Goal: Task Accomplishment & Management: Complete application form

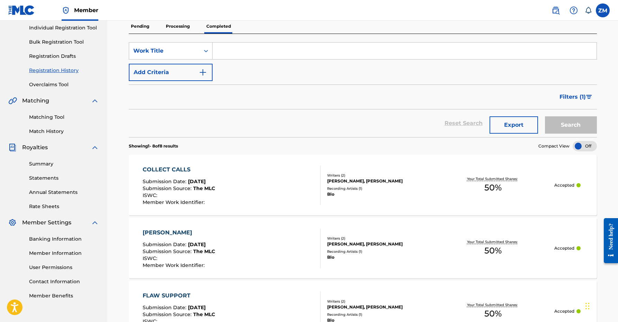
scroll to position [78, 0]
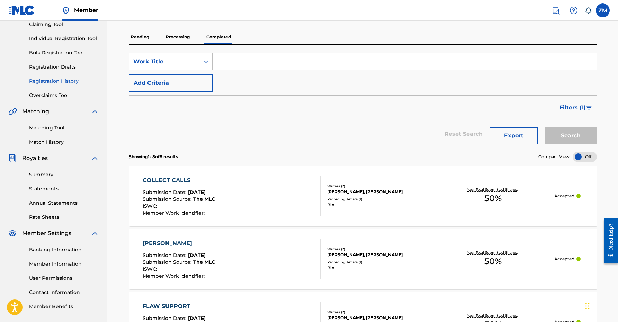
click at [46, 174] on link "Summary" at bounding box center [64, 174] width 70 height 7
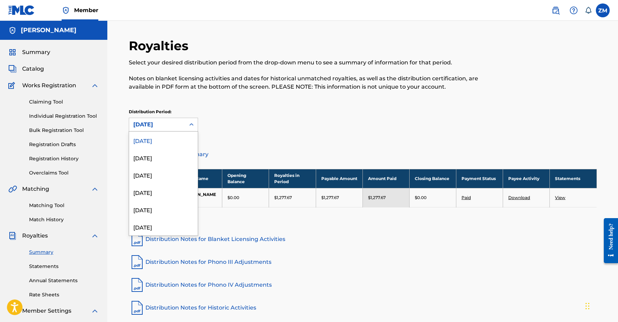
click at [175, 124] on div "[DATE]" at bounding box center [157, 124] width 48 height 8
click at [146, 231] on div "[DATE]" at bounding box center [163, 226] width 69 height 17
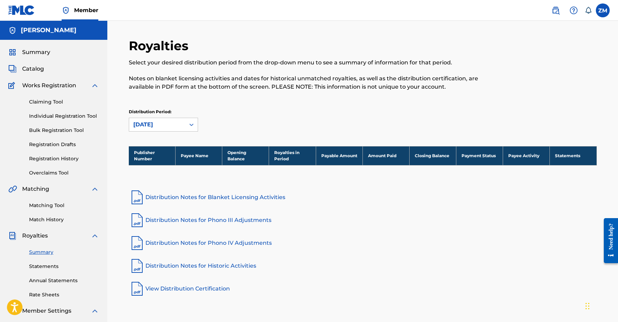
click at [41, 267] on link "Statements" at bounding box center [64, 266] width 70 height 7
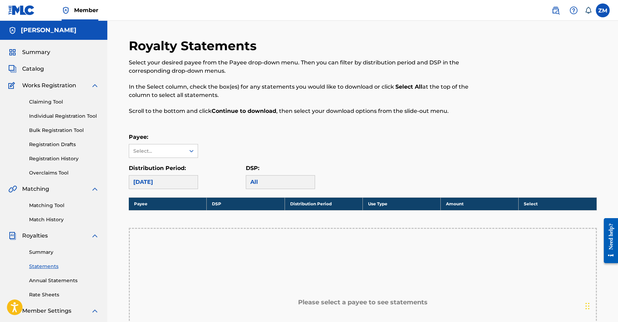
click at [47, 204] on link "Matching Tool" at bounding box center [64, 205] width 70 height 7
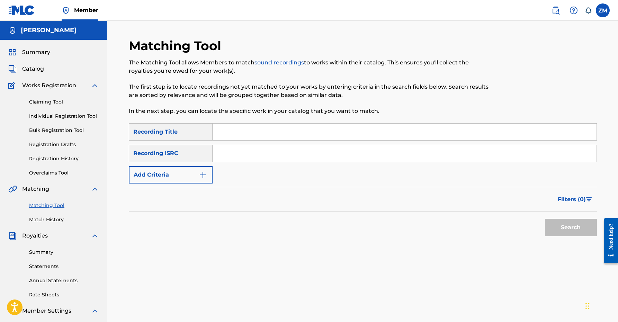
click at [46, 274] on div "Summary Statements Annual Statements Rate Sheets" at bounding box center [53, 269] width 91 height 58
click at [48, 269] on link "Statements" at bounding box center [64, 266] width 70 height 7
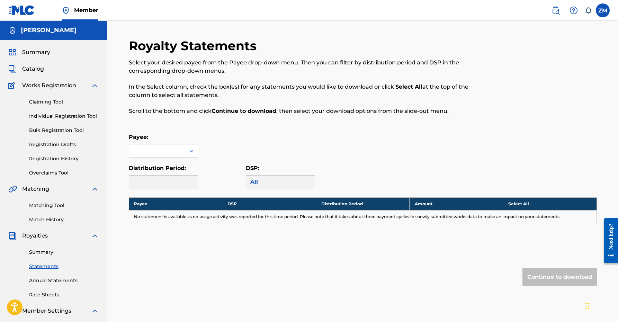
click at [161, 153] on div at bounding box center [157, 150] width 56 height 13
click at [160, 166] on div "[PERSON_NAME]" at bounding box center [163, 166] width 69 height 17
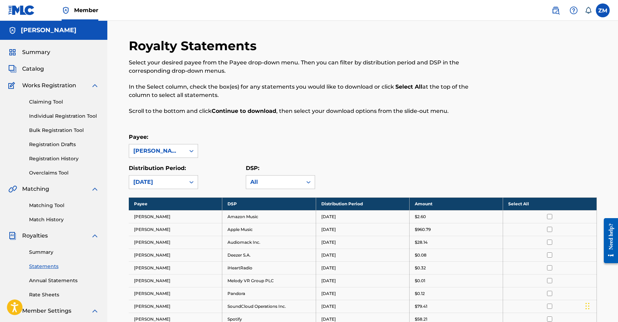
click at [72, 114] on link "Individual Registration Tool" at bounding box center [64, 115] width 70 height 7
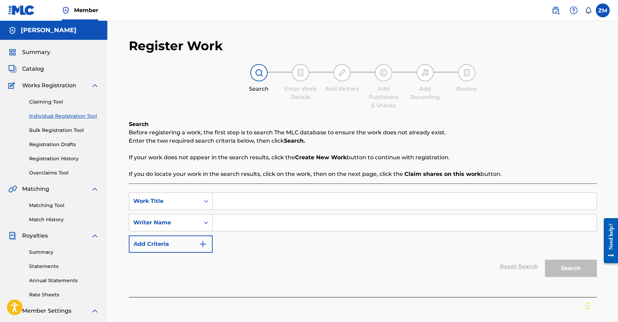
click at [283, 207] on input "Search Form" at bounding box center [404, 201] width 384 height 17
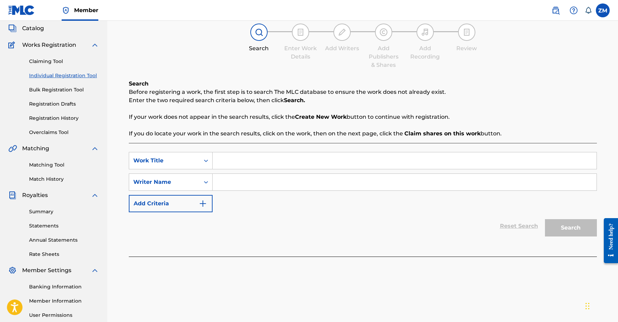
scroll to position [65, 0]
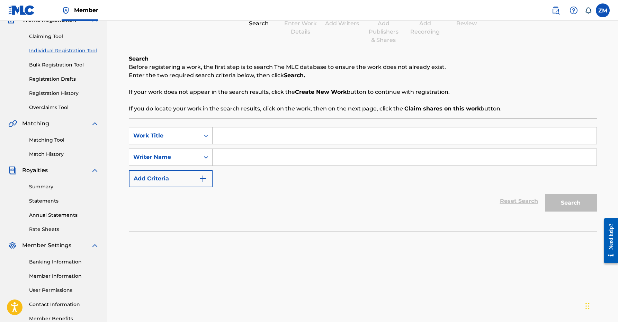
click at [56, 154] on link "Match History" at bounding box center [64, 154] width 70 height 7
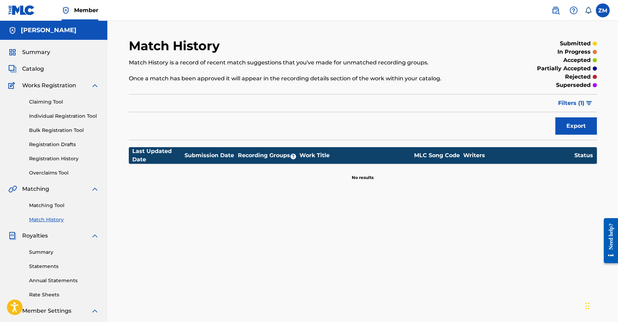
click at [49, 101] on link "Claiming Tool" at bounding box center [64, 101] width 70 height 7
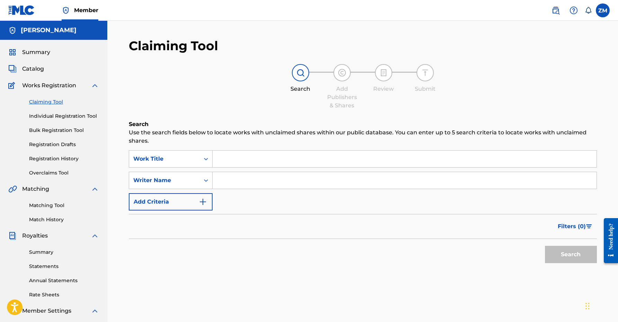
click at [64, 162] on link "Registration History" at bounding box center [64, 158] width 70 height 7
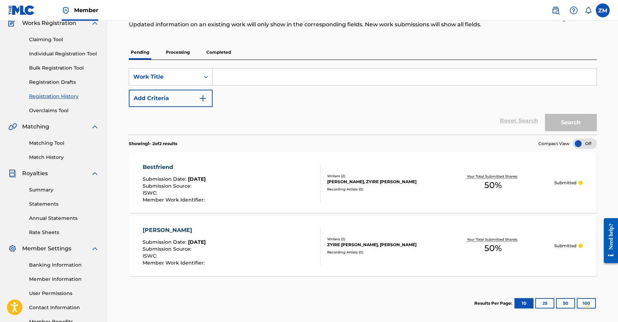
scroll to position [61, 0]
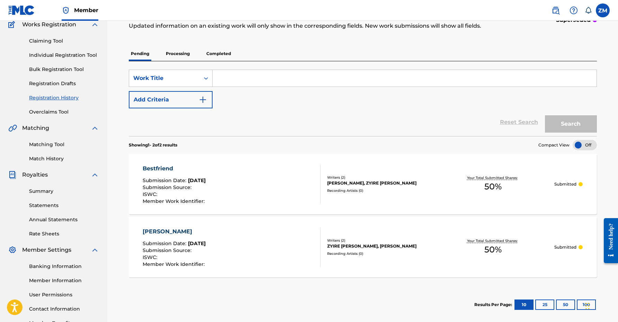
click at [62, 58] on link "Individual Registration Tool" at bounding box center [64, 55] width 70 height 7
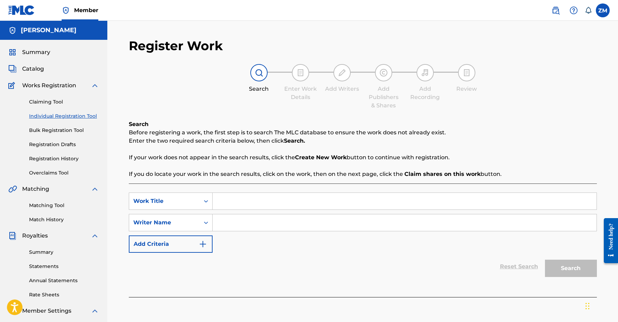
click at [241, 202] on input "Search Form" at bounding box center [404, 201] width 384 height 17
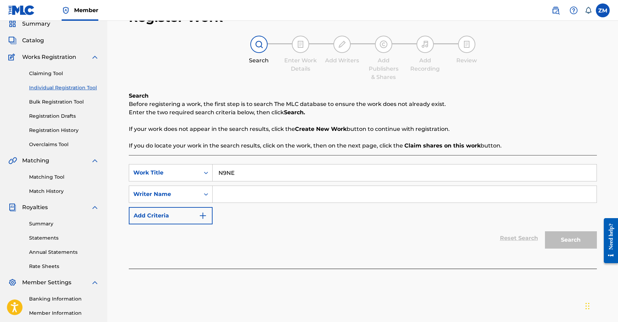
type input "N9NE"
click at [267, 199] on input "Search Form" at bounding box center [404, 194] width 384 height 17
type input "Zyire [PERSON_NAME]"
click at [561, 243] on button "Search" at bounding box center [571, 239] width 52 height 17
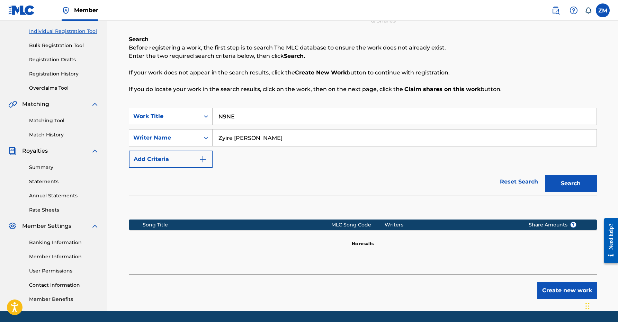
scroll to position [88, 0]
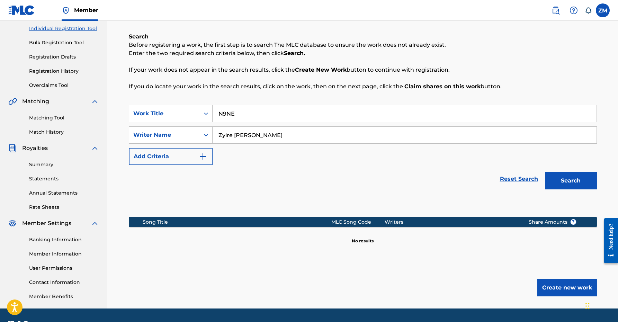
click at [559, 286] on button "Create new work" at bounding box center [567, 287] width 60 height 17
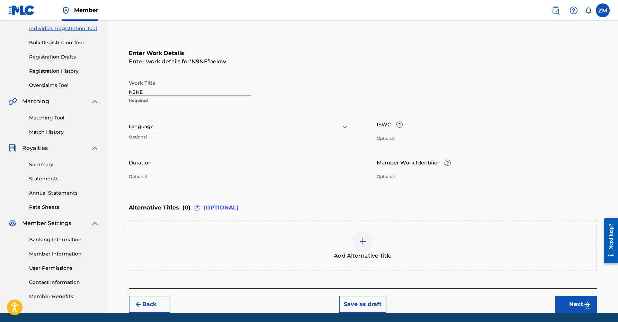
scroll to position [111, 0]
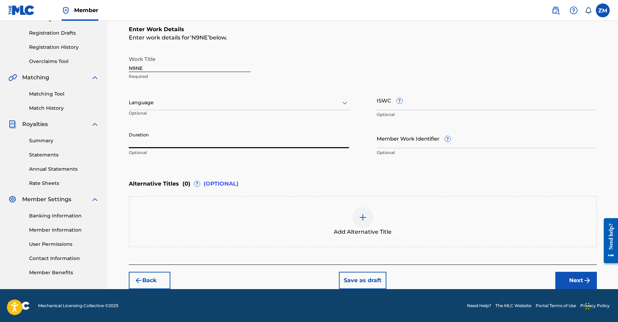
click at [225, 147] on input "Duration" at bounding box center [239, 138] width 220 height 20
type input "02:10"
click at [219, 226] on div "Add Alternative Title" at bounding box center [362, 221] width 466 height 29
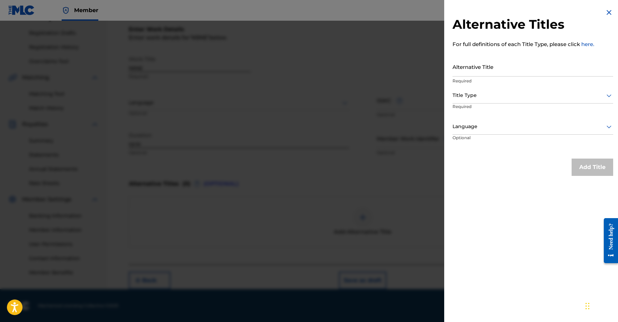
click at [607, 13] on img at bounding box center [609, 12] width 8 height 8
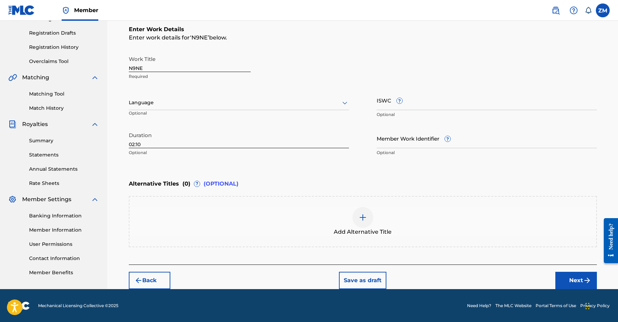
click at [570, 281] on button "Next" at bounding box center [576, 280] width 42 height 17
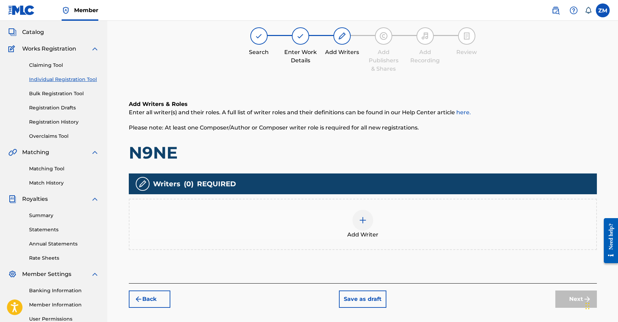
scroll to position [31, 0]
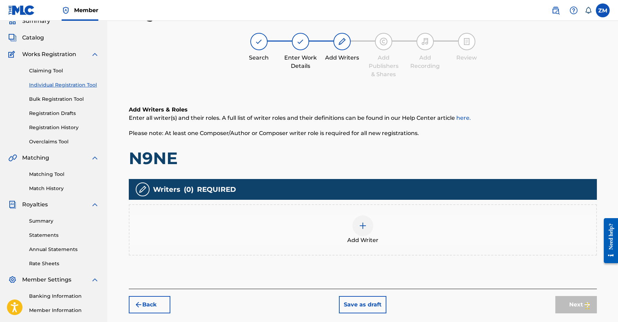
click at [379, 218] on div "Add Writer" at bounding box center [362, 229] width 466 height 29
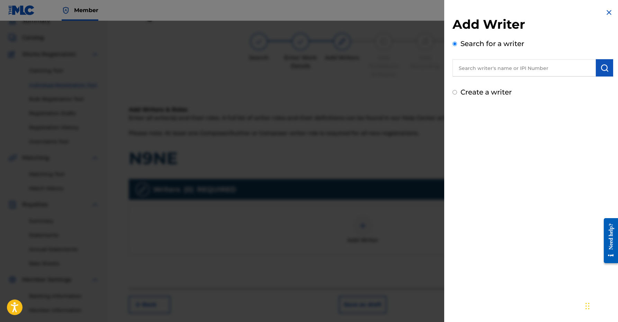
click at [494, 69] on input "text" at bounding box center [523, 67] width 143 height 17
click at [358, 172] on div at bounding box center [309, 182] width 618 height 322
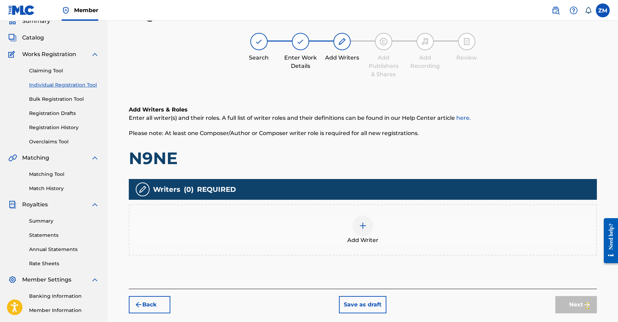
click at [355, 226] on div at bounding box center [362, 225] width 21 height 21
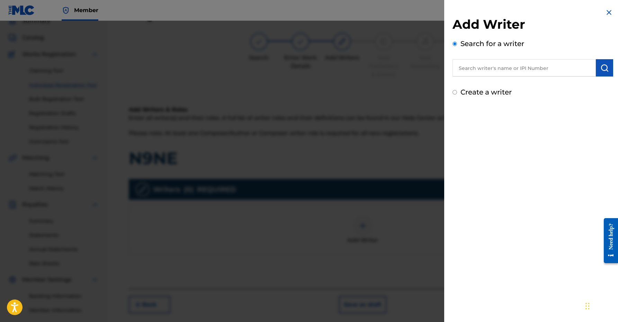
click at [511, 69] on input "text" at bounding box center [523, 67] width 143 height 17
type input "00360768935"
click at [603, 65] on img "submit" at bounding box center [604, 68] width 8 height 8
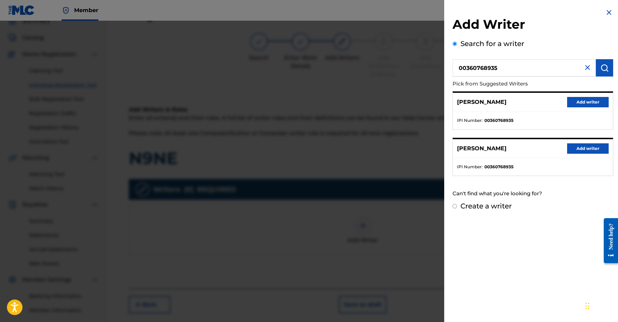
click at [581, 152] on button "Add writer" at bounding box center [588, 148] width 42 height 10
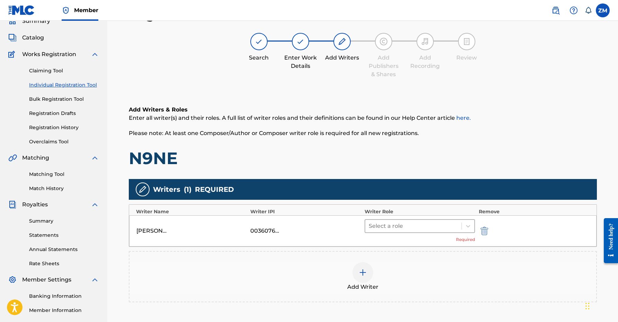
click at [433, 227] on div at bounding box center [414, 226] width 90 height 10
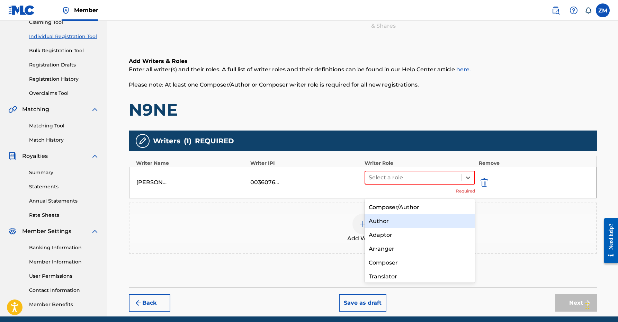
scroll to position [68, 0]
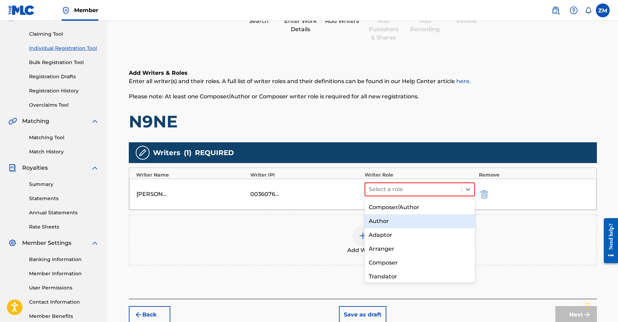
click at [64, 92] on link "Registration History" at bounding box center [64, 90] width 70 height 7
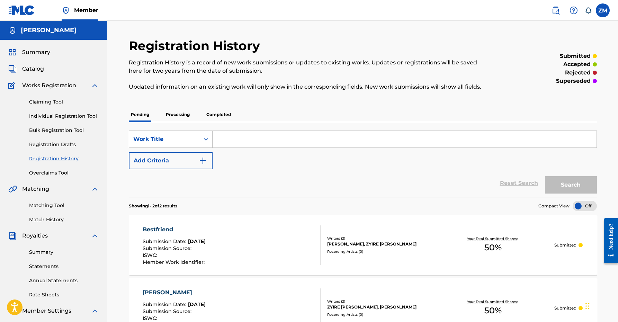
click at [224, 111] on p "Completed" at bounding box center [218, 114] width 29 height 15
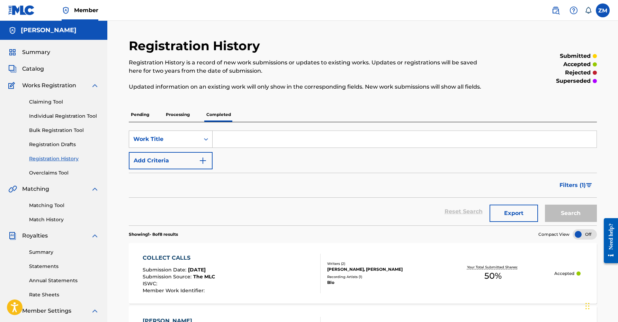
click at [178, 138] on div "Work Title" at bounding box center [164, 139] width 62 height 8
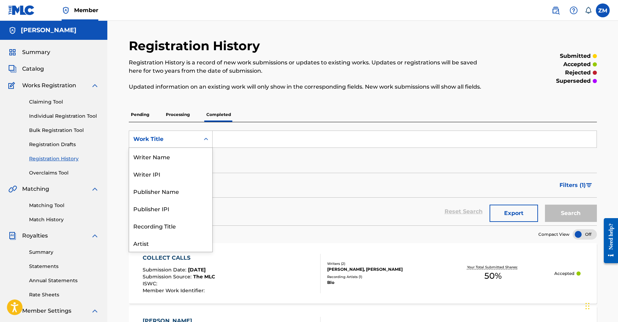
scroll to position [35, 0]
click at [178, 138] on div "Work Title" at bounding box center [164, 139] width 62 height 8
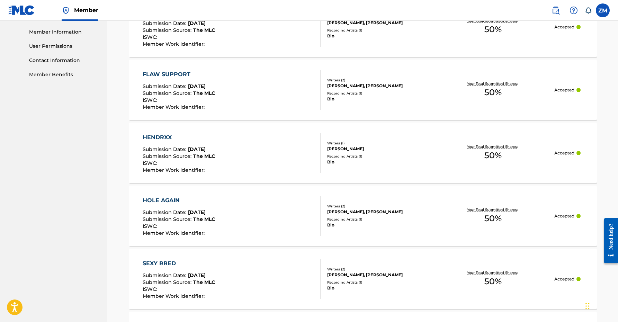
scroll to position [0, 0]
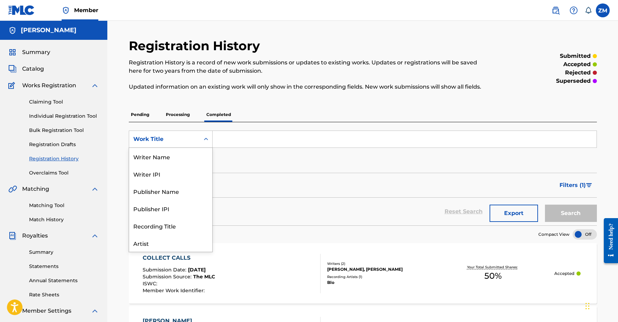
click at [175, 134] on div "Work Title" at bounding box center [164, 139] width 71 height 13
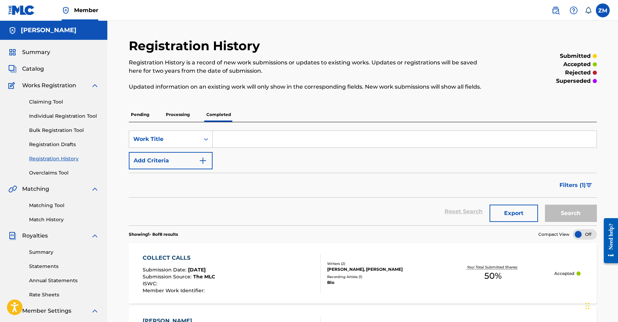
click at [48, 113] on link "Individual Registration Tool" at bounding box center [64, 115] width 70 height 7
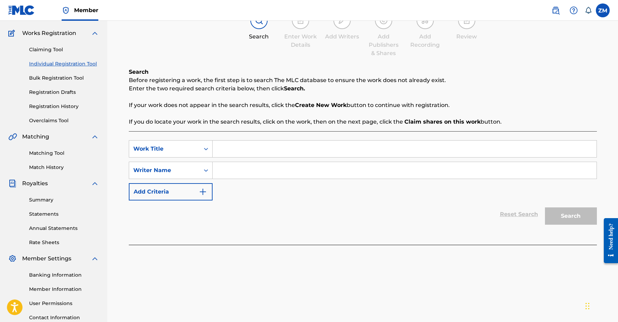
scroll to position [54, 0]
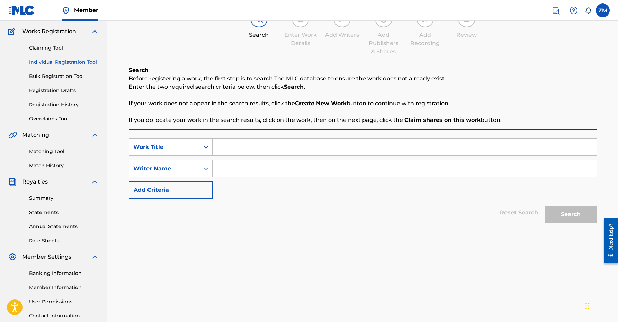
click at [292, 148] on input "Search Form" at bounding box center [404, 147] width 384 height 17
type input "N9NE"
click at [320, 165] on input "Search Form" at bounding box center [404, 168] width 384 height 17
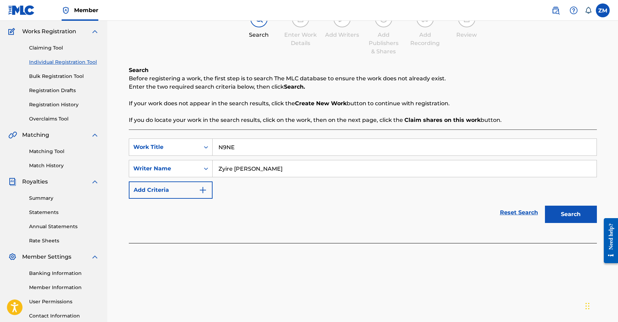
type input "Zyire [PERSON_NAME]"
click at [564, 211] on button "Search" at bounding box center [571, 214] width 52 height 17
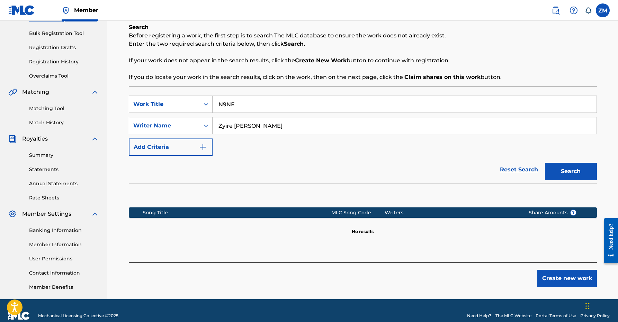
scroll to position [105, 0]
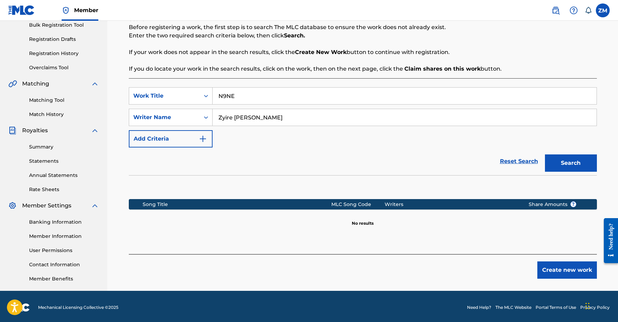
click at [550, 265] on button "Create new work" at bounding box center [567, 269] width 60 height 17
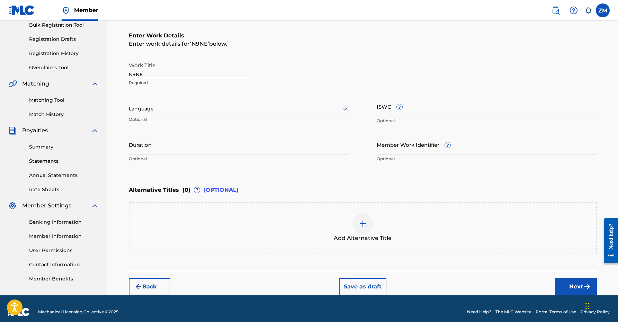
click at [210, 146] on input "Duration" at bounding box center [239, 145] width 220 height 20
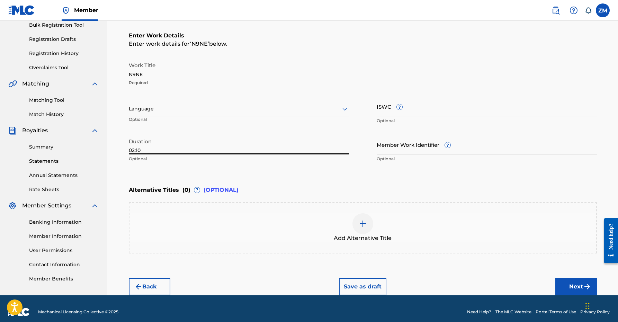
scroll to position [111, 0]
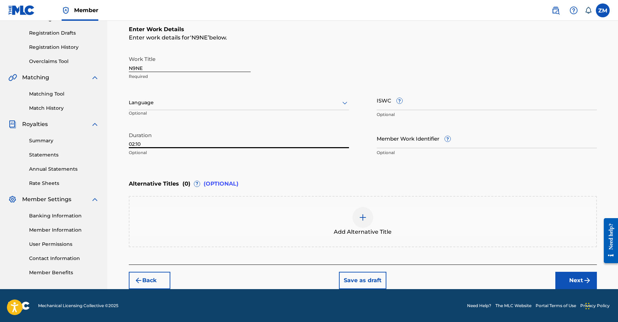
type input "02:10"
click at [571, 279] on button "Next" at bounding box center [576, 280] width 42 height 17
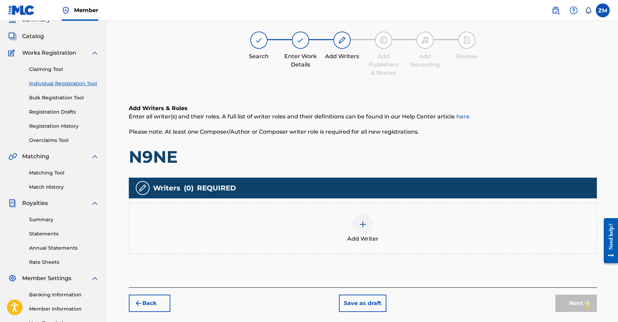
scroll to position [31, 0]
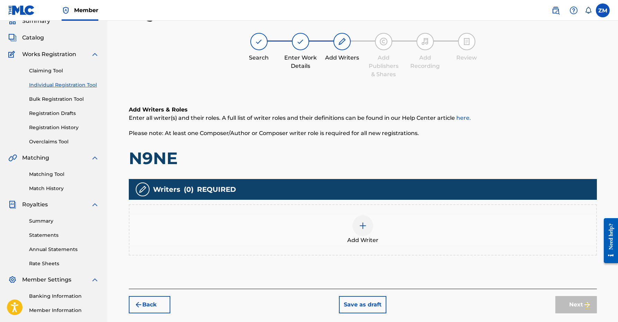
click at [358, 229] on div at bounding box center [362, 225] width 21 height 21
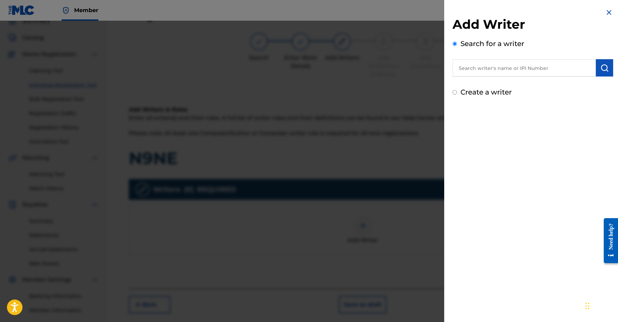
click at [523, 57] on div "Search for a writer" at bounding box center [532, 57] width 161 height 38
click at [522, 66] on input "text" at bounding box center [523, 67] width 143 height 17
type input "00360768935"
click at [601, 72] on button "submit" at bounding box center [604, 67] width 17 height 17
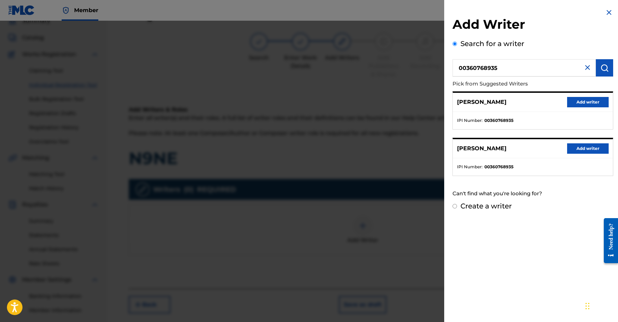
click at [591, 104] on button "Add writer" at bounding box center [588, 102] width 42 height 10
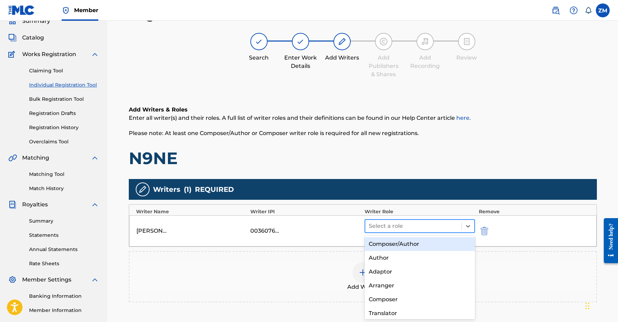
click at [386, 229] on div at bounding box center [414, 226] width 90 height 10
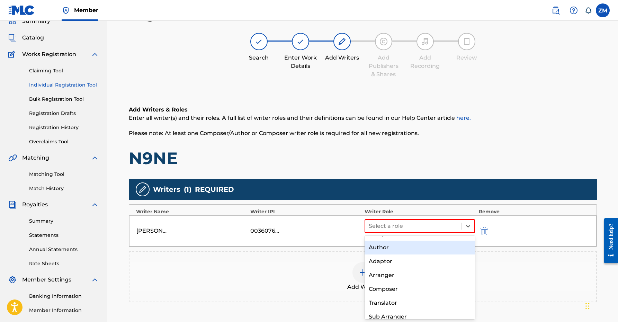
scroll to position [0, 0]
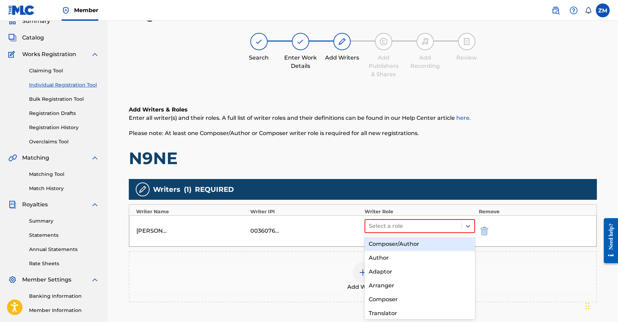
click at [400, 246] on div "Composer/Author" at bounding box center [419, 244] width 111 height 14
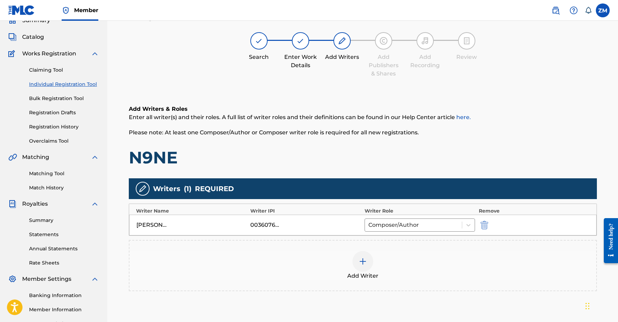
scroll to position [82, 0]
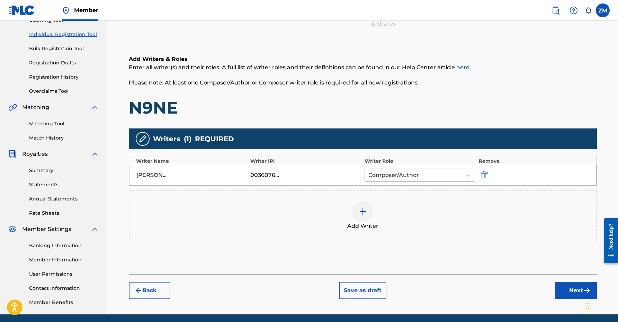
click at [397, 176] on div at bounding box center [413, 175] width 90 height 10
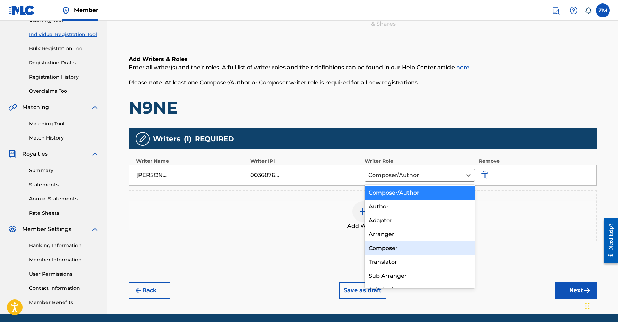
click at [385, 248] on div "Composer" at bounding box center [419, 248] width 111 height 14
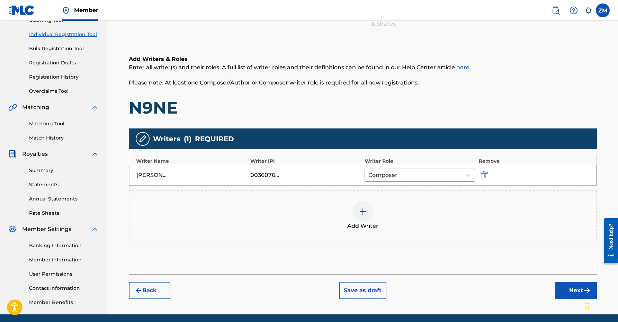
click at [364, 204] on div at bounding box center [362, 211] width 21 height 21
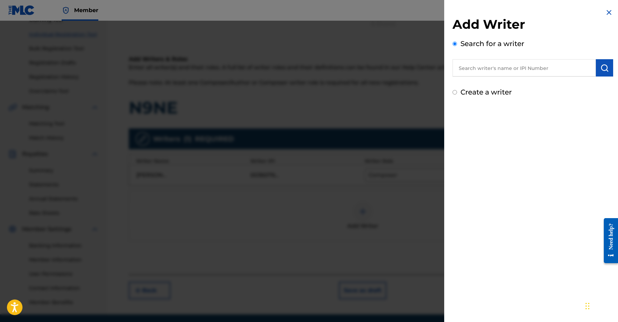
click at [480, 71] on input "text" at bounding box center [523, 67] width 143 height 17
type input "01160998332"
click at [603, 67] on img "submit" at bounding box center [604, 68] width 8 height 8
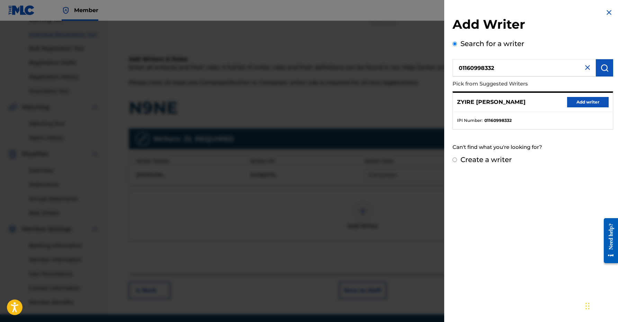
click at [583, 102] on button "Add writer" at bounding box center [588, 102] width 42 height 10
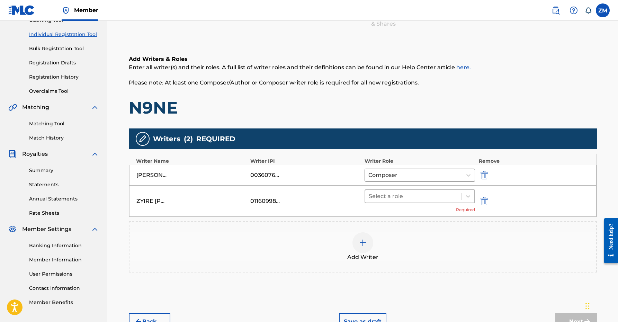
click at [415, 192] on div at bounding box center [414, 196] width 90 height 10
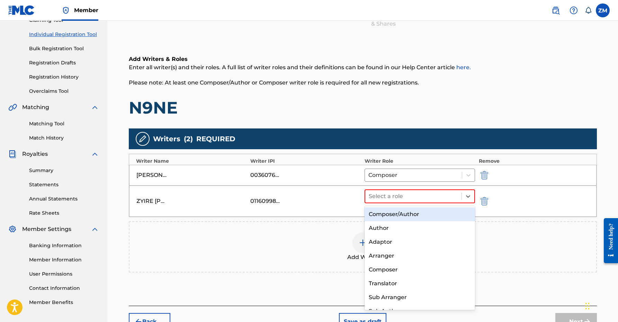
click at [391, 209] on div "Composer/Author" at bounding box center [419, 214] width 111 height 14
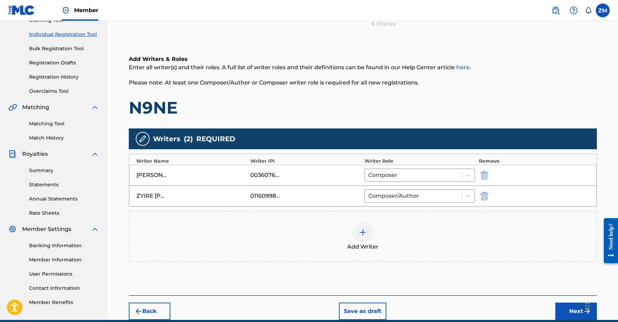
scroll to position [113, 0]
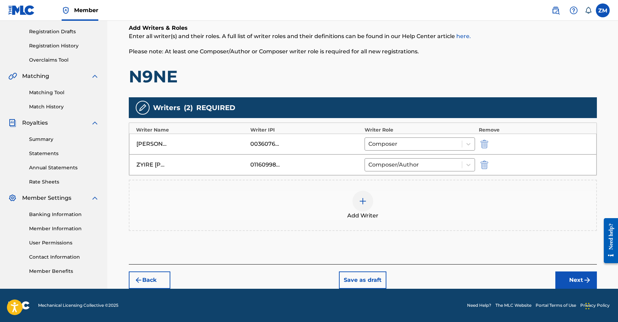
click at [561, 284] on button "Next" at bounding box center [576, 279] width 42 height 17
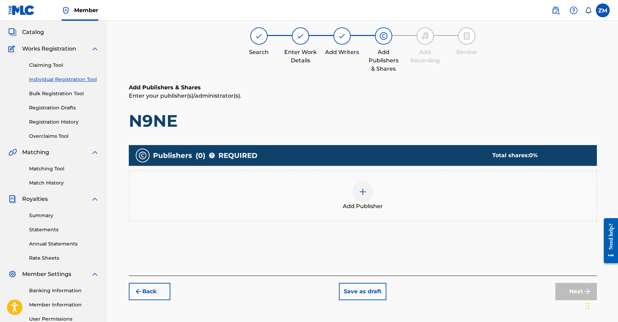
scroll to position [31, 0]
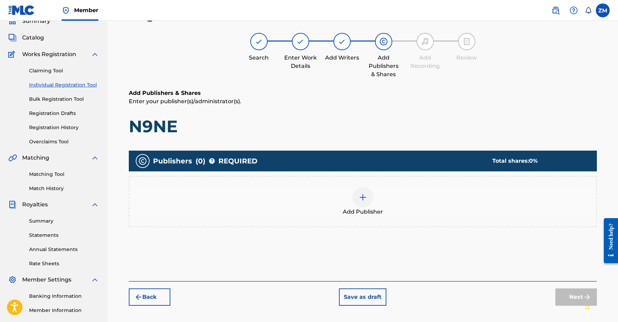
click at [361, 209] on span "Add Publisher" at bounding box center [363, 212] width 40 height 8
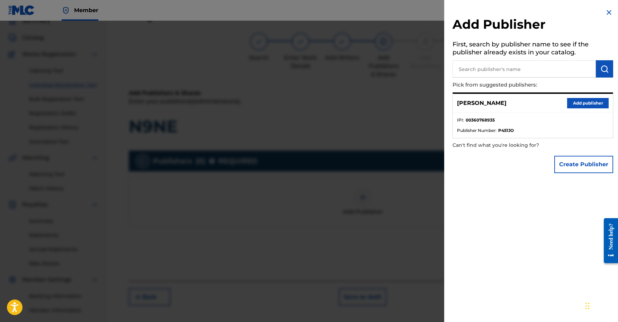
click at [590, 103] on button "Add publisher" at bounding box center [588, 103] width 42 height 10
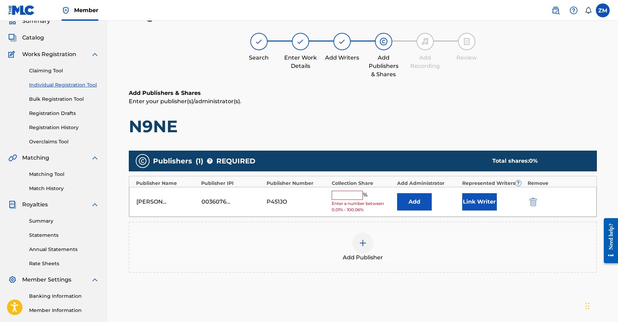
click at [340, 192] on input "text" at bounding box center [346, 195] width 31 height 9
type input "50"
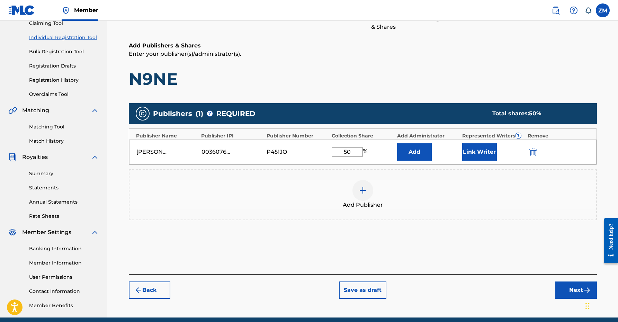
scroll to position [107, 0]
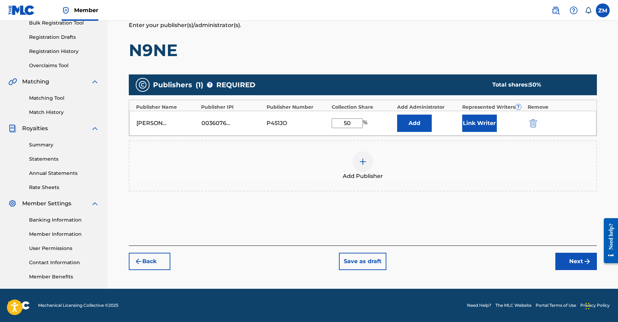
click at [578, 262] on button "Next" at bounding box center [576, 261] width 42 height 17
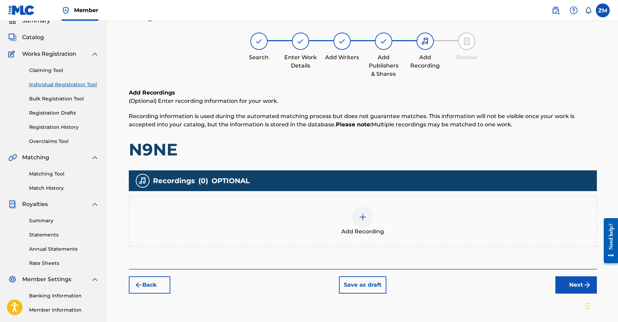
scroll to position [31, 0]
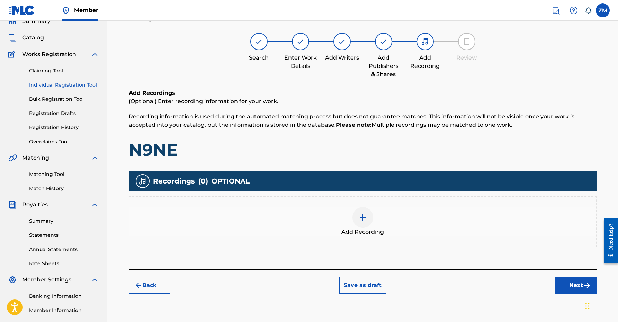
click at [575, 285] on button "Next" at bounding box center [576, 284] width 42 height 17
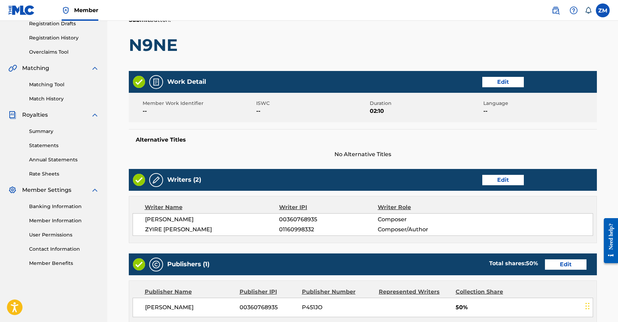
scroll to position [245, 0]
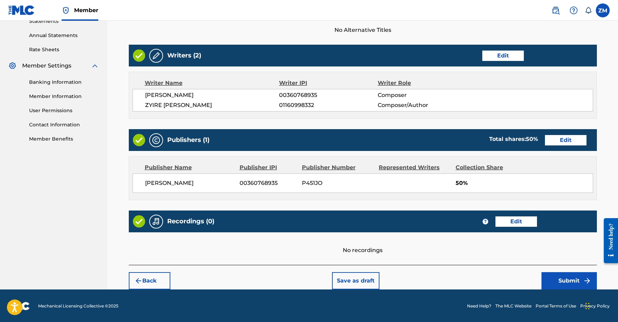
click at [566, 273] on button "Submit" at bounding box center [568, 280] width 55 height 17
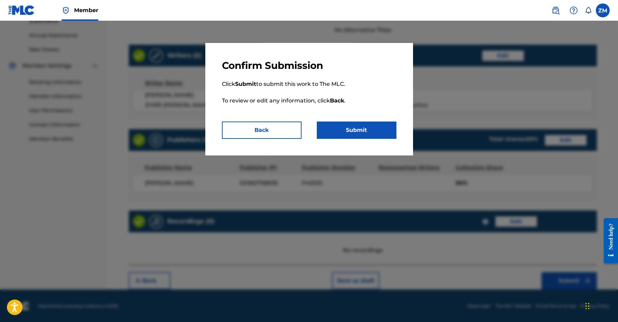
click at [347, 126] on button "Submit" at bounding box center [357, 129] width 80 height 17
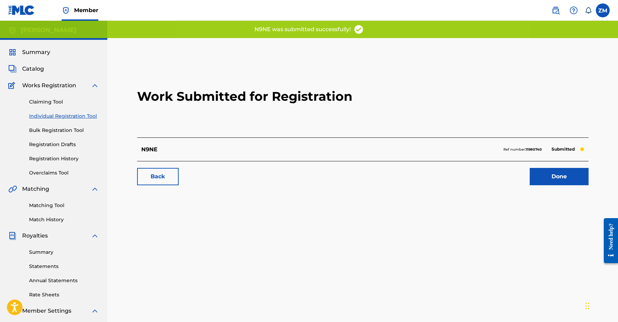
click at [544, 171] on link "Done" at bounding box center [558, 176] width 59 height 17
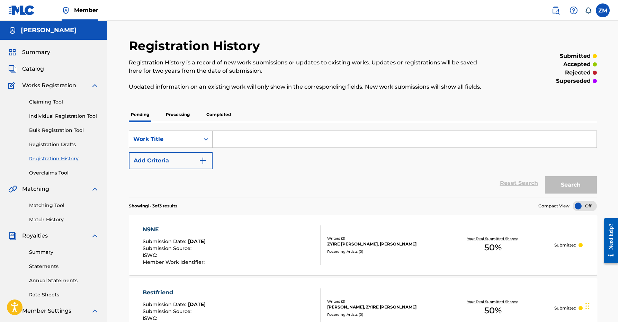
click at [87, 115] on link "Individual Registration Tool" at bounding box center [64, 115] width 70 height 7
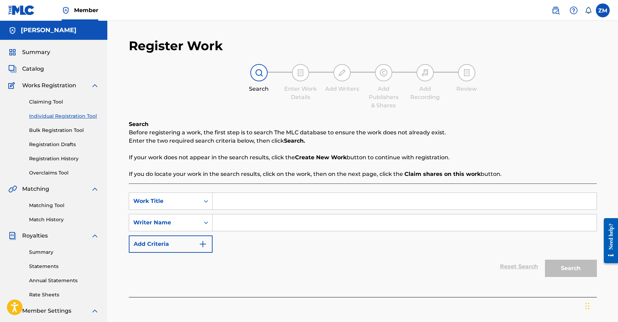
click at [290, 192] on div "Search Form" at bounding box center [404, 200] width 384 height 17
click at [286, 202] on input "Search Form" at bounding box center [404, 201] width 384 height 17
click at [254, 210] on div "SearchWithCriteria8ed7dcb5-7bc7-4d03-80f9-38a39a3b6be2 Work Title SearchWithCri…" at bounding box center [363, 222] width 468 height 60
click at [260, 198] on input "Search Form" at bounding box center [404, 201] width 384 height 17
type input "Cases"
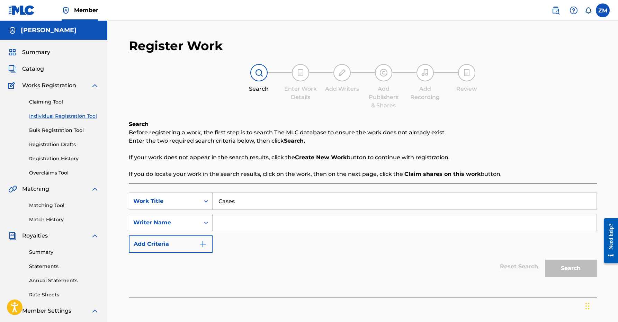
click at [245, 227] on input "Search Form" at bounding box center [404, 222] width 384 height 17
type input "Zyire [PERSON_NAME]"
click at [554, 267] on button "Search" at bounding box center [571, 268] width 52 height 17
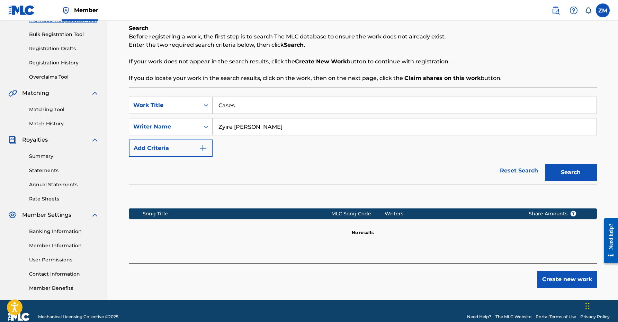
scroll to position [107, 0]
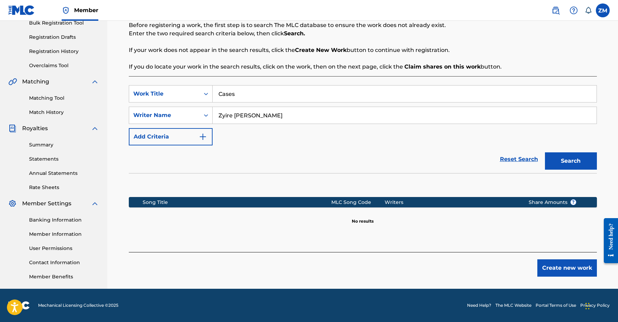
click at [541, 265] on button "Create new work" at bounding box center [567, 267] width 60 height 17
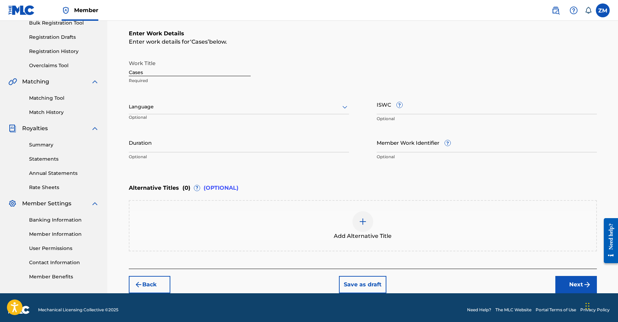
click at [171, 142] on input "Duration" at bounding box center [239, 143] width 220 height 20
type input "02:11"
click at [238, 219] on div "Add Alternative Title" at bounding box center [362, 225] width 466 height 29
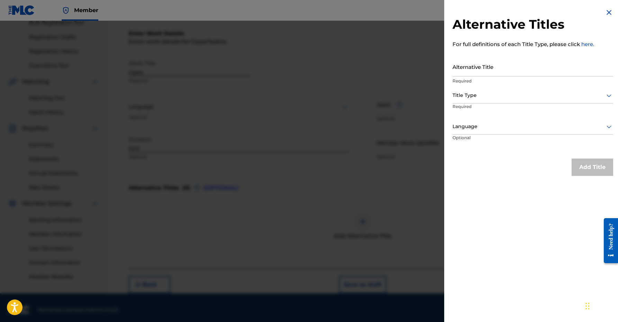
click at [607, 13] on img at bounding box center [609, 12] width 8 height 8
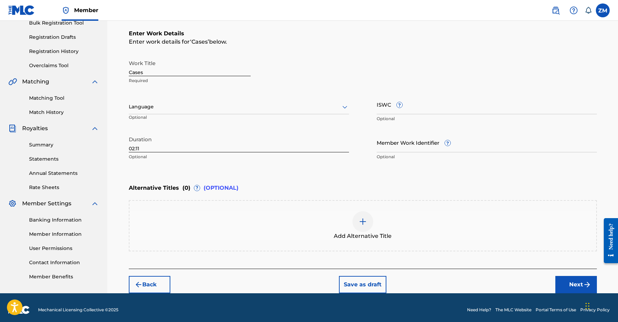
scroll to position [111, 0]
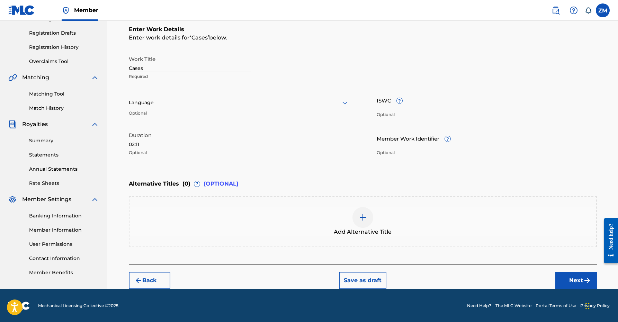
click at [573, 274] on button "Next" at bounding box center [576, 280] width 42 height 17
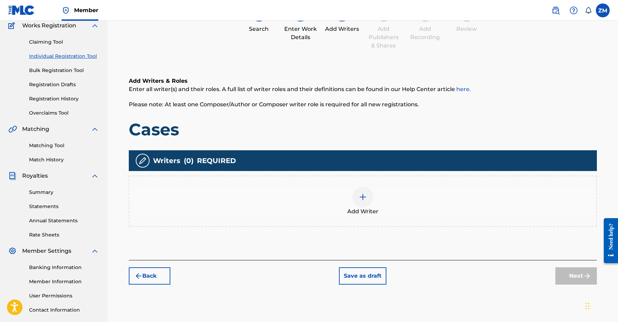
scroll to position [31, 0]
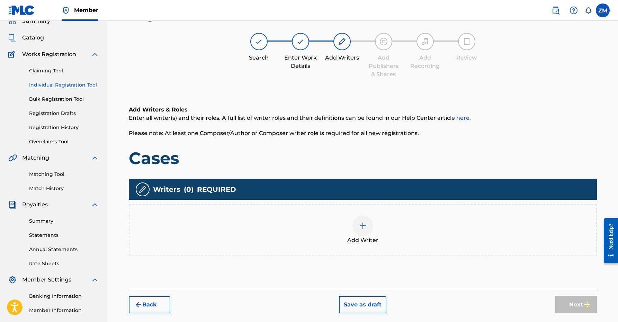
click at [364, 226] on img at bounding box center [362, 225] width 8 height 8
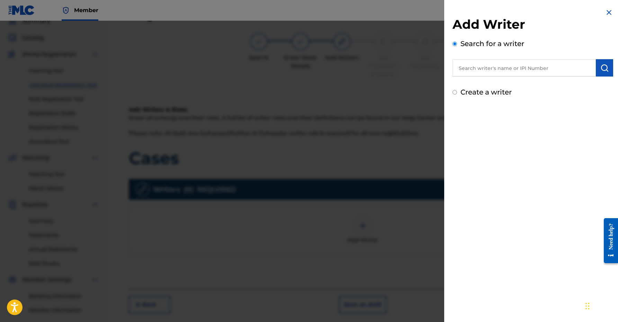
click at [518, 57] on div "Search for a writer" at bounding box center [532, 57] width 161 height 38
click at [516, 65] on input "text" at bounding box center [523, 67] width 143 height 17
type input "01160998332"
click at [602, 70] on img "submit" at bounding box center [604, 68] width 8 height 8
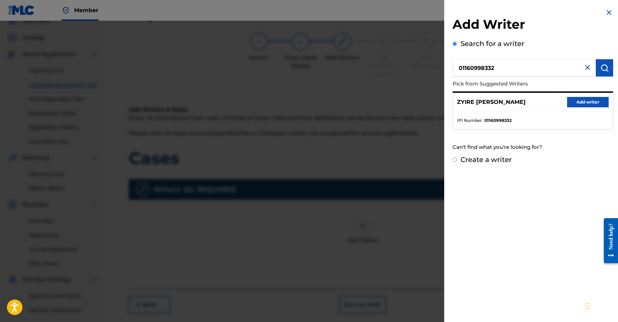
click at [582, 105] on button "Add writer" at bounding box center [588, 102] width 42 height 10
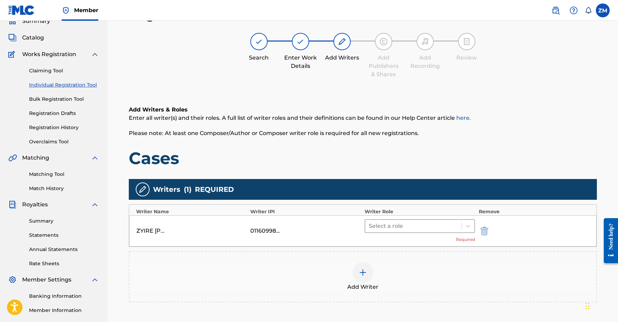
click at [383, 229] on div at bounding box center [414, 226] width 90 height 10
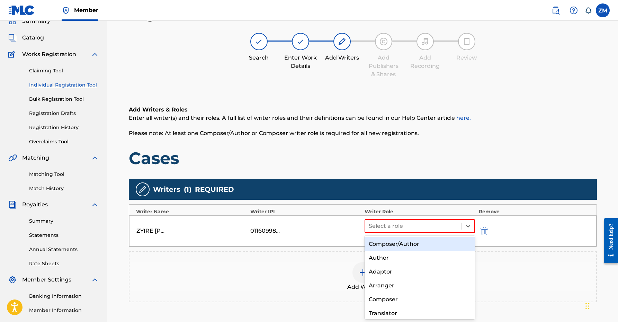
click at [387, 249] on div "Composer/Author" at bounding box center [419, 244] width 111 height 14
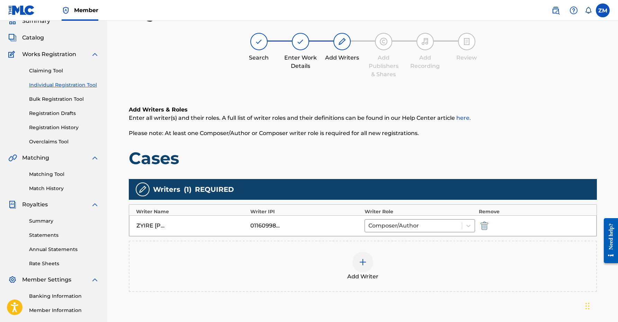
click at [363, 274] on span "Add Writer" at bounding box center [362, 276] width 31 height 8
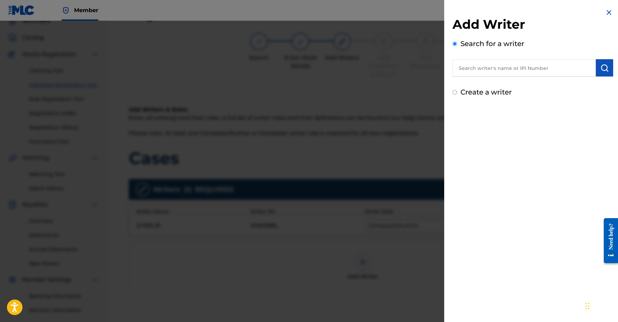
click at [505, 65] on input "text" at bounding box center [523, 67] width 143 height 17
type input "00360768935"
click at [607, 63] on button "submit" at bounding box center [604, 67] width 17 height 17
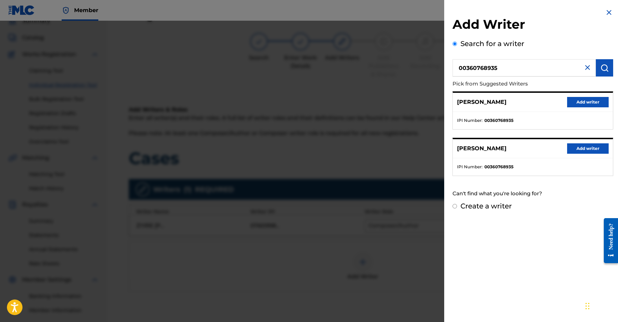
click at [592, 104] on button "Add writer" at bounding box center [588, 102] width 42 height 10
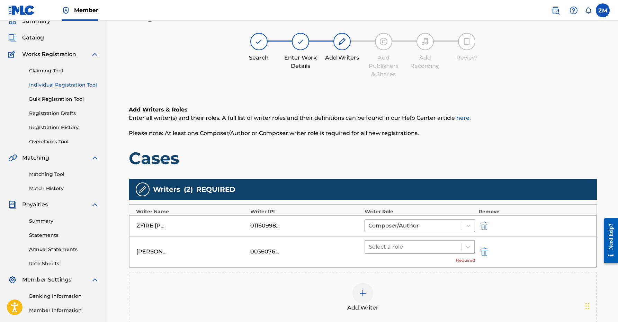
click at [425, 241] on div "Select a role" at bounding box center [413, 246] width 97 height 12
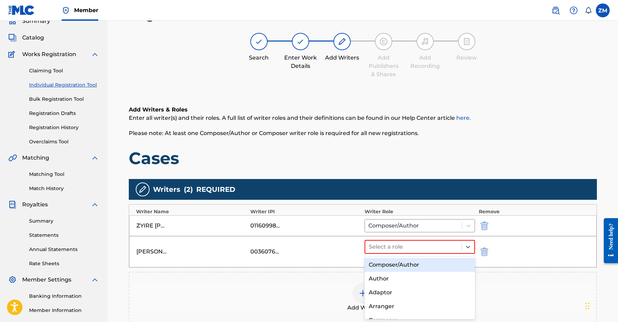
scroll to position [37, 0]
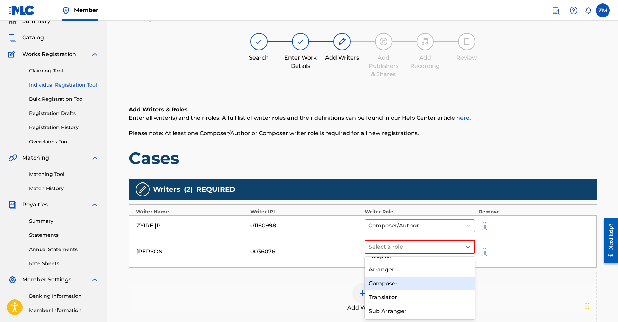
click at [396, 279] on div "Composer" at bounding box center [419, 283] width 111 height 14
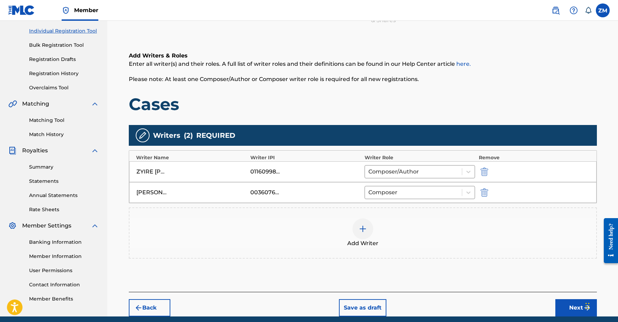
click at [570, 306] on button "Next" at bounding box center [576, 307] width 42 height 17
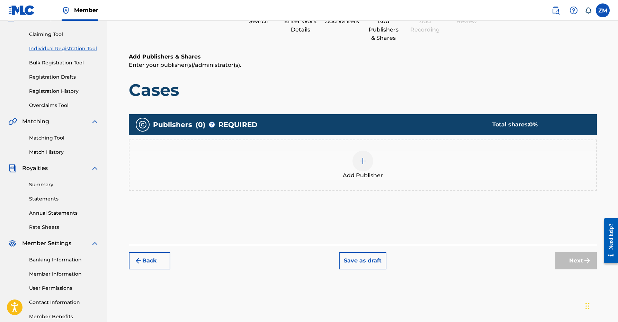
scroll to position [31, 0]
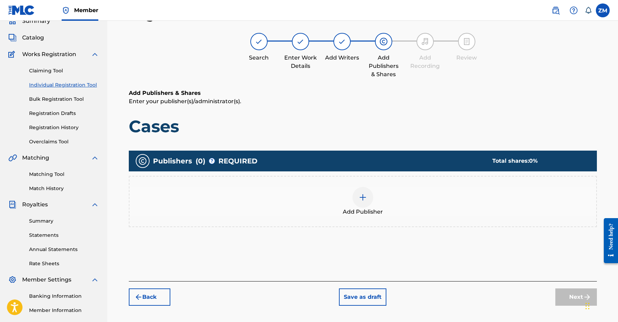
click at [358, 197] on img at bounding box center [362, 197] width 8 height 8
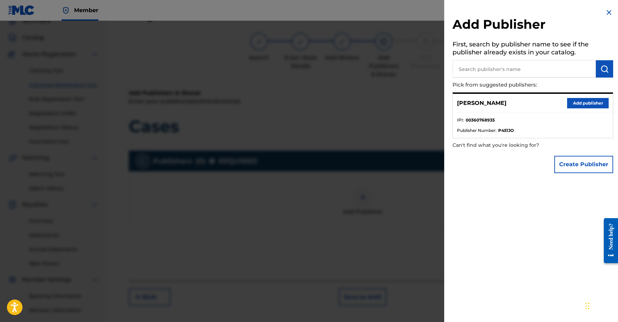
click at [580, 102] on button "Add publisher" at bounding box center [588, 103] width 42 height 10
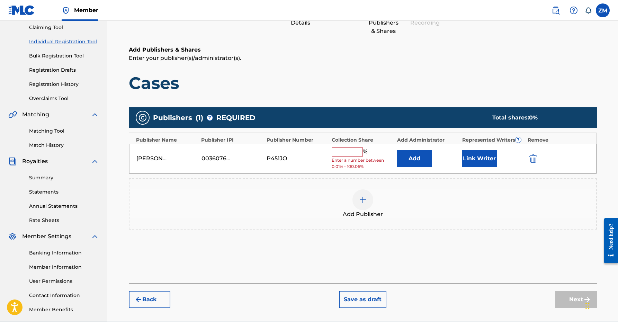
scroll to position [82, 0]
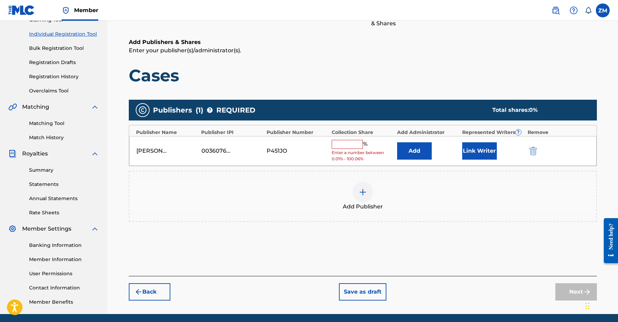
click at [346, 143] on input "text" at bounding box center [346, 144] width 31 height 9
type input "50"
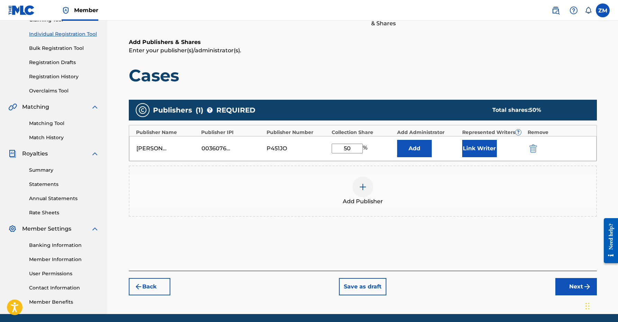
click at [465, 144] on button "Link Writer" at bounding box center [479, 148] width 35 height 17
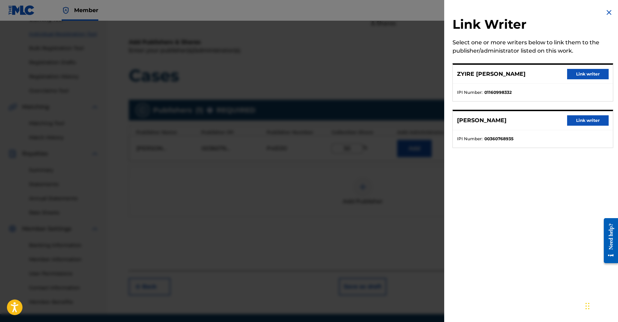
click at [572, 121] on button "Link writer" at bounding box center [588, 120] width 42 height 10
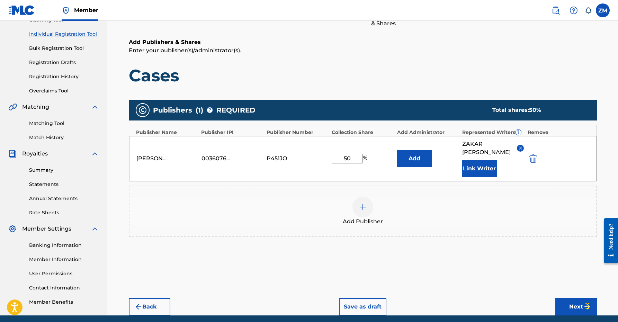
scroll to position [109, 0]
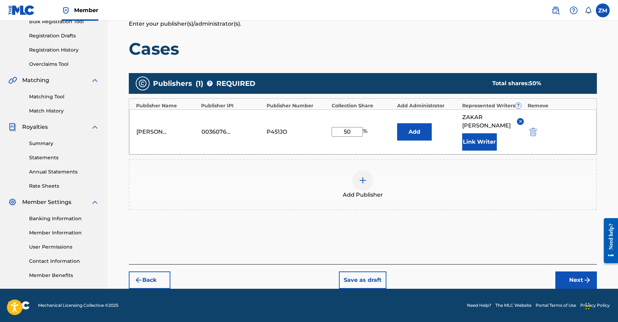
click at [578, 278] on button "Next" at bounding box center [576, 279] width 42 height 17
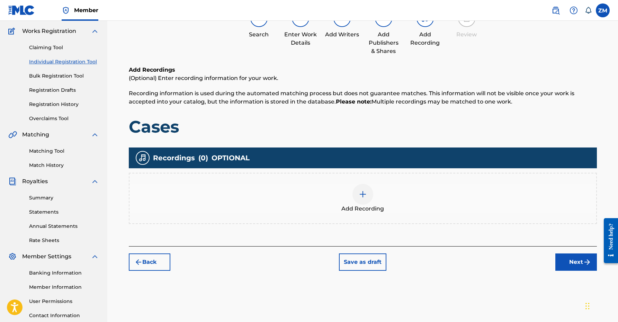
scroll to position [31, 0]
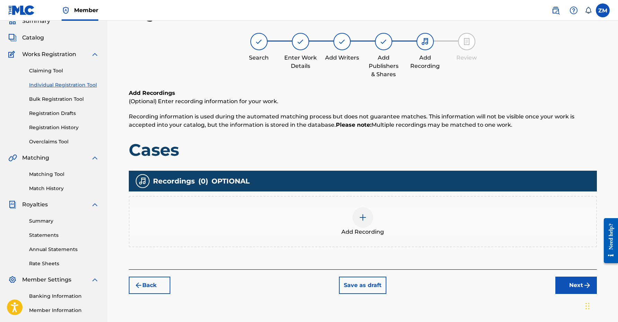
click at [574, 290] on button "Next" at bounding box center [576, 284] width 42 height 17
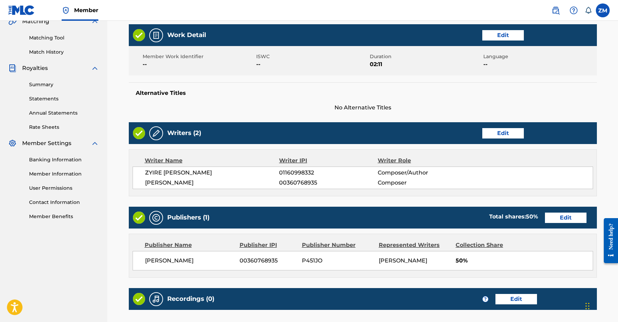
scroll to position [245, 0]
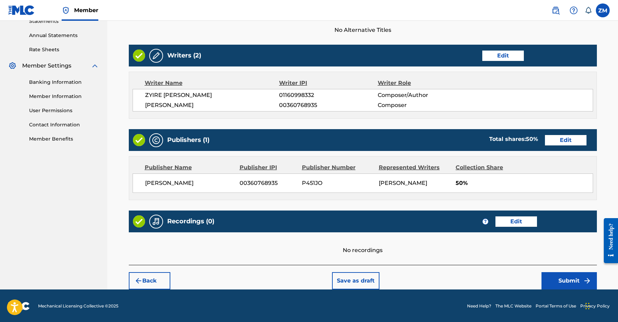
click at [552, 276] on button "Submit" at bounding box center [568, 280] width 55 height 17
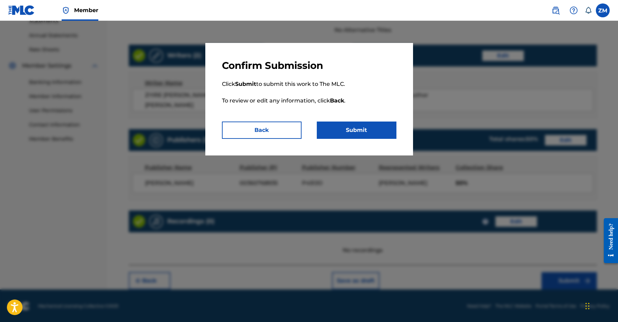
click at [368, 126] on button "Submit" at bounding box center [357, 129] width 80 height 17
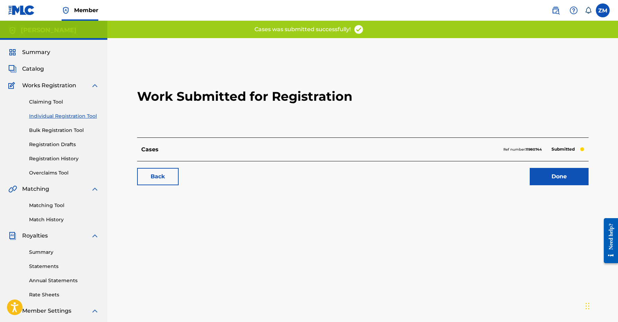
click at [563, 172] on link "Done" at bounding box center [558, 176] width 59 height 17
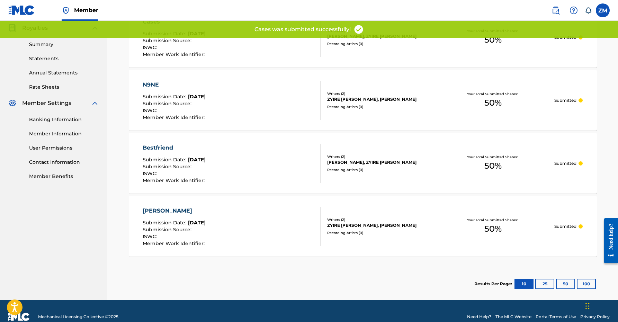
scroll to position [219, 0]
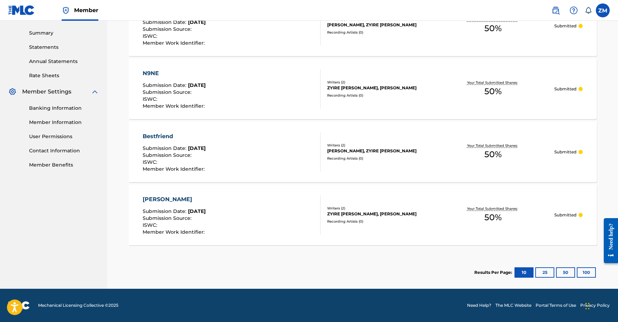
click at [161, 139] on div "Bestfriend" at bounding box center [175, 136] width 64 height 8
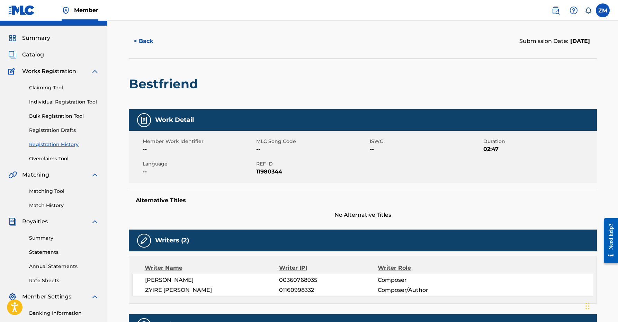
scroll to position [14, 0]
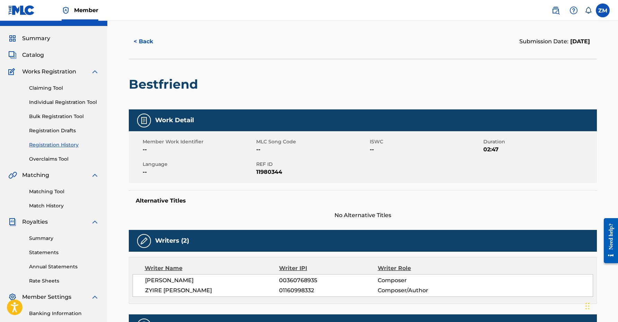
click at [142, 47] on button "< Back" at bounding box center [150, 41] width 42 height 17
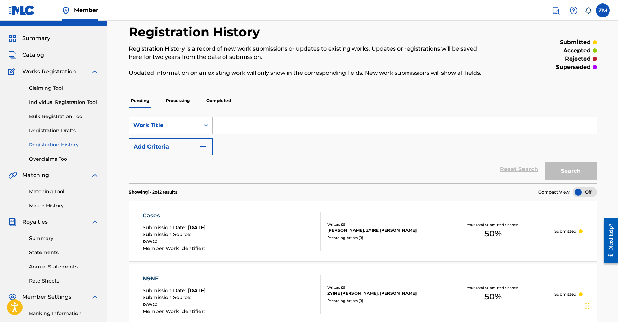
scroll to position [201, 0]
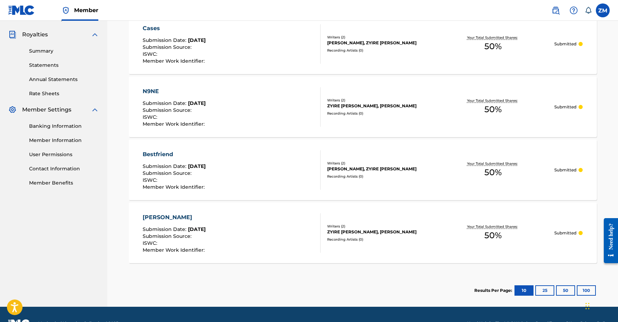
click at [148, 89] on div "N9NE" at bounding box center [175, 91] width 64 height 8
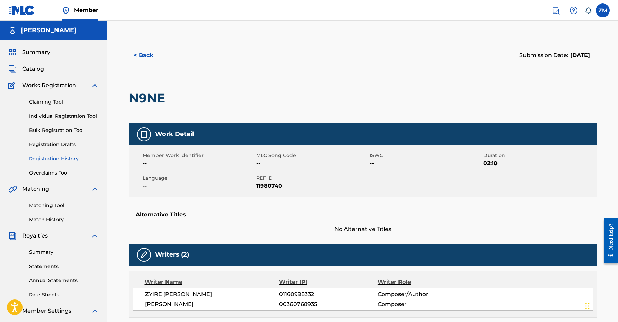
click at [143, 56] on button "< Back" at bounding box center [150, 55] width 42 height 17
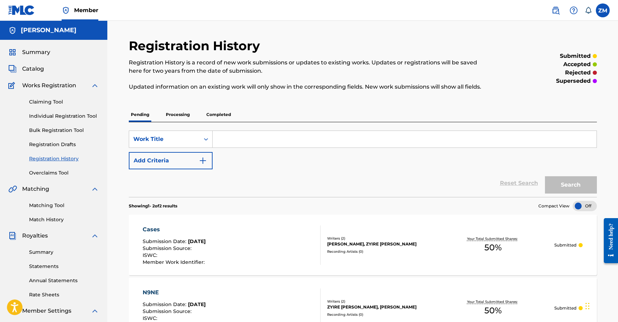
click at [244, 142] on input "Search Form" at bounding box center [404, 139] width 384 height 17
click at [45, 99] on link "Claiming Tool" at bounding box center [64, 101] width 70 height 7
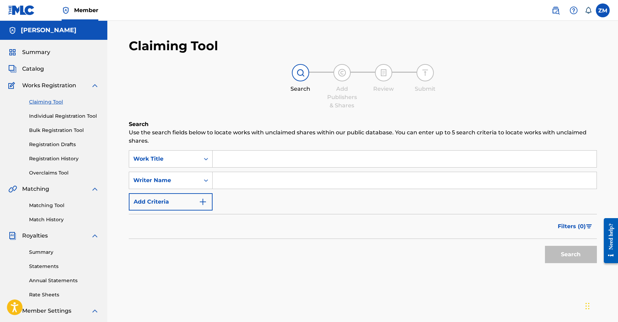
click at [253, 159] on input "Search Form" at bounding box center [404, 159] width 384 height 17
click at [87, 119] on link "Individual Registration Tool" at bounding box center [64, 115] width 70 height 7
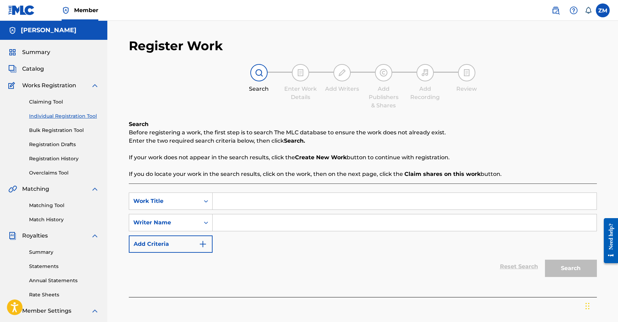
click at [284, 196] on input "Search Form" at bounding box center [404, 201] width 384 height 17
type input "N9NE"
click at [274, 216] on input "Search Form" at bounding box center [404, 222] width 384 height 17
type input "Zyire [PERSON_NAME]"
click at [570, 271] on button "Search" at bounding box center [571, 268] width 52 height 17
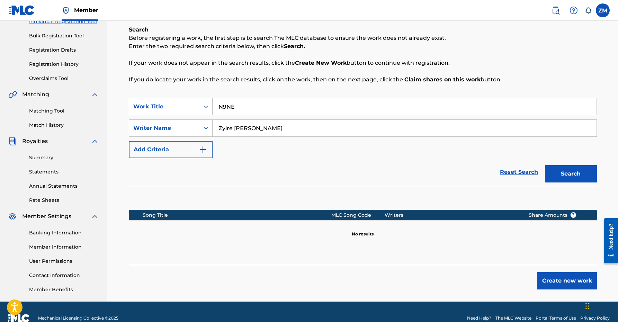
scroll to position [107, 0]
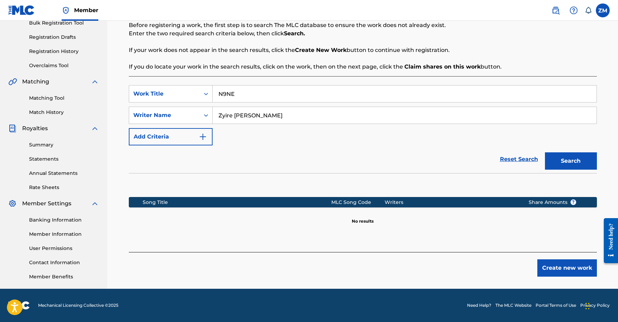
click at [562, 272] on button "Create new work" at bounding box center [567, 267] width 60 height 17
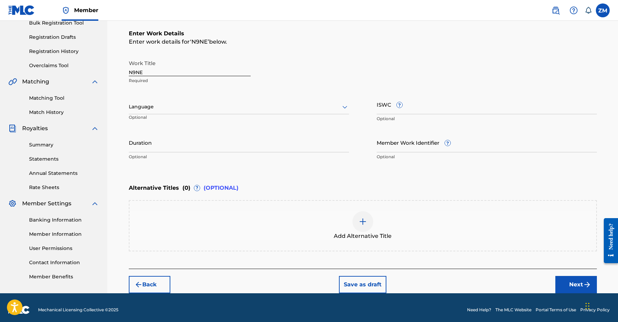
click at [174, 96] on div "Language Optional" at bounding box center [239, 109] width 220 height 31
click at [174, 107] on div at bounding box center [239, 106] width 220 height 9
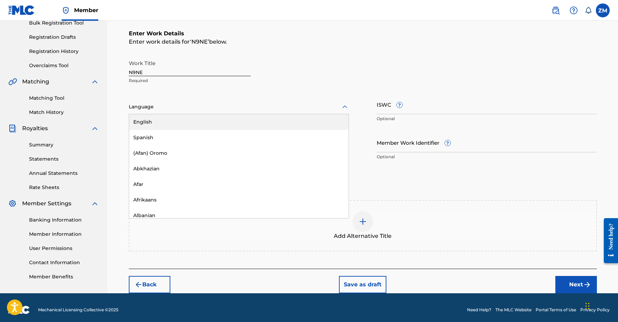
click at [172, 121] on div "English" at bounding box center [238, 122] width 219 height 16
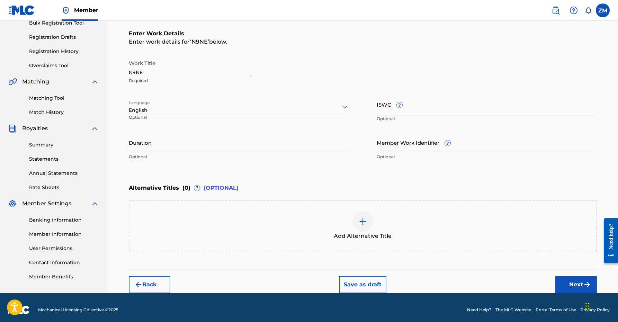
click at [163, 152] on input "Duration" at bounding box center [239, 143] width 220 height 20
type input "02:10"
click at [571, 281] on button "Next" at bounding box center [576, 284] width 42 height 17
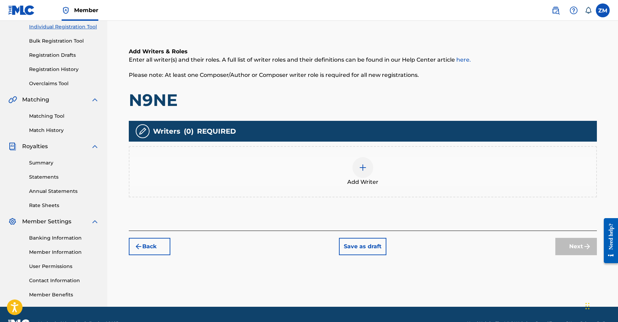
scroll to position [31, 0]
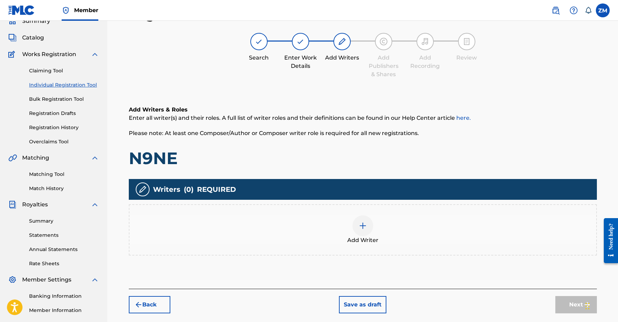
click at [360, 230] on div at bounding box center [362, 225] width 21 height 21
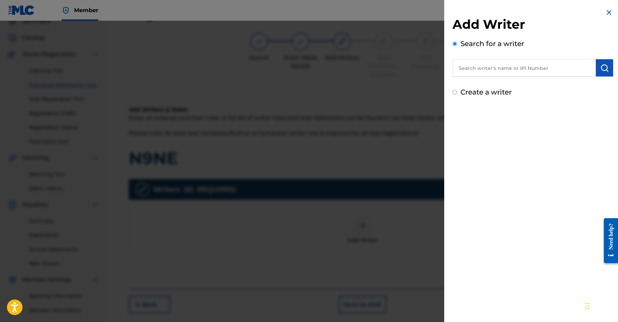
click at [479, 58] on div "Search for a writer" at bounding box center [532, 57] width 161 height 38
click at [480, 66] on input "text" at bounding box center [523, 67] width 143 height 17
type input "01160998332"
click at [603, 64] on img "submit" at bounding box center [604, 68] width 8 height 8
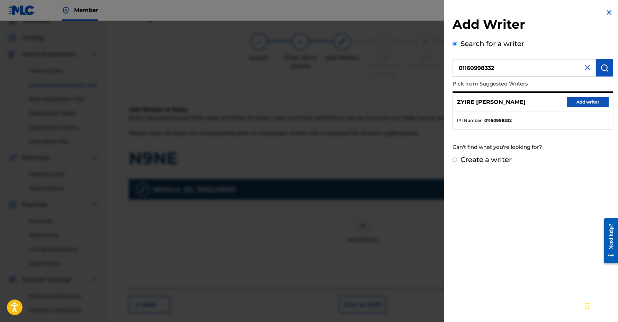
click at [582, 101] on button "Add writer" at bounding box center [588, 102] width 42 height 10
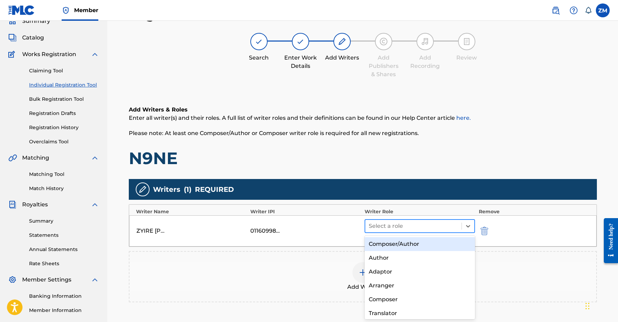
click at [390, 227] on div at bounding box center [414, 226] width 90 height 10
click at [388, 240] on div "Composer/Author" at bounding box center [419, 244] width 111 height 14
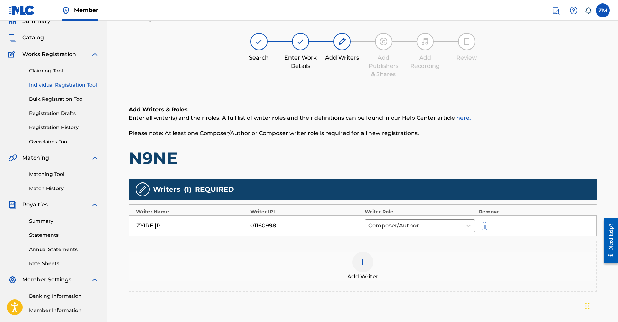
click at [380, 261] on div "Add Writer" at bounding box center [362, 266] width 466 height 29
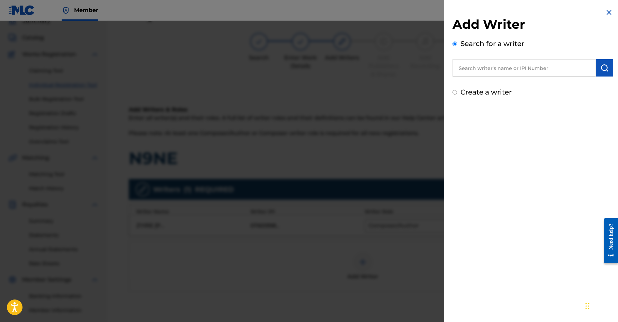
click at [493, 66] on input "text" at bounding box center [523, 67] width 143 height 17
type input "00360768935"
click at [605, 70] on img "submit" at bounding box center [604, 68] width 8 height 8
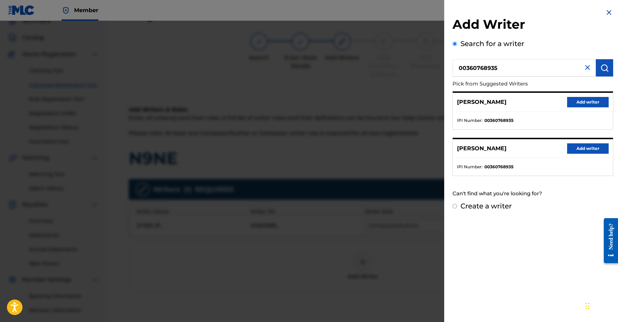
click at [586, 101] on button "Add writer" at bounding box center [588, 102] width 42 height 10
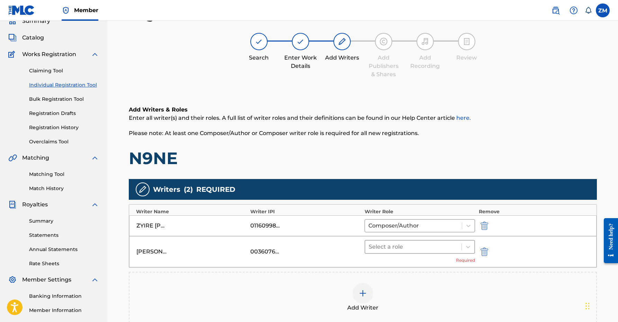
click at [399, 248] on div at bounding box center [414, 247] width 90 height 10
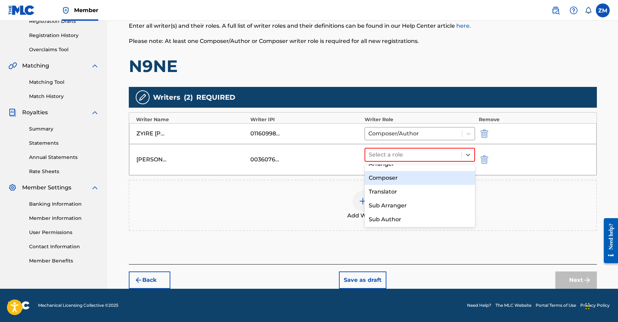
scroll to position [47, 0]
click at [397, 181] on div "Composer" at bounding box center [419, 181] width 111 height 14
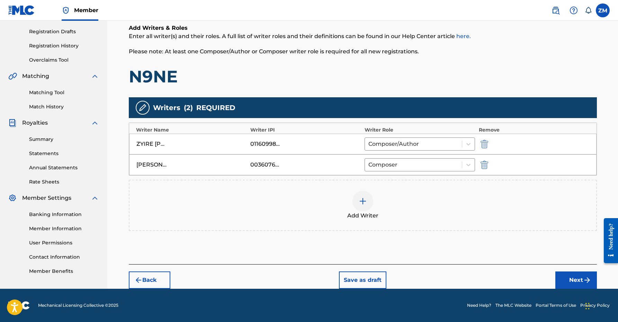
click at [574, 279] on button "Next" at bounding box center [576, 279] width 42 height 17
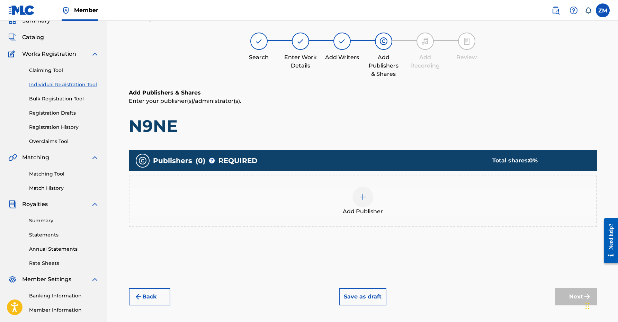
scroll to position [31, 0]
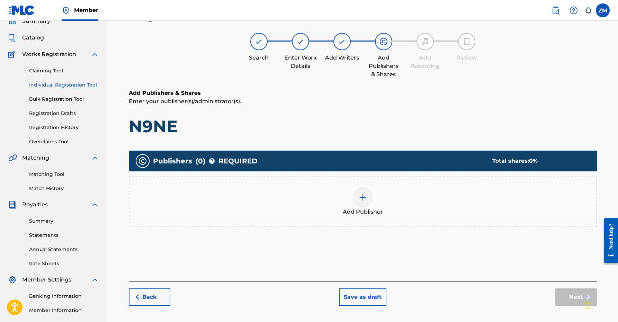
click at [348, 186] on div "Add Publisher" at bounding box center [363, 201] width 468 height 51
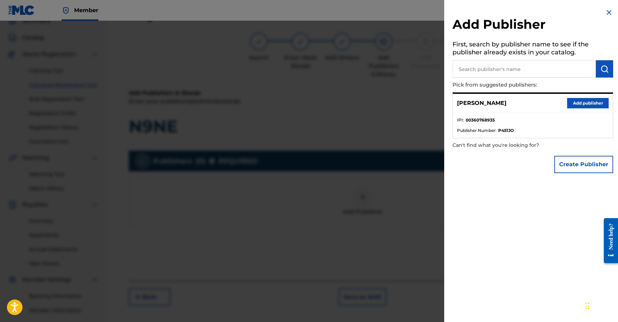
click at [579, 97] on div "[PERSON_NAME] Add publisher" at bounding box center [533, 103] width 160 height 19
click at [579, 104] on button "Add publisher" at bounding box center [588, 103] width 42 height 10
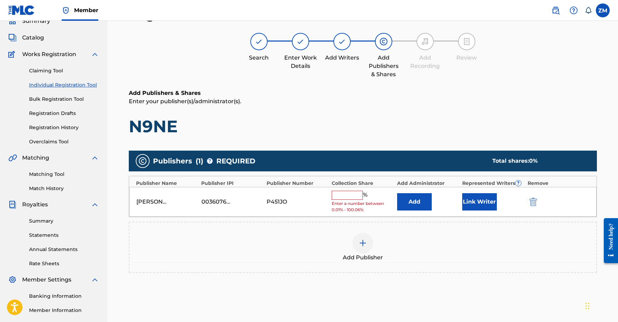
click at [345, 190] on div "[PERSON_NAME] 00360768935 P451JO % Enter a number between 0.01% - 100.06% Add L…" at bounding box center [362, 202] width 467 height 30
click at [344, 194] on input "text" at bounding box center [346, 195] width 31 height 9
type input "50"
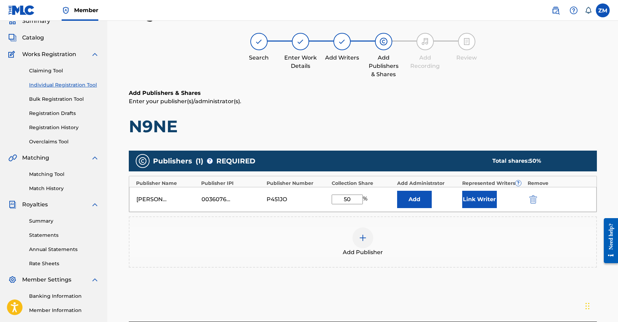
click at [400, 199] on button "Add" at bounding box center [414, 199] width 35 height 17
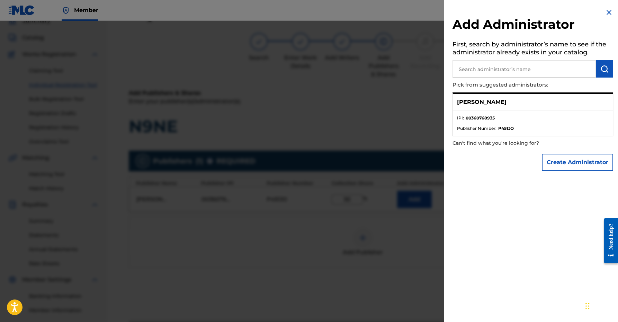
click at [605, 16] on img at bounding box center [609, 12] width 8 height 8
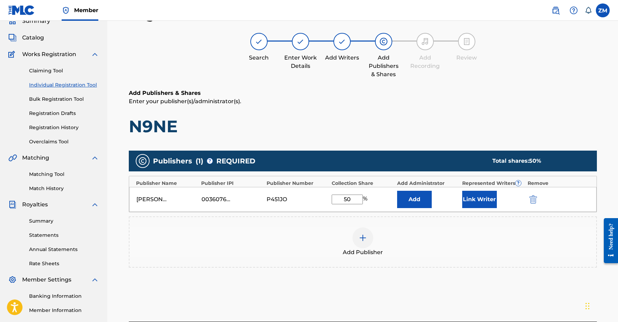
click at [476, 191] on button "Link Writer" at bounding box center [479, 199] width 35 height 17
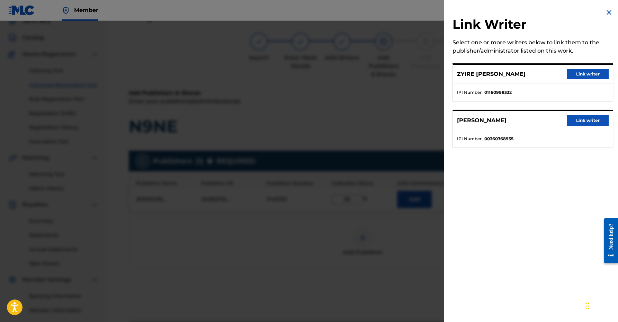
click at [584, 118] on button "Link writer" at bounding box center [588, 120] width 42 height 10
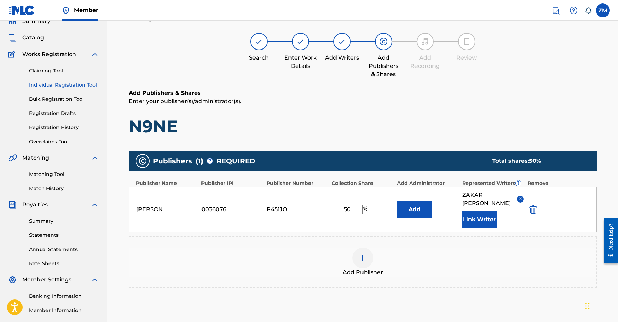
click at [411, 198] on div "[PERSON_NAME] 00360768935 P451JO 50 % Add [PERSON_NAME] Link Writer" at bounding box center [362, 209] width 467 height 45
click at [411, 205] on button "Add" at bounding box center [414, 209] width 35 height 17
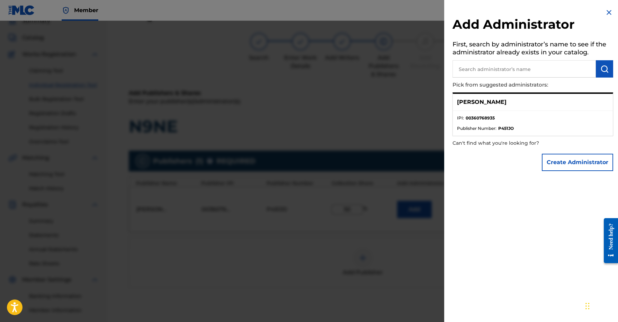
click at [494, 120] on li "IPI : 00360768935" at bounding box center [533, 120] width 152 height 10
click at [484, 113] on ul "IPI : 00360768935 Publisher Number : P451JO" at bounding box center [533, 123] width 160 height 25
click at [479, 123] on li "IPI : 00360768935" at bounding box center [533, 120] width 152 height 10
click at [483, 97] on div "[PERSON_NAME]" at bounding box center [533, 102] width 160 height 17
click at [482, 127] on span "Publisher Number :" at bounding box center [476, 128] width 39 height 6
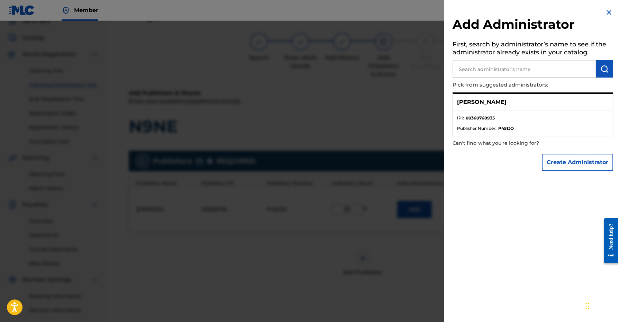
click at [497, 124] on li "IPI : 00360768935" at bounding box center [533, 120] width 152 height 10
click at [605, 9] on img at bounding box center [609, 12] width 8 height 8
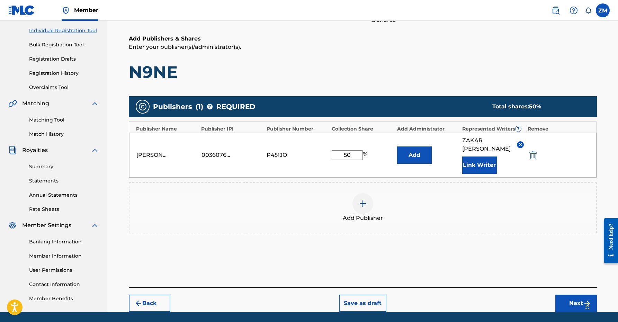
scroll to position [109, 0]
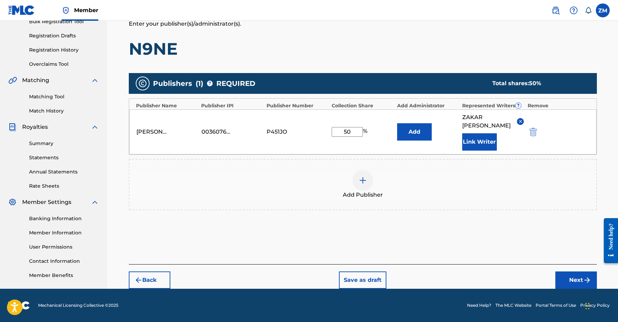
click at [569, 280] on button "Next" at bounding box center [576, 279] width 42 height 17
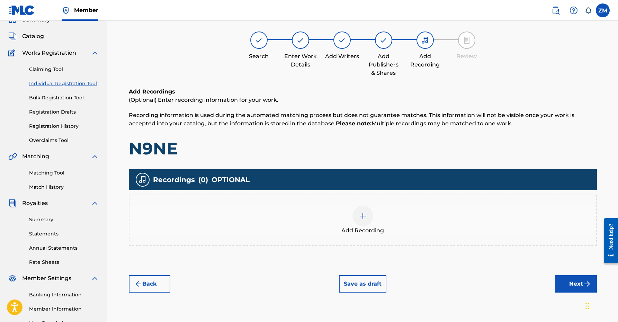
scroll to position [31, 0]
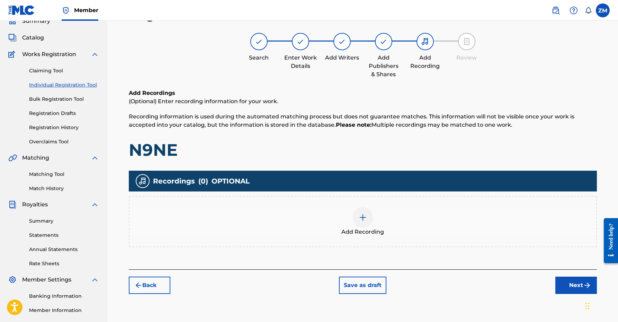
click at [585, 280] on button "Next" at bounding box center [576, 284] width 42 height 17
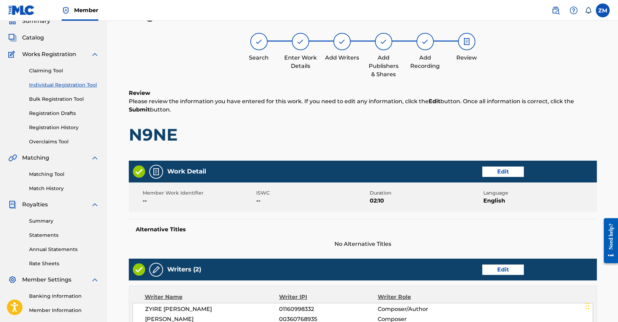
scroll to position [245, 0]
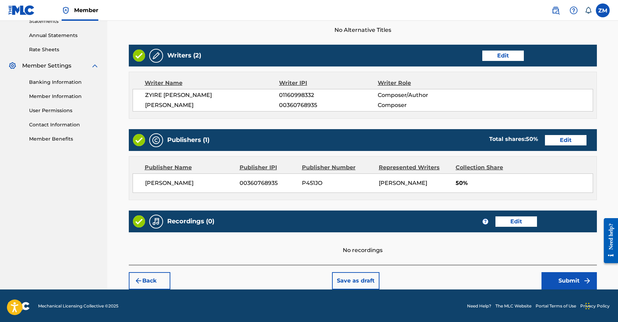
click at [551, 278] on button "Submit" at bounding box center [568, 280] width 55 height 17
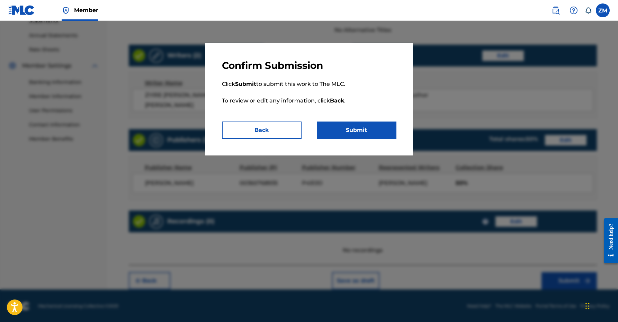
click at [337, 115] on p "Click Submit to submit this work to The MLC. To review or edit any information,…" at bounding box center [309, 97] width 174 height 50
click at [341, 124] on button "Submit" at bounding box center [357, 129] width 80 height 17
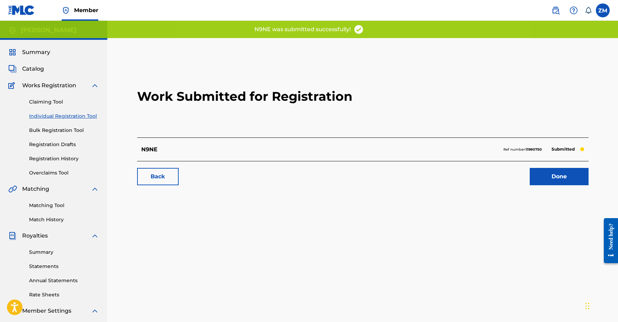
click at [576, 176] on link "Done" at bounding box center [558, 176] width 59 height 17
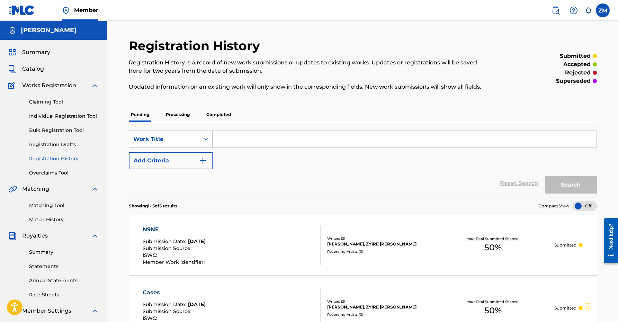
click at [54, 114] on link "Individual Registration Tool" at bounding box center [64, 115] width 70 height 7
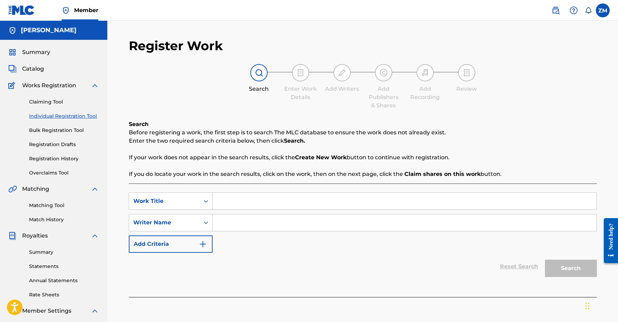
click at [247, 197] on input "Search Form" at bounding box center [404, 201] width 384 height 17
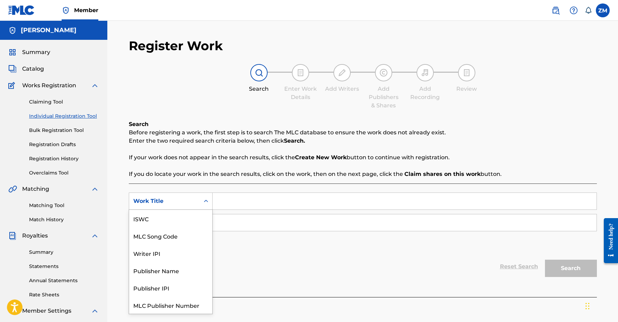
click at [201, 200] on div "Search Form" at bounding box center [206, 201] width 12 height 12
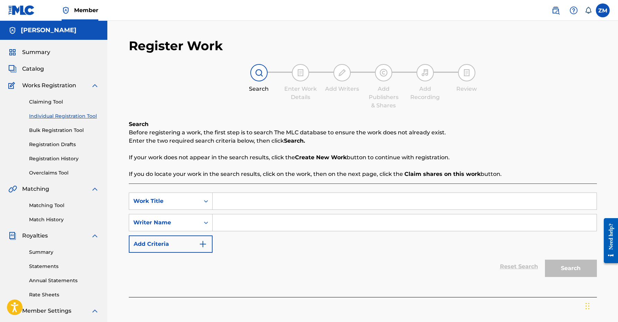
click at [262, 194] on input "Search Form" at bounding box center [404, 201] width 384 height 17
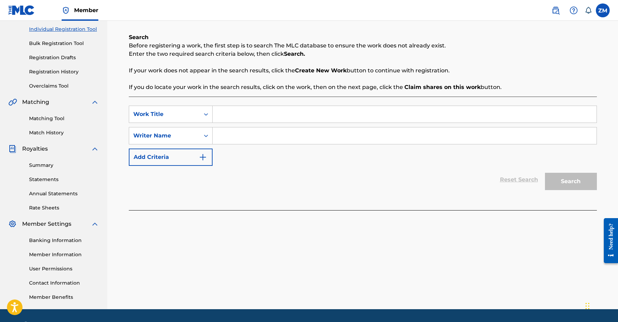
scroll to position [87, 0]
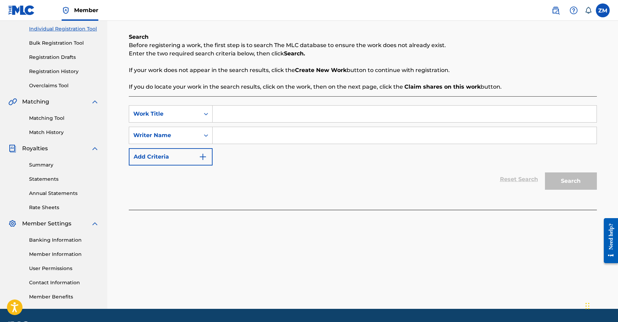
click at [65, 40] on link "Bulk Registration Tool" at bounding box center [64, 42] width 70 height 7
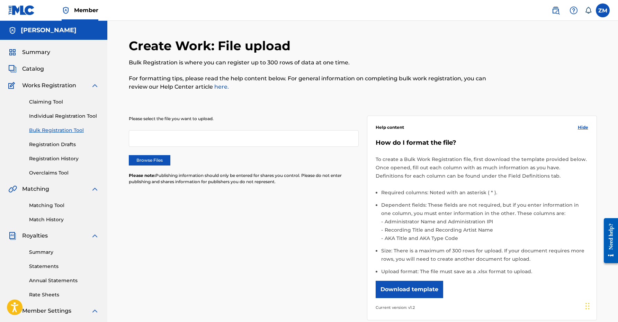
click at [69, 115] on link "Individual Registration Tool" at bounding box center [64, 115] width 70 height 7
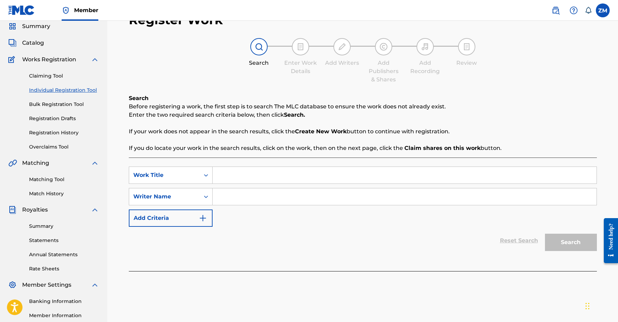
scroll to position [40, 0]
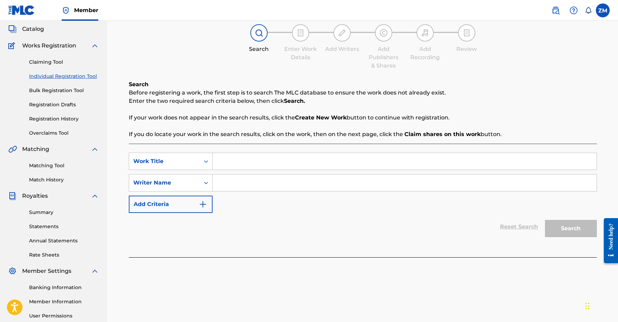
click at [246, 161] on input "Search Form" at bounding box center [404, 161] width 384 height 17
click at [298, 164] on input "Search Form" at bounding box center [404, 161] width 384 height 17
type input "Wiganna"
click at [239, 185] on input "Search Form" at bounding box center [404, 182] width 384 height 17
type input "01160998332"
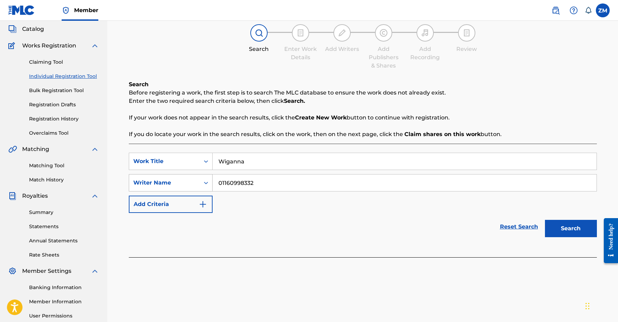
drag, startPoint x: 280, startPoint y: 184, endPoint x: 196, endPoint y: 182, distance: 83.4
click at [196, 182] on div "SearchWithCriteriacf898653-2ba6-4159-af63-739df2883354 Writer Name 01160998332" at bounding box center [363, 182] width 468 height 17
type input "Zyire [PERSON_NAME]"
click at [567, 222] on button "Search" at bounding box center [571, 228] width 52 height 17
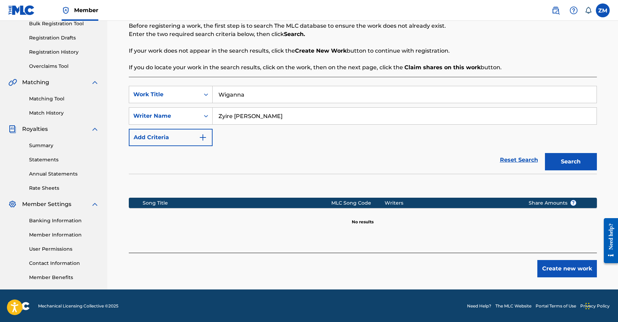
scroll to position [107, 0]
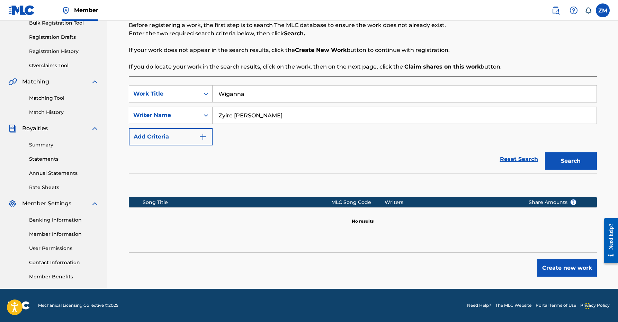
click at [544, 263] on button "Create new work" at bounding box center [567, 267] width 60 height 17
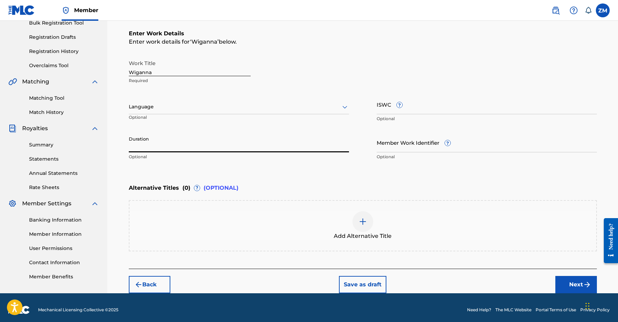
click at [162, 136] on input "Duration" at bounding box center [239, 143] width 220 height 20
click at [164, 106] on div at bounding box center [239, 106] width 220 height 9
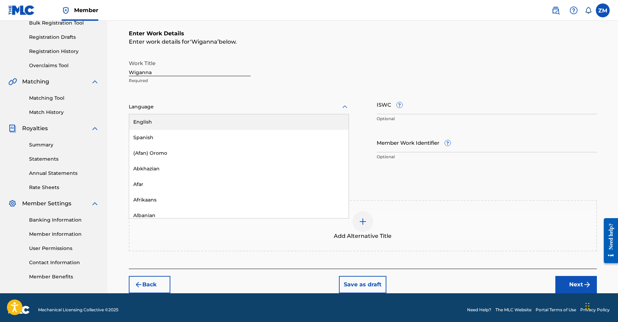
click at [164, 121] on div "English" at bounding box center [238, 122] width 219 height 16
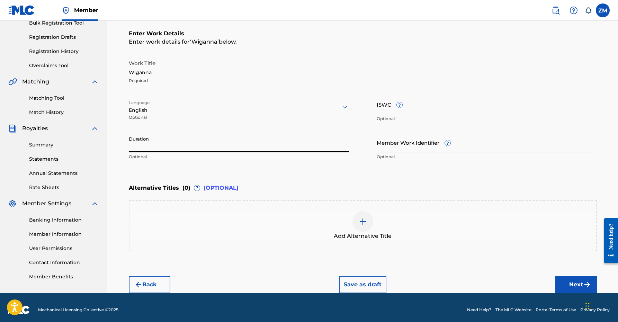
click at [170, 138] on input "Duration" at bounding box center [239, 143] width 220 height 20
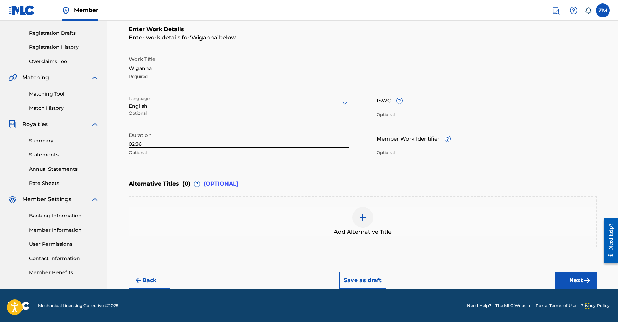
type input "02:36"
click at [578, 279] on button "Next" at bounding box center [576, 280] width 42 height 17
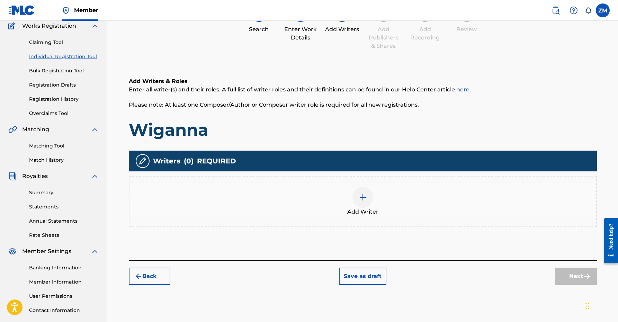
scroll to position [31, 0]
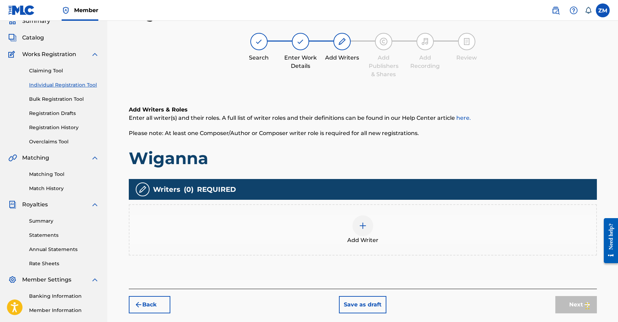
click at [369, 220] on div at bounding box center [362, 225] width 21 height 21
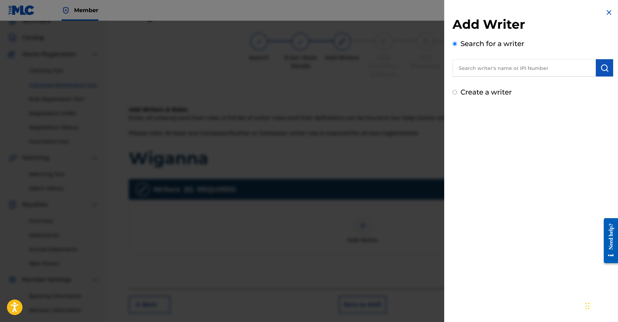
click at [502, 65] on input "text" at bounding box center [523, 67] width 143 height 17
type input "00360768935"
click at [598, 72] on button "submit" at bounding box center [604, 67] width 17 height 17
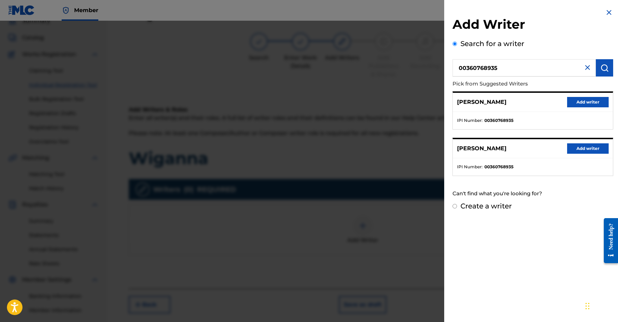
click at [585, 105] on button "Add writer" at bounding box center [588, 102] width 42 height 10
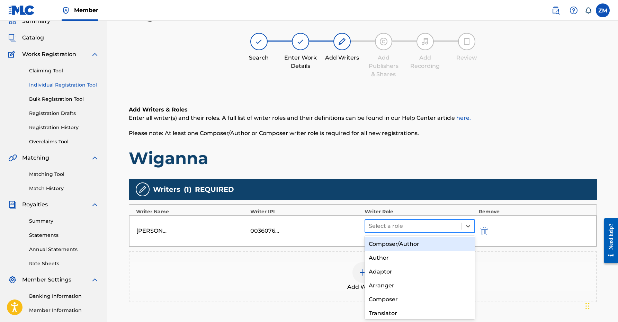
click at [399, 220] on div "Select a role" at bounding box center [413, 226] width 97 height 12
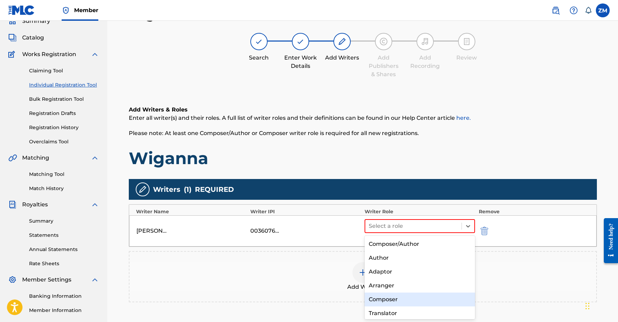
click at [379, 302] on div "Composer" at bounding box center [419, 299] width 111 height 14
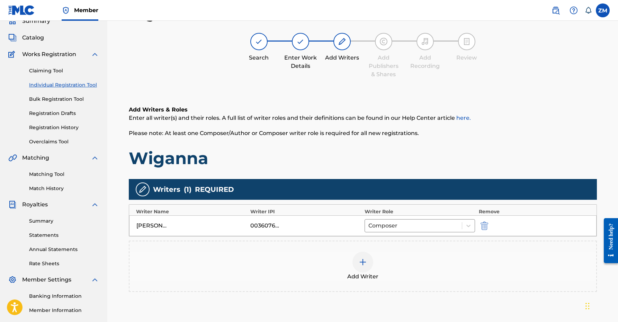
click at [355, 263] on div at bounding box center [362, 262] width 21 height 21
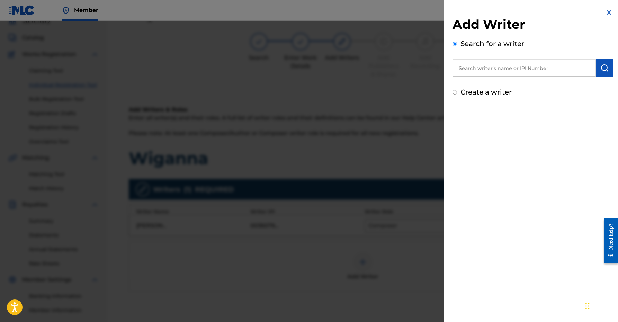
click at [489, 69] on input "text" at bounding box center [523, 67] width 143 height 17
type input "01160998332"
click at [603, 69] on img "submit" at bounding box center [604, 68] width 8 height 8
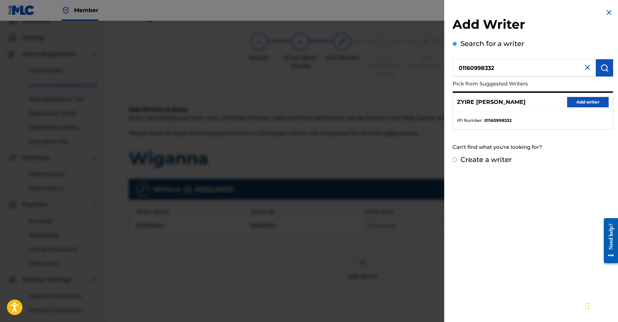
click at [583, 101] on button "Add writer" at bounding box center [588, 102] width 42 height 10
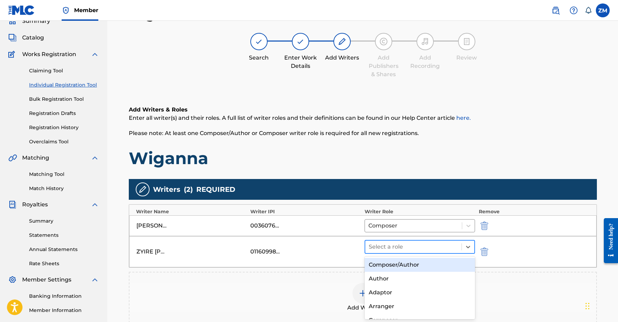
click at [415, 249] on div at bounding box center [414, 247] width 90 height 10
click at [401, 268] on div "Composer/Author" at bounding box center [419, 265] width 111 height 14
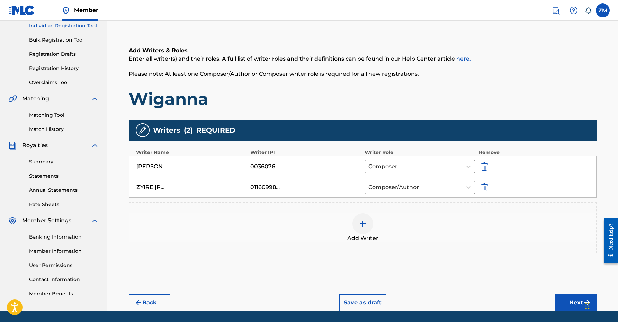
scroll to position [113, 0]
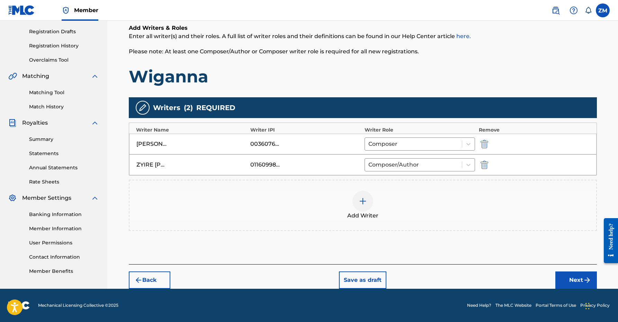
click at [574, 275] on button "Next" at bounding box center [576, 279] width 42 height 17
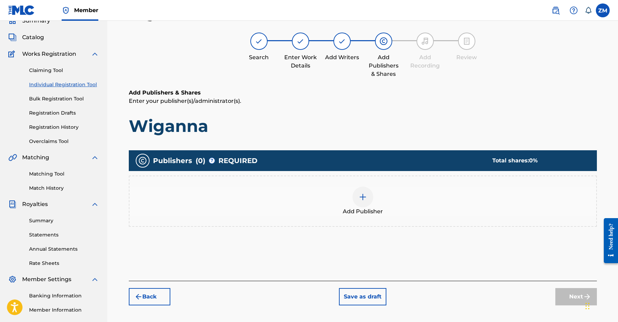
scroll to position [31, 0]
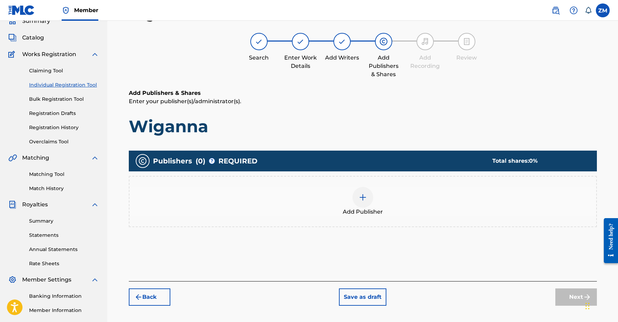
click at [327, 197] on div "Add Publisher" at bounding box center [362, 201] width 466 height 29
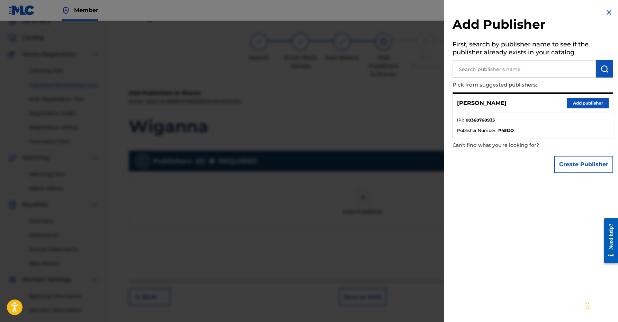
click at [573, 106] on button "Add publisher" at bounding box center [588, 103] width 42 height 10
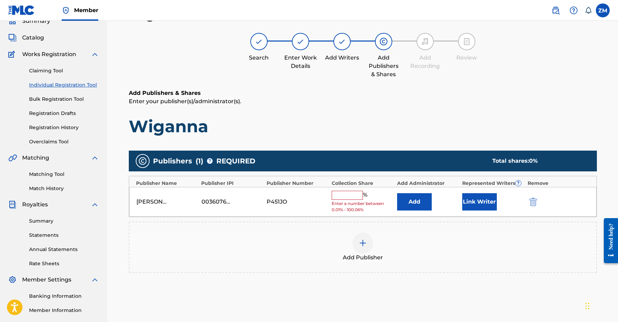
click at [485, 204] on button "Link Writer" at bounding box center [479, 201] width 35 height 17
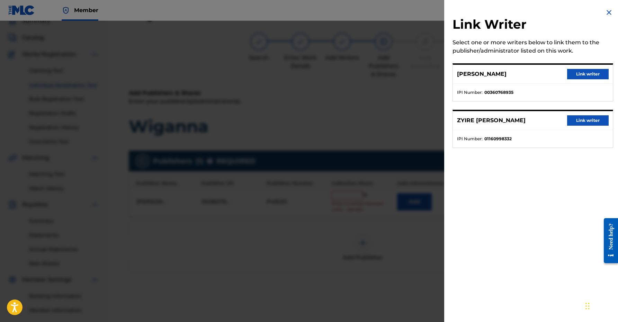
click at [591, 75] on button "Link writer" at bounding box center [588, 74] width 42 height 10
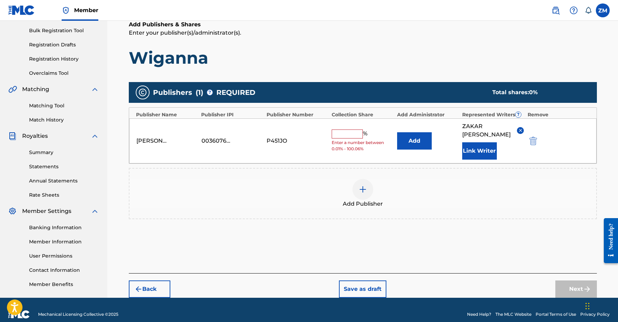
scroll to position [109, 0]
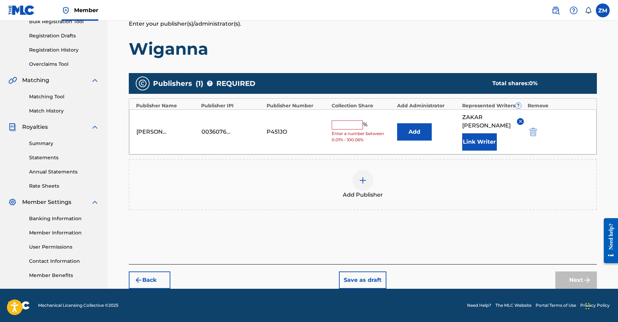
click at [350, 124] on input "text" at bounding box center [346, 124] width 31 height 9
type input "50"
click at [575, 277] on button "Next" at bounding box center [576, 279] width 42 height 17
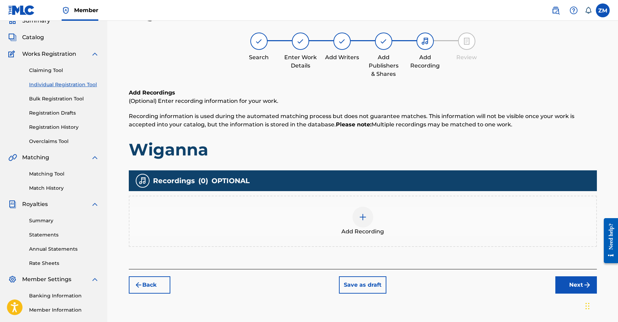
scroll to position [31, 0]
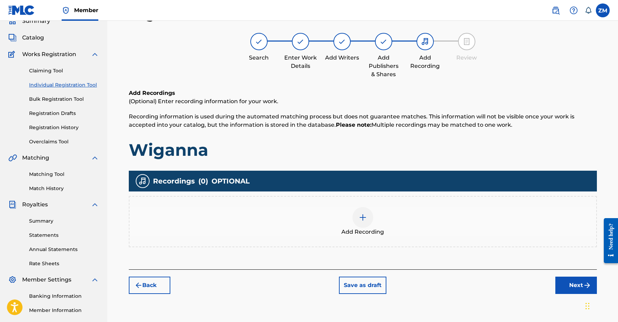
click at [558, 280] on button "Next" at bounding box center [576, 284] width 42 height 17
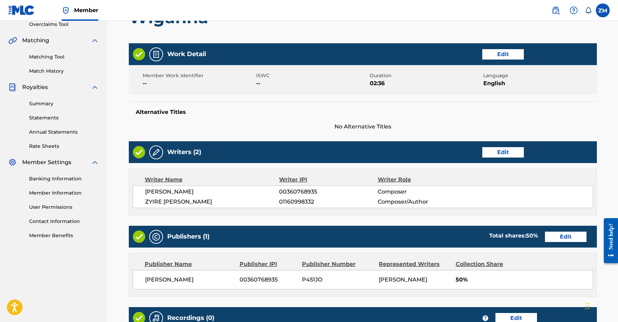
scroll to position [245, 0]
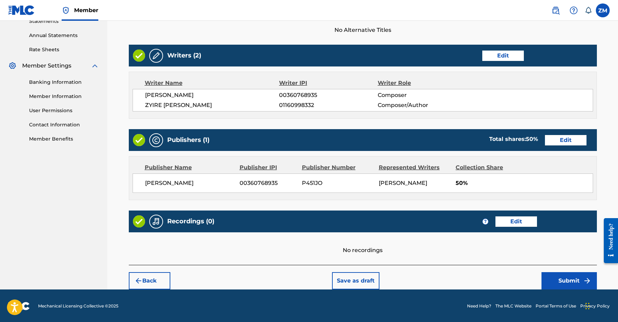
click at [556, 275] on button "Submit" at bounding box center [568, 280] width 55 height 17
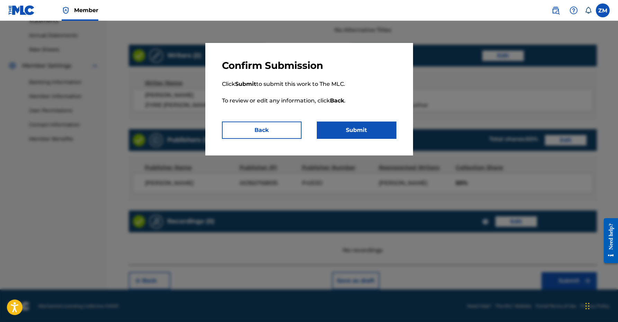
click at [377, 122] on button "Submit" at bounding box center [357, 129] width 80 height 17
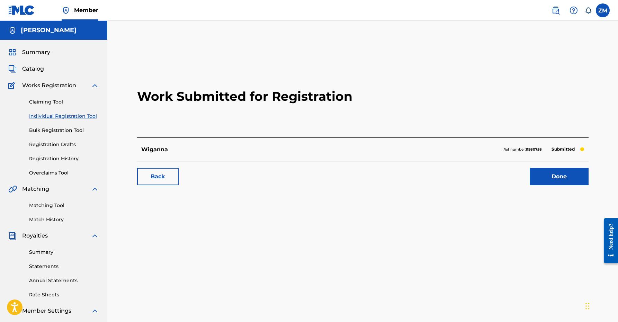
click at [532, 168] on link "Done" at bounding box center [558, 176] width 59 height 17
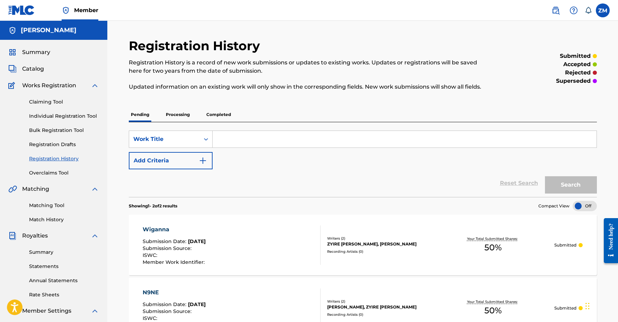
click at [48, 115] on link "Individual Registration Tool" at bounding box center [64, 115] width 70 height 7
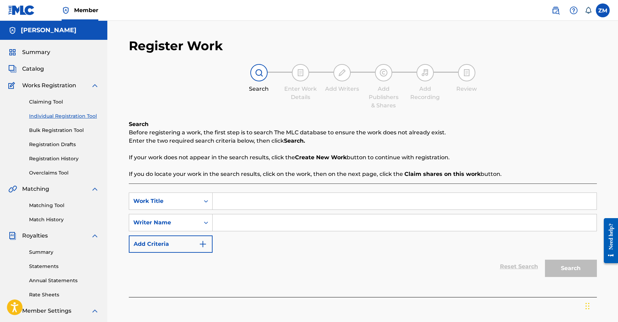
click at [248, 201] on input "Search Form" at bounding box center [404, 201] width 384 height 17
type input "London's Story"
click at [225, 228] on input "Search Form" at bounding box center [404, 222] width 384 height 17
type input "Zyire [PERSON_NAME]"
click at [554, 269] on button "Search" at bounding box center [571, 268] width 52 height 17
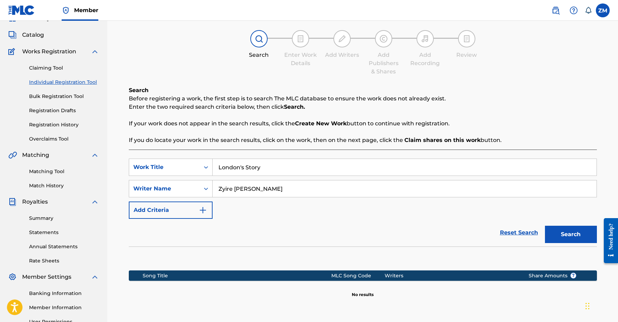
scroll to position [107, 0]
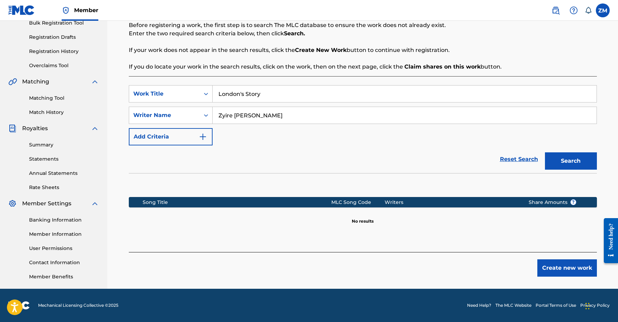
click at [546, 270] on button "Create new work" at bounding box center [567, 267] width 60 height 17
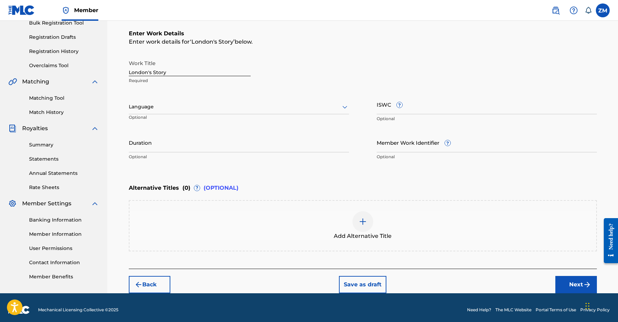
click at [208, 107] on div at bounding box center [239, 106] width 220 height 9
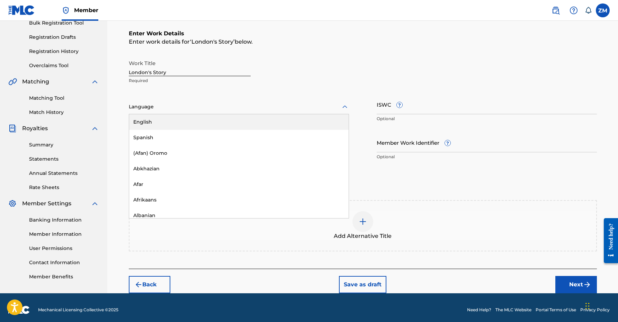
click at [193, 122] on div "English" at bounding box center [238, 122] width 219 height 16
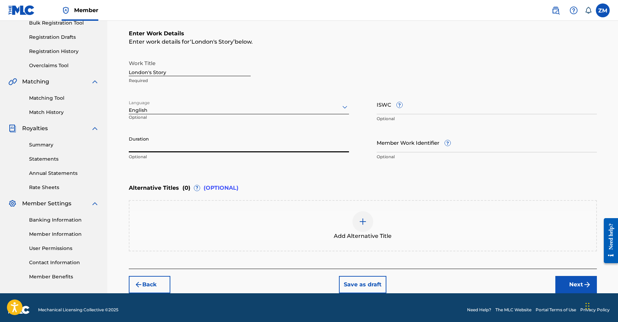
click at [187, 139] on input "Duration" at bounding box center [239, 143] width 220 height 20
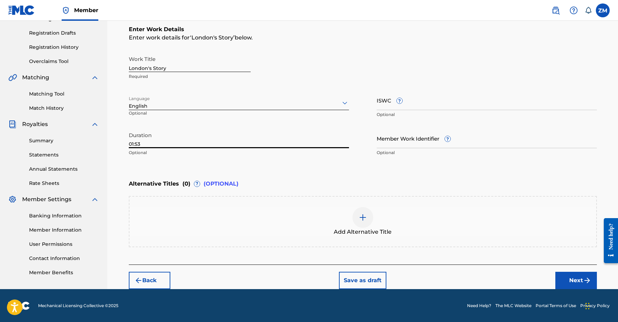
type input "01:53"
click at [590, 279] on img "submit" at bounding box center [587, 280] width 8 height 8
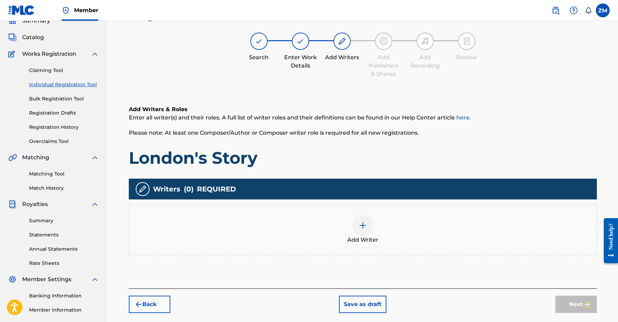
scroll to position [31, 0]
click at [366, 230] on div at bounding box center [362, 225] width 21 height 21
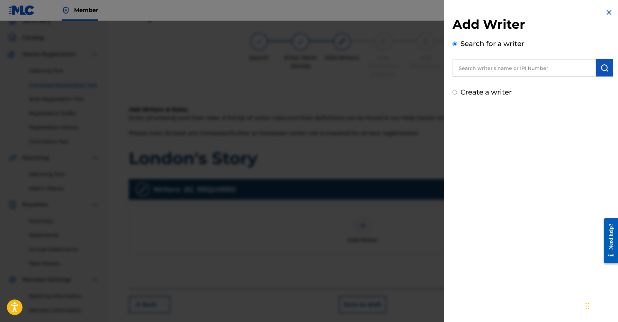
click at [535, 67] on input "text" at bounding box center [523, 67] width 143 height 17
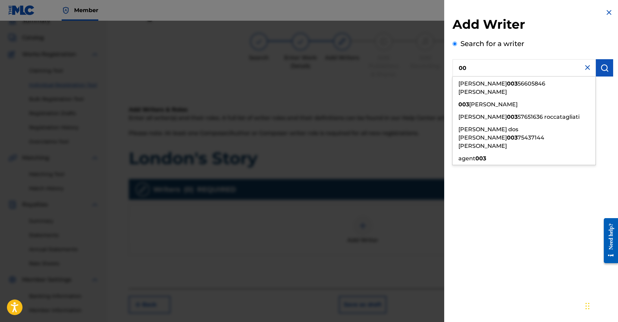
type input "0"
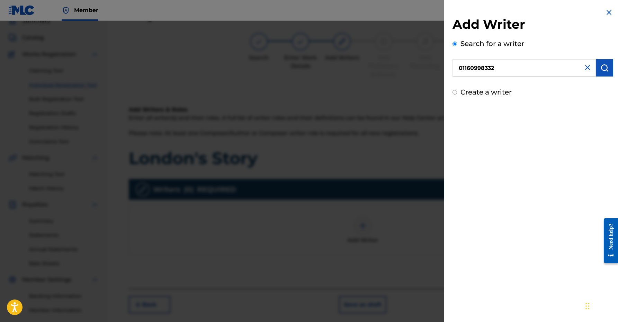
type input "01160998332"
click at [604, 62] on button "submit" at bounding box center [604, 67] width 17 height 17
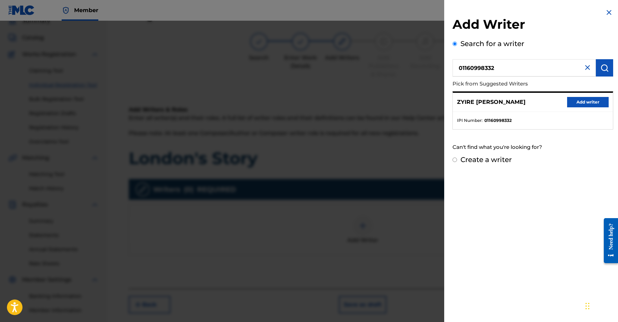
click at [587, 98] on button "Add writer" at bounding box center [588, 102] width 42 height 10
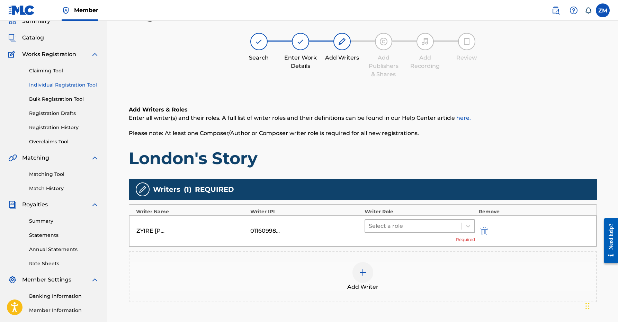
click at [449, 221] on div at bounding box center [414, 226] width 90 height 10
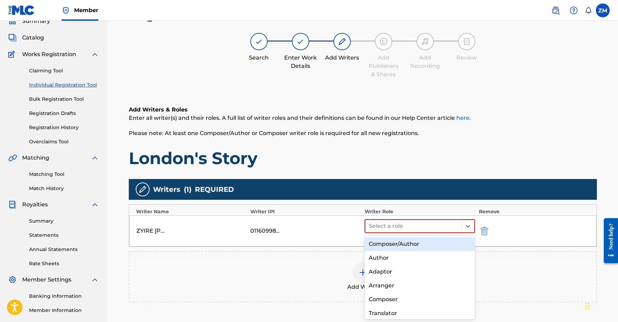
click at [402, 245] on div "Composer/Author" at bounding box center [419, 244] width 111 height 14
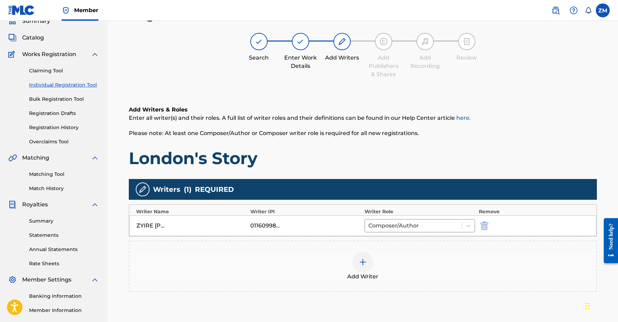
click at [378, 263] on div "Add Writer" at bounding box center [362, 266] width 466 height 29
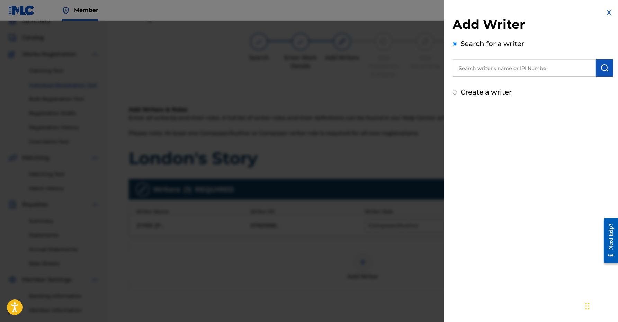
click at [518, 64] on input "text" at bounding box center [523, 67] width 143 height 17
type input "00360768935"
click at [609, 64] on button "submit" at bounding box center [604, 67] width 17 height 17
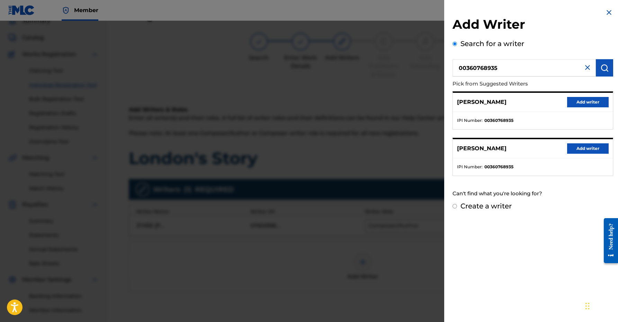
click at [590, 98] on button "Add writer" at bounding box center [588, 102] width 42 height 10
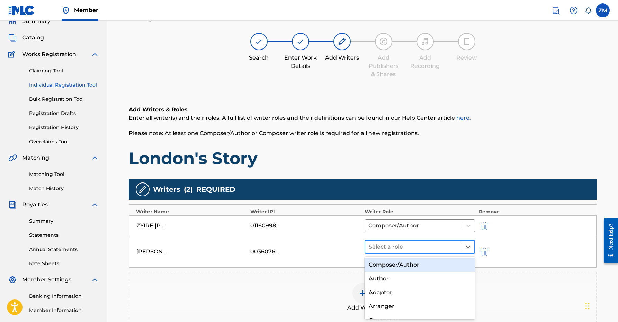
click at [429, 244] on div at bounding box center [414, 247] width 90 height 10
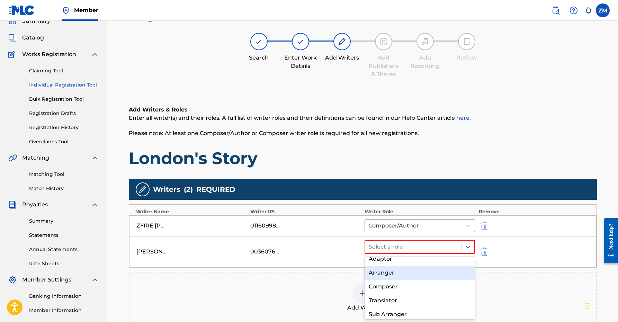
scroll to position [34, 0]
click at [393, 284] on div "Composer" at bounding box center [419, 286] width 111 height 14
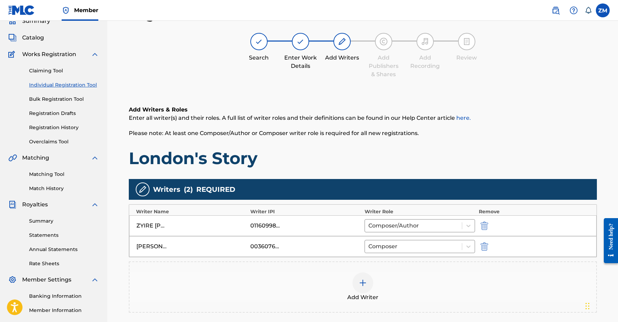
scroll to position [71, 0]
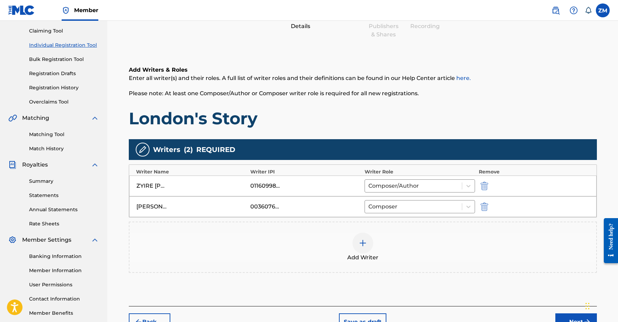
click at [564, 314] on button "Next" at bounding box center [576, 321] width 42 height 17
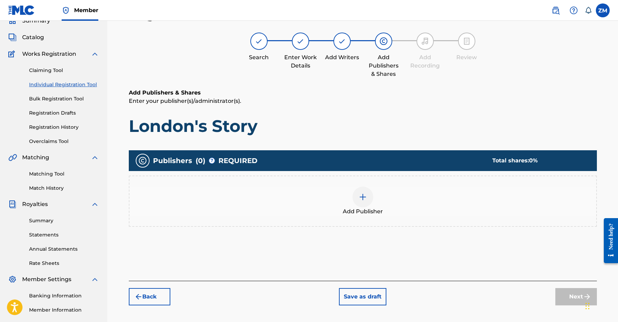
scroll to position [31, 0]
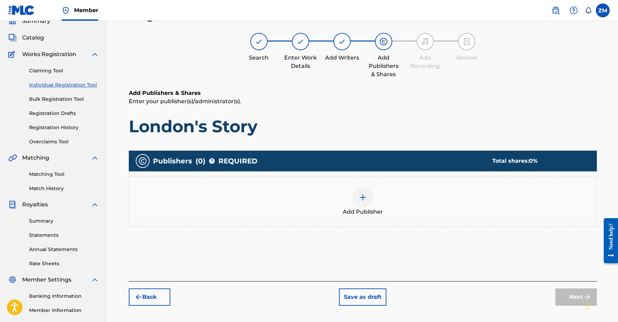
click at [375, 203] on div "Add Publisher" at bounding box center [362, 201] width 466 height 29
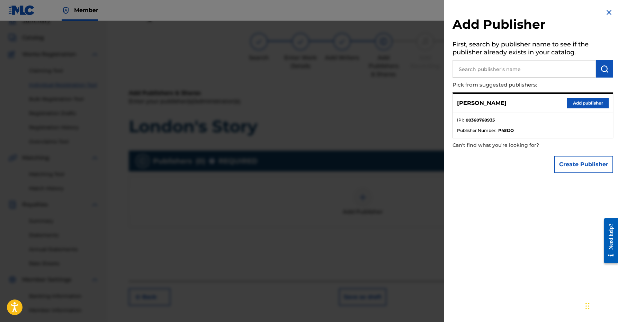
click at [589, 102] on button "Add publisher" at bounding box center [588, 103] width 42 height 10
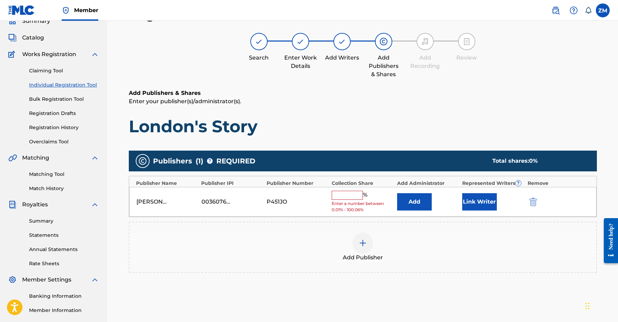
click at [487, 207] on button "Link Writer" at bounding box center [479, 201] width 35 height 17
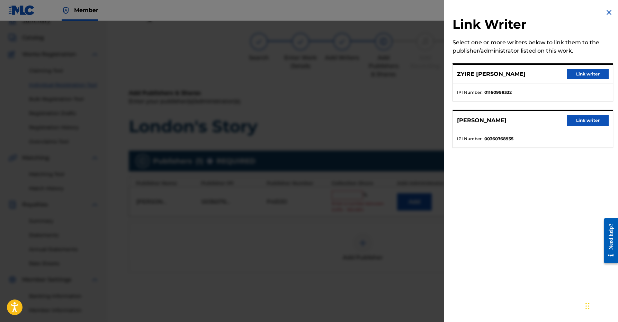
click at [581, 123] on button "Link writer" at bounding box center [588, 120] width 42 height 10
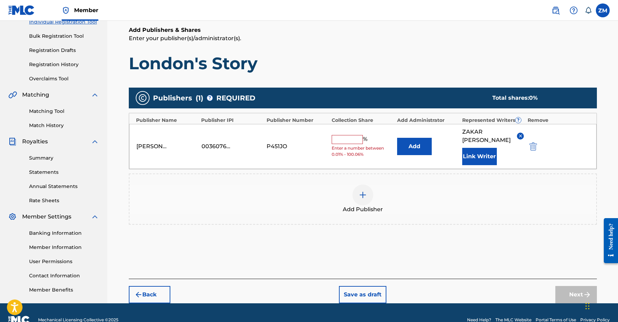
scroll to position [95, 0]
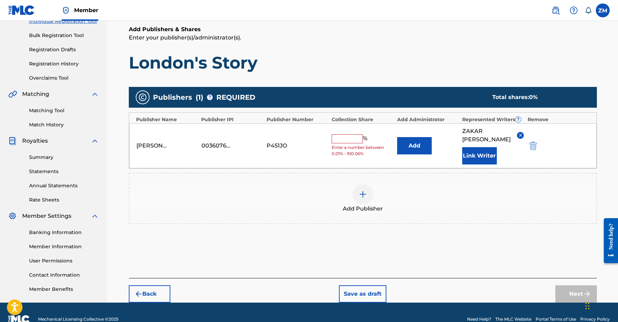
click at [345, 138] on input "text" at bounding box center [346, 138] width 31 height 9
type input "50"
click at [576, 282] on div "Back Save as draft Next" at bounding box center [363, 290] width 468 height 25
click at [577, 290] on button "Next" at bounding box center [576, 293] width 42 height 17
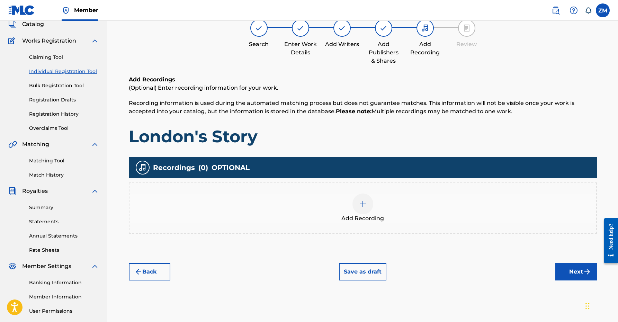
scroll to position [31, 0]
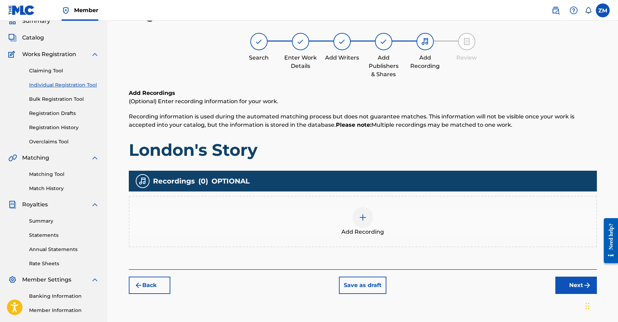
click at [553, 281] on div "Back Save as draft Next" at bounding box center [363, 281] width 468 height 25
click at [576, 283] on button "Next" at bounding box center [576, 284] width 42 height 17
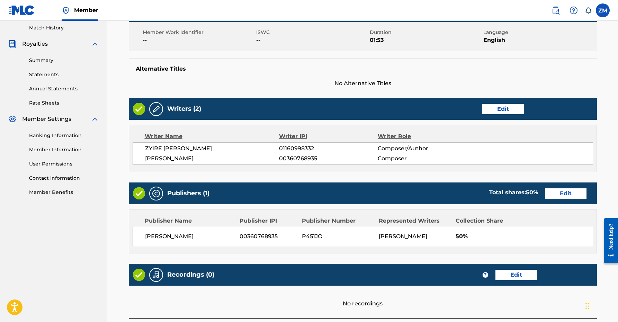
scroll to position [245, 0]
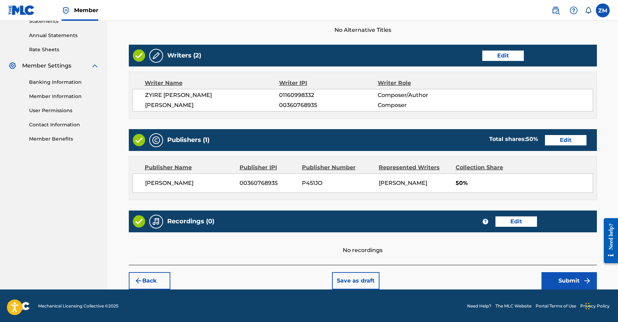
click at [566, 276] on button "Submit" at bounding box center [568, 280] width 55 height 17
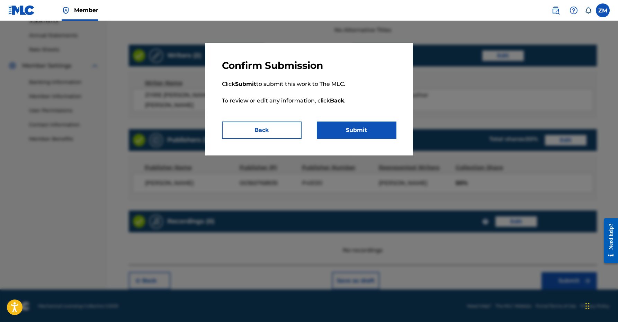
click at [288, 121] on button "Back" at bounding box center [262, 129] width 80 height 17
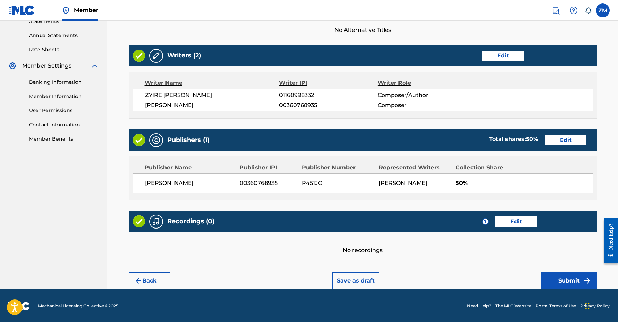
click at [567, 280] on button "Submit" at bounding box center [568, 280] width 55 height 17
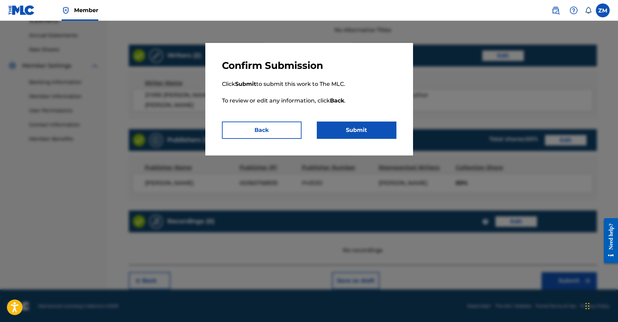
click at [382, 126] on button "Submit" at bounding box center [357, 129] width 80 height 17
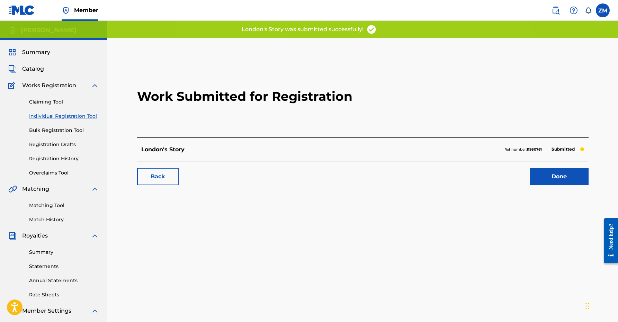
click at [557, 169] on link "Done" at bounding box center [558, 176] width 59 height 17
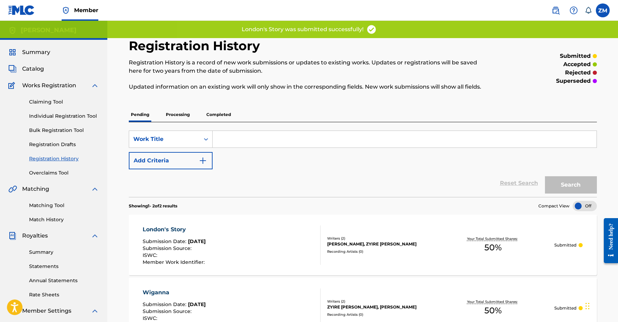
click at [83, 114] on link "Individual Registration Tool" at bounding box center [64, 115] width 70 height 7
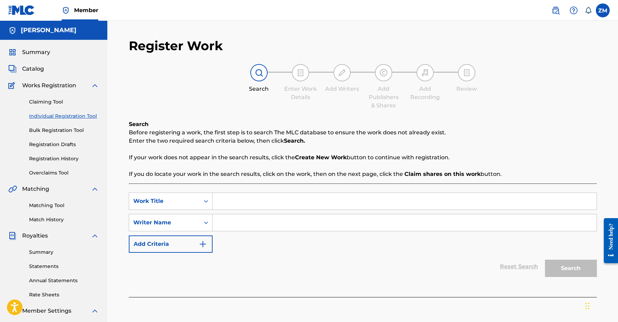
click at [270, 206] on input "Search Form" at bounding box center [404, 201] width 384 height 17
type input "WIG"
click at [253, 226] on input "Search Form" at bounding box center [404, 222] width 384 height 17
type input "Zyire [PERSON_NAME]"
click at [226, 202] on input "WIG" at bounding box center [404, 201] width 384 height 17
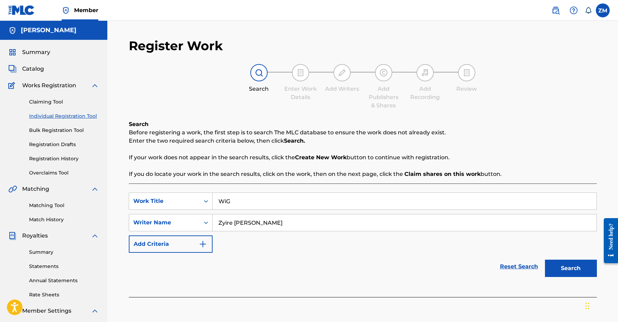
type input "WiG"
click at [555, 267] on button "Search" at bounding box center [571, 268] width 52 height 17
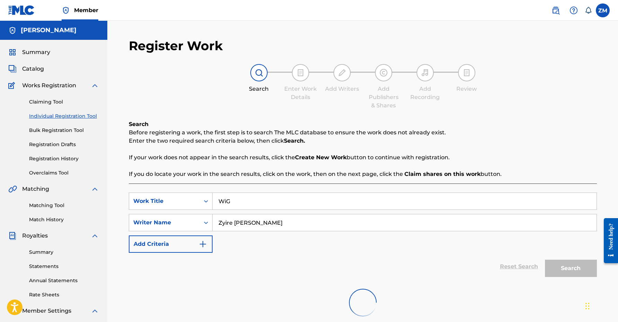
click at [237, 110] on div "Register Work Search Enter Work Details Add Writers Add Publishers & Shares Add…" at bounding box center [363, 193] width 468 height 310
click at [569, 265] on div "Search" at bounding box center [568, 267] width 55 height 28
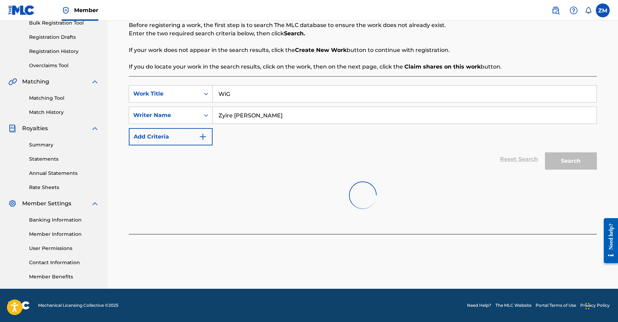
click at [556, 76] on div "Search Before registering a work, the first step is to search The MLC database …" at bounding box center [363, 123] width 468 height 221
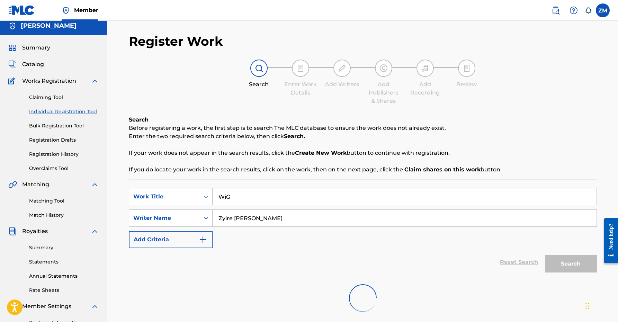
scroll to position [0, 0]
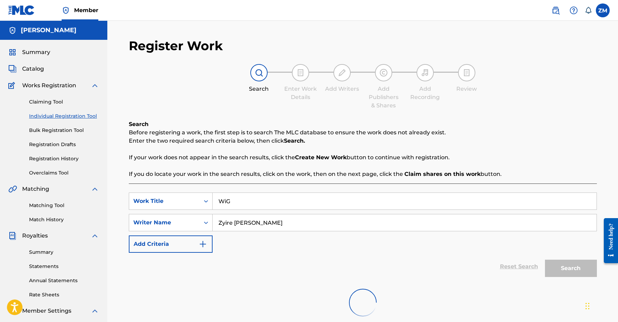
click at [570, 266] on div "Search" at bounding box center [568, 267] width 55 height 28
click at [17, 50] on link "Summary" at bounding box center [29, 52] width 42 height 8
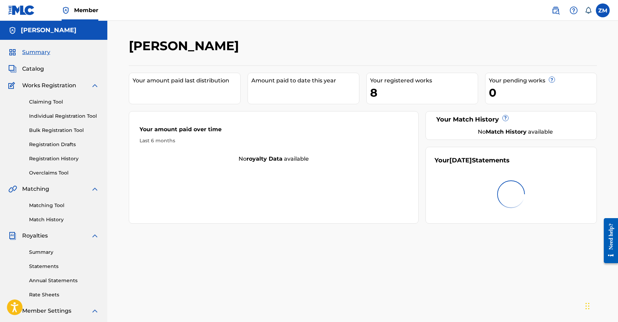
click at [58, 116] on link "Individual Registration Tool" at bounding box center [64, 115] width 70 height 7
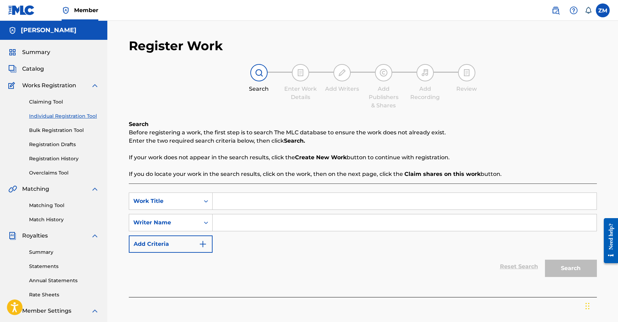
click at [279, 192] on div "SearchWithCriteria8ed7dcb5-7bc7-4d03-80f9-38a39a3b6be2 Work Title SearchWithCri…" at bounding box center [363, 239] width 468 height 113
click at [279, 200] on input "Search Form" at bounding box center [404, 201] width 384 height 17
type input "WiG"
click at [269, 221] on input "Search Form" at bounding box center [404, 222] width 384 height 17
type input "Zyire [PERSON_NAME]"
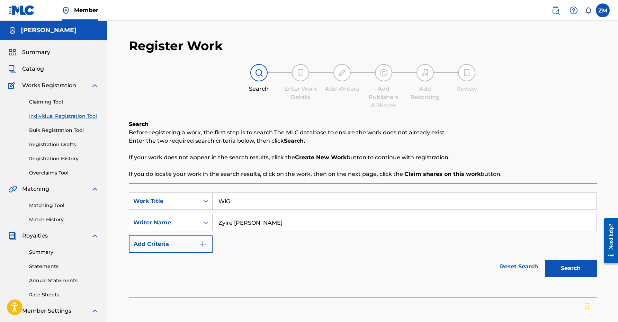
click at [553, 271] on button "Search" at bounding box center [571, 268] width 52 height 17
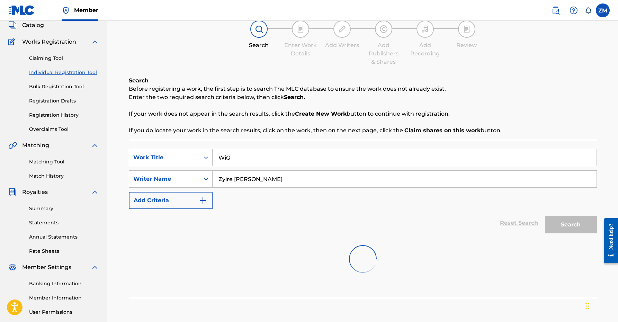
scroll to position [46, 0]
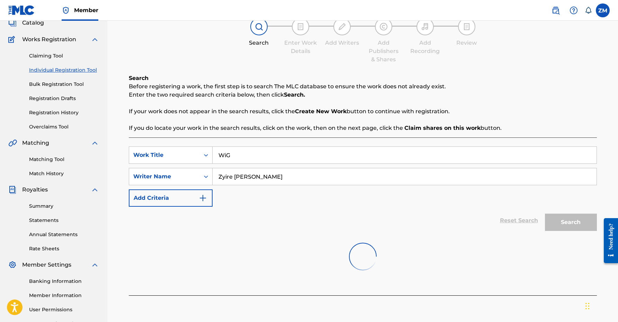
click at [48, 57] on link "Claiming Tool" at bounding box center [64, 55] width 70 height 7
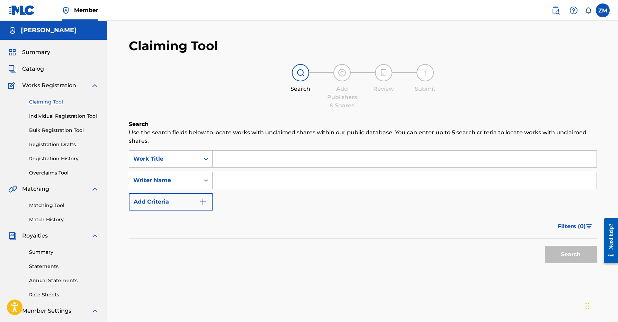
click at [67, 115] on link "Individual Registration Tool" at bounding box center [64, 115] width 70 height 7
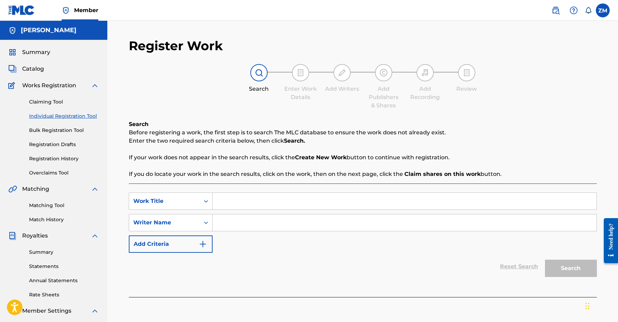
click at [245, 206] on input "Search Form" at bounding box center [404, 201] width 384 height 17
type input "WiG"
click at [242, 227] on input "Search Form" at bounding box center [404, 222] width 384 height 17
type input "Zyire [PERSON_NAME]"
click at [580, 272] on button "Search" at bounding box center [571, 268] width 52 height 17
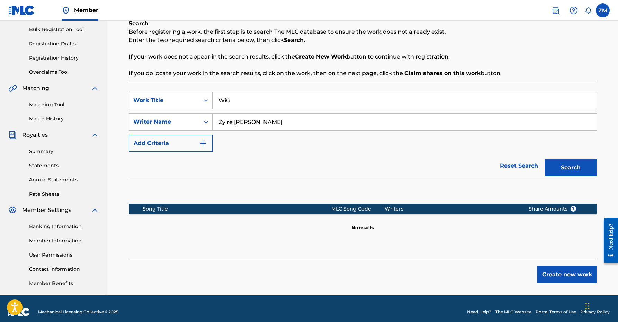
scroll to position [107, 0]
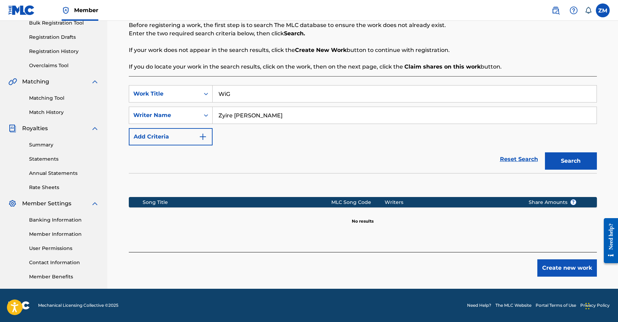
click at [545, 267] on button "Create new work" at bounding box center [567, 267] width 60 height 17
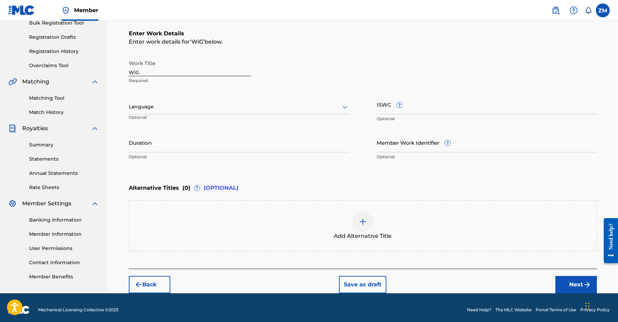
scroll to position [111, 0]
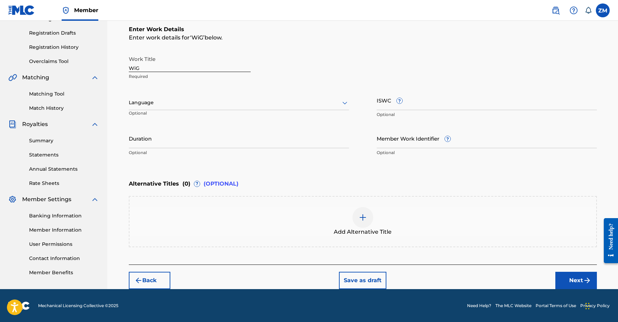
click at [346, 105] on icon at bounding box center [344, 103] width 8 height 8
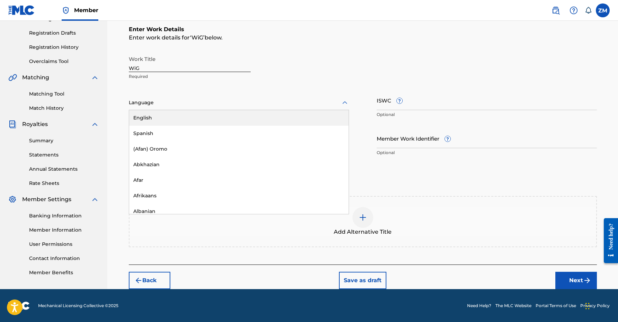
click at [290, 117] on div "English" at bounding box center [238, 118] width 219 height 16
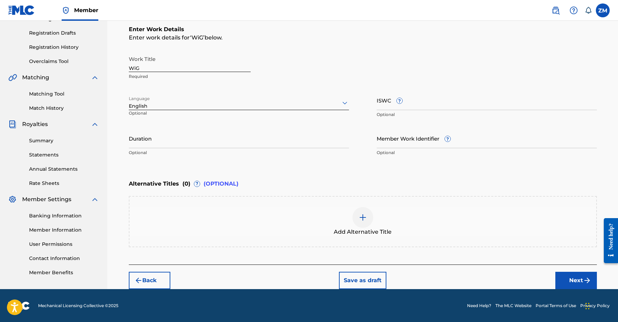
click at [274, 127] on div "Work Title WiG Required Language option English, selected. English Optional ISW…" at bounding box center [363, 105] width 468 height 107
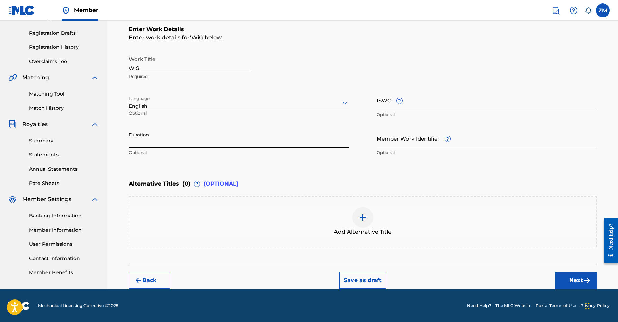
click at [269, 136] on input "Duration" at bounding box center [239, 138] width 220 height 20
type input "03:30"
click at [569, 273] on button "Next" at bounding box center [576, 280] width 42 height 17
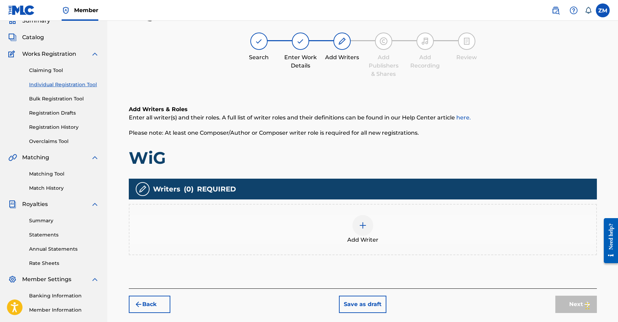
scroll to position [31, 0]
click at [358, 239] on span "Add Writer" at bounding box center [362, 240] width 31 height 8
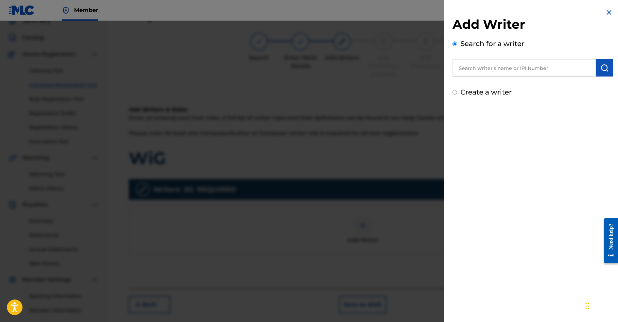
click at [480, 67] on input "text" at bounding box center [523, 67] width 143 height 17
type input "00360768935"
click at [606, 70] on img "submit" at bounding box center [604, 68] width 8 height 8
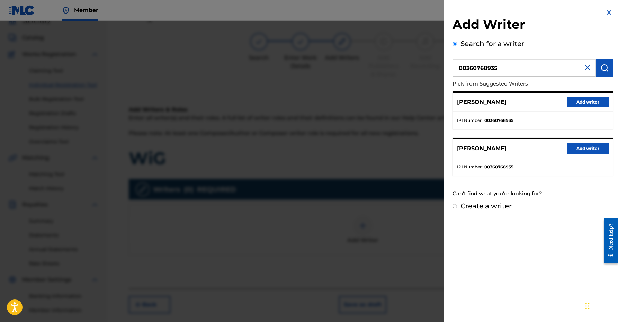
click at [583, 97] on button "Add writer" at bounding box center [588, 102] width 42 height 10
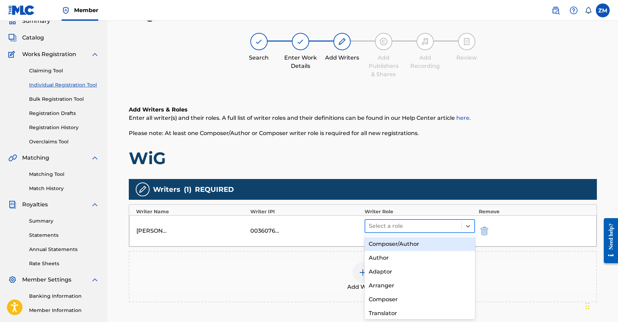
click at [406, 223] on div at bounding box center [414, 226] width 90 height 10
click at [393, 242] on div "Composer/Author" at bounding box center [419, 244] width 111 height 14
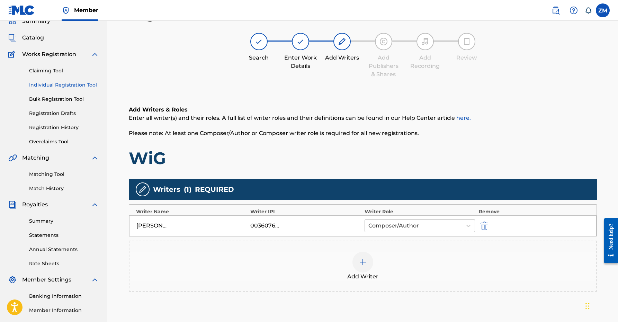
click at [398, 227] on div at bounding box center [413, 226] width 90 height 10
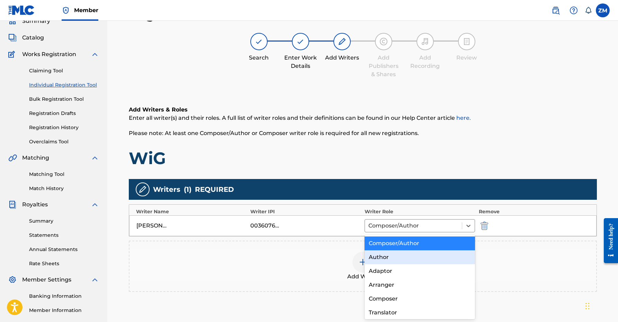
click at [393, 253] on div "Author" at bounding box center [419, 257] width 111 height 14
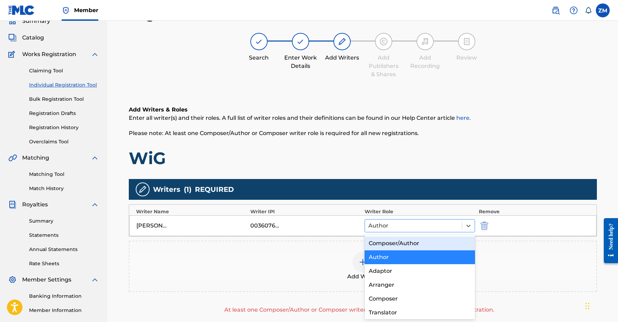
click at [401, 227] on div at bounding box center [413, 226] width 90 height 10
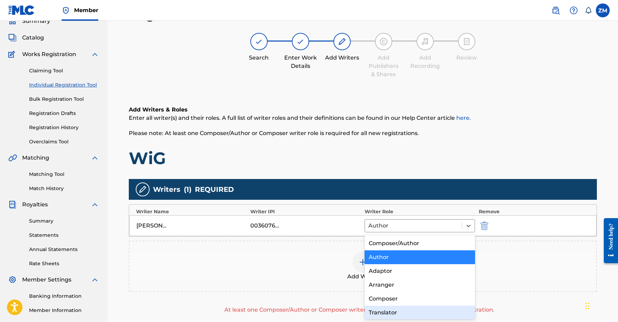
click at [383, 306] on div "Translator" at bounding box center [419, 313] width 111 height 14
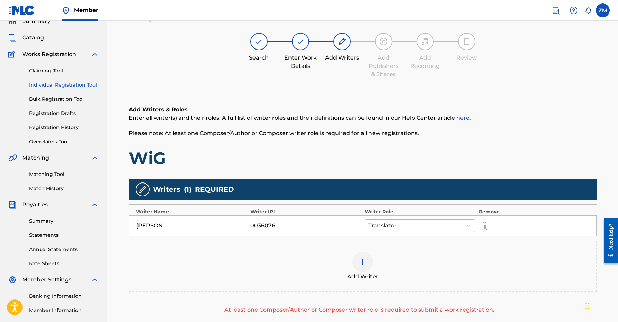
click at [402, 225] on div at bounding box center [413, 226] width 90 height 10
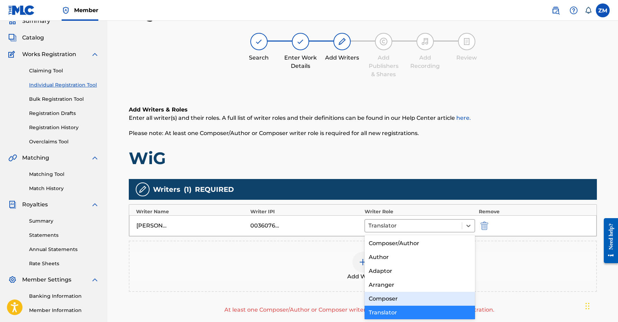
click at [382, 301] on div "Composer" at bounding box center [419, 299] width 111 height 14
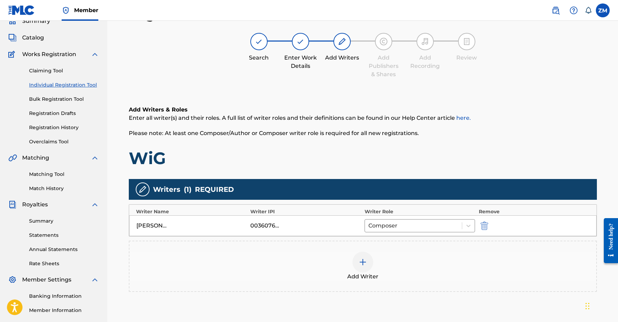
click at [367, 280] on span "Add Writer" at bounding box center [362, 276] width 31 height 8
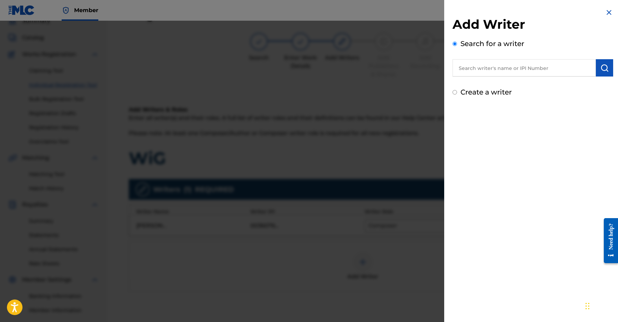
click at [525, 76] on input "text" at bounding box center [523, 67] width 143 height 17
type input "01160998332"
click at [607, 62] on button "submit" at bounding box center [604, 67] width 17 height 17
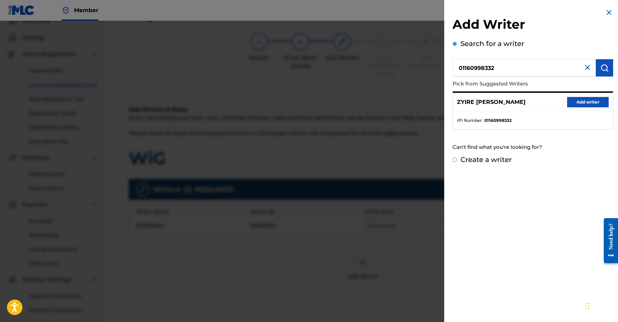
click at [568, 103] on button "Add writer" at bounding box center [588, 102] width 42 height 10
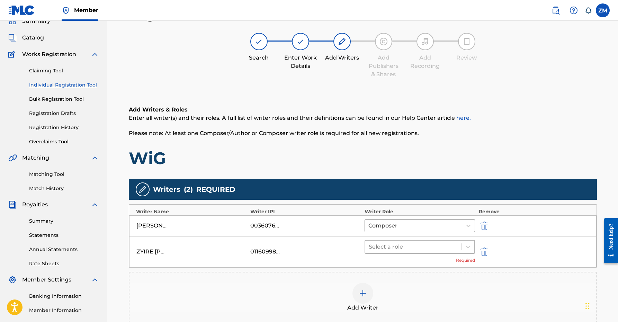
click at [408, 245] on div at bounding box center [414, 247] width 90 height 10
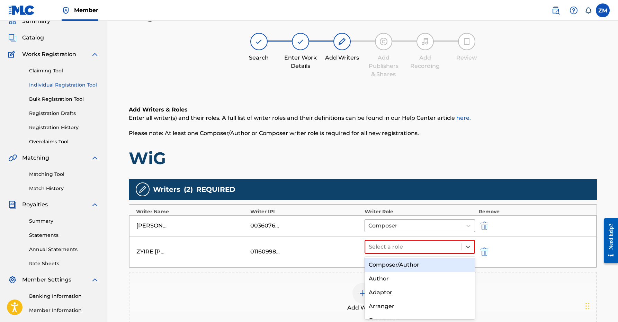
click at [392, 269] on div "Composer/Author" at bounding box center [419, 265] width 111 height 14
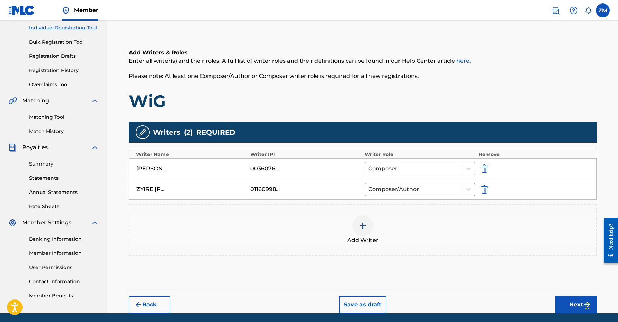
scroll to position [113, 0]
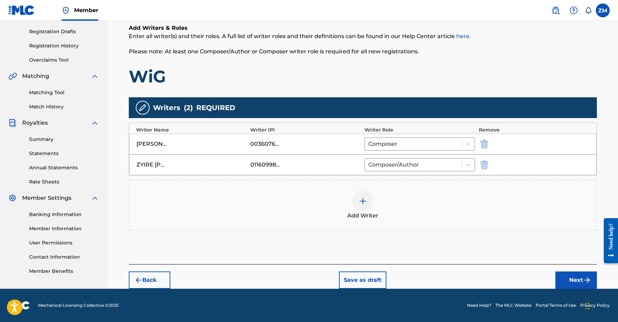
click at [572, 281] on button "Next" at bounding box center [576, 279] width 42 height 17
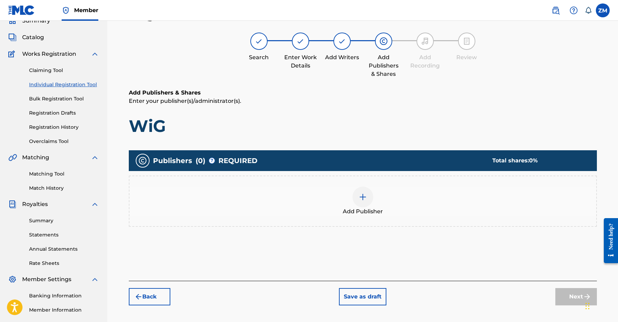
scroll to position [31, 0]
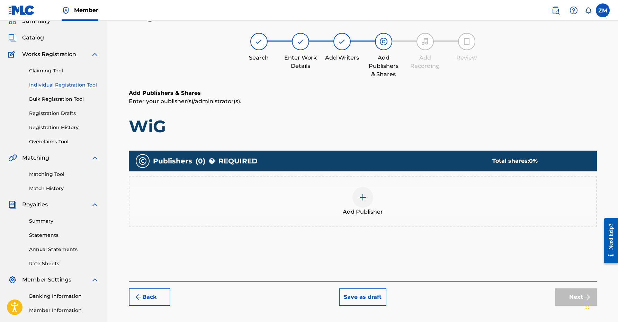
click at [361, 198] on img at bounding box center [362, 197] width 8 height 8
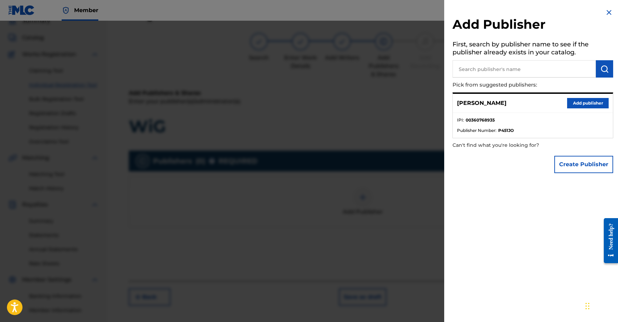
click at [576, 99] on button "Add publisher" at bounding box center [588, 103] width 42 height 10
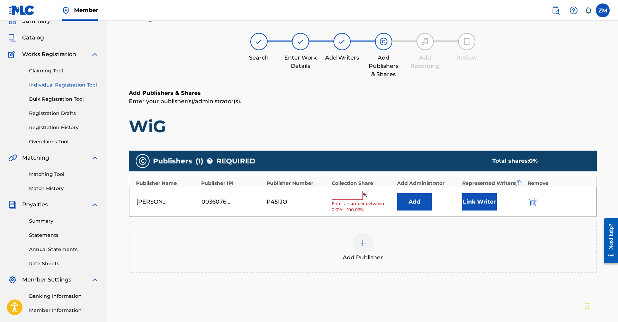
click at [468, 206] on button "Link Writer" at bounding box center [479, 201] width 35 height 17
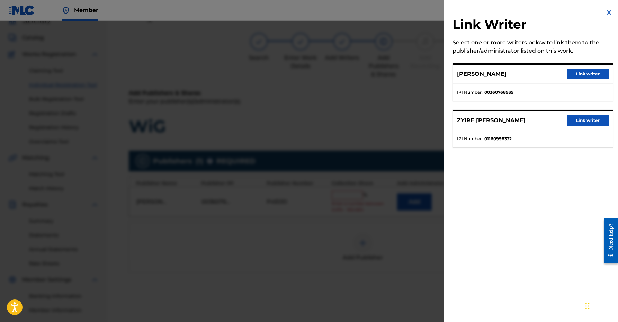
click at [586, 72] on button "Link writer" at bounding box center [588, 74] width 42 height 10
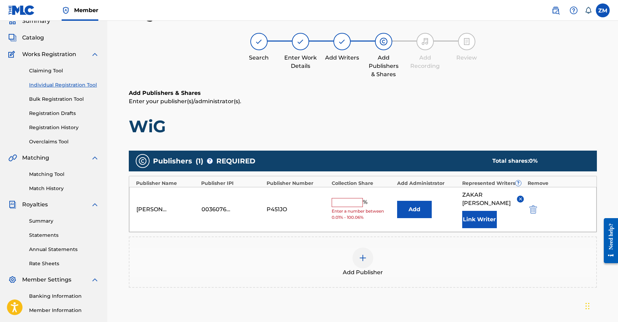
click at [339, 199] on input "text" at bounding box center [346, 202] width 31 height 9
type input "50"
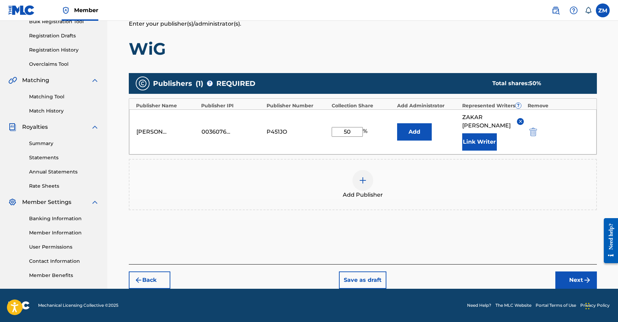
click at [569, 278] on button "Next" at bounding box center [576, 279] width 42 height 17
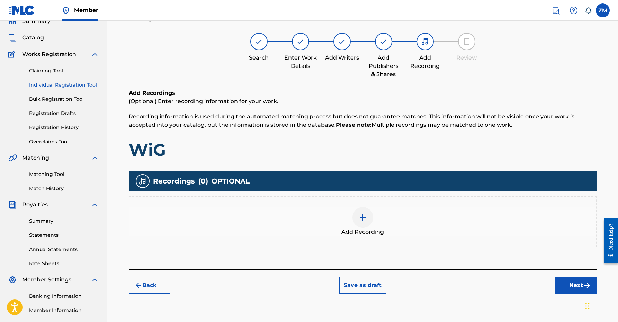
click at [561, 290] on button "Next" at bounding box center [576, 284] width 42 height 17
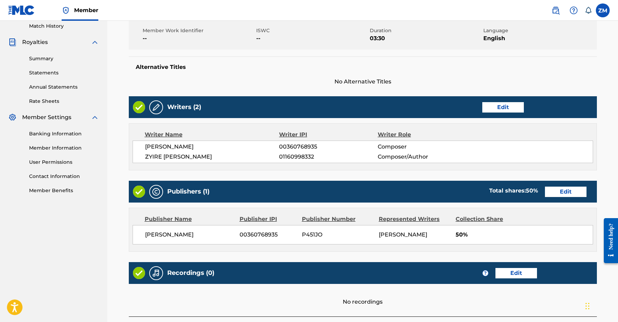
scroll to position [245, 0]
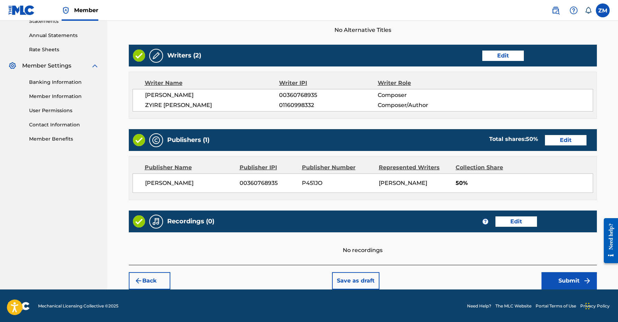
click at [569, 279] on button "Submit" at bounding box center [568, 280] width 55 height 17
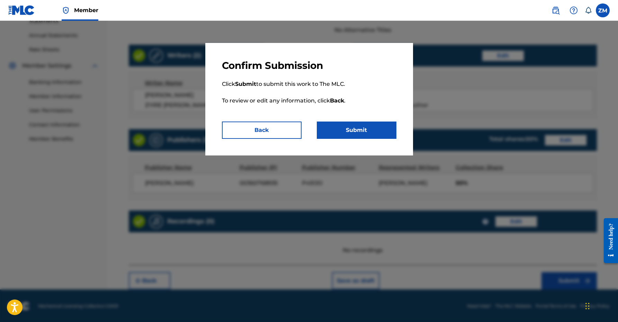
click at [344, 125] on button "Submit" at bounding box center [357, 129] width 80 height 17
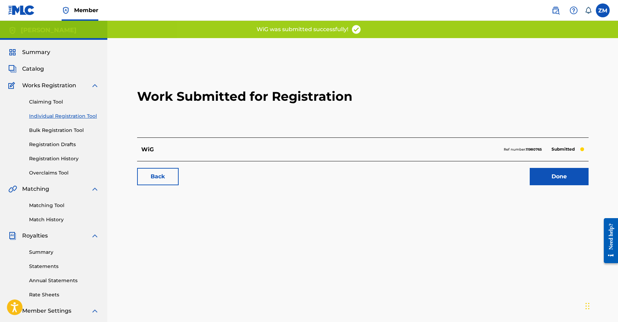
click at [532, 171] on link "Done" at bounding box center [558, 176] width 59 height 17
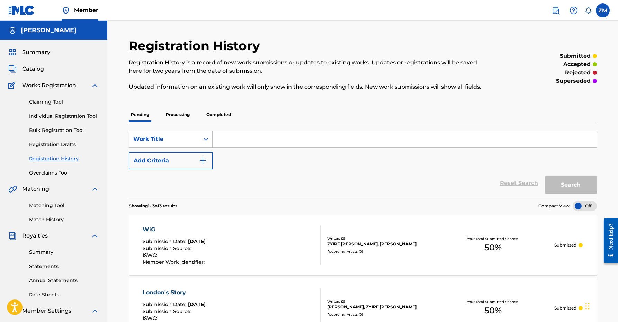
click at [53, 113] on link "Individual Registration Tool" at bounding box center [64, 115] width 70 height 7
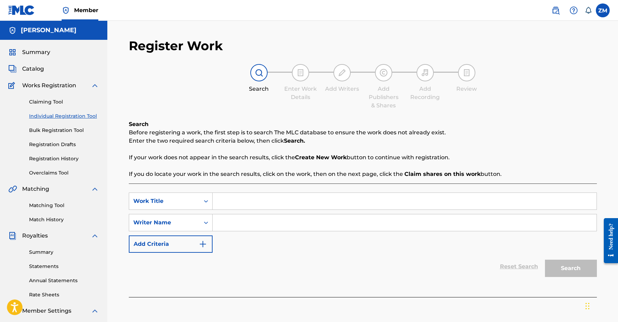
click at [282, 200] on input "Search Form" at bounding box center [404, 201] width 384 height 17
click at [237, 202] on input "Search Form" at bounding box center [404, 201] width 384 height 17
type input "[PERSON_NAME]"
click at [235, 222] on input "Search Form" at bounding box center [404, 222] width 384 height 17
type input "Zyire [PERSON_NAME]"
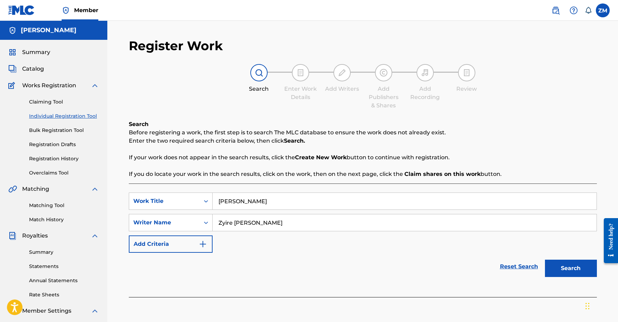
click at [564, 265] on button "Search" at bounding box center [571, 268] width 52 height 17
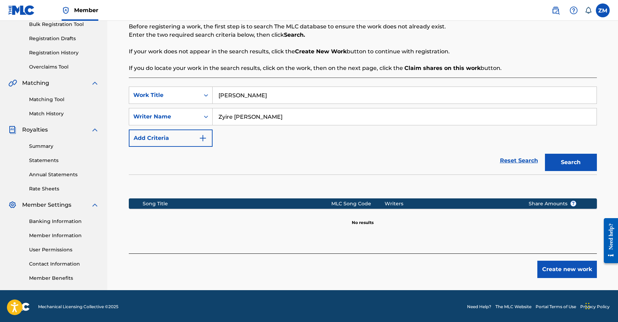
scroll to position [107, 0]
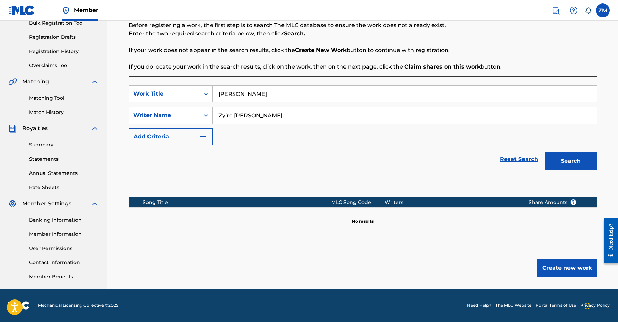
click at [546, 273] on button "Create new work" at bounding box center [567, 267] width 60 height 17
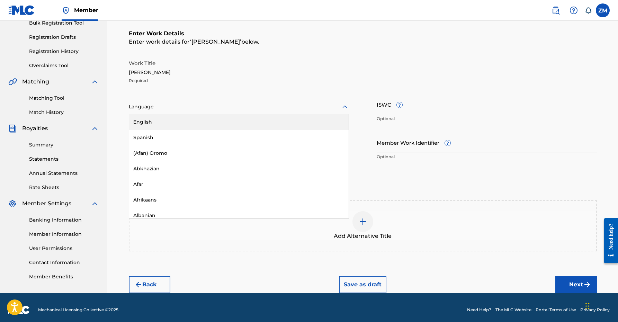
click at [219, 101] on div "Language" at bounding box center [239, 107] width 220 height 15
click at [192, 115] on div "English" at bounding box center [238, 122] width 219 height 16
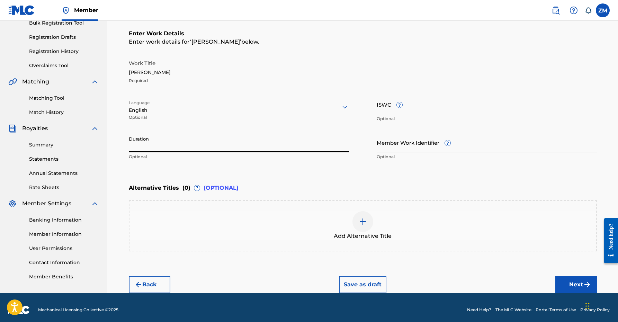
click at [180, 138] on input "Duration" at bounding box center [239, 143] width 220 height 20
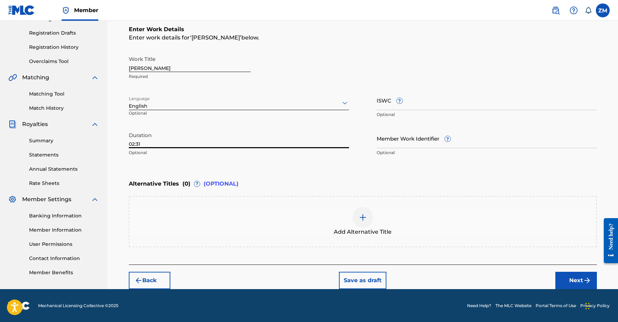
type input "02:31"
click at [585, 283] on img "submit" at bounding box center [587, 280] width 8 height 8
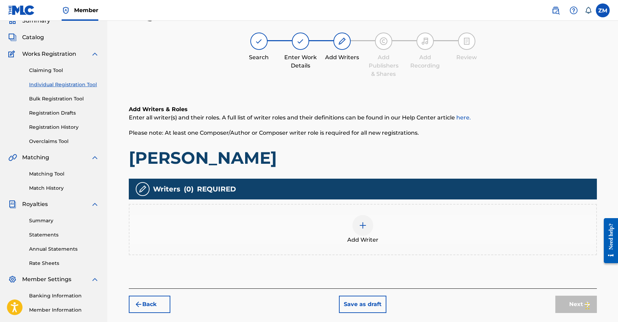
scroll to position [31, 0]
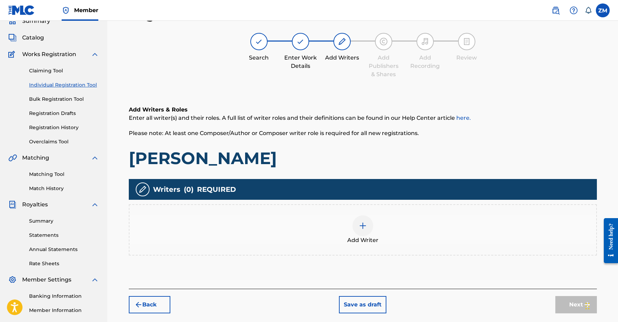
click at [360, 228] on img at bounding box center [362, 225] width 8 height 8
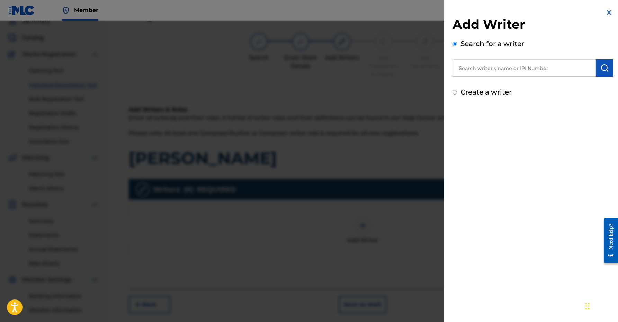
click at [516, 60] on input "text" at bounding box center [523, 67] width 143 height 17
type input "00360768935"
click at [601, 67] on img "submit" at bounding box center [604, 68] width 8 height 8
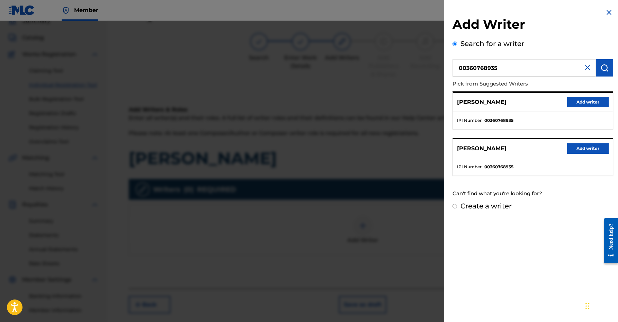
click at [589, 103] on button "Add writer" at bounding box center [588, 102] width 42 height 10
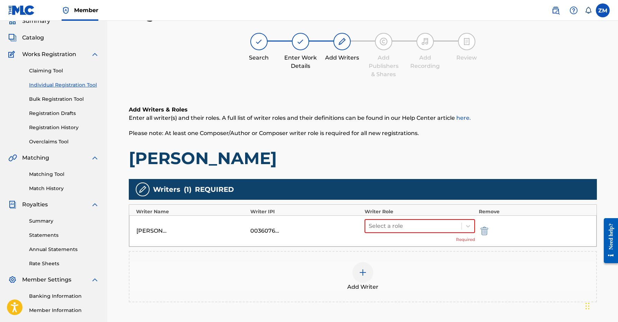
click at [410, 233] on div "Select a role Required" at bounding box center [419, 231] width 111 height 24
click at [410, 228] on div at bounding box center [414, 226] width 90 height 10
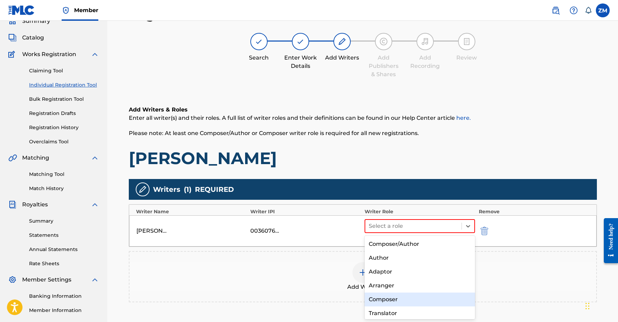
click at [388, 297] on div "Composer" at bounding box center [419, 299] width 111 height 14
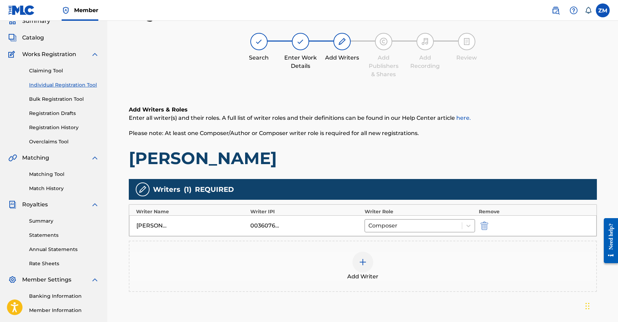
click at [365, 275] on span "Add Writer" at bounding box center [362, 276] width 31 height 8
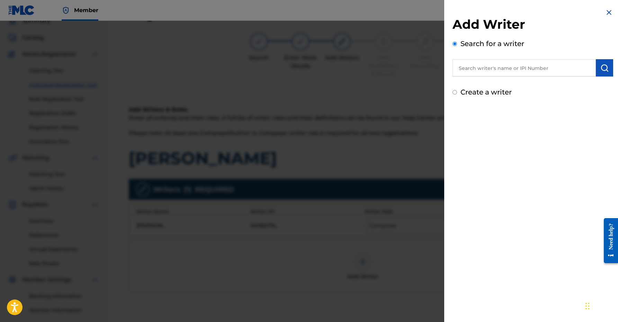
click at [514, 67] on input "text" at bounding box center [523, 67] width 143 height 17
type input "01160998332"
click at [607, 72] on button "submit" at bounding box center [604, 67] width 17 height 17
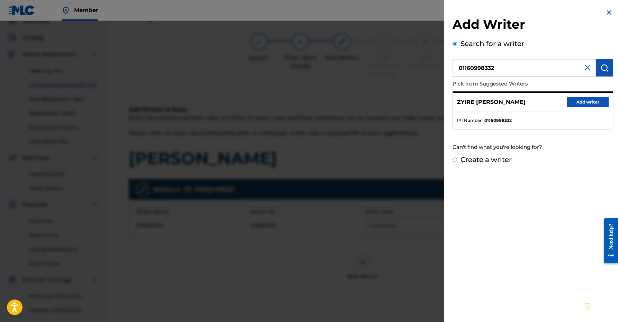
click at [589, 101] on button "Add writer" at bounding box center [588, 102] width 42 height 10
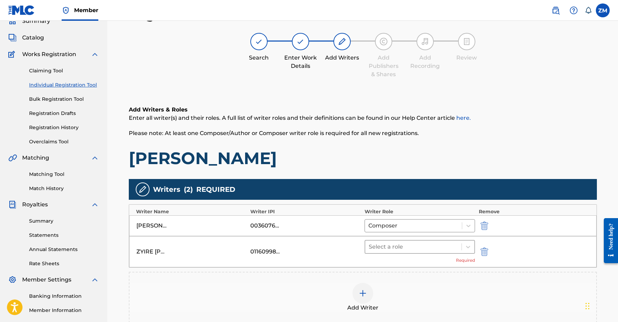
click at [445, 247] on div at bounding box center [414, 247] width 90 height 10
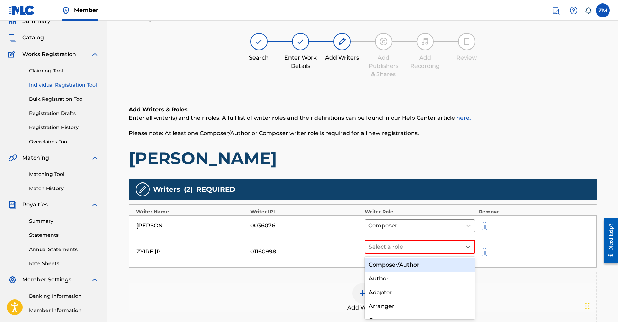
click at [428, 267] on div "Composer/Author" at bounding box center [419, 265] width 111 height 14
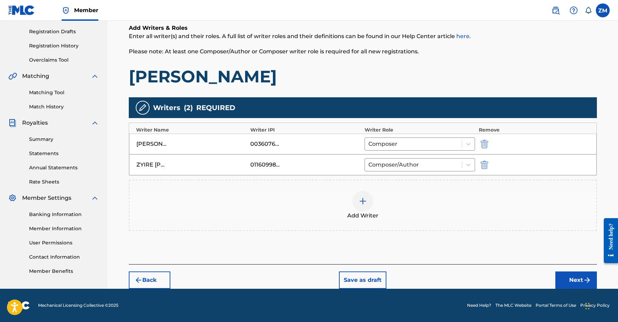
click at [584, 278] on img "submit" at bounding box center [587, 280] width 8 height 8
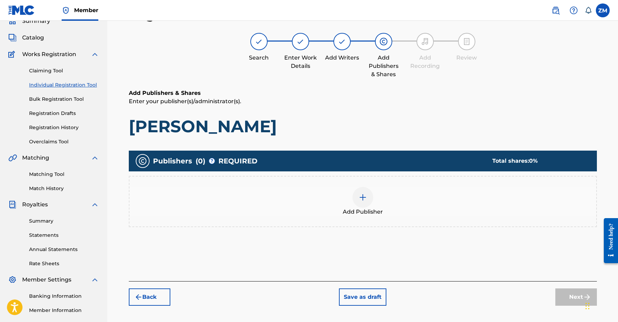
click at [371, 189] on div "Add Publisher" at bounding box center [362, 201] width 466 height 29
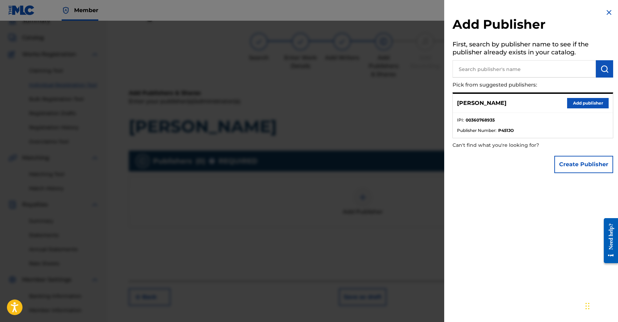
click at [593, 100] on button "Add publisher" at bounding box center [588, 103] width 42 height 10
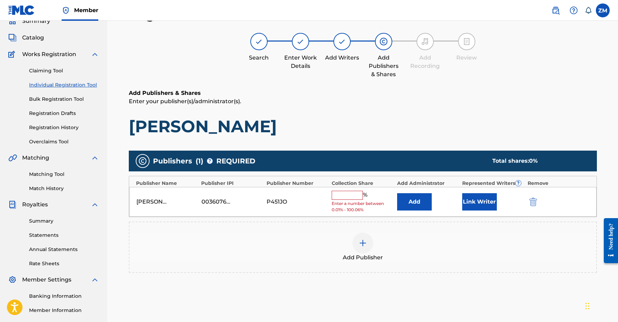
click at [475, 196] on button "Link Writer" at bounding box center [479, 201] width 35 height 17
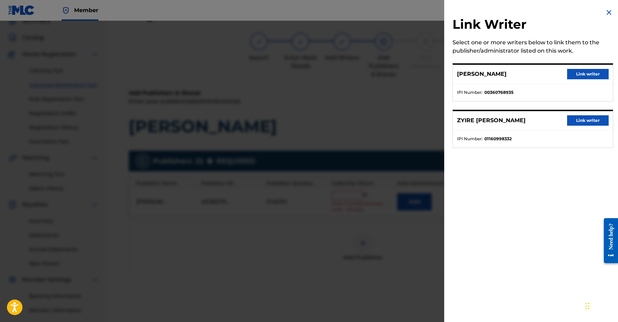
click at [586, 72] on button "Link writer" at bounding box center [588, 74] width 42 height 10
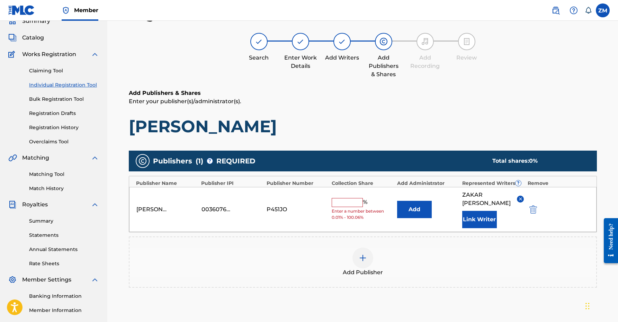
click at [348, 203] on input "text" at bounding box center [346, 202] width 31 height 9
type input "50"
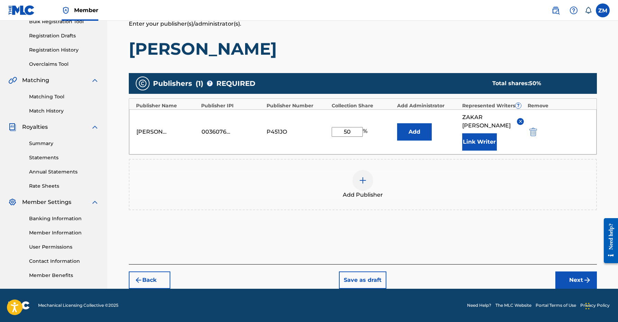
click at [563, 276] on button "Next" at bounding box center [576, 279] width 42 height 17
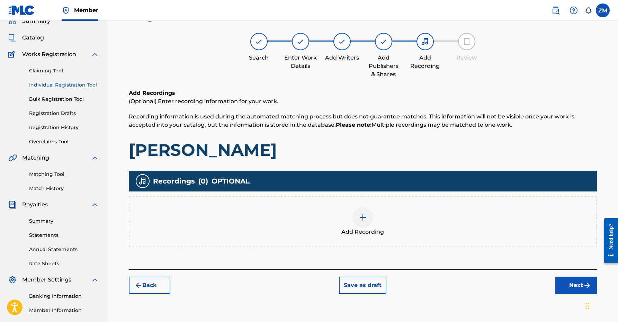
click at [575, 289] on button "Next" at bounding box center [576, 284] width 42 height 17
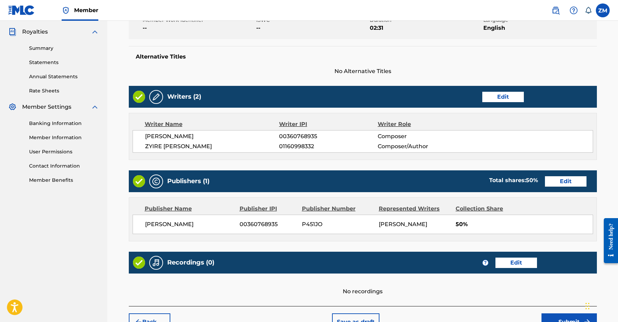
scroll to position [245, 0]
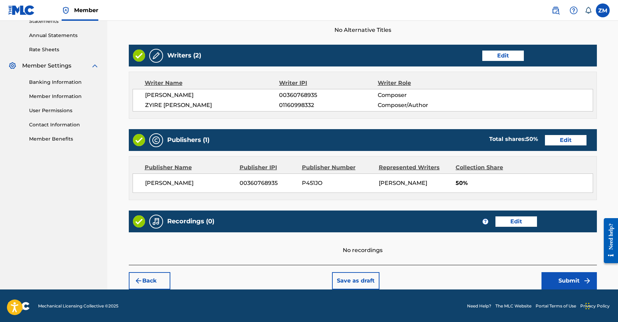
click at [561, 280] on button "Submit" at bounding box center [568, 280] width 55 height 17
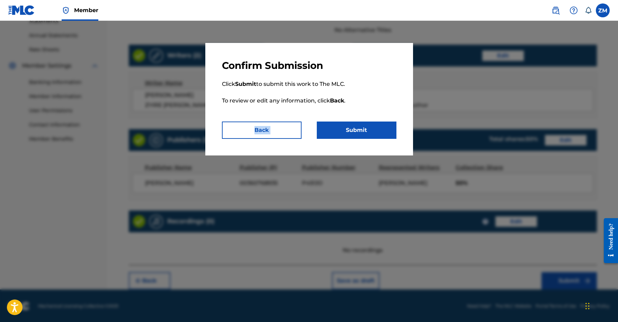
click at [378, 121] on div "Confirm Submission Click Submit to submit this work to The MLC. To review or ed…" at bounding box center [309, 99] width 208 height 112
click at [374, 127] on button "Submit" at bounding box center [357, 129] width 80 height 17
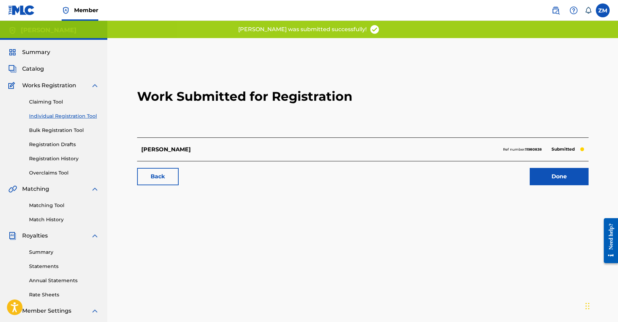
click at [537, 179] on link "Done" at bounding box center [558, 176] width 59 height 17
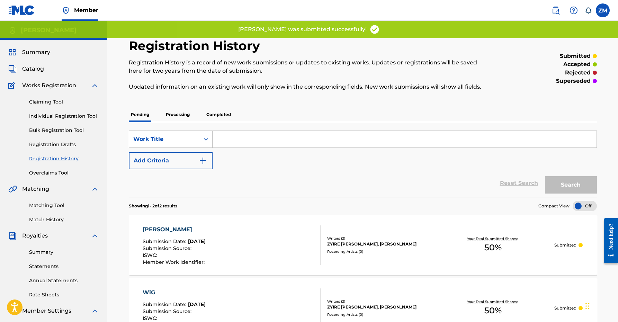
click at [65, 110] on div "Claiming Tool Individual Registration Tool Bulk Registration Tool Registration …" at bounding box center [53, 133] width 91 height 87
click at [67, 122] on div "Claiming Tool Individual Registration Tool Bulk Registration Tool Registration …" at bounding box center [53, 133] width 91 height 87
click at [77, 120] on div "Claiming Tool Individual Registration Tool Bulk Registration Tool Registration …" at bounding box center [53, 133] width 91 height 87
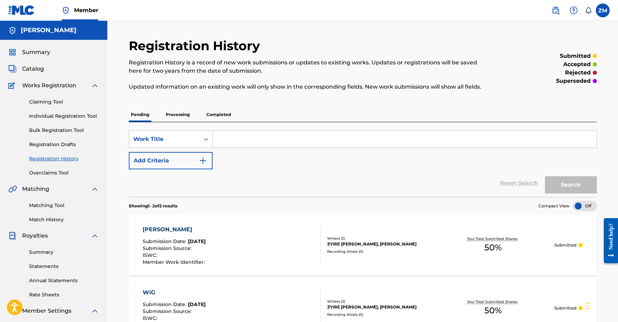
click at [85, 115] on link "Individual Registration Tool" at bounding box center [64, 115] width 70 height 7
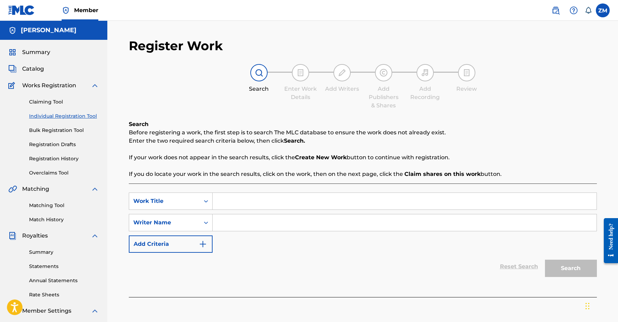
click at [259, 206] on input "Search Form" at bounding box center [404, 201] width 384 height 17
type input "Back at it"
click at [237, 222] on input "Search Form" at bounding box center [404, 222] width 384 height 17
type input "Zyire [PERSON_NAME]"
click at [567, 271] on button "Search" at bounding box center [571, 268] width 52 height 17
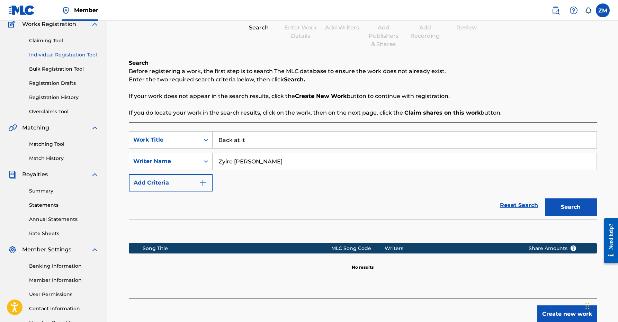
scroll to position [107, 0]
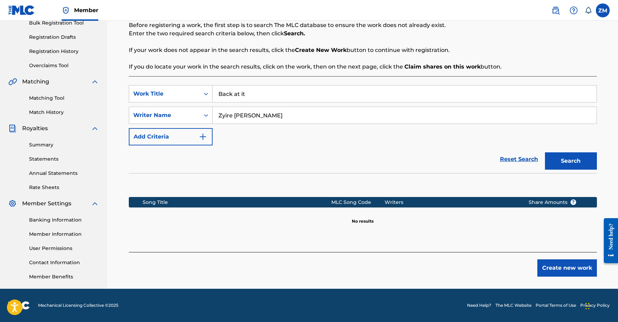
click at [564, 275] on button "Create new work" at bounding box center [567, 267] width 60 height 17
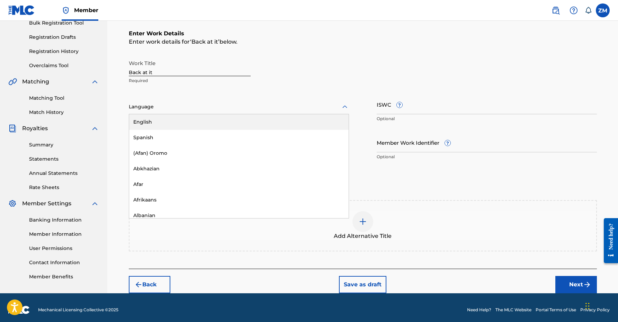
click at [235, 108] on div at bounding box center [239, 106] width 220 height 9
click at [212, 125] on div "English" at bounding box center [238, 122] width 219 height 16
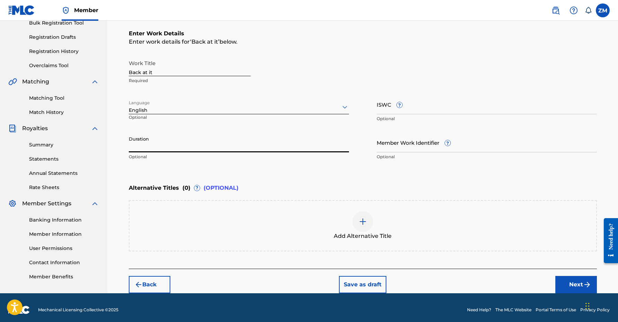
click at [205, 147] on input "Duration" at bounding box center [239, 143] width 220 height 20
type input "03:18"
click at [568, 282] on button "Next" at bounding box center [576, 284] width 42 height 17
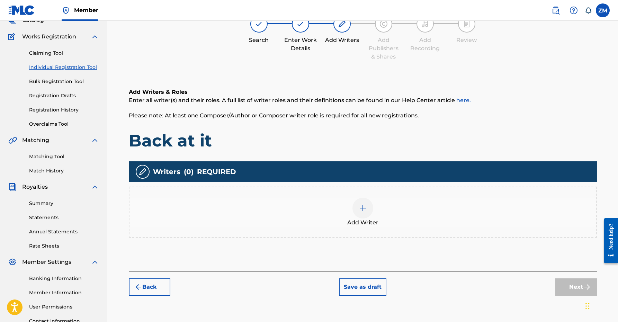
scroll to position [31, 0]
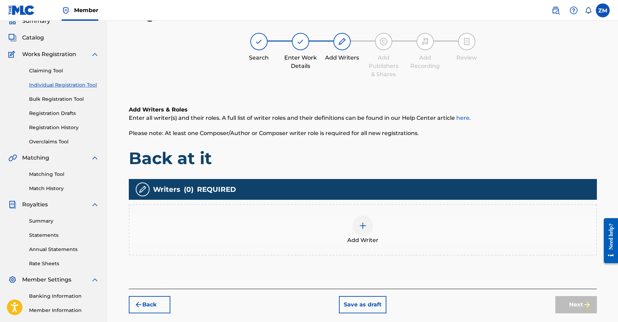
click at [357, 217] on div at bounding box center [362, 225] width 21 height 21
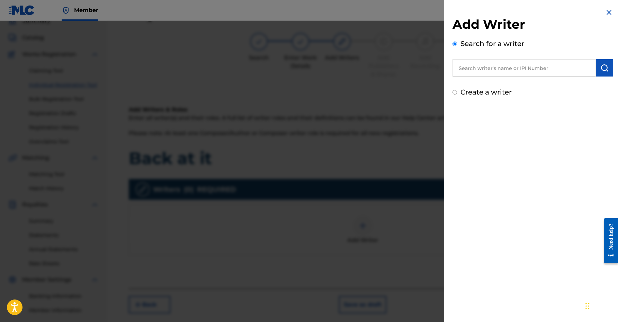
click at [503, 66] on input "text" at bounding box center [523, 67] width 143 height 17
paste input "00360768935"
type input "00360768935"
click at [604, 70] on img "submit" at bounding box center [604, 68] width 8 height 8
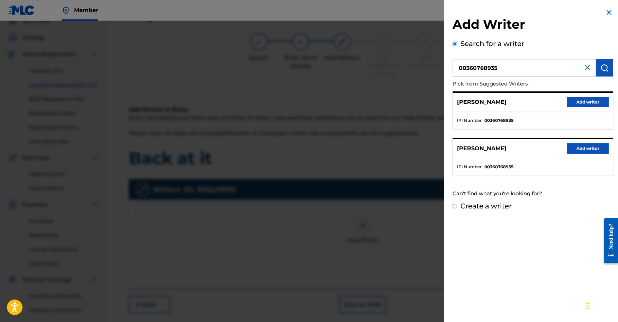
click at [579, 103] on button "Add writer" at bounding box center [588, 102] width 42 height 10
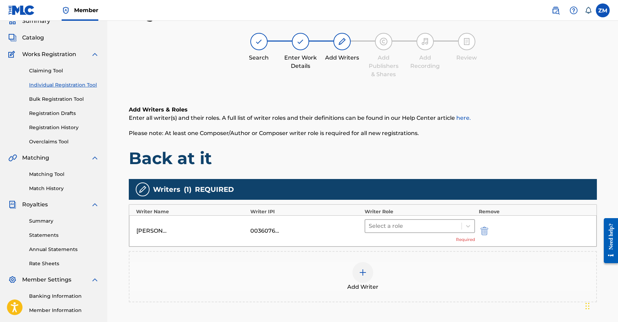
click at [413, 226] on div at bounding box center [414, 226] width 90 height 10
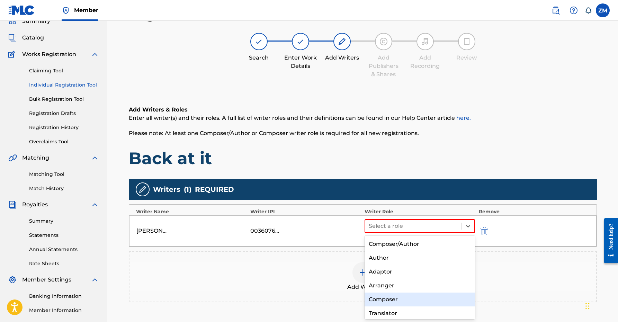
click at [384, 295] on div "Composer" at bounding box center [419, 299] width 111 height 14
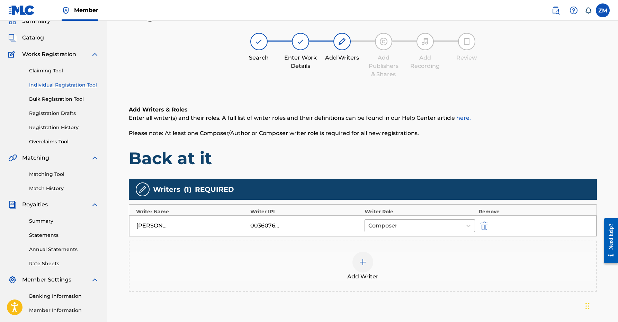
click at [370, 265] on div at bounding box center [362, 262] width 21 height 21
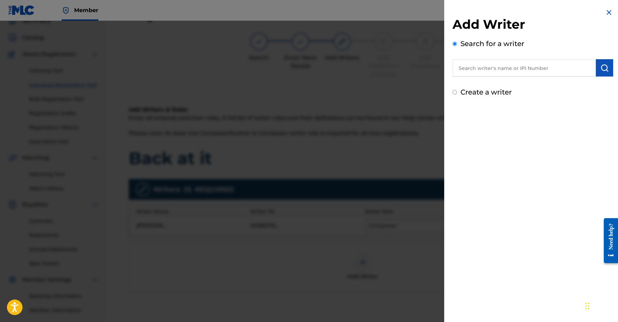
click at [501, 78] on div "Add Writer Search for a writer Create a writer" at bounding box center [532, 57] width 161 height 81
click at [507, 69] on input "text" at bounding box center [523, 67] width 143 height 17
paste input "01160998332"
type input "01160998332"
click at [602, 67] on img "submit" at bounding box center [604, 68] width 8 height 8
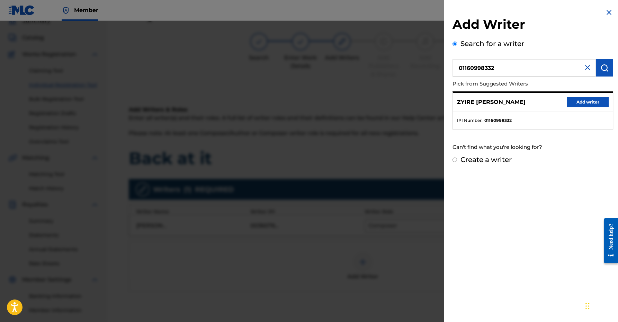
click at [588, 104] on button "Add writer" at bounding box center [588, 102] width 42 height 10
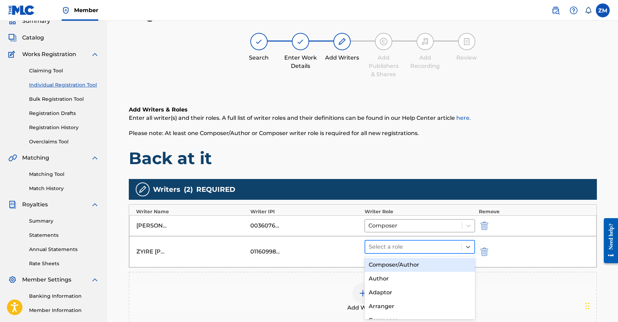
click at [405, 244] on div at bounding box center [414, 247] width 90 height 10
click at [397, 260] on div "Composer/Author" at bounding box center [419, 265] width 111 height 14
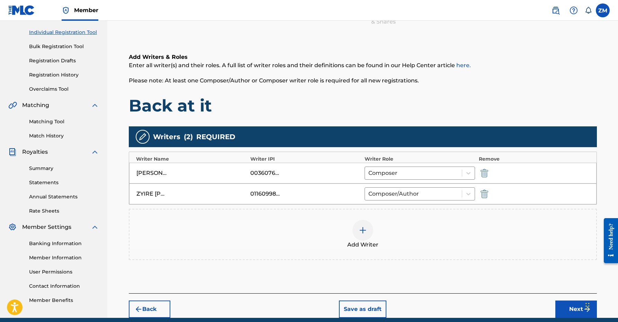
scroll to position [83, 0]
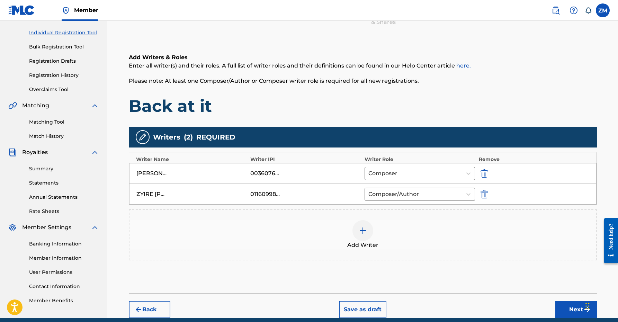
click at [579, 306] on button "Next" at bounding box center [576, 309] width 42 height 17
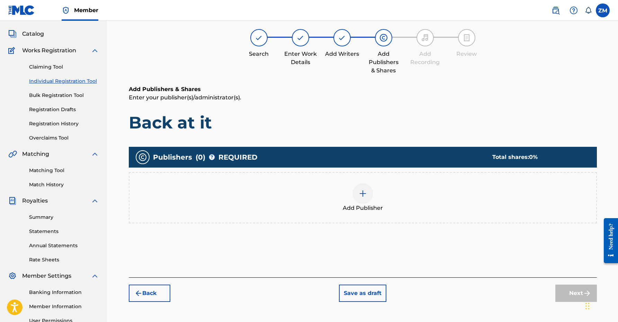
scroll to position [31, 0]
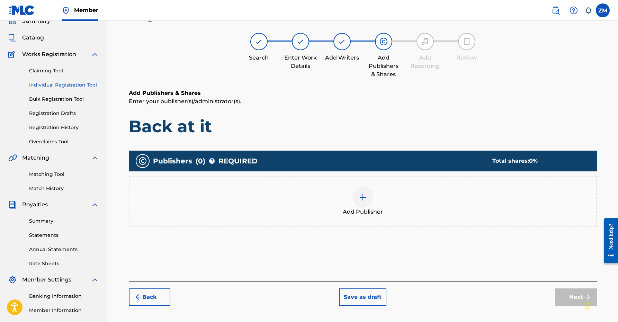
click at [364, 201] on img at bounding box center [362, 197] width 8 height 8
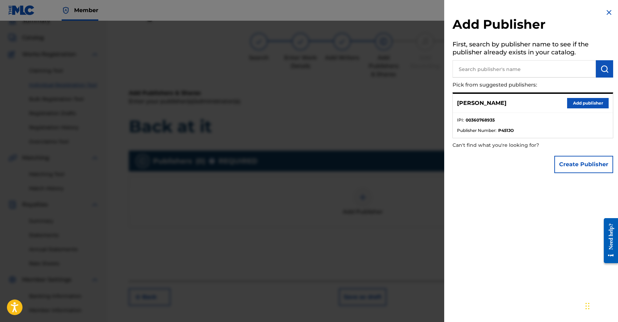
click at [573, 104] on button "Add publisher" at bounding box center [588, 103] width 42 height 10
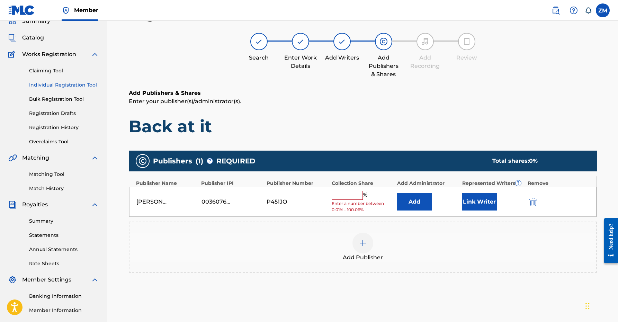
click at [471, 198] on button "Link Writer" at bounding box center [479, 201] width 35 height 17
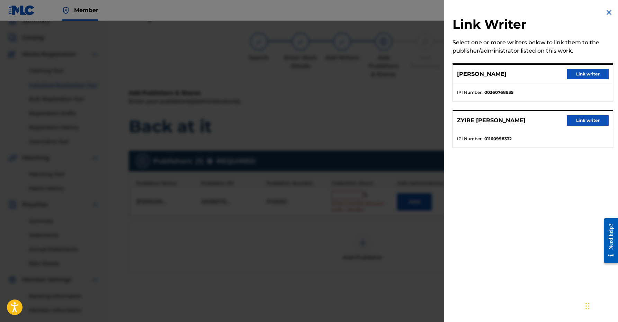
click at [593, 74] on button "Link writer" at bounding box center [588, 74] width 42 height 10
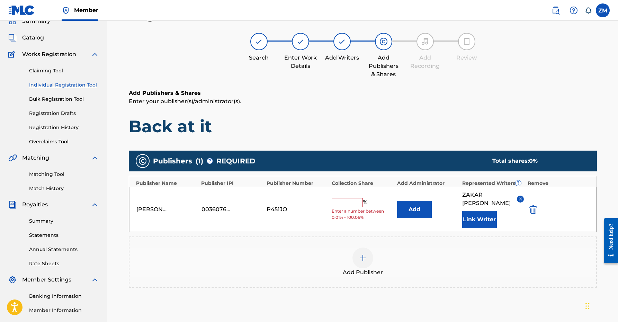
click at [349, 193] on div "[PERSON_NAME] 00360768935 P451JO % Enter a number between 0.01% - 100.06% Add […" at bounding box center [362, 209] width 467 height 45
click at [346, 199] on input "text" at bounding box center [346, 202] width 31 height 9
type input "50"
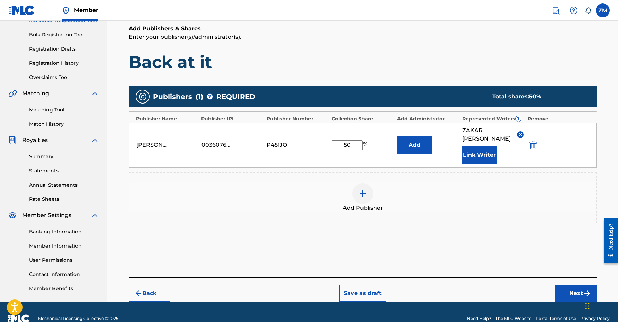
scroll to position [109, 0]
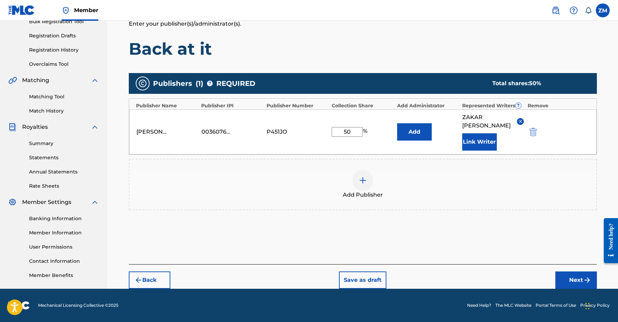
click at [558, 280] on button "Next" at bounding box center [576, 279] width 42 height 17
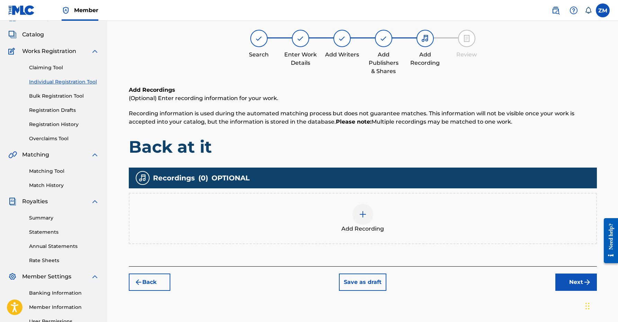
scroll to position [31, 0]
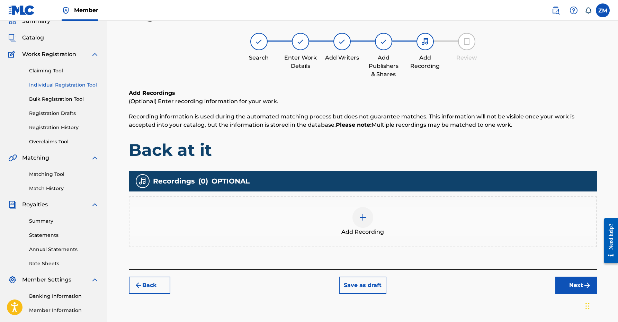
click at [566, 284] on button "Next" at bounding box center [576, 284] width 42 height 17
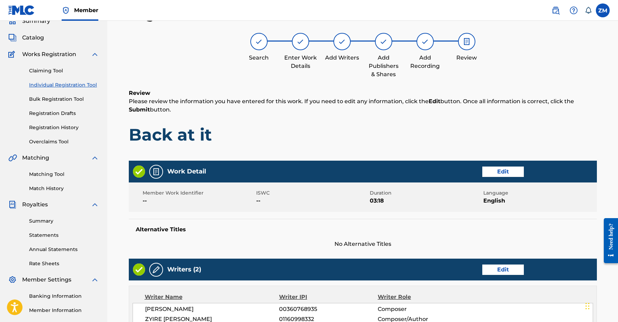
scroll to position [245, 0]
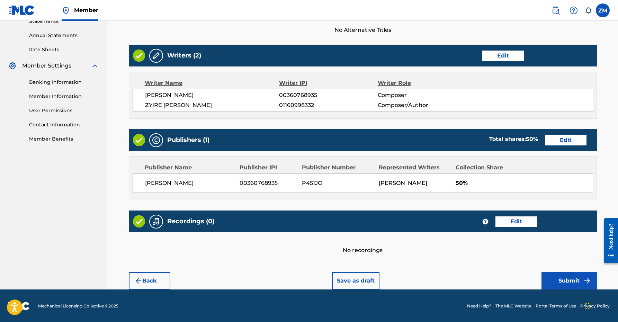
click at [557, 279] on button "Submit" at bounding box center [568, 280] width 55 height 17
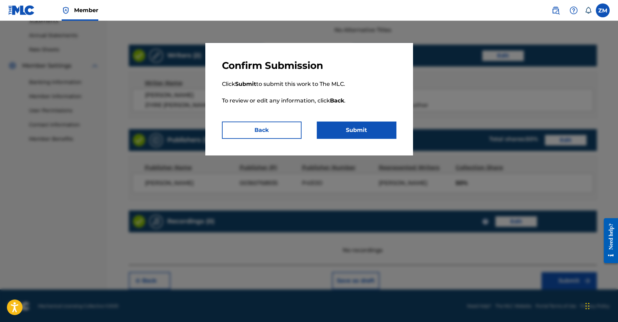
click at [367, 130] on button "Submit" at bounding box center [357, 129] width 80 height 17
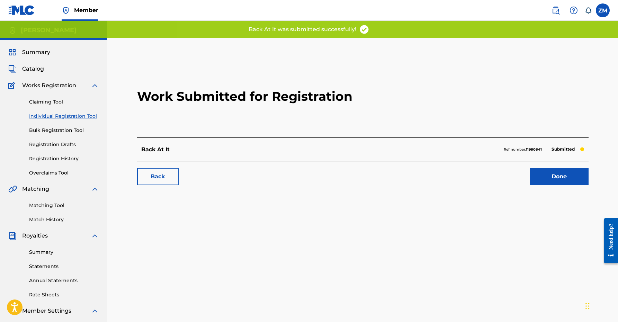
click at [560, 176] on link "Done" at bounding box center [558, 176] width 59 height 17
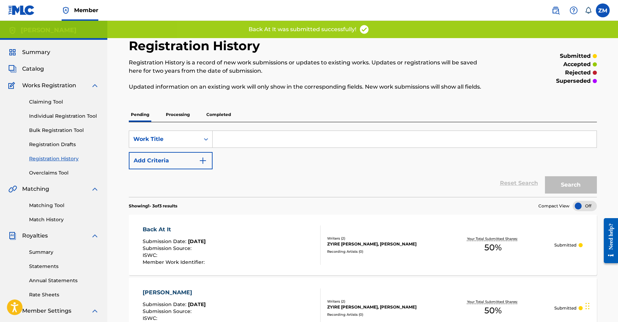
click at [74, 118] on link "Individual Registration Tool" at bounding box center [64, 115] width 70 height 7
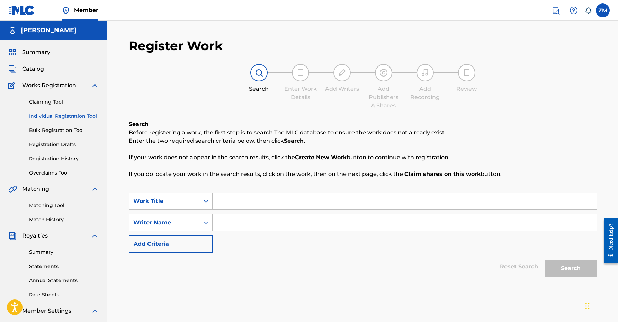
click at [230, 203] on input "Search Form" at bounding box center [404, 201] width 384 height 17
click at [222, 192] on div "Search Form" at bounding box center [404, 200] width 384 height 17
click at [231, 216] on input "Search Form" at bounding box center [404, 222] width 384 height 17
click at [235, 205] on input "Search Form" at bounding box center [404, 201] width 384 height 17
type input "Where Was Hot"
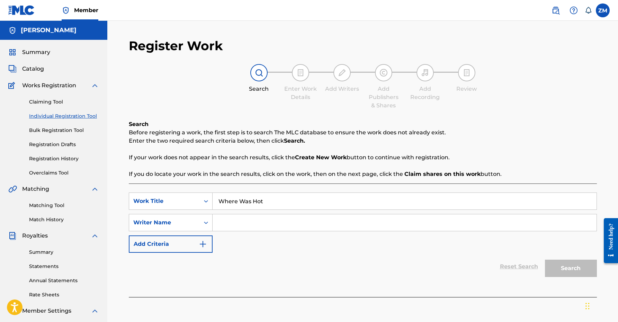
click at [301, 219] on input "Search Form" at bounding box center [404, 222] width 384 height 17
type input "Zyire [PERSON_NAME]"
click at [561, 272] on button "Search" at bounding box center [571, 268] width 52 height 17
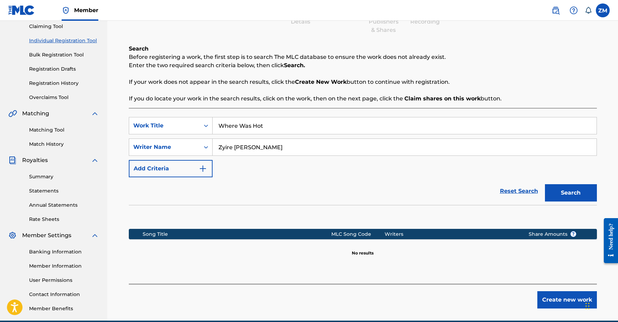
scroll to position [107, 0]
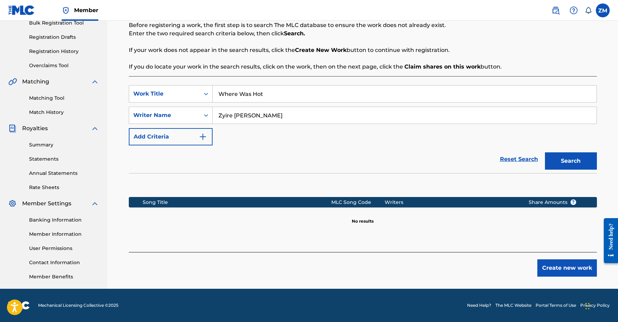
click at [542, 268] on button "Create new work" at bounding box center [567, 267] width 60 height 17
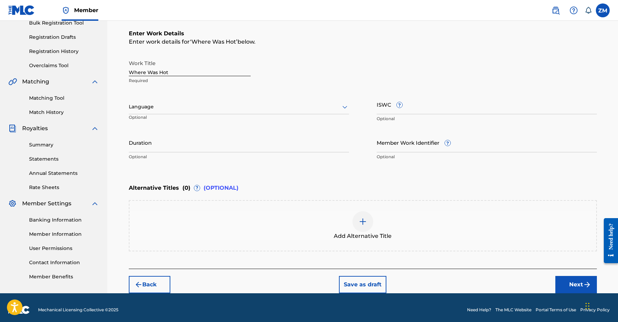
click at [207, 107] on div at bounding box center [239, 106] width 220 height 9
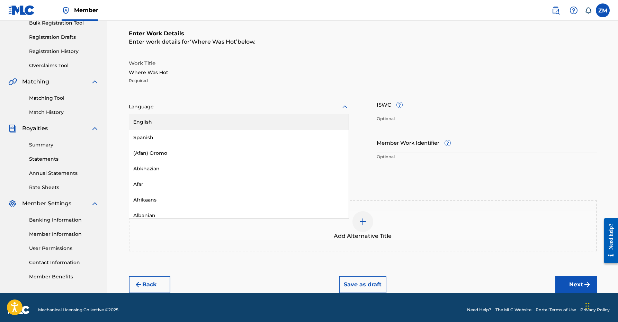
click at [197, 116] on div "English" at bounding box center [238, 122] width 219 height 16
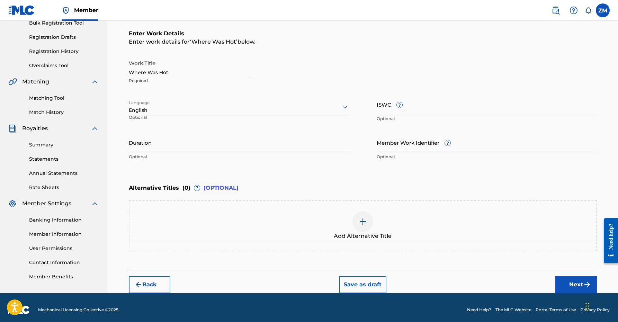
click at [181, 141] on input "Duration" at bounding box center [239, 143] width 220 height 20
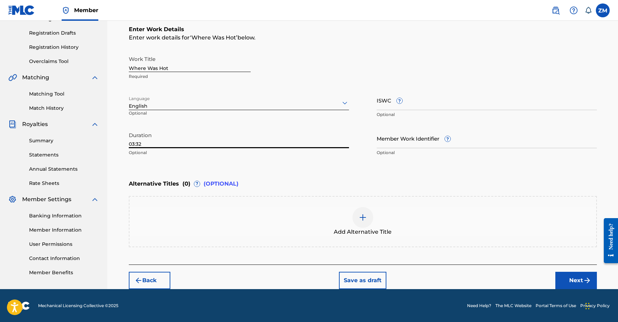
type input "03:32"
click at [569, 283] on button "Next" at bounding box center [576, 280] width 42 height 17
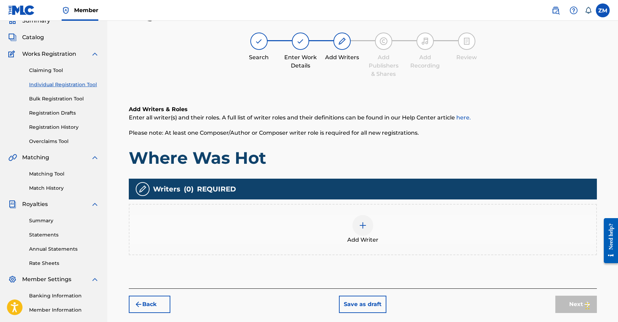
scroll to position [31, 0]
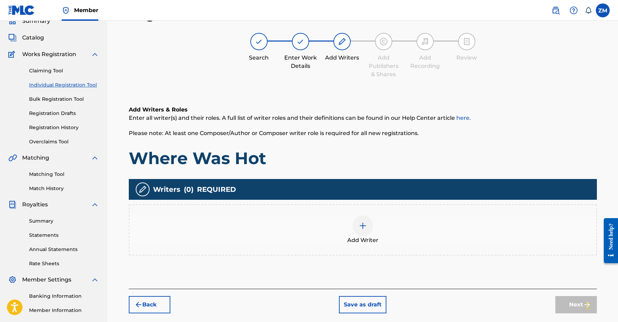
click at [367, 223] on div at bounding box center [362, 225] width 21 height 21
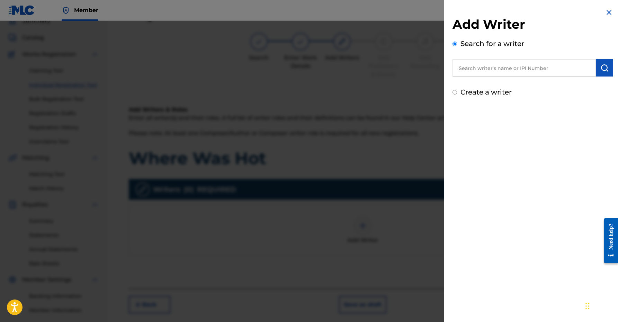
click at [505, 72] on input "text" at bounding box center [523, 67] width 143 height 17
paste input "01160998332"
type input "01160998332"
click at [608, 76] on button "submit" at bounding box center [604, 67] width 17 height 17
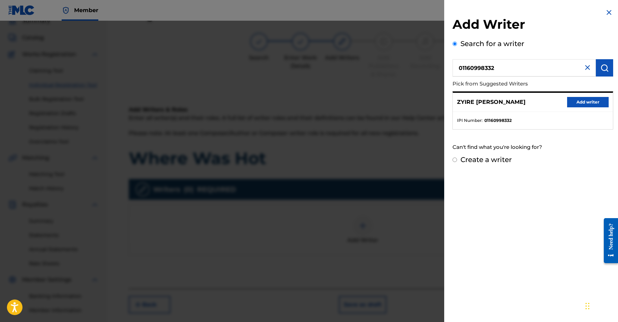
click at [590, 99] on button "Add writer" at bounding box center [588, 102] width 42 height 10
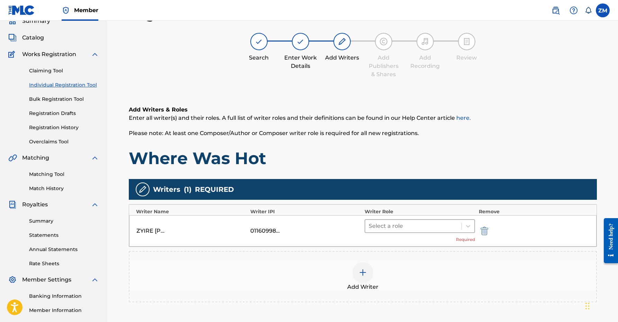
click at [415, 229] on div at bounding box center [414, 226] width 90 height 10
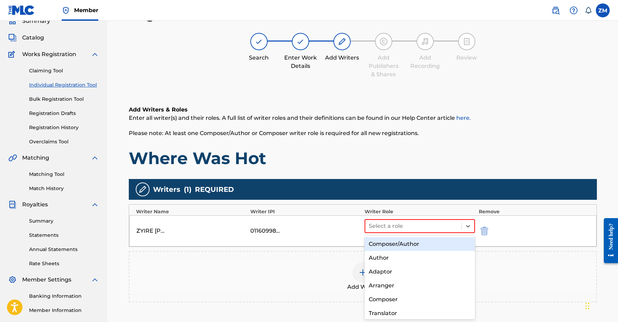
click at [411, 241] on div "Composer/Author" at bounding box center [419, 244] width 111 height 14
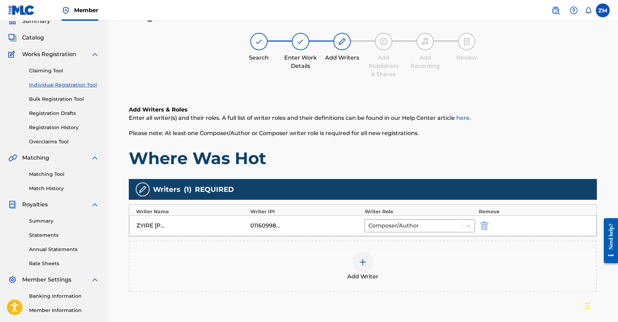
click at [374, 260] on div "Add Writer" at bounding box center [362, 266] width 466 height 29
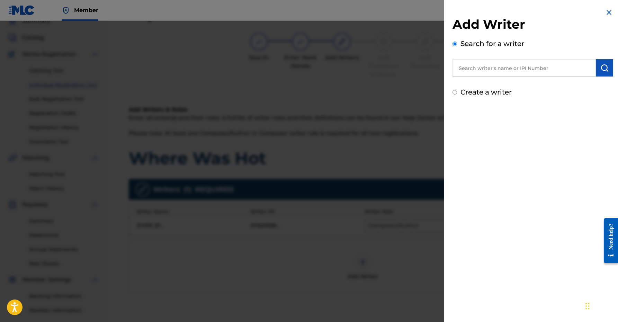
click at [526, 73] on input "text" at bounding box center [523, 67] width 143 height 17
click at [531, 64] on input "text" at bounding box center [523, 67] width 143 height 17
paste input "00360768935"
type input "00360768935"
click at [605, 71] on img "submit" at bounding box center [604, 68] width 8 height 8
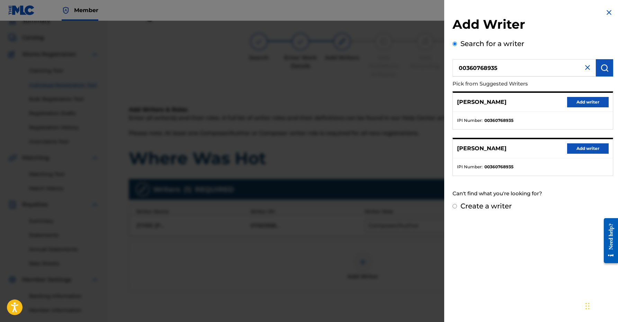
click at [597, 104] on button "Add writer" at bounding box center [588, 102] width 42 height 10
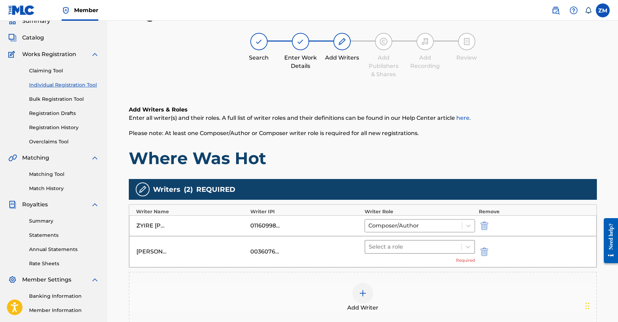
click at [419, 249] on div at bounding box center [414, 247] width 90 height 10
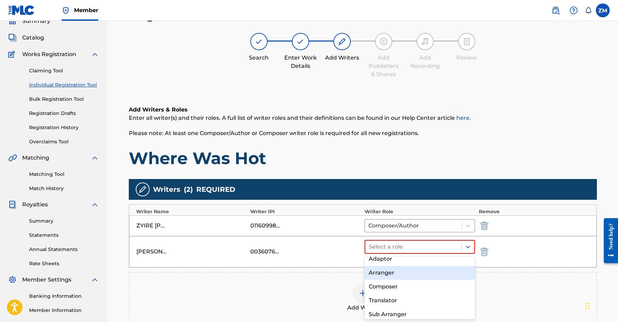
scroll to position [33, 0]
click at [392, 287] on div "Composer" at bounding box center [419, 287] width 111 height 14
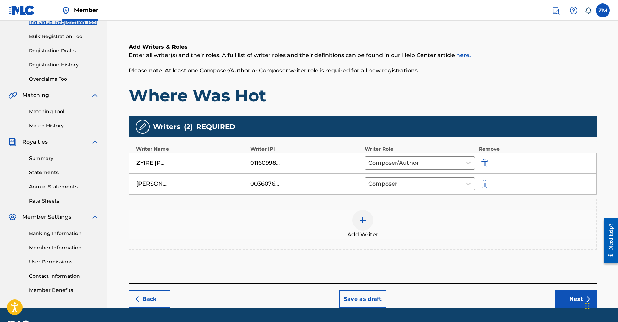
scroll to position [113, 0]
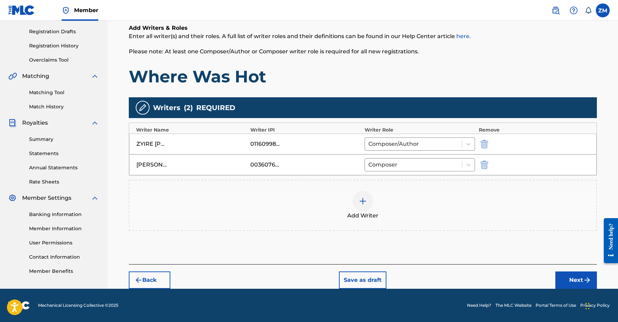
click at [561, 271] on button "Next" at bounding box center [576, 279] width 42 height 17
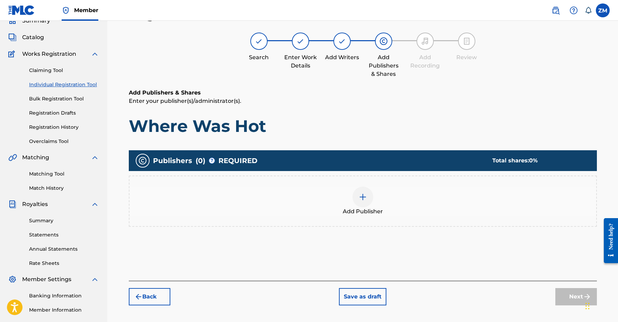
scroll to position [31, 0]
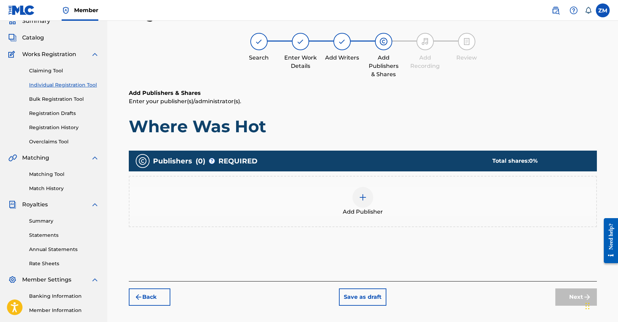
click at [391, 191] on div "Add Publisher" at bounding box center [362, 201] width 466 height 29
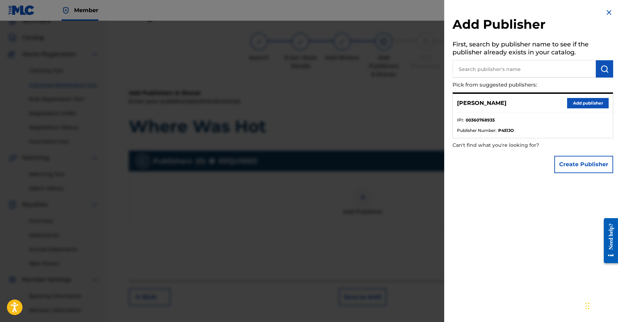
click at [570, 102] on button "Add publisher" at bounding box center [588, 103] width 42 height 10
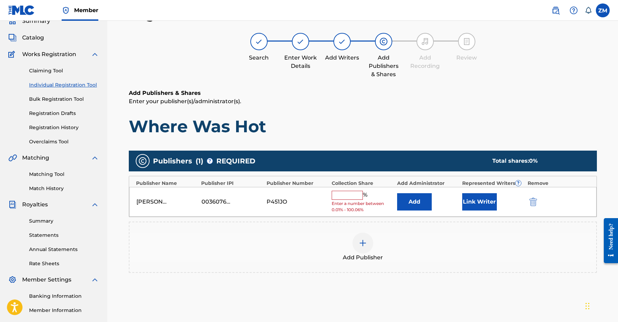
click at [474, 200] on button "Link Writer" at bounding box center [479, 201] width 35 height 17
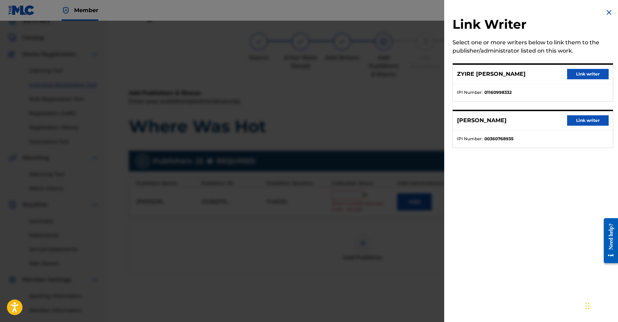
click at [569, 119] on button "Link writer" at bounding box center [588, 120] width 42 height 10
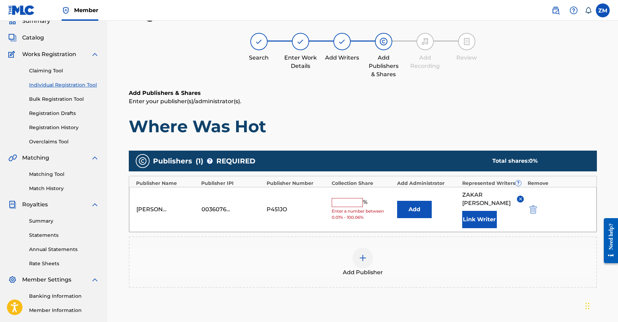
click at [333, 204] on input "text" at bounding box center [346, 202] width 31 height 9
type input "50"
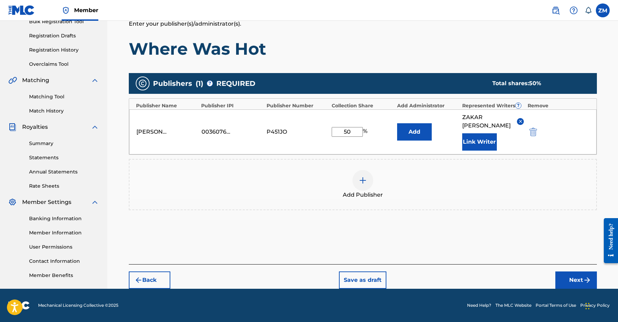
click at [572, 291] on footer "Mechanical Licensing Collective © 2025 Need Help? The MLC Website Portal Terms …" at bounding box center [309, 305] width 618 height 33
click at [572, 281] on button "Next" at bounding box center [576, 279] width 42 height 17
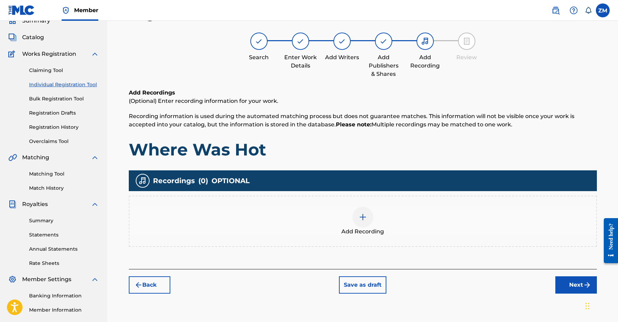
scroll to position [31, 0]
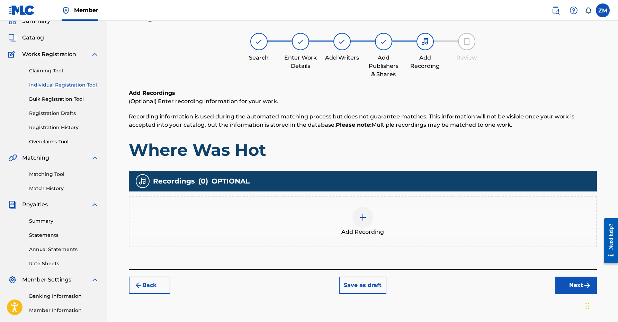
click at [585, 279] on button "Next" at bounding box center [576, 284] width 42 height 17
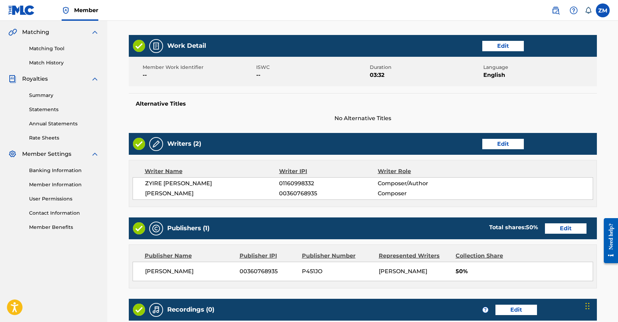
scroll to position [245, 0]
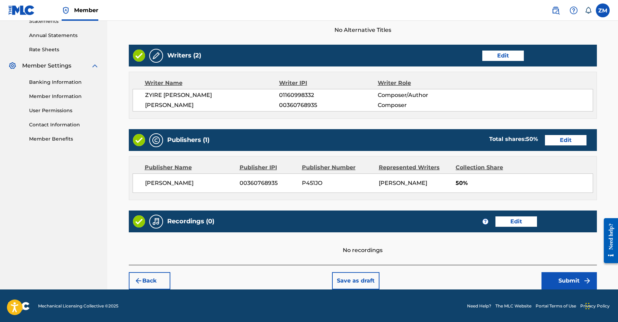
click at [567, 278] on button "Submit" at bounding box center [568, 280] width 55 height 17
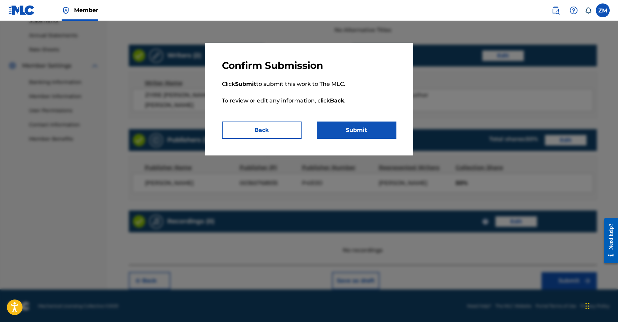
click at [276, 127] on button "Back" at bounding box center [262, 129] width 80 height 17
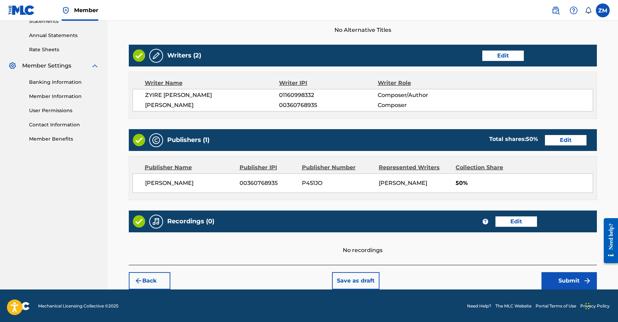
click at [584, 284] on button "Submit" at bounding box center [568, 280] width 55 height 17
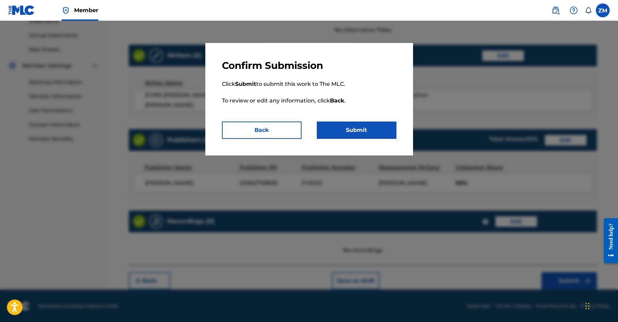
click at [366, 134] on button "Submit" at bounding box center [357, 129] width 80 height 17
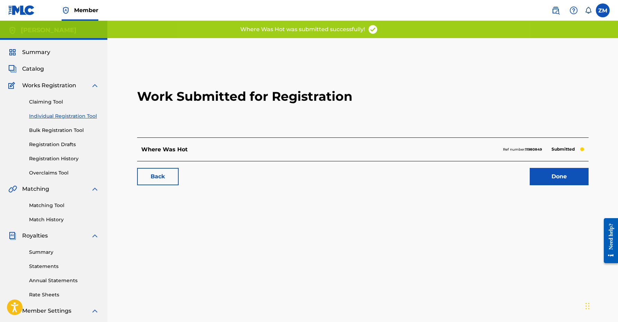
click at [541, 176] on link "Done" at bounding box center [558, 176] width 59 height 17
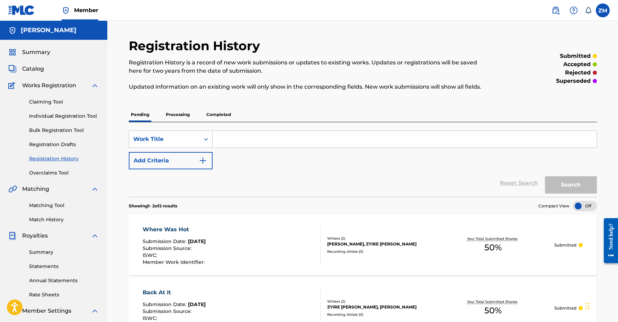
click at [83, 118] on link "Individual Registration Tool" at bounding box center [64, 115] width 70 height 7
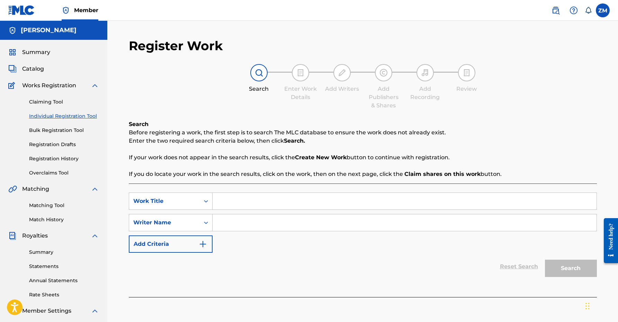
click at [234, 189] on div "SearchWithCriteria8ed7dcb5-7bc7-4d03-80f9-38a39a3b6be2 Work Title SearchWithCri…" at bounding box center [363, 239] width 468 height 113
click at [233, 196] on input "Search Form" at bounding box center [404, 201] width 384 height 17
type input "Red Flag"
click at [233, 227] on input "Search Form" at bounding box center [404, 222] width 384 height 17
type input "z"
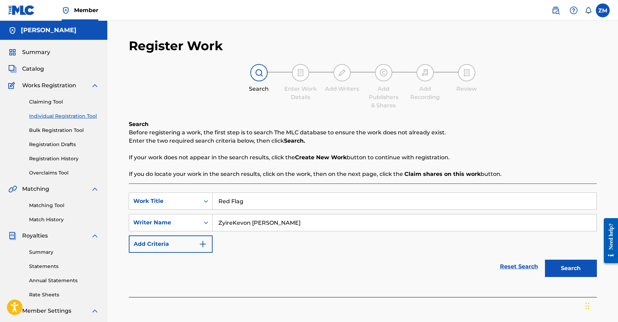
type input "ZyireKevon [PERSON_NAME]"
click at [574, 270] on button "Search" at bounding box center [571, 268] width 52 height 17
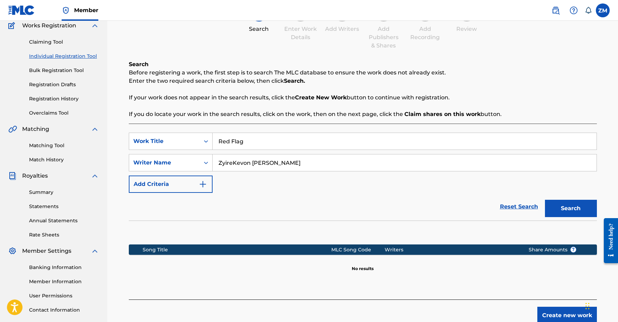
scroll to position [107, 0]
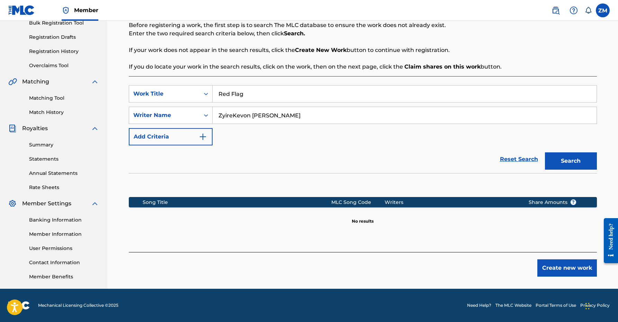
click at [546, 274] on button "Create new work" at bounding box center [567, 267] width 60 height 17
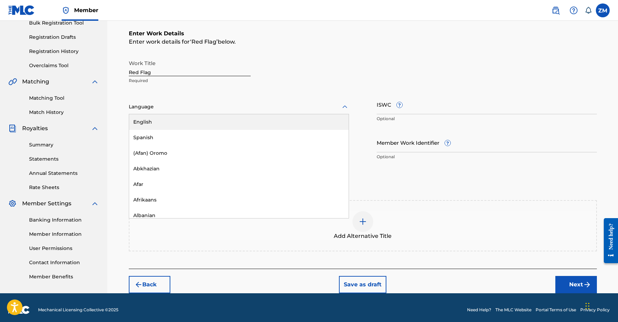
click at [188, 103] on div at bounding box center [239, 106] width 220 height 9
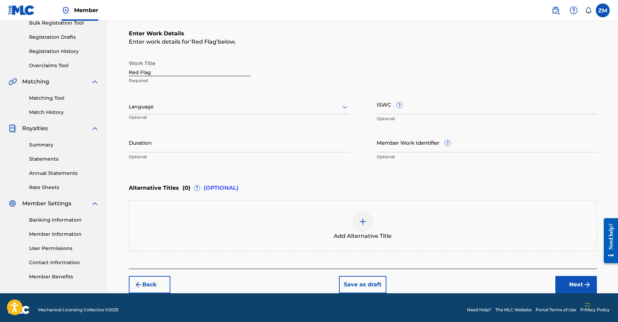
click at [188, 114] on div "Language" at bounding box center [239, 107] width 220 height 15
click at [186, 136] on input "Duration" at bounding box center [239, 143] width 220 height 20
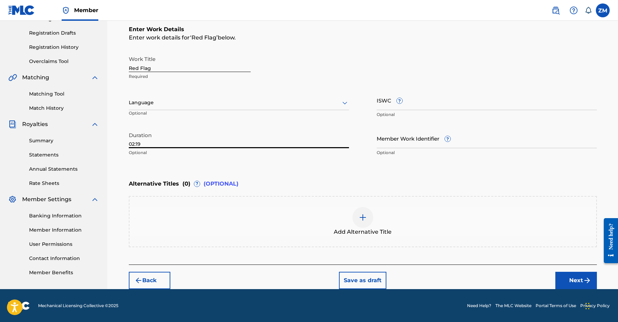
type input "02:19"
click at [563, 281] on button "Next" at bounding box center [576, 280] width 42 height 17
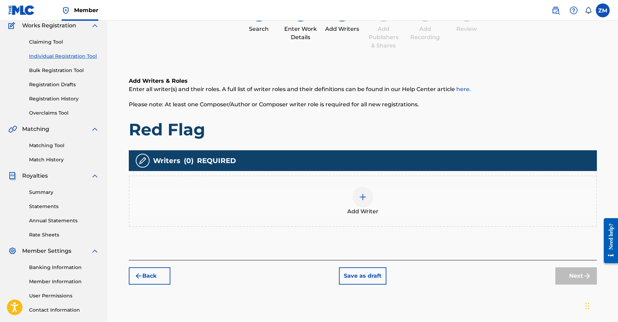
scroll to position [31, 0]
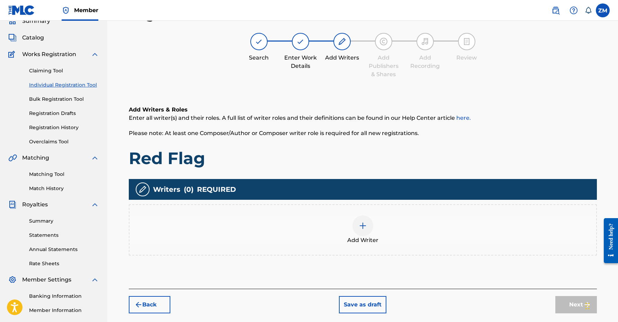
click at [361, 218] on div at bounding box center [362, 225] width 21 height 21
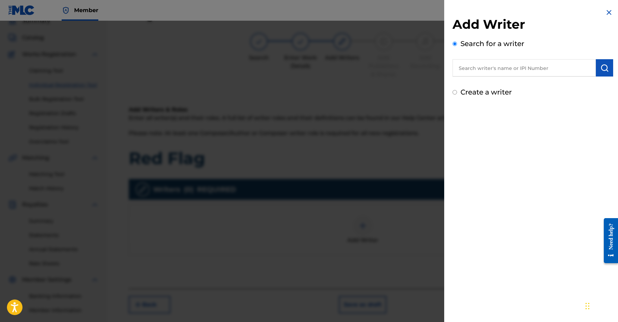
click at [507, 62] on input "text" at bounding box center [523, 67] width 143 height 17
paste input "00360768935"
type input "00360768935"
click at [604, 69] on img "submit" at bounding box center [604, 68] width 8 height 8
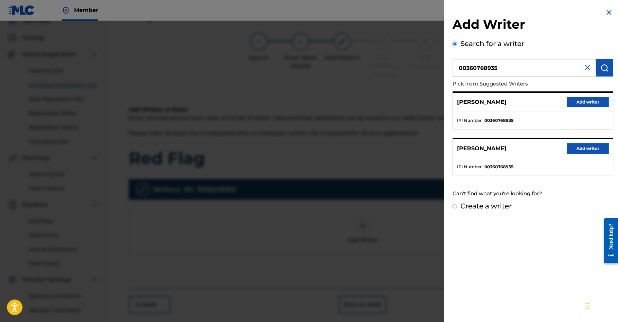
click at [577, 100] on button "Add writer" at bounding box center [588, 102] width 42 height 10
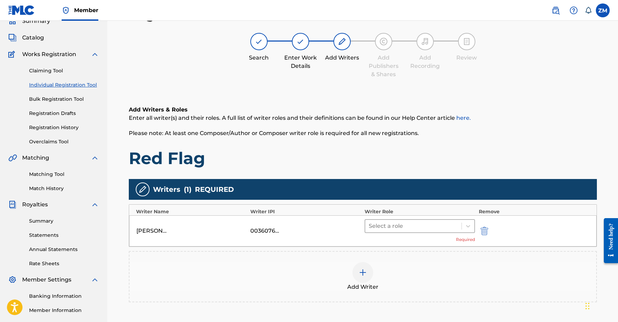
click at [384, 226] on div at bounding box center [414, 226] width 90 height 10
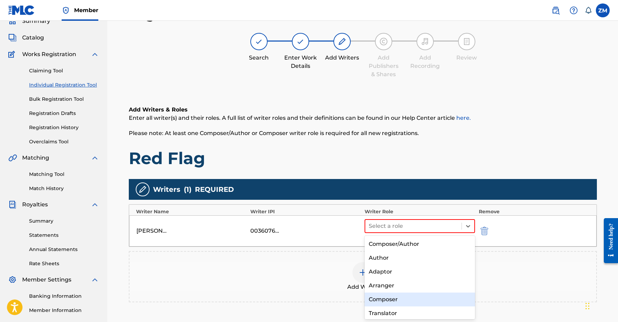
click at [379, 296] on div "Composer" at bounding box center [419, 299] width 111 height 14
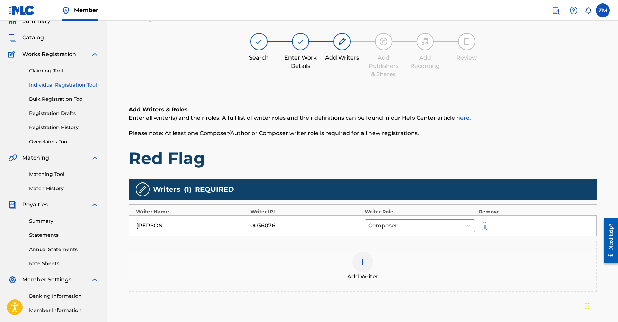
click at [362, 268] on div at bounding box center [362, 262] width 21 height 21
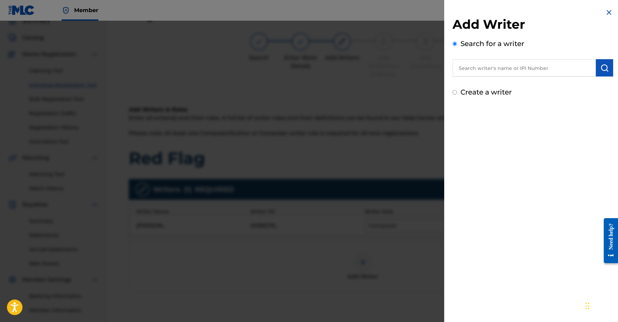
click at [549, 71] on input "text" at bounding box center [523, 67] width 143 height 17
paste input "01160998332"
type input "01160998332"
click at [600, 69] on img "submit" at bounding box center [604, 68] width 8 height 8
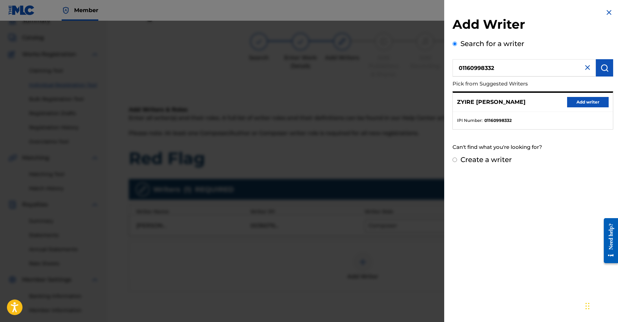
click at [605, 10] on img at bounding box center [609, 12] width 8 height 8
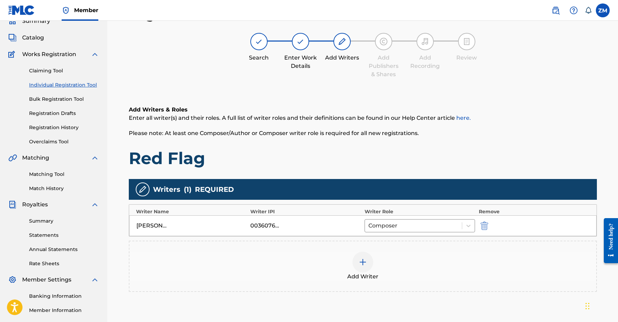
click at [355, 256] on div at bounding box center [362, 262] width 21 height 21
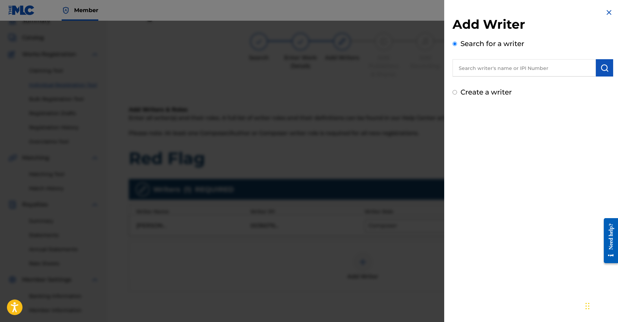
click at [506, 72] on input "text" at bounding box center [523, 67] width 143 height 17
paste input "01160998332"
type input "01160998332"
click at [600, 69] on img "submit" at bounding box center [604, 68] width 8 height 8
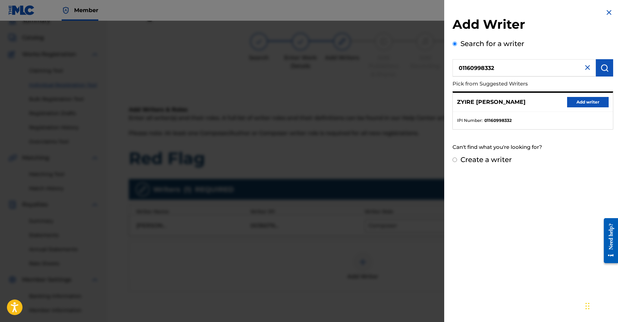
click at [576, 102] on button "Add writer" at bounding box center [588, 102] width 42 height 10
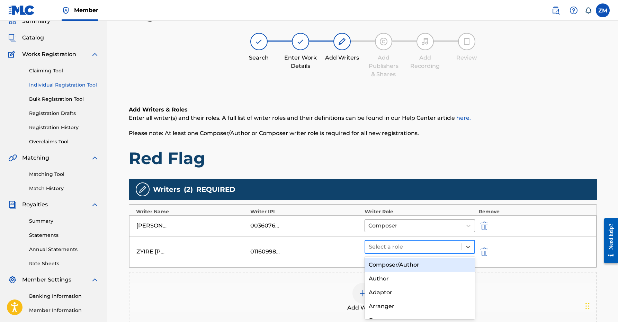
click at [377, 244] on div at bounding box center [414, 247] width 90 height 10
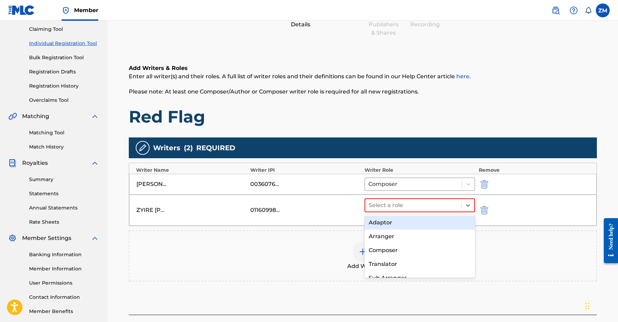
scroll to position [28, 0]
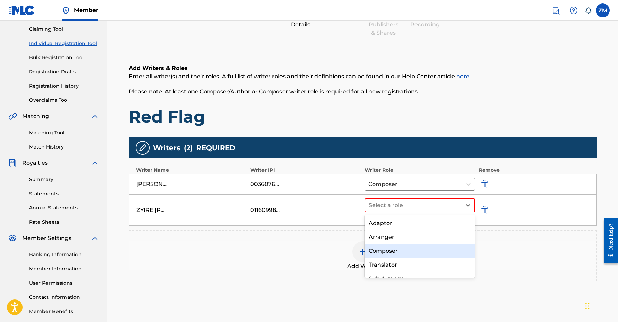
click at [407, 247] on div "Composer" at bounding box center [419, 251] width 111 height 14
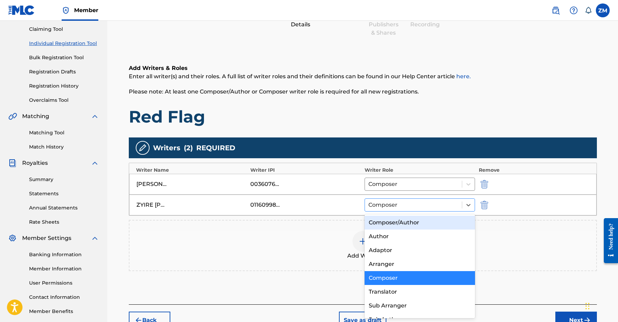
click at [407, 204] on div at bounding box center [413, 205] width 90 height 10
click at [399, 224] on div "Composer/Author" at bounding box center [419, 223] width 111 height 14
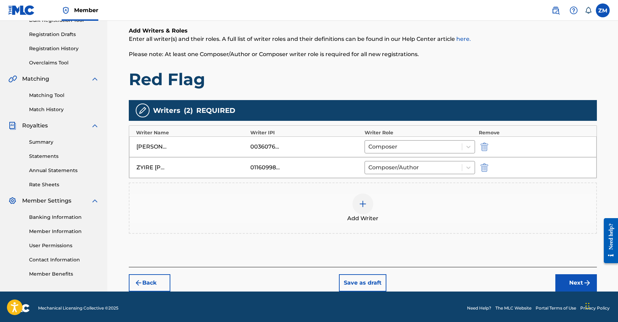
scroll to position [113, 0]
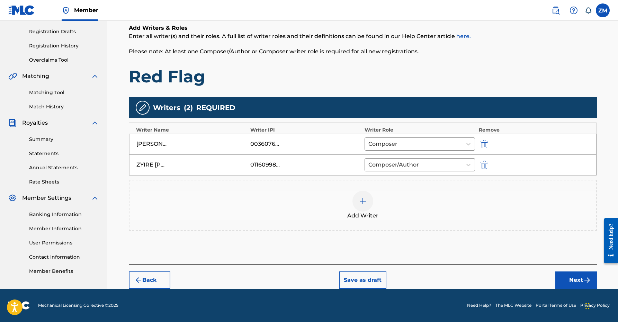
click at [575, 279] on button "Next" at bounding box center [576, 279] width 42 height 17
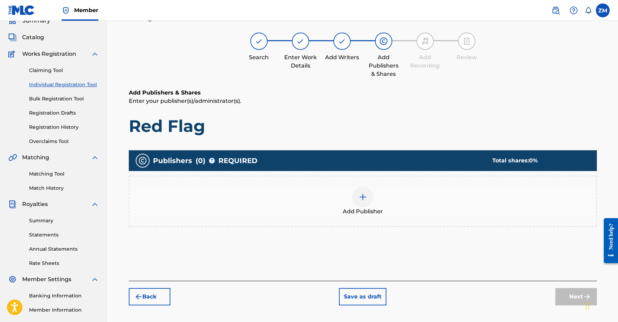
scroll to position [31, 0]
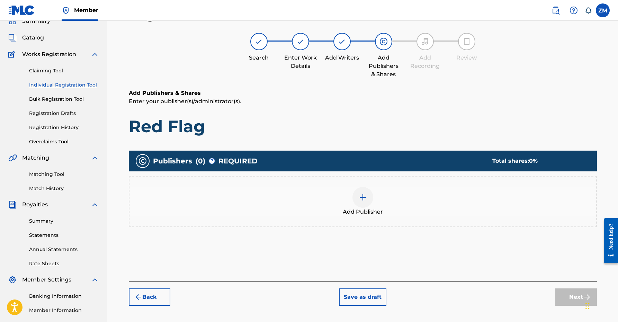
click at [367, 198] on div at bounding box center [362, 197] width 21 height 21
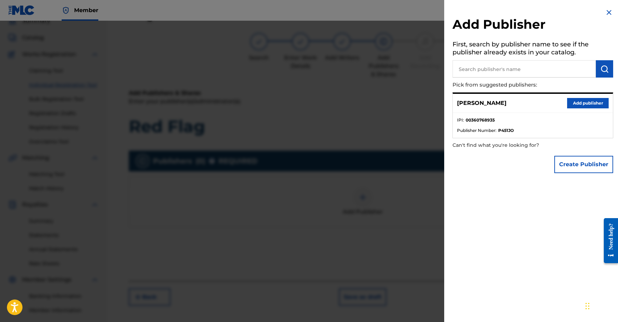
click at [579, 104] on button "Add publisher" at bounding box center [588, 103] width 42 height 10
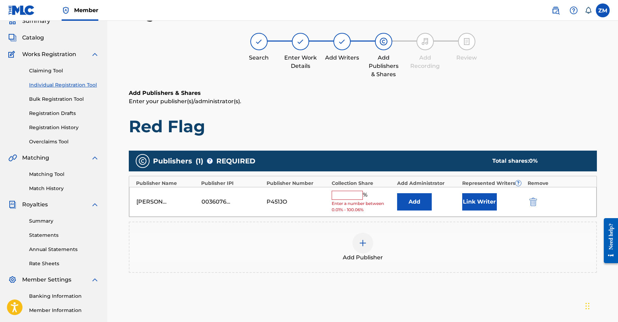
click at [478, 191] on div "[PERSON_NAME] 00360768935 P451JO % Enter a number between 0.01% - 100.06% Add L…" at bounding box center [362, 202] width 467 height 30
click at [468, 198] on button "Link Writer" at bounding box center [479, 201] width 35 height 17
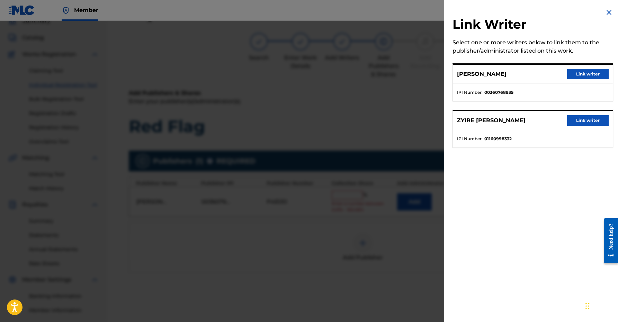
click at [580, 74] on button "Link writer" at bounding box center [588, 74] width 42 height 10
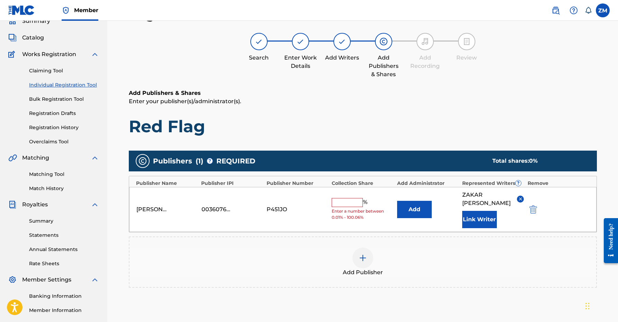
click at [335, 200] on input "text" at bounding box center [346, 202] width 31 height 9
type input "50"
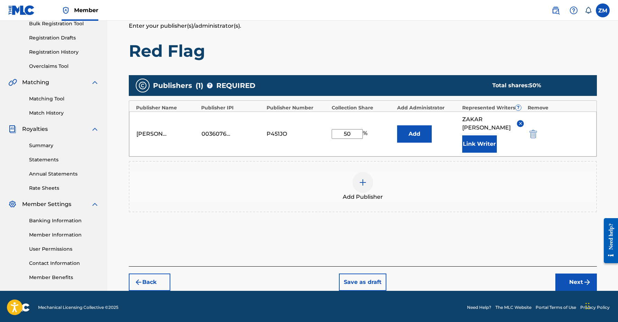
scroll to position [109, 0]
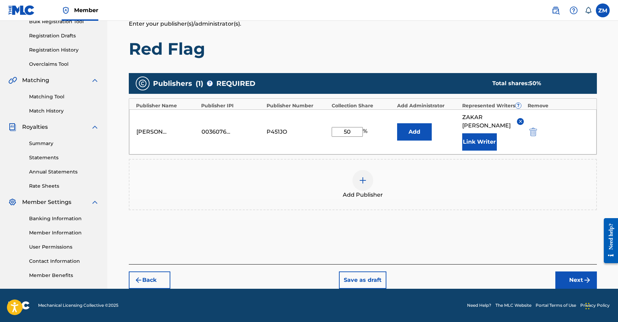
click at [585, 279] on img "submit" at bounding box center [587, 280] width 8 height 8
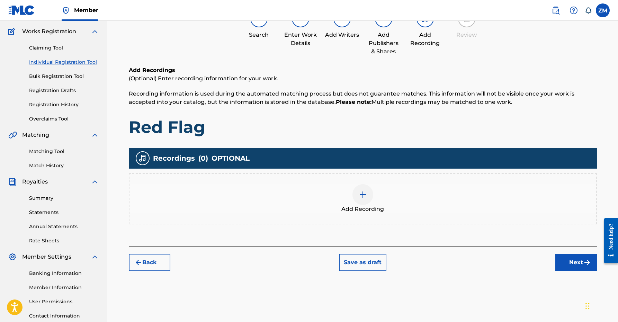
scroll to position [31, 0]
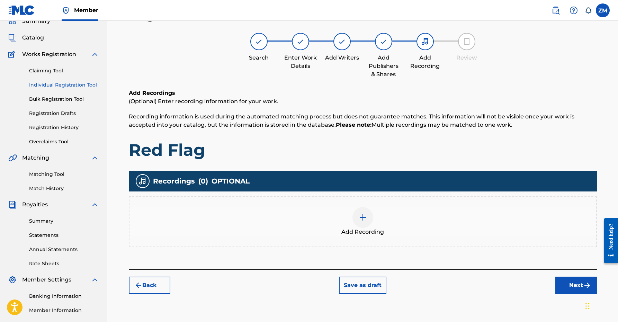
click at [584, 281] on img "submit" at bounding box center [587, 285] width 8 height 8
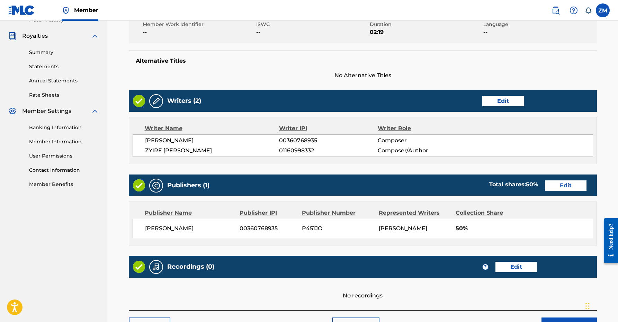
scroll to position [245, 0]
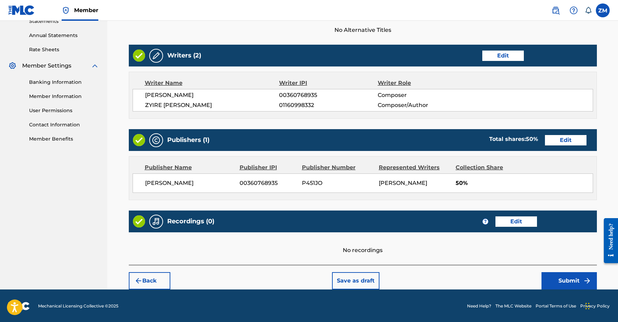
click at [558, 278] on button "Submit" at bounding box center [568, 280] width 55 height 17
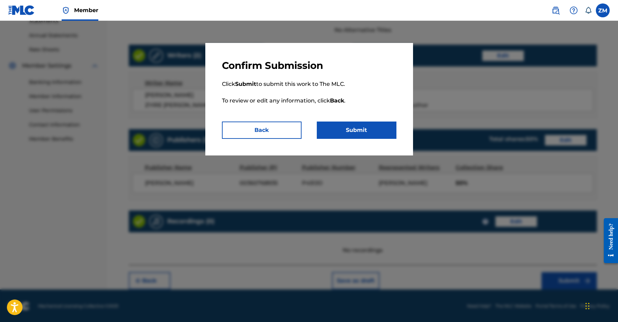
click at [358, 125] on button "Submit" at bounding box center [357, 129] width 80 height 17
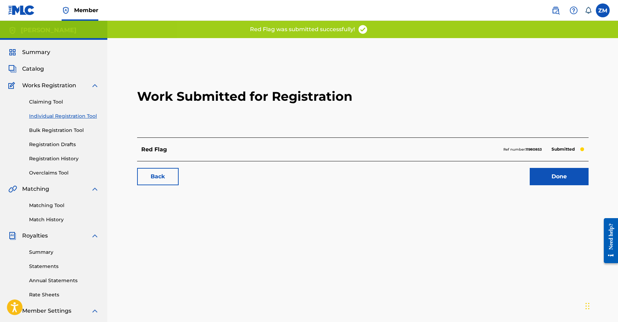
click at [549, 184] on link "Done" at bounding box center [558, 176] width 59 height 17
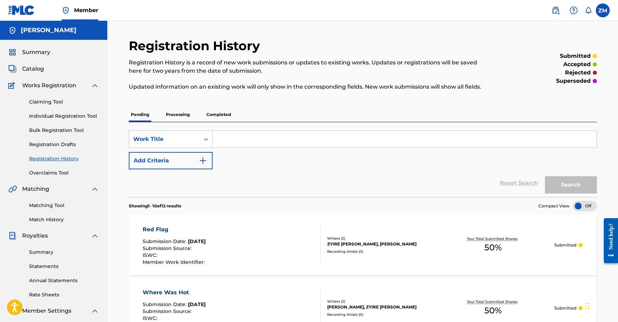
click at [85, 118] on link "Individual Registration Tool" at bounding box center [64, 115] width 70 height 7
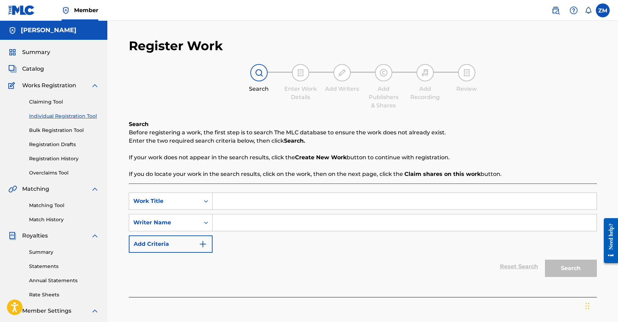
click at [278, 196] on input "Search Form" at bounding box center [404, 201] width 384 height 17
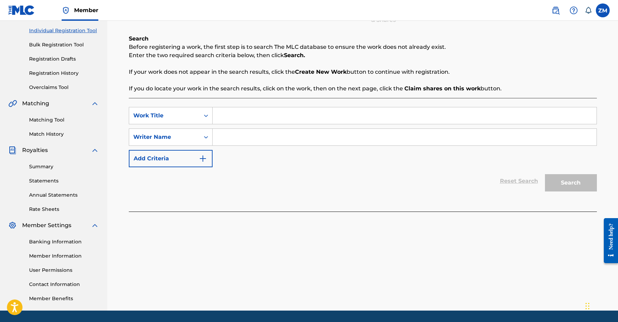
scroll to position [87, 0]
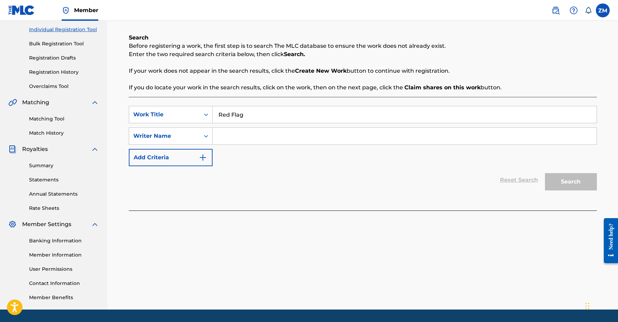
type input "Red Flag"
click at [276, 140] on input "Search Form" at bounding box center [404, 136] width 384 height 17
type input "Zyire [PERSON_NAME]"
click at [573, 179] on button "Search" at bounding box center [571, 181] width 52 height 17
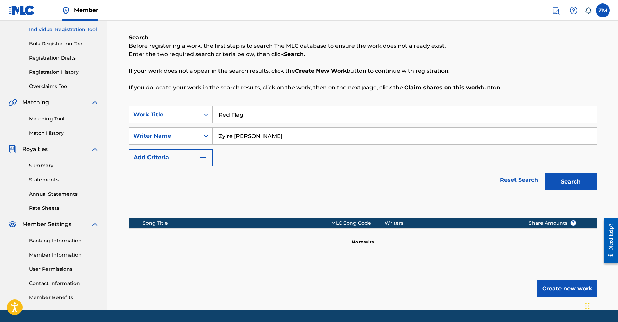
click at [555, 287] on button "Create new work" at bounding box center [567, 288] width 60 height 17
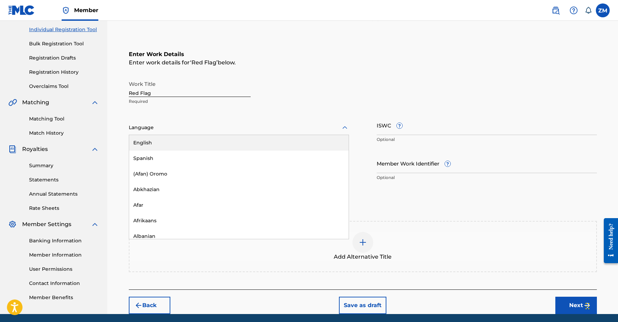
click at [301, 130] on div at bounding box center [239, 127] width 220 height 9
click at [262, 137] on div "English" at bounding box center [238, 143] width 219 height 16
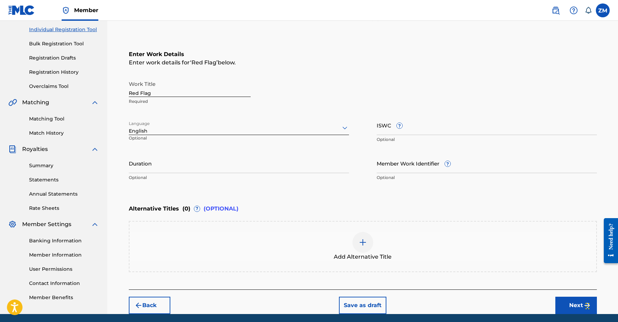
click at [228, 167] on input "Duration" at bounding box center [239, 163] width 220 height 20
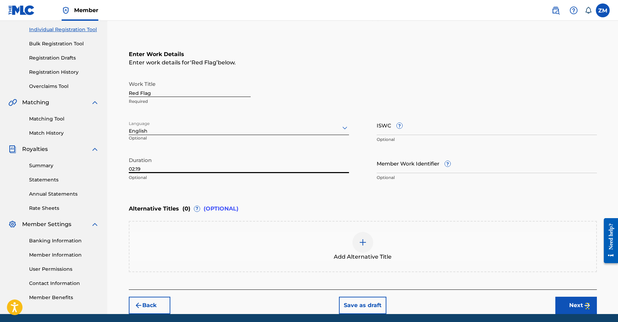
scroll to position [111, 0]
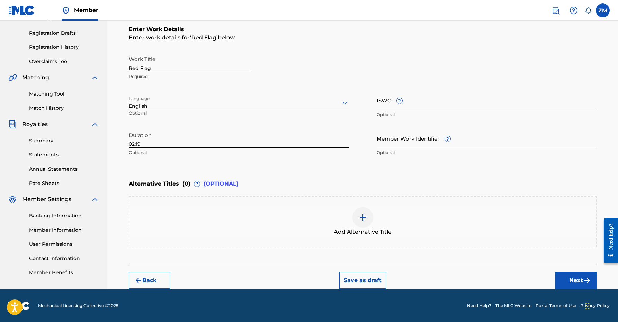
type input "02:19"
click at [590, 280] on img "submit" at bounding box center [587, 280] width 8 height 8
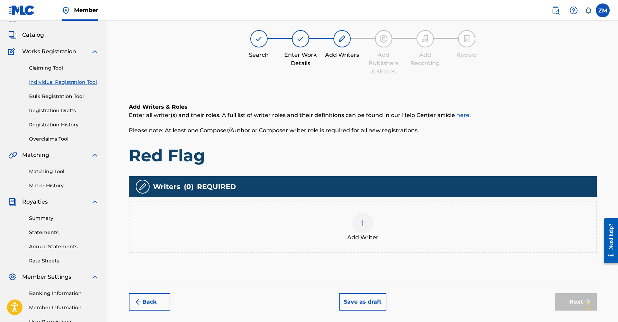
scroll to position [31, 0]
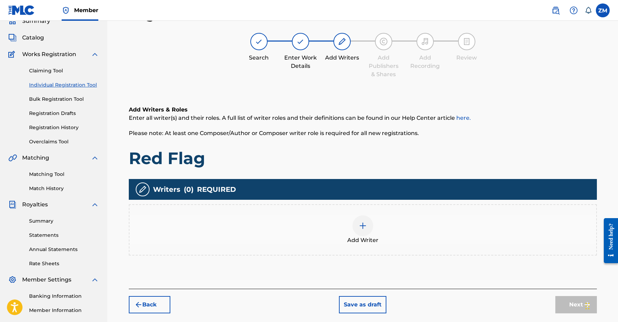
click at [350, 230] on div "Add Writer" at bounding box center [362, 229] width 466 height 29
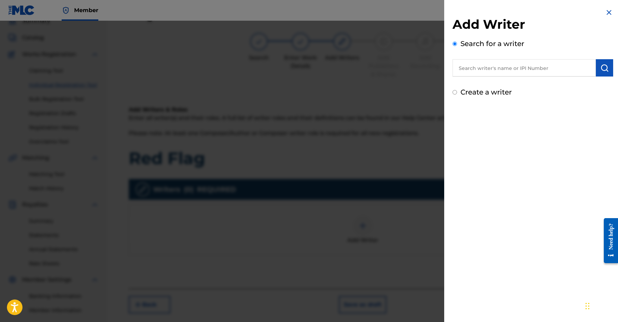
click at [491, 61] on input "text" at bounding box center [523, 67] width 143 height 17
paste input "01160998332"
type input "01160998332"
click at [606, 72] on button "submit" at bounding box center [604, 67] width 17 height 17
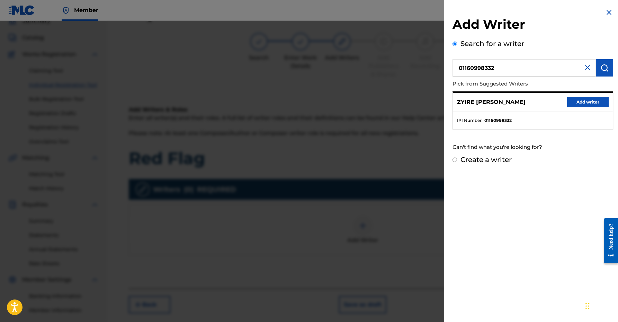
click at [571, 104] on button "Add writer" at bounding box center [588, 102] width 42 height 10
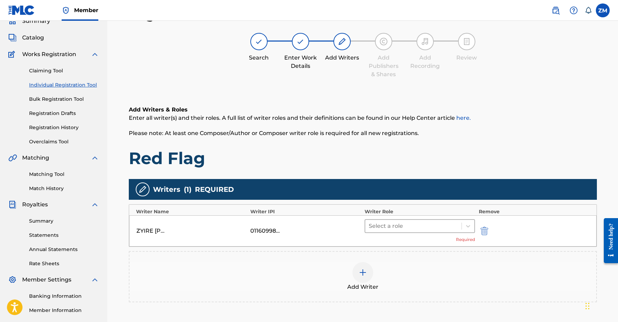
click at [378, 232] on div "Select a role" at bounding box center [419, 226] width 111 height 14
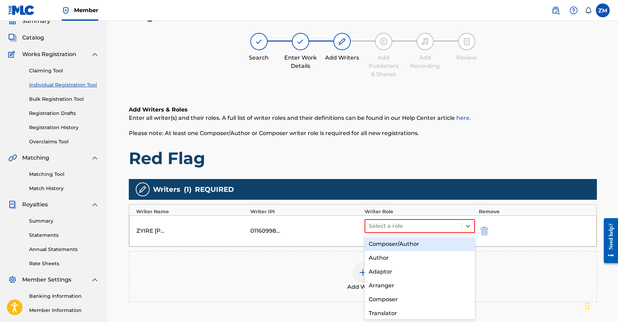
click at [381, 245] on div "Composer/Author" at bounding box center [419, 244] width 111 height 14
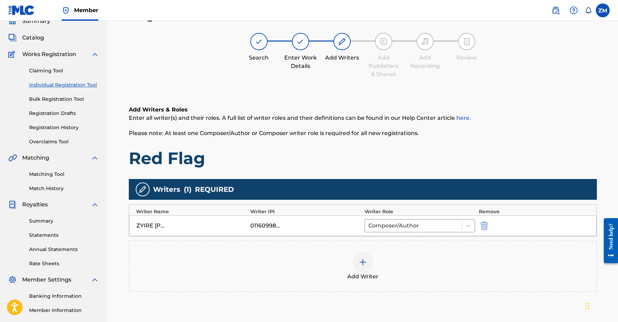
click at [364, 266] on img at bounding box center [362, 262] width 8 height 8
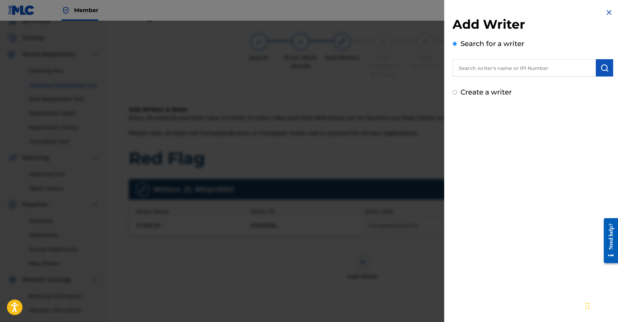
click at [535, 66] on input "text" at bounding box center [523, 67] width 143 height 17
paste input "00360768935"
type input "00360768935"
click at [600, 69] on img "submit" at bounding box center [604, 68] width 8 height 8
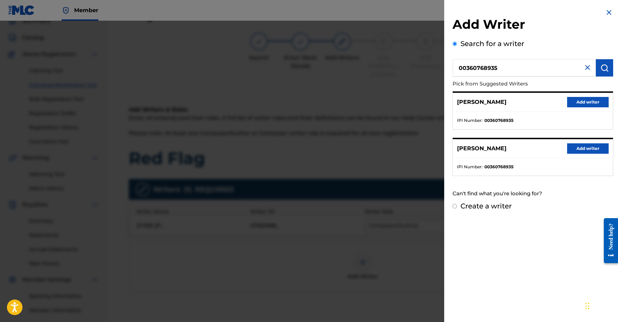
click at [595, 101] on button "Add writer" at bounding box center [588, 102] width 42 height 10
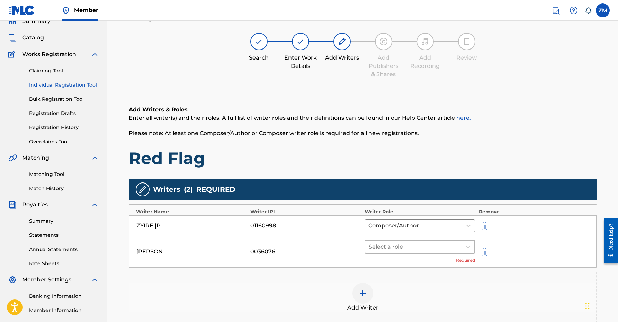
click at [410, 252] on div "Select a role" at bounding box center [413, 246] width 97 height 12
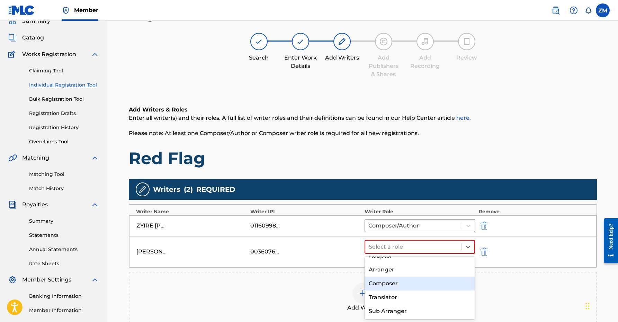
scroll to position [39, 0]
click at [392, 281] on div "Composer" at bounding box center [419, 281] width 111 height 14
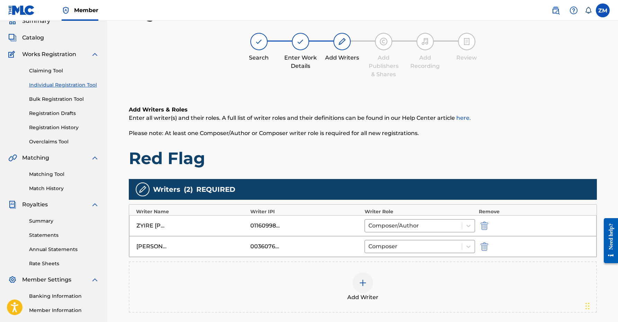
scroll to position [113, 0]
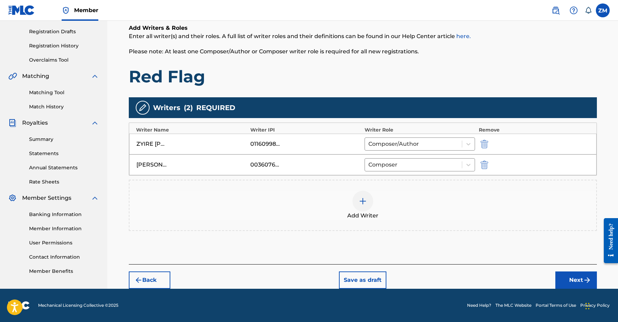
click at [562, 285] on button "Next" at bounding box center [576, 279] width 42 height 17
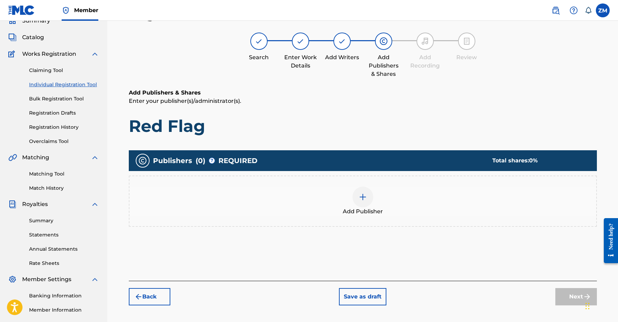
scroll to position [31, 0]
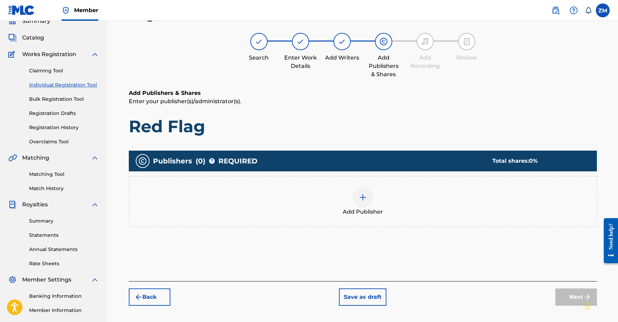
click at [362, 203] on div at bounding box center [362, 197] width 21 height 21
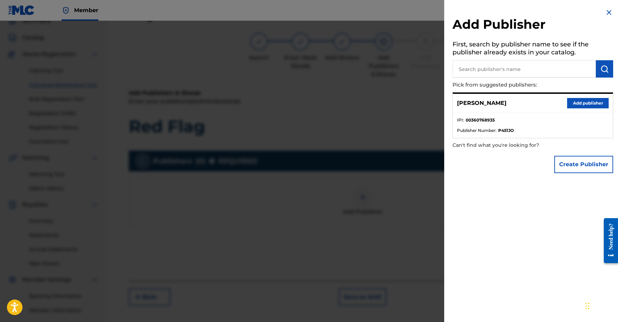
click at [591, 100] on button "Add publisher" at bounding box center [588, 103] width 42 height 10
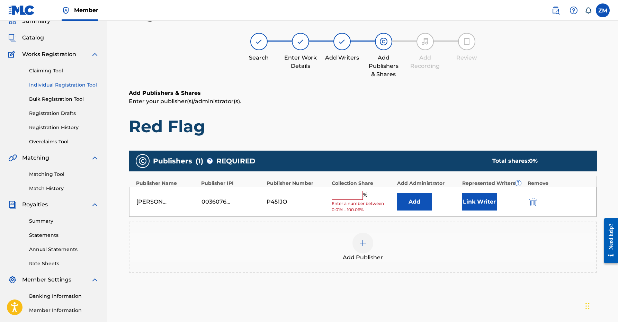
click at [478, 207] on button "Link Writer" at bounding box center [479, 201] width 35 height 17
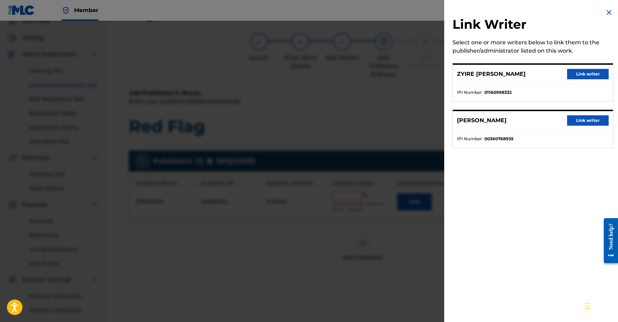
click at [583, 123] on button "Link writer" at bounding box center [588, 120] width 42 height 10
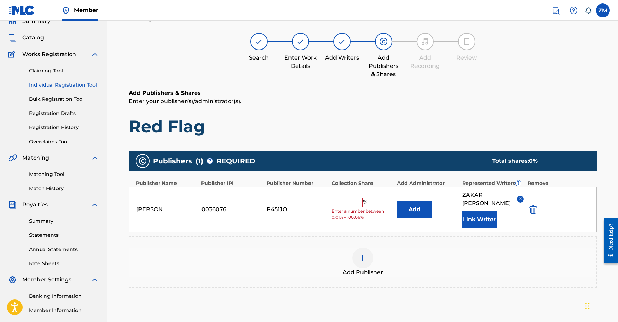
click at [335, 203] on input "text" at bounding box center [346, 202] width 31 height 9
type input "50"
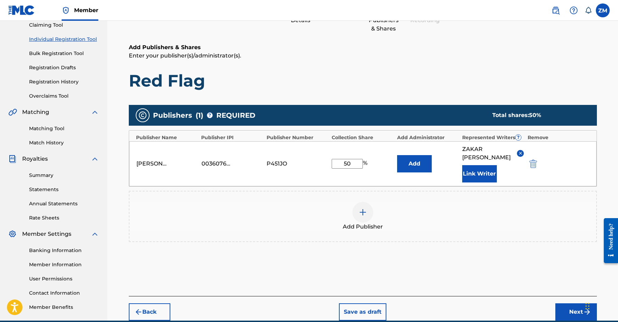
scroll to position [109, 0]
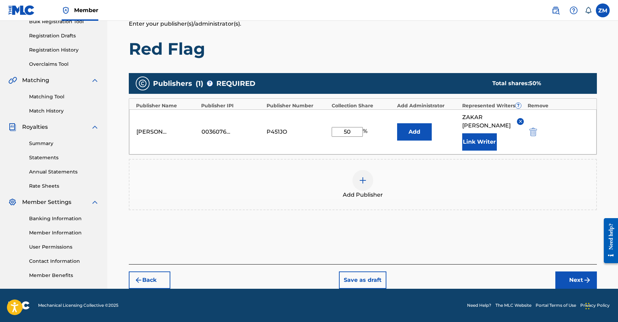
click at [559, 281] on button "Next" at bounding box center [576, 279] width 42 height 17
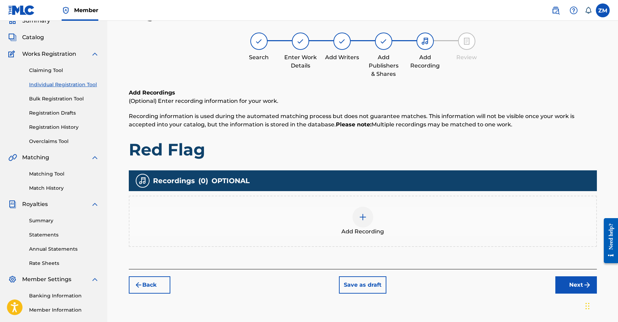
scroll to position [31, 0]
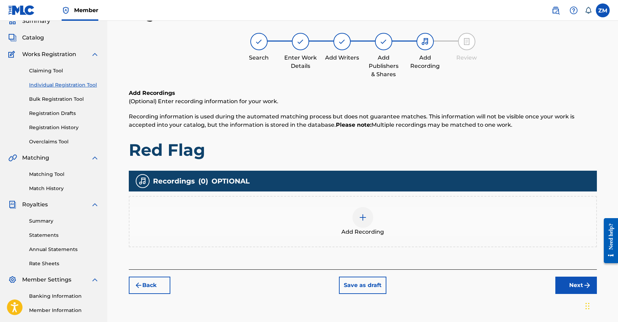
click at [572, 283] on button "Next" at bounding box center [576, 284] width 42 height 17
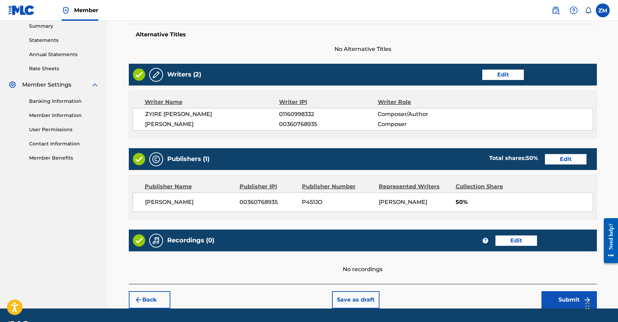
scroll to position [245, 0]
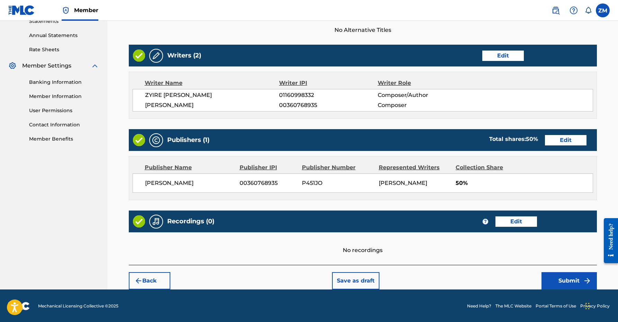
click at [566, 281] on button "Submit" at bounding box center [568, 280] width 55 height 17
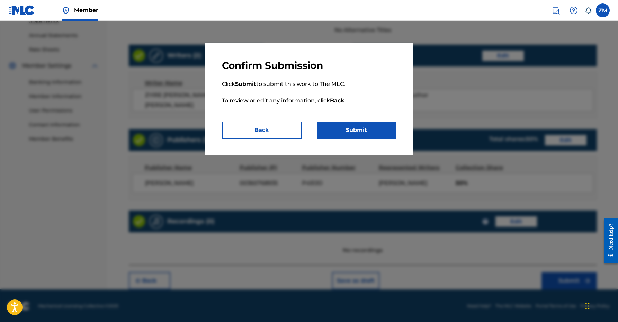
click at [356, 120] on p "Click Submit to submit this work to The MLC. To review or edit any information,…" at bounding box center [309, 97] width 174 height 50
click at [361, 133] on button "Submit" at bounding box center [357, 129] width 80 height 17
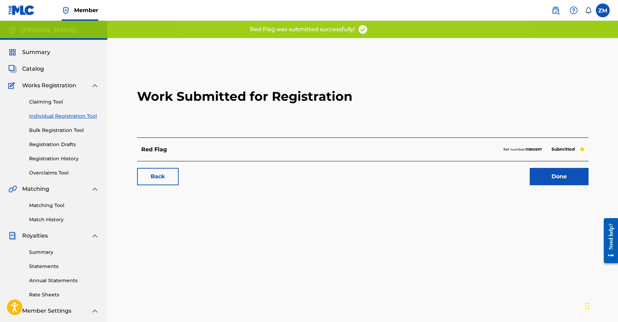
click at [567, 172] on link "Done" at bounding box center [558, 176] width 59 height 17
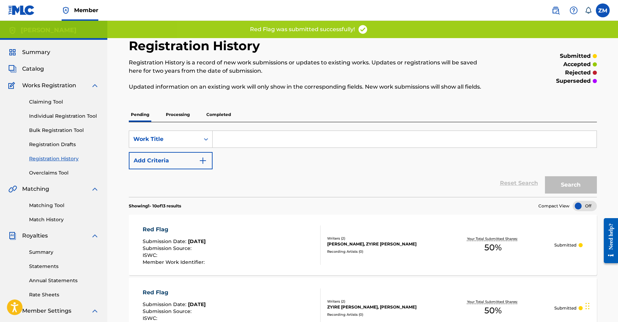
click at [77, 113] on link "Individual Registration Tool" at bounding box center [64, 115] width 70 height 7
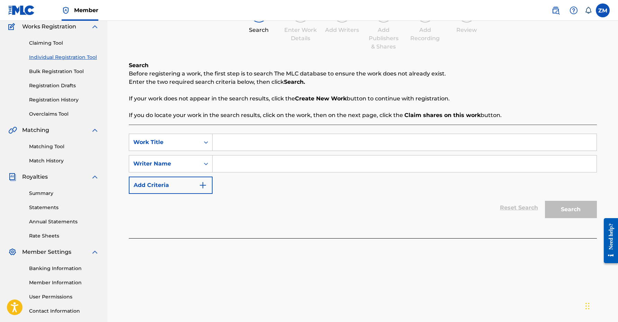
scroll to position [103, 0]
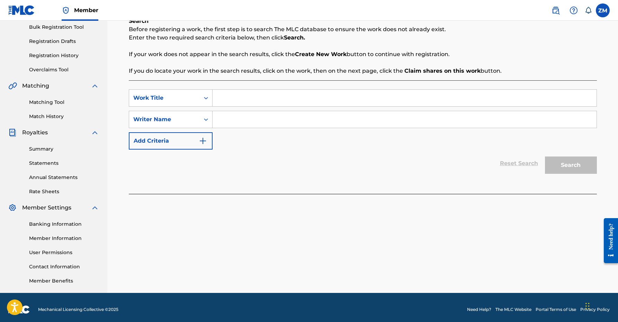
click at [236, 100] on input "Search Form" at bounding box center [404, 98] width 384 height 17
click at [266, 96] on input "Search Form" at bounding box center [404, 98] width 384 height 17
type input "Energy"
click at [238, 119] on input "Search Form" at bounding box center [404, 119] width 384 height 17
type input "Zyire [PERSON_NAME]"
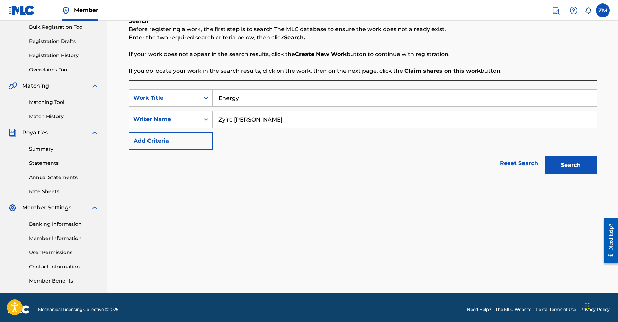
click at [551, 164] on button "Search" at bounding box center [571, 164] width 52 height 17
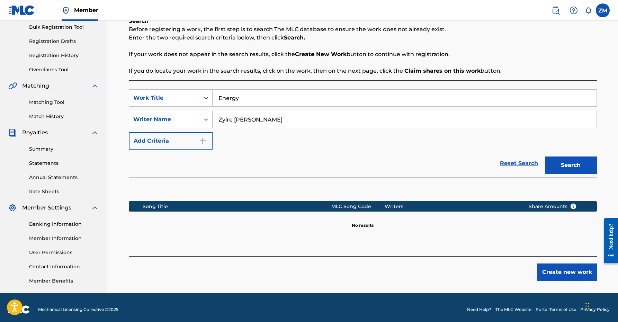
scroll to position [107, 0]
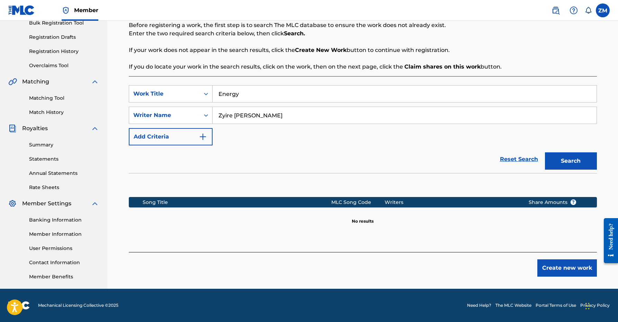
click at [557, 264] on button "Create new work" at bounding box center [567, 267] width 60 height 17
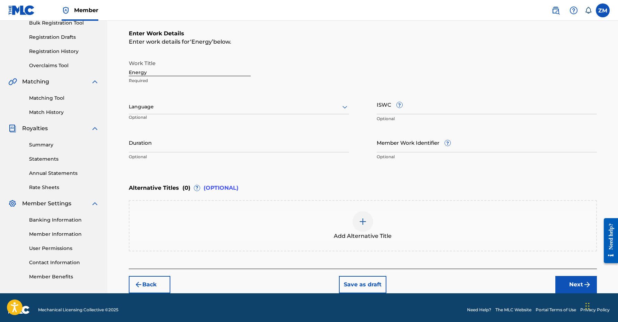
scroll to position [111, 0]
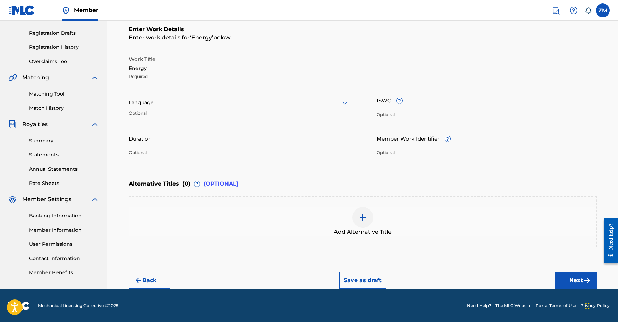
click at [203, 108] on div "Language" at bounding box center [239, 103] width 220 height 15
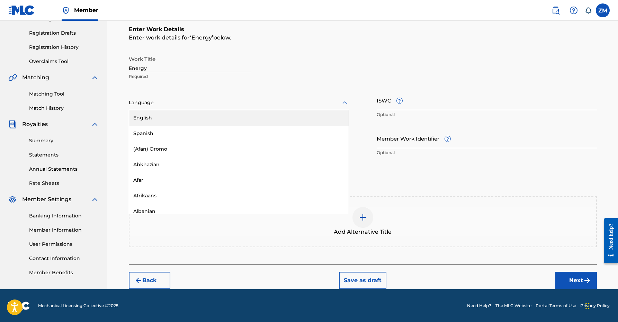
click at [194, 121] on div "English" at bounding box center [238, 118] width 219 height 16
click at [194, 121] on div "Work Title Energy Required English, 1 of 153. 153 results available. Use Up and…" at bounding box center [363, 105] width 468 height 107
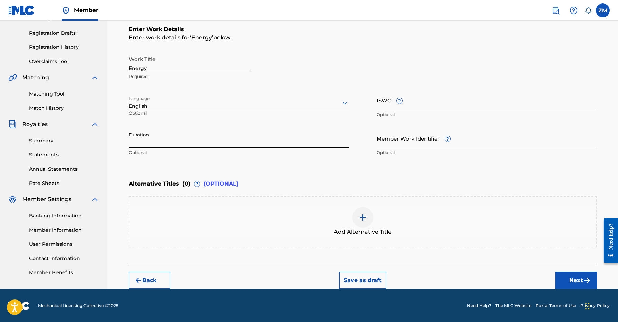
click at [183, 136] on input "Duration" at bounding box center [239, 138] width 220 height 20
type input "02:59"
click at [576, 284] on button "Next" at bounding box center [576, 280] width 42 height 17
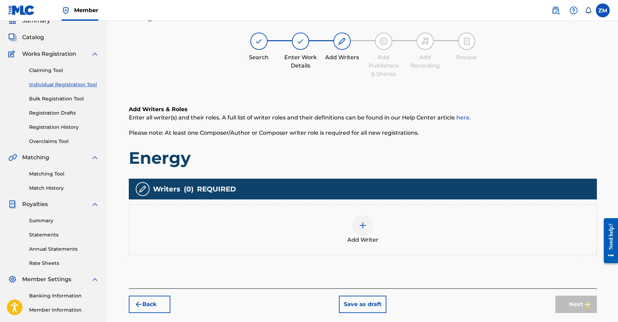
scroll to position [31, 0]
click at [363, 225] on img at bounding box center [362, 225] width 8 height 8
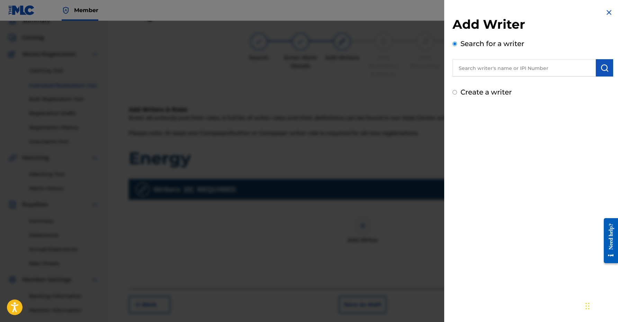
click at [497, 63] on input "text" at bounding box center [523, 67] width 143 height 17
paste input "01160998332"
type input "01160998332"
click at [605, 65] on img "submit" at bounding box center [604, 68] width 8 height 8
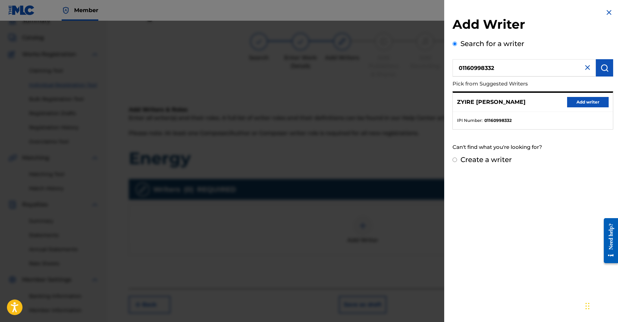
click at [570, 102] on button "Add writer" at bounding box center [588, 102] width 42 height 10
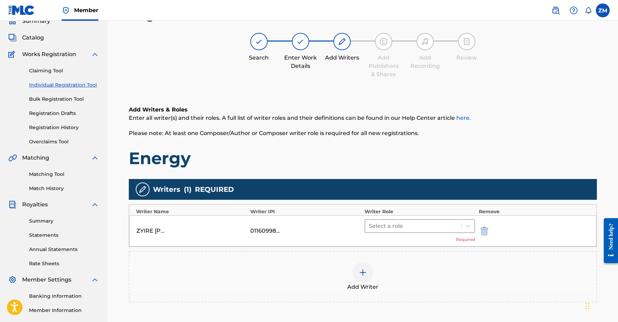
click at [444, 228] on div at bounding box center [414, 226] width 90 height 10
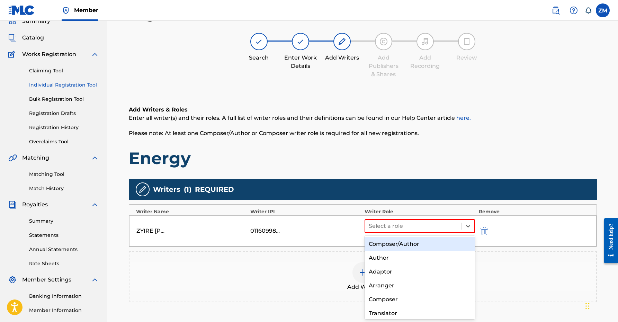
click at [411, 246] on div "Composer/Author" at bounding box center [419, 244] width 111 height 14
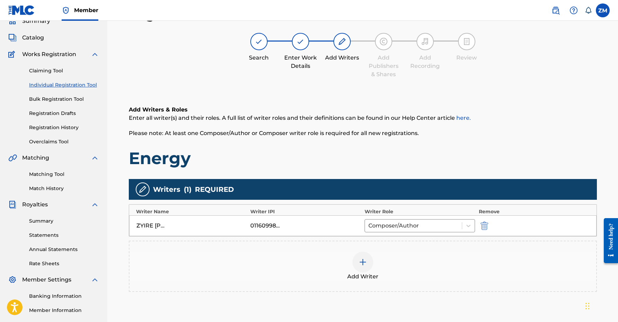
click at [365, 266] on div at bounding box center [362, 262] width 21 height 21
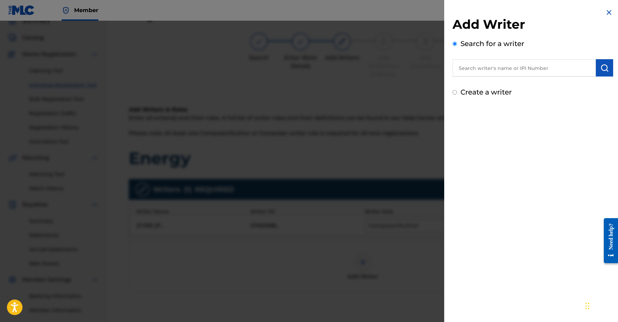
click at [547, 75] on input "text" at bounding box center [523, 67] width 143 height 17
paste input "00360768935"
type input "00360768935"
click at [596, 72] on button "submit" at bounding box center [604, 67] width 17 height 17
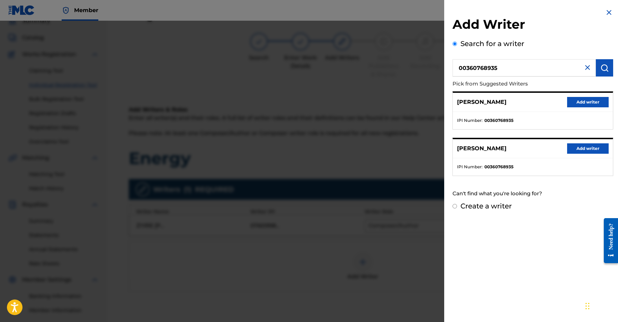
click at [589, 105] on button "Add writer" at bounding box center [588, 102] width 42 height 10
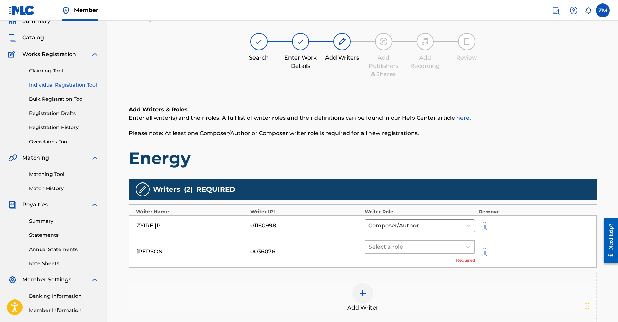
click at [429, 246] on div at bounding box center [414, 247] width 90 height 10
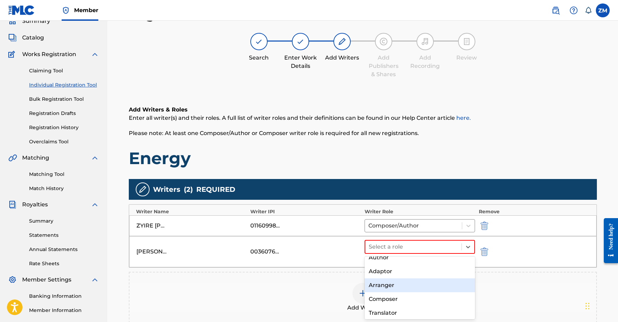
scroll to position [21, 0]
click at [397, 300] on div "Composer" at bounding box center [419, 299] width 111 height 14
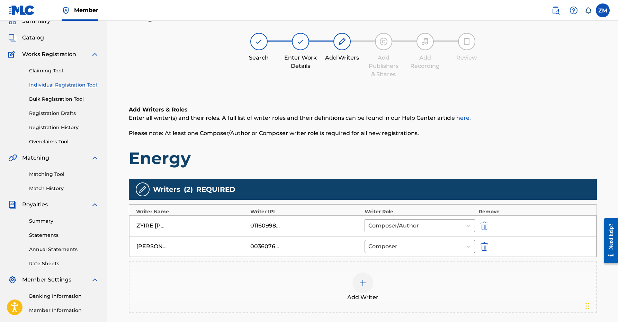
scroll to position [113, 0]
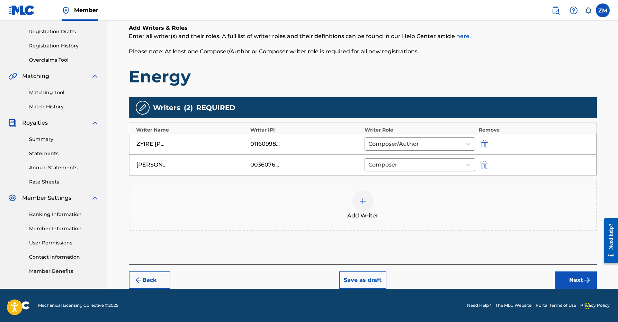
click at [570, 277] on button "Next" at bounding box center [576, 279] width 42 height 17
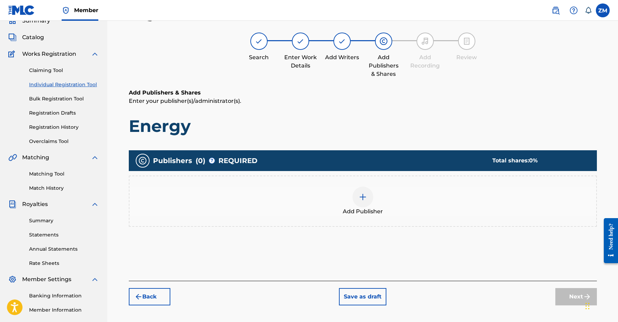
scroll to position [31, 0]
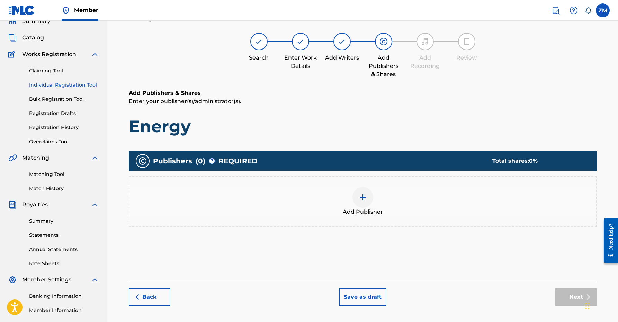
click at [364, 192] on div at bounding box center [362, 197] width 21 height 21
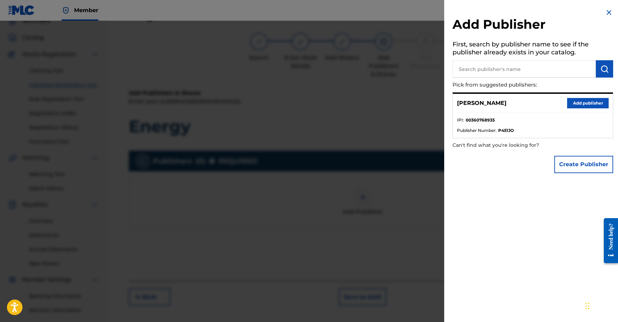
click at [582, 102] on button "Add publisher" at bounding box center [588, 103] width 42 height 10
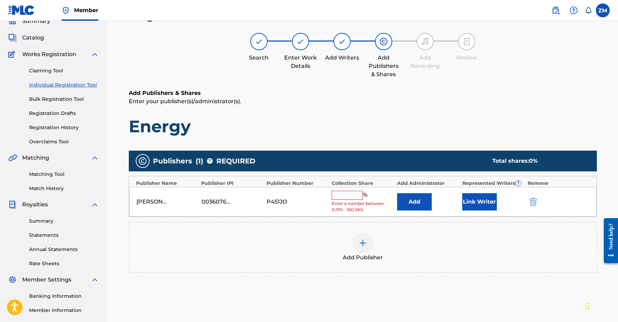
click at [466, 193] on button "Link Writer" at bounding box center [479, 201] width 35 height 17
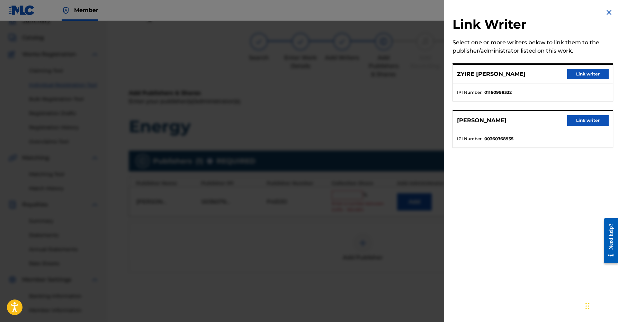
click at [574, 122] on button "Link writer" at bounding box center [588, 120] width 42 height 10
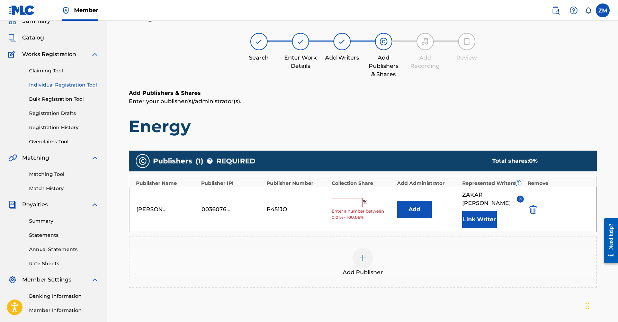
click at [337, 206] on input "text" at bounding box center [346, 202] width 31 height 9
type input "50"
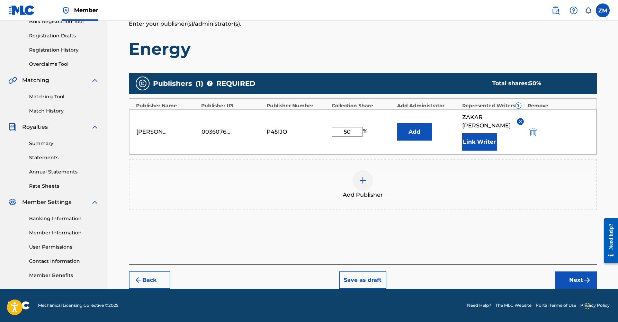
click at [564, 288] on button "Next" at bounding box center [576, 279] width 42 height 17
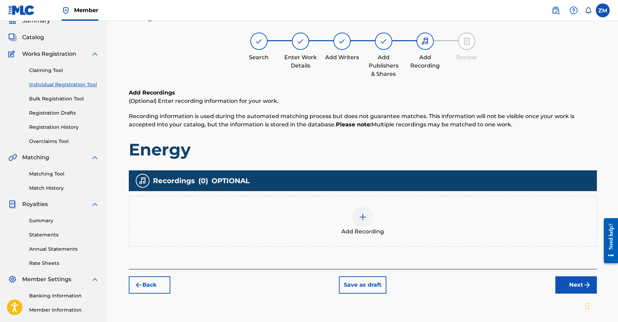
scroll to position [31, 0]
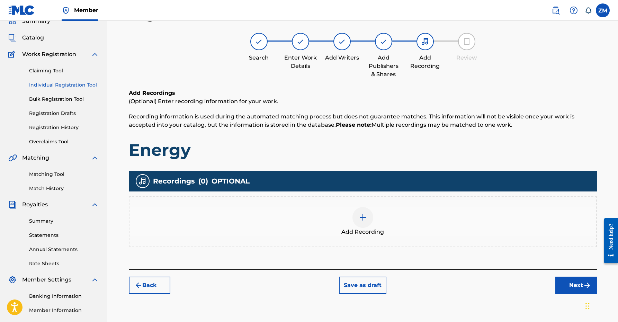
click at [573, 282] on button "Next" at bounding box center [576, 284] width 42 height 17
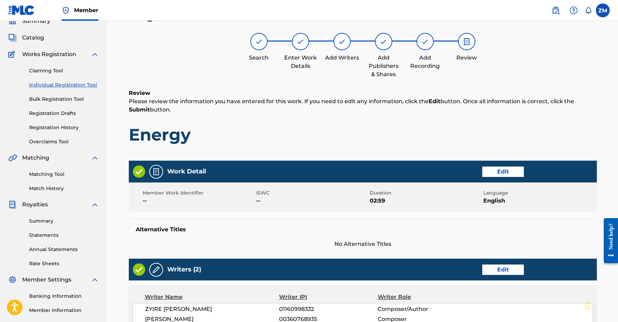
scroll to position [245, 0]
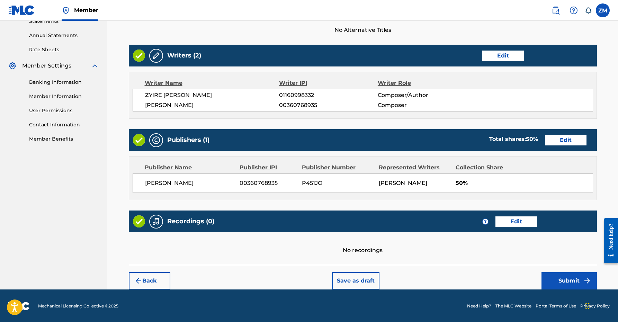
click at [548, 280] on button "Submit" at bounding box center [568, 280] width 55 height 17
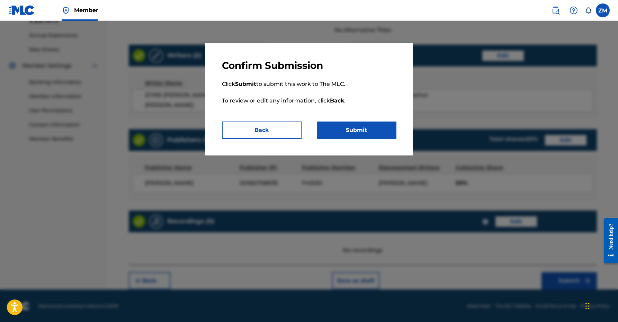
click at [364, 148] on div "Confirm Submission Click Submit to submit this work to The MLC. To review or ed…" at bounding box center [309, 99] width 208 height 112
click at [364, 128] on button "Submit" at bounding box center [357, 129] width 80 height 17
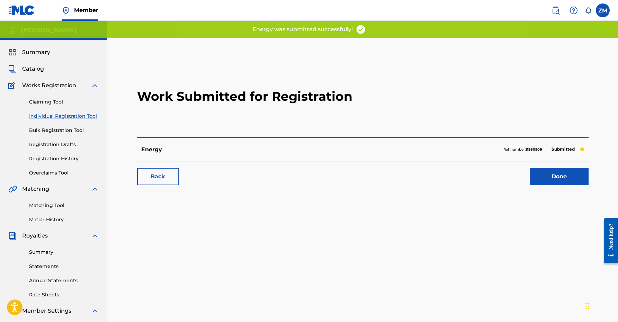
click at [554, 167] on div "Back Done" at bounding box center [362, 173] width 451 height 24
click at [557, 172] on link "Done" at bounding box center [558, 176] width 59 height 17
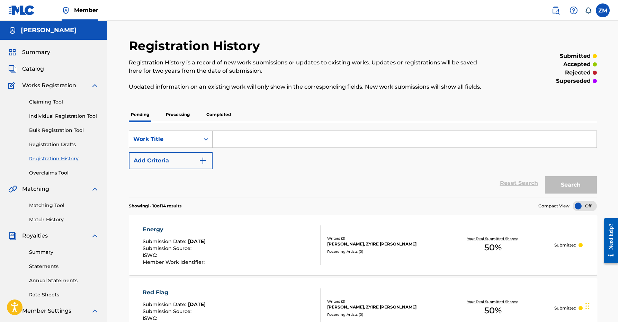
click at [80, 117] on link "Individual Registration Tool" at bounding box center [64, 115] width 70 height 7
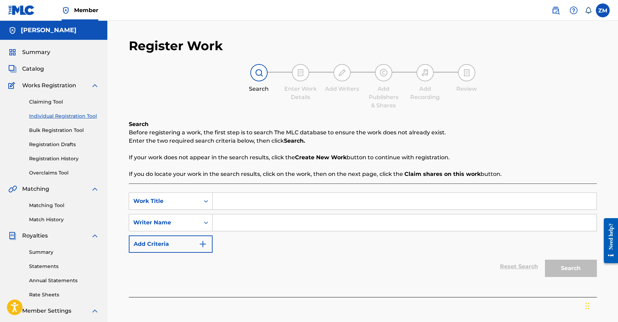
click at [251, 200] on input "Search Form" at bounding box center [404, 201] width 384 height 17
type input "Home Training"
click at [232, 227] on input "Search Form" at bounding box center [404, 222] width 384 height 17
type input "Zyire [PERSON_NAME]"
click at [563, 272] on button "Search" at bounding box center [571, 268] width 52 height 17
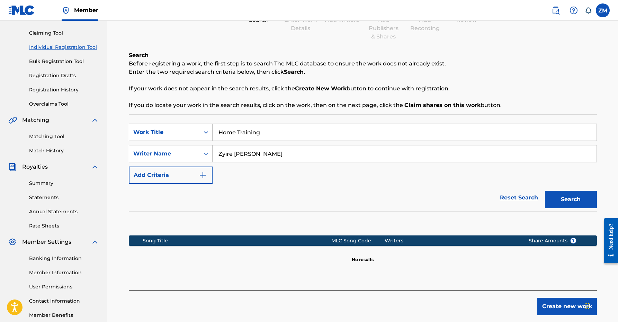
scroll to position [107, 0]
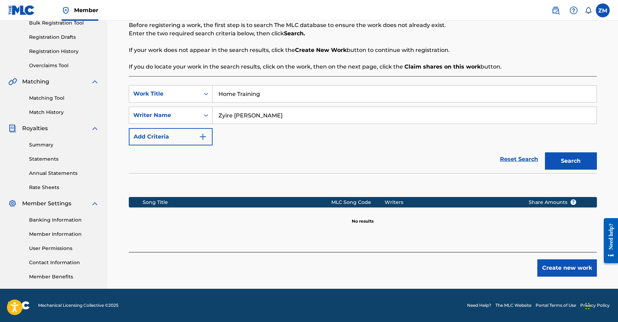
click at [581, 272] on button "Create new work" at bounding box center [567, 267] width 60 height 17
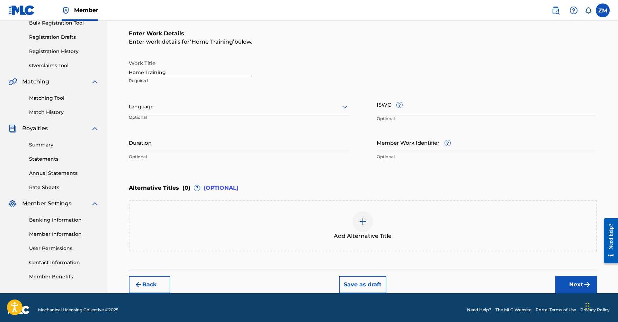
scroll to position [111, 0]
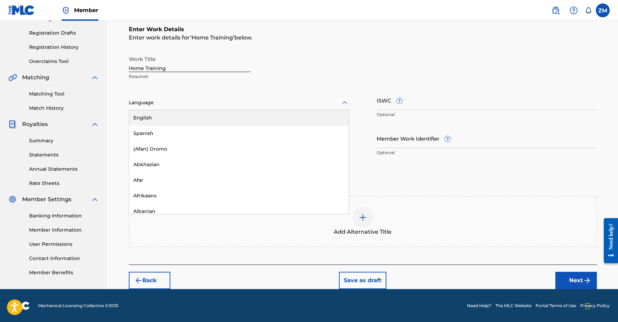
click at [206, 104] on div at bounding box center [239, 102] width 220 height 9
click at [199, 118] on div "English" at bounding box center [238, 118] width 219 height 16
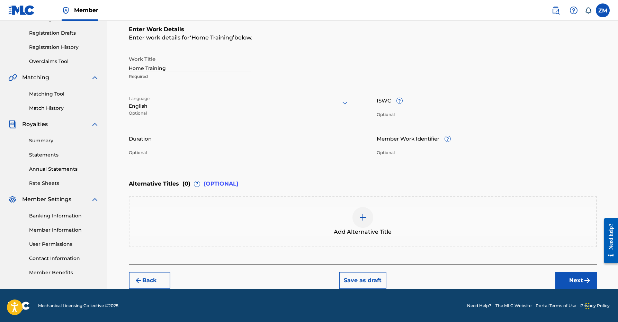
click at [190, 134] on input "Duration" at bounding box center [239, 138] width 220 height 20
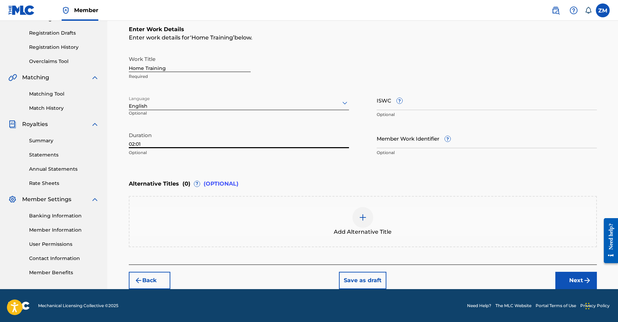
type input "02:01"
click at [569, 285] on button "Next" at bounding box center [576, 280] width 42 height 17
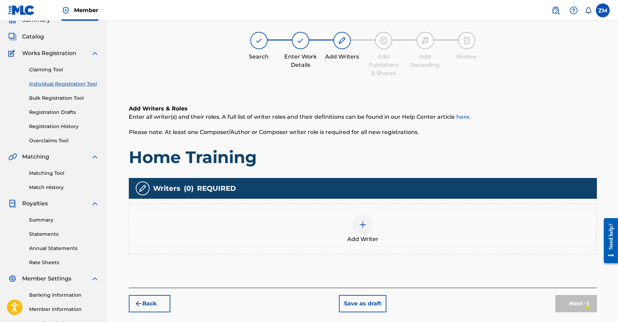
scroll to position [31, 0]
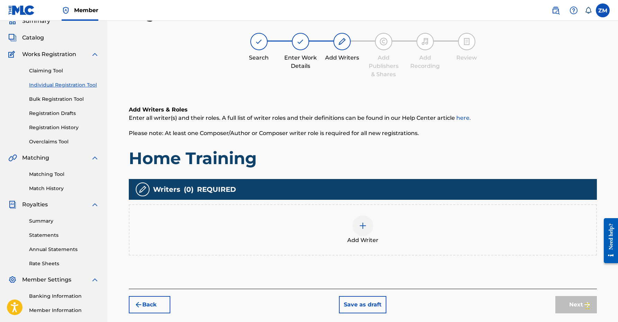
click at [363, 230] on div at bounding box center [362, 225] width 21 height 21
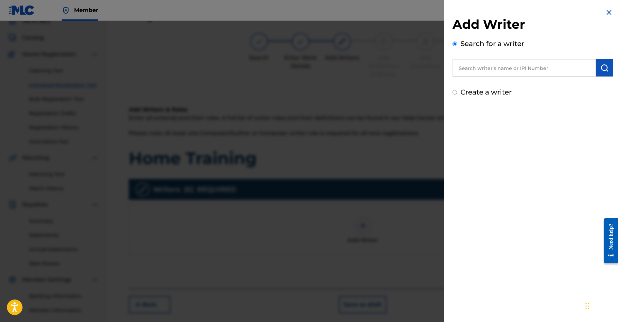
click at [517, 69] on input "text" at bounding box center [523, 67] width 143 height 17
paste input "00360768935"
type input "00360768935"
click at [605, 71] on img "submit" at bounding box center [604, 68] width 8 height 8
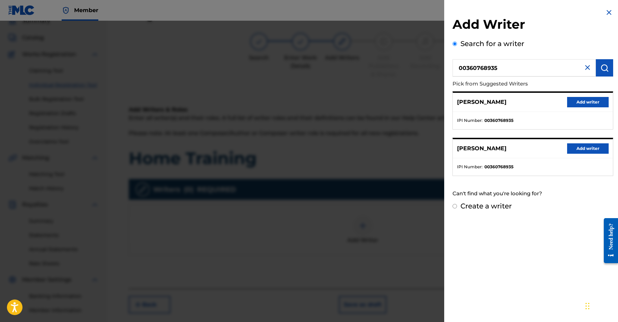
click at [576, 101] on button "Add writer" at bounding box center [588, 102] width 42 height 10
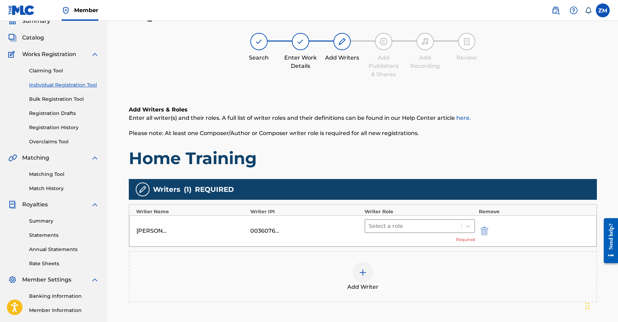
click at [405, 226] on div at bounding box center [414, 226] width 90 height 10
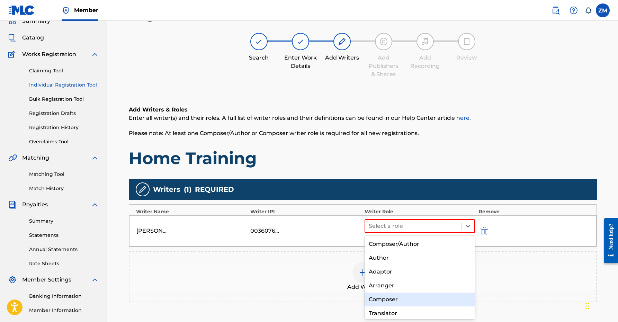
click at [382, 297] on div "Composer" at bounding box center [419, 299] width 111 height 14
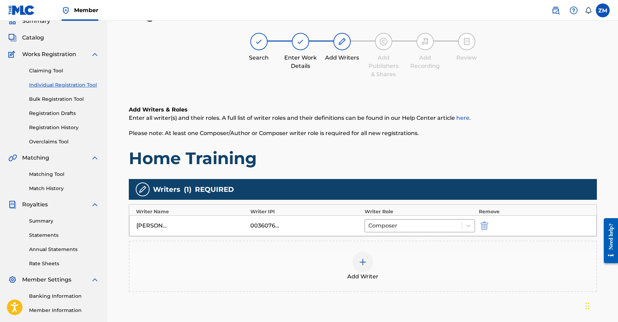
click at [376, 243] on div "Add Writer" at bounding box center [363, 265] width 468 height 51
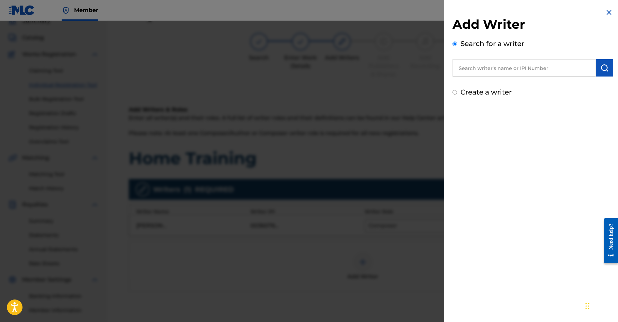
click at [501, 73] on input "text" at bounding box center [523, 67] width 143 height 17
paste input "01160998332"
type input "01160998332"
click at [607, 72] on button "submit" at bounding box center [604, 67] width 17 height 17
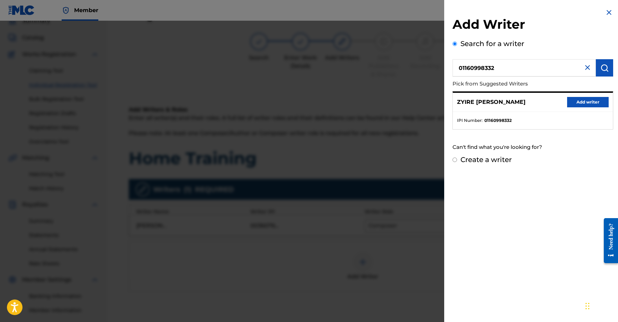
click at [581, 103] on button "Add writer" at bounding box center [588, 102] width 42 height 10
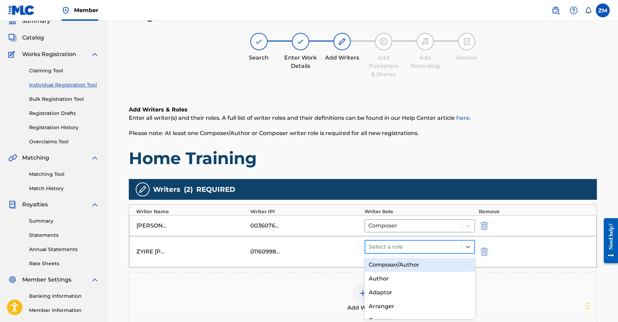
click at [401, 247] on div at bounding box center [414, 247] width 90 height 10
click at [393, 264] on div "Composer/Author" at bounding box center [419, 265] width 111 height 14
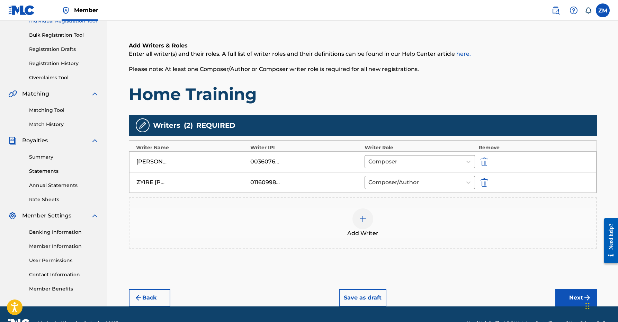
click at [560, 300] on button "Next" at bounding box center [576, 297] width 42 height 17
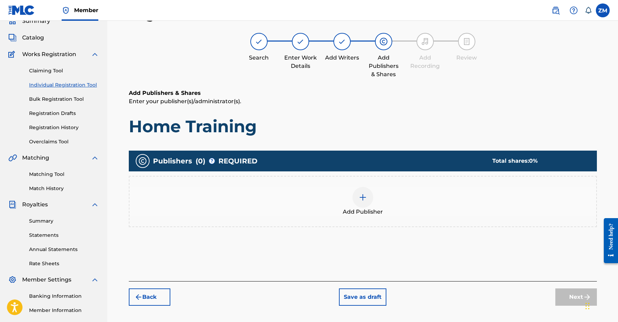
click at [366, 196] on img at bounding box center [362, 197] width 8 height 8
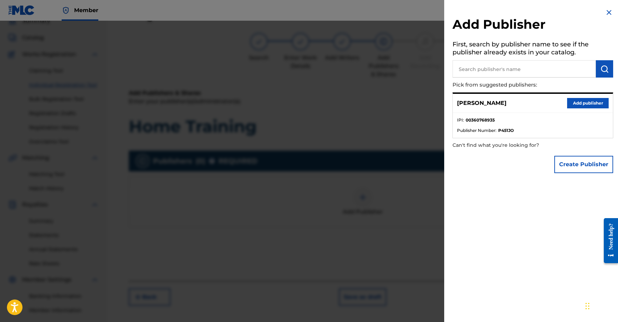
click at [574, 102] on button "Add publisher" at bounding box center [588, 103] width 42 height 10
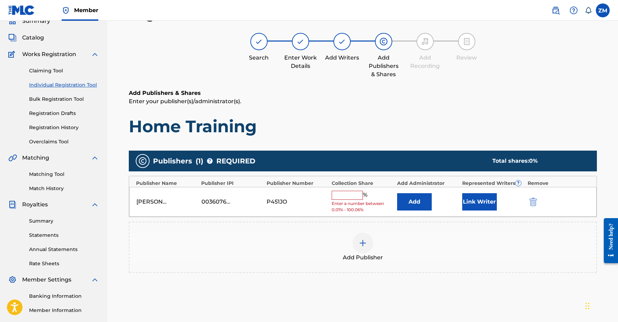
click at [473, 192] on div "[PERSON_NAME] 00360768935 P451JO % Enter a number between 0.01% - 100.06% Add L…" at bounding box center [362, 202] width 467 height 30
click at [475, 199] on button "Link Writer" at bounding box center [479, 201] width 35 height 17
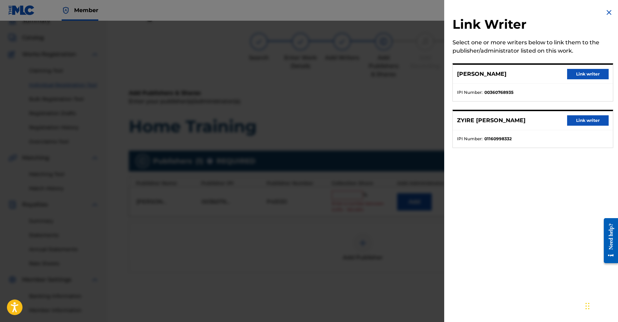
click at [596, 70] on button "Link writer" at bounding box center [588, 74] width 42 height 10
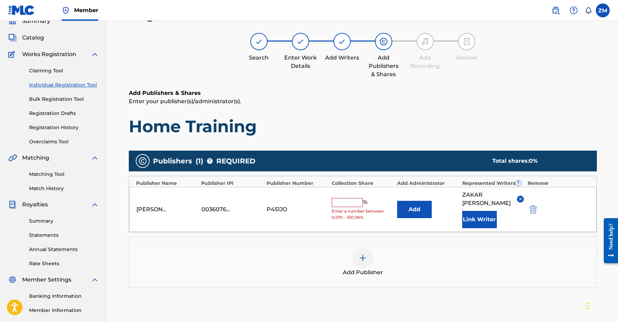
click at [345, 198] on input "text" at bounding box center [346, 202] width 31 height 9
type input "50"
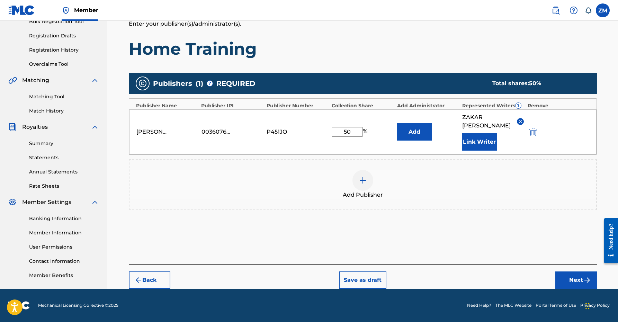
click at [567, 273] on button "Next" at bounding box center [576, 279] width 42 height 17
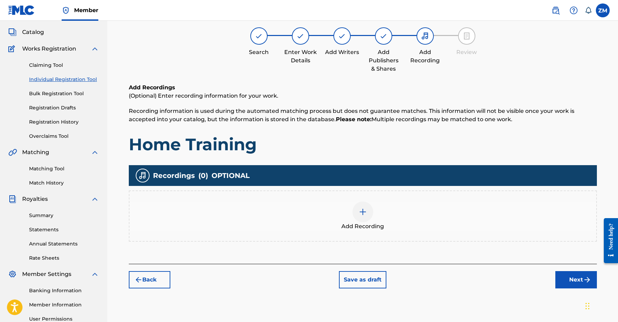
scroll to position [31, 0]
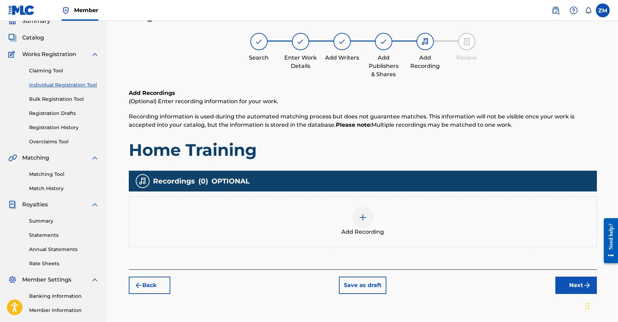
click at [575, 281] on button "Next" at bounding box center [576, 284] width 42 height 17
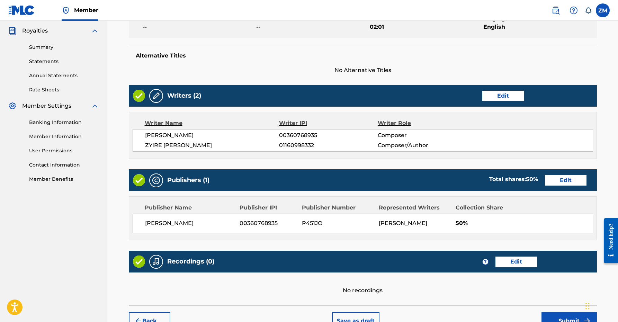
scroll to position [245, 0]
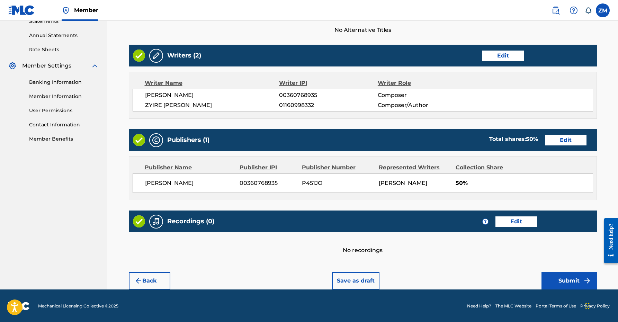
click at [583, 276] on img "submit" at bounding box center [587, 280] width 8 height 8
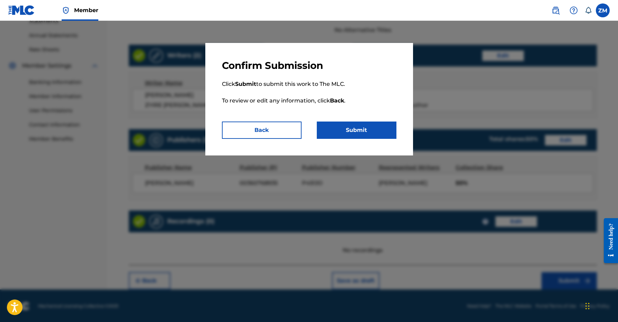
click at [364, 134] on button "Submit" at bounding box center [357, 129] width 80 height 17
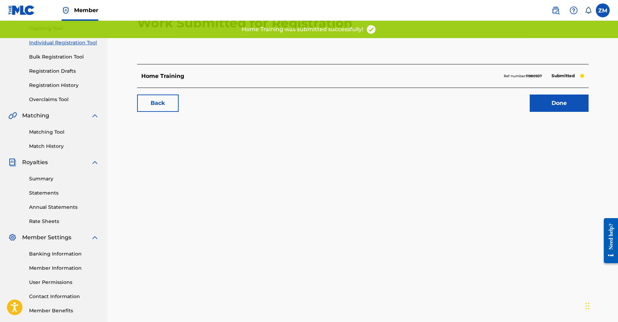
scroll to position [86, 0]
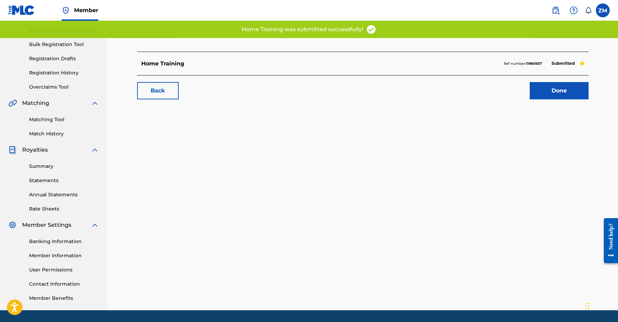
click at [535, 96] on link "Done" at bounding box center [558, 90] width 59 height 17
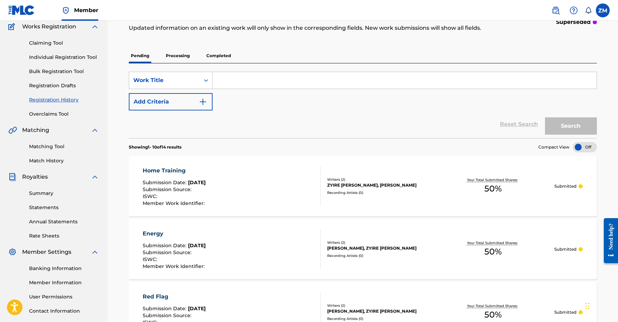
scroll to position [8, 0]
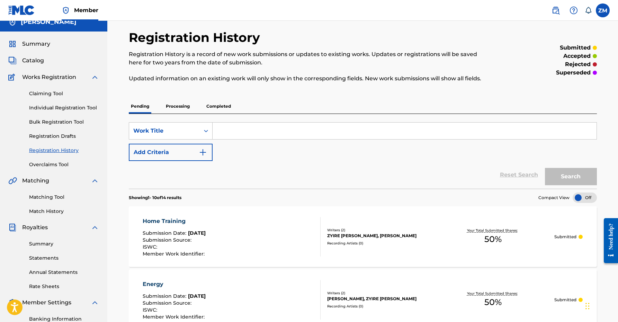
click at [74, 114] on div "Claiming Tool Individual Registration Tool Bulk Registration Tool Registration …" at bounding box center [53, 124] width 91 height 87
click at [83, 108] on link "Individual Registration Tool" at bounding box center [64, 107] width 70 height 7
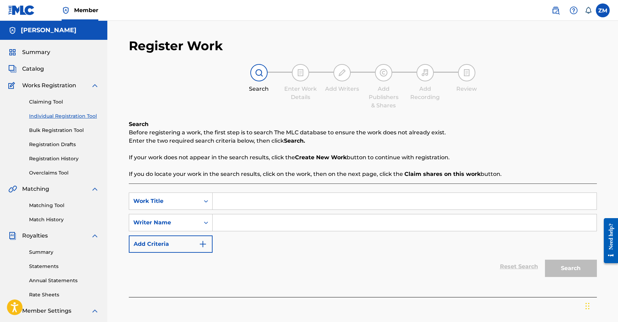
click at [304, 207] on input "Search Form" at bounding box center [404, 201] width 384 height 17
type input "What you think"
click at [228, 225] on input "Search Form" at bounding box center [404, 222] width 384 height 17
type input "Zyire [PERSON_NAME]"
click at [553, 253] on div "Search" at bounding box center [568, 267] width 55 height 28
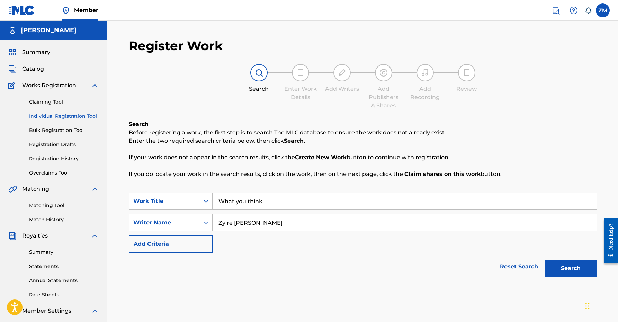
click at [563, 266] on button "Search" at bounding box center [571, 268] width 52 height 17
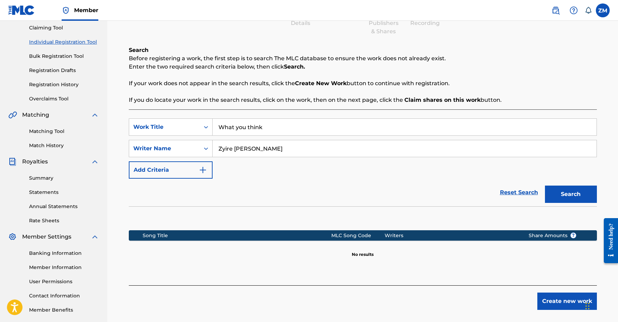
scroll to position [107, 0]
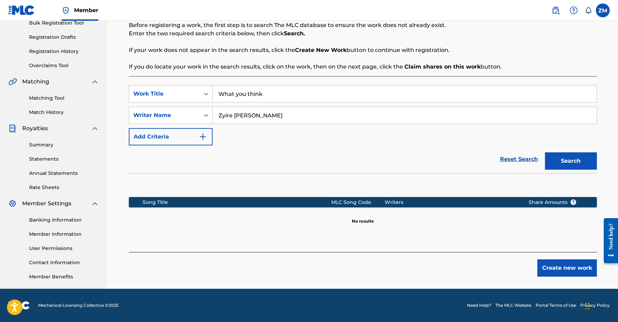
click at [534, 273] on div "Create new work" at bounding box center [363, 264] width 468 height 25
click at [544, 272] on button "Create new work" at bounding box center [567, 267] width 60 height 17
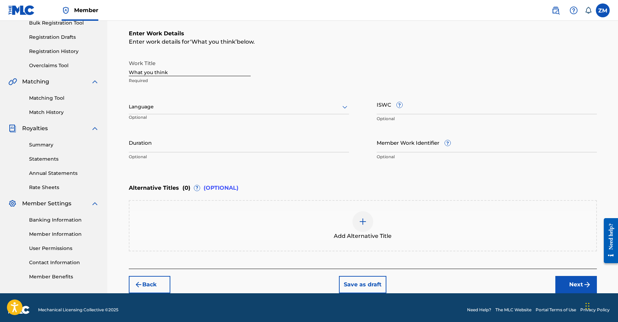
click at [212, 102] on div "Language" at bounding box center [239, 107] width 220 height 15
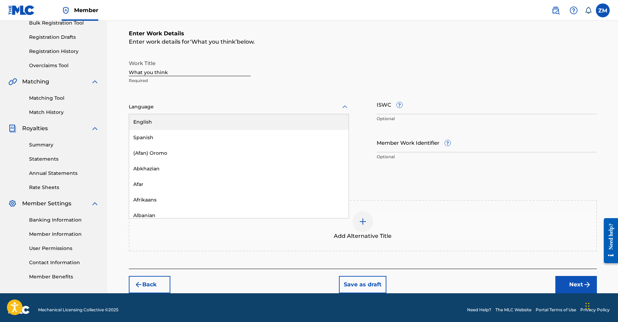
click at [192, 124] on div "English" at bounding box center [238, 122] width 219 height 16
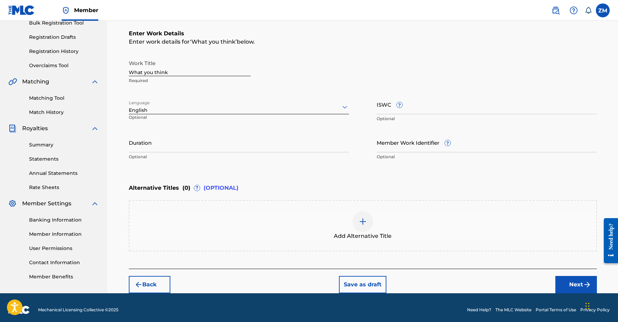
click at [259, 141] on input "Duration" at bounding box center [239, 143] width 220 height 20
type input "03:18"
click at [560, 281] on button "Next" at bounding box center [576, 284] width 42 height 17
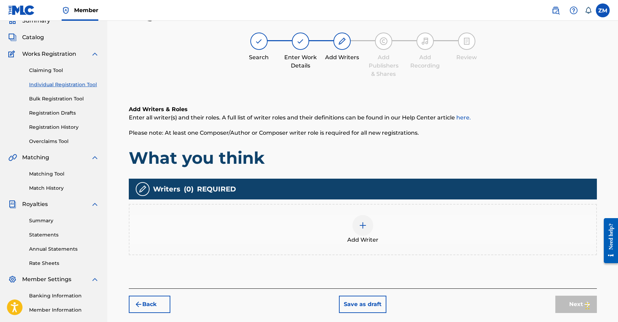
scroll to position [31, 0]
click at [352, 235] on div "Add Writer" at bounding box center [362, 229] width 466 height 29
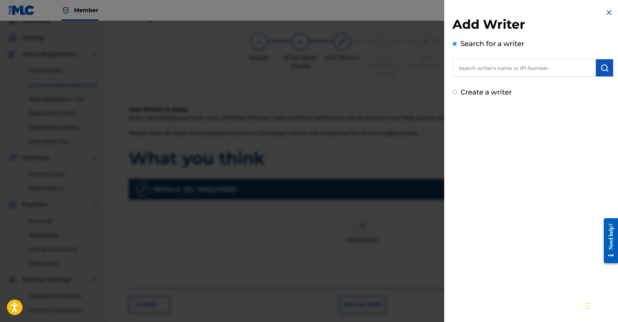
click at [528, 78] on div "Add Writer Search for a writer Create a writer" at bounding box center [532, 57] width 161 height 81
click at [529, 72] on input "text" at bounding box center [523, 67] width 143 height 17
paste input "01160998332"
type input "01160998332"
click at [607, 70] on button "submit" at bounding box center [604, 67] width 17 height 17
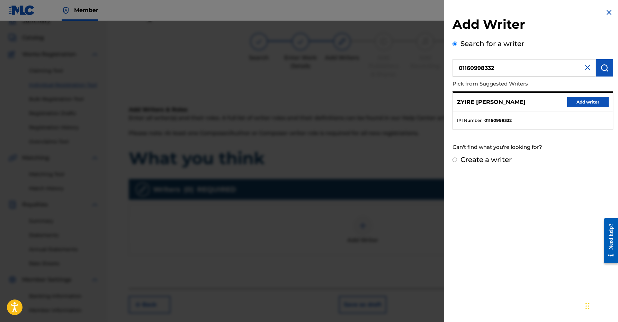
click at [581, 102] on button "Add writer" at bounding box center [588, 102] width 42 height 10
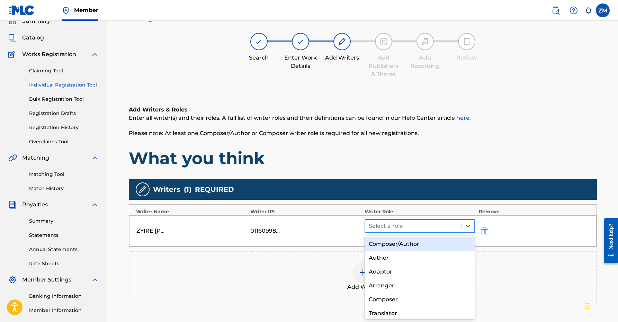
click at [446, 224] on div at bounding box center [414, 226] width 90 height 10
click at [432, 239] on div "Composer/Author" at bounding box center [419, 244] width 111 height 14
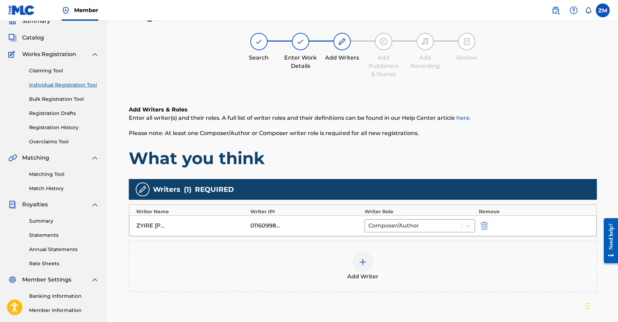
click at [369, 273] on span "Add Writer" at bounding box center [362, 276] width 31 height 8
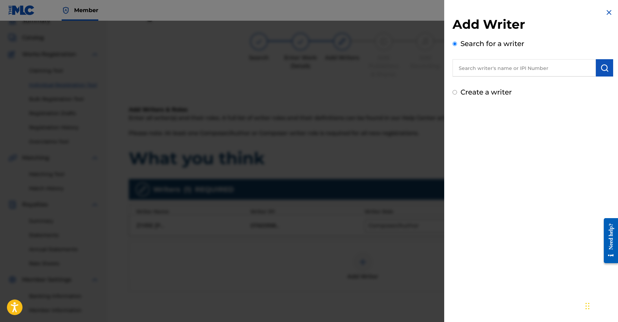
click at [538, 74] on input "text" at bounding box center [523, 67] width 143 height 17
paste input "00360768935"
type input "00360768935"
click at [604, 80] on div "Add Writer Search for a writer 00360768935 Create a writer" at bounding box center [532, 57] width 161 height 81
click at [604, 76] on div "Add Writer Search for a writer 00360768935 Create a writer" at bounding box center [532, 57] width 161 height 81
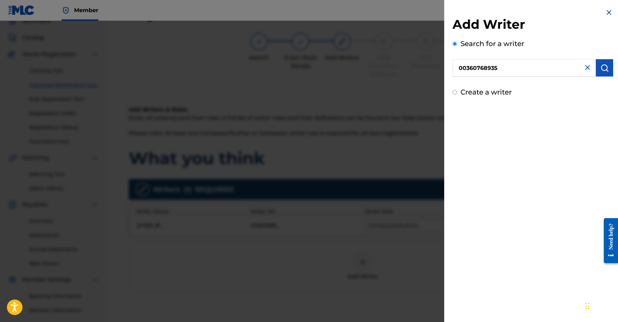
click at [605, 65] on img "submit" at bounding box center [604, 68] width 8 height 8
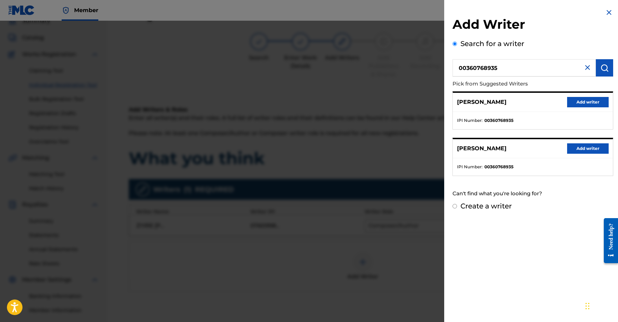
click at [588, 100] on button "Add writer" at bounding box center [588, 102] width 42 height 10
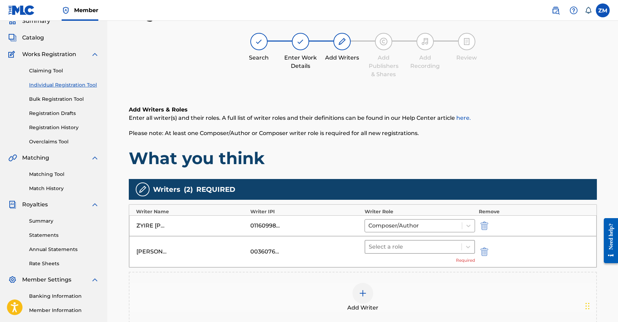
click at [435, 242] on div at bounding box center [414, 247] width 90 height 10
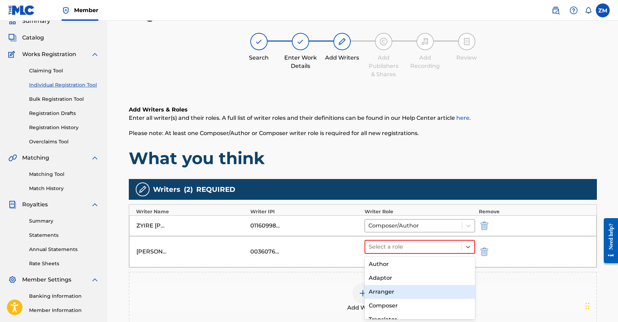
scroll to position [15, 0]
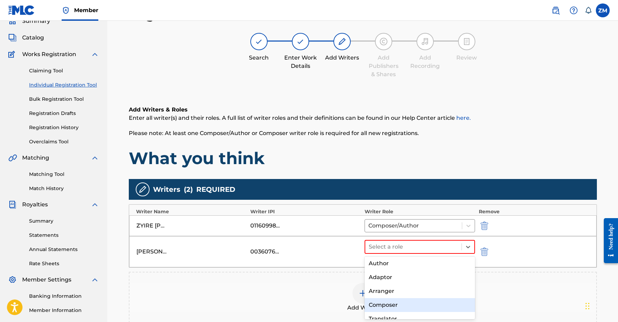
click at [384, 309] on div "Composer" at bounding box center [419, 305] width 111 height 14
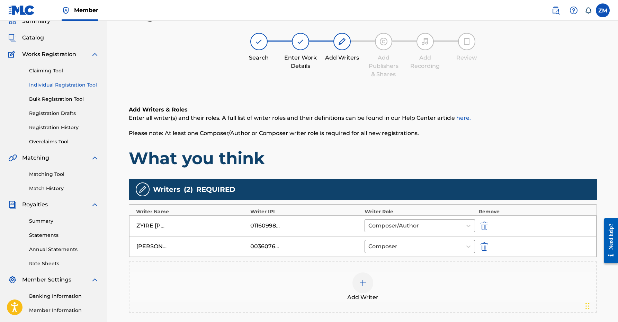
click at [384, 309] on div "Add Writer" at bounding box center [363, 286] width 468 height 51
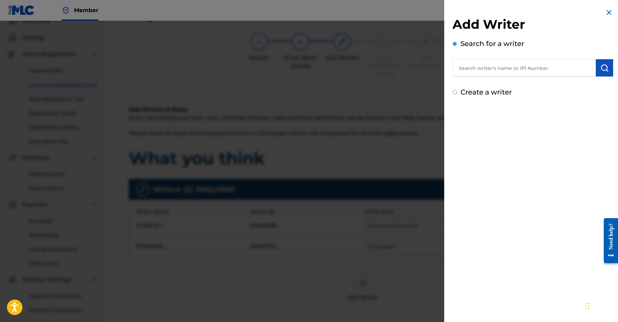
click at [312, 279] on div at bounding box center [309, 182] width 618 height 322
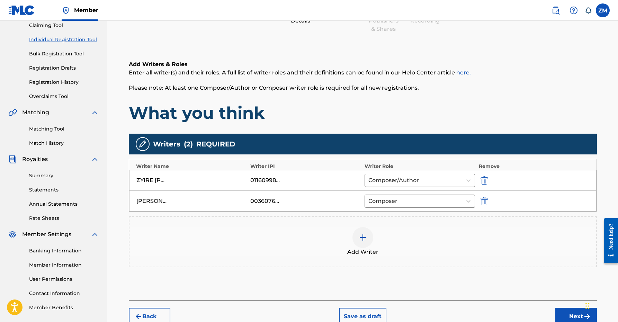
scroll to position [79, 0]
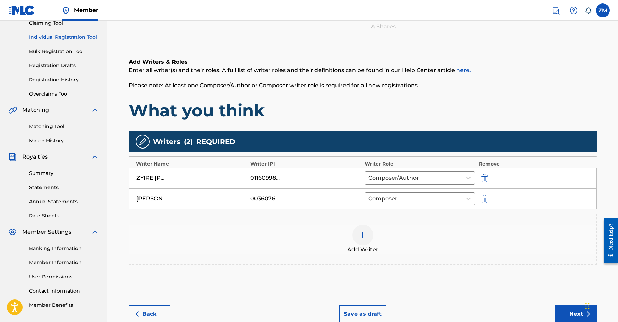
click at [556, 315] on button "Next" at bounding box center [576, 313] width 42 height 17
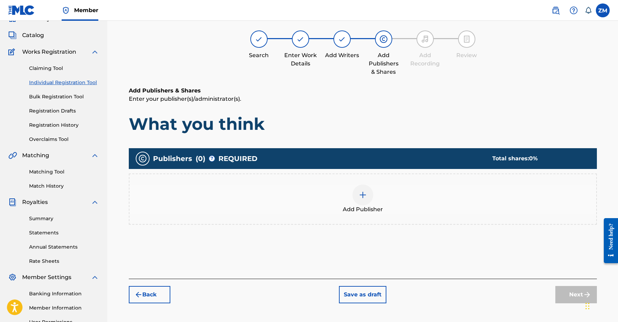
scroll to position [31, 0]
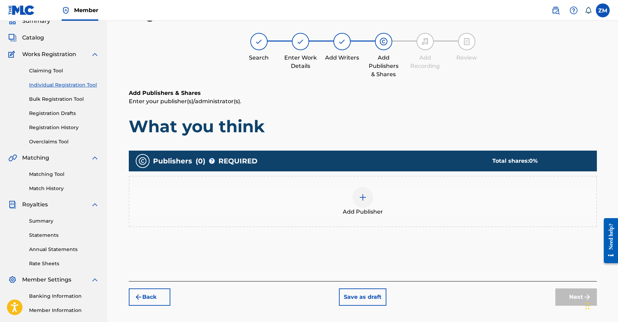
click at [375, 204] on div "Add Publisher" at bounding box center [362, 201] width 466 height 29
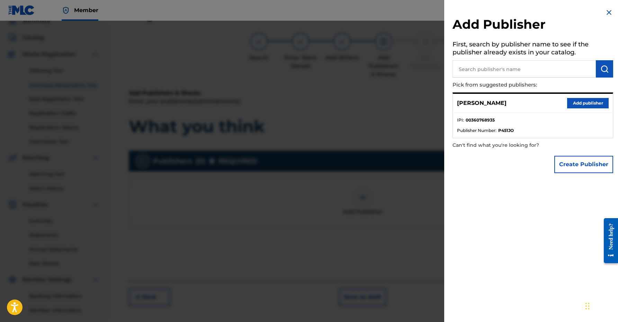
click at [593, 97] on div "[PERSON_NAME] Add publisher" at bounding box center [533, 103] width 160 height 19
click at [593, 100] on button "Add publisher" at bounding box center [588, 103] width 42 height 10
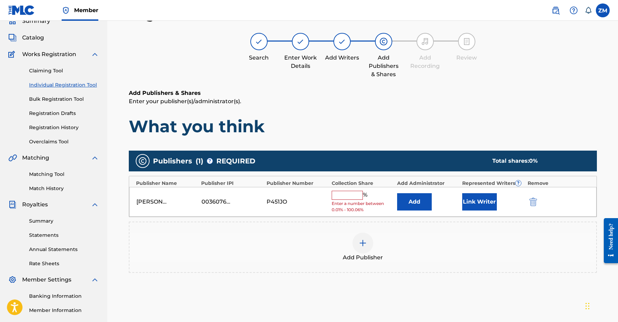
click at [473, 204] on button "Link Writer" at bounding box center [479, 201] width 35 height 17
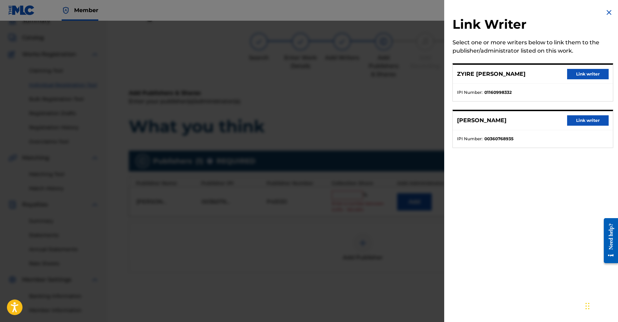
click at [582, 123] on button "Link writer" at bounding box center [588, 120] width 42 height 10
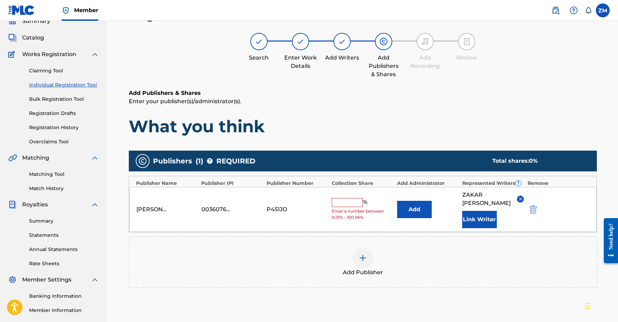
click at [356, 205] on input "text" at bounding box center [346, 202] width 31 height 9
type input "50"
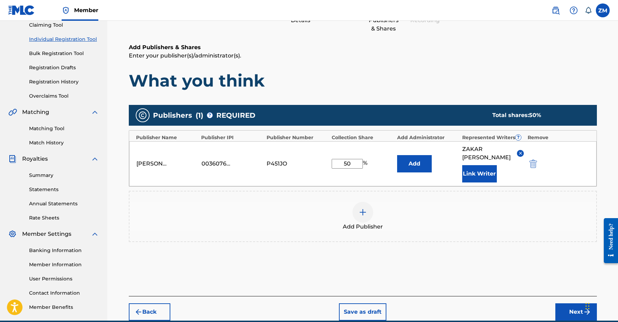
scroll to position [109, 0]
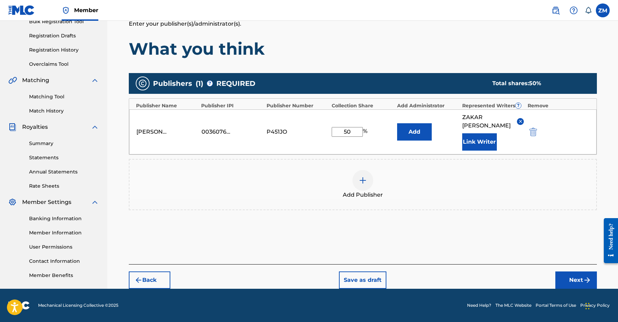
click at [580, 290] on footer "Mechanical Licensing Collective © 2025 Need Help? The MLC Website Portal Terms …" at bounding box center [309, 305] width 618 height 33
click at [579, 283] on button "Next" at bounding box center [576, 279] width 42 height 17
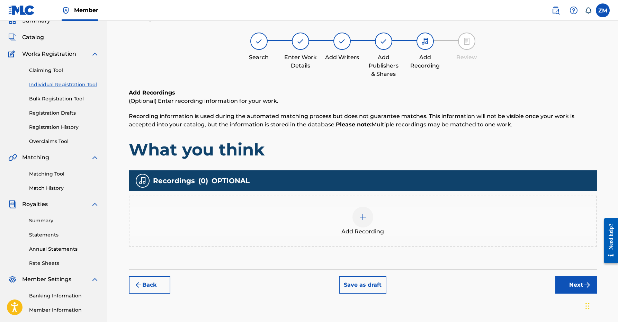
scroll to position [31, 0]
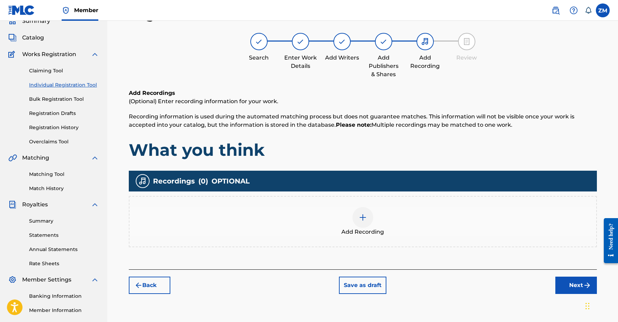
click at [572, 271] on div "Back Save as draft Next" at bounding box center [363, 281] width 468 height 25
click at [572, 278] on button "Next" at bounding box center [576, 284] width 42 height 17
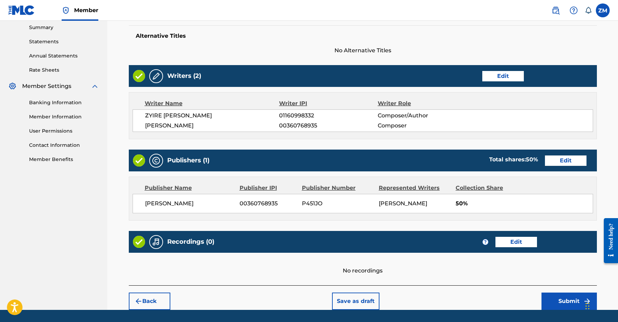
scroll to position [245, 0]
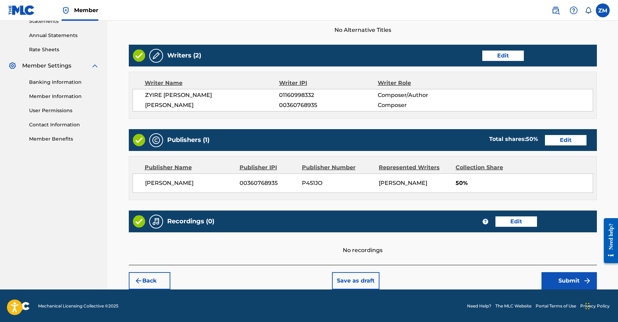
click at [545, 279] on button "Submit" at bounding box center [568, 280] width 55 height 17
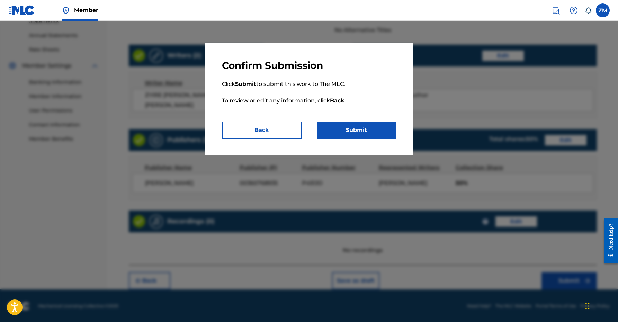
click at [366, 129] on button "Submit" at bounding box center [357, 129] width 80 height 17
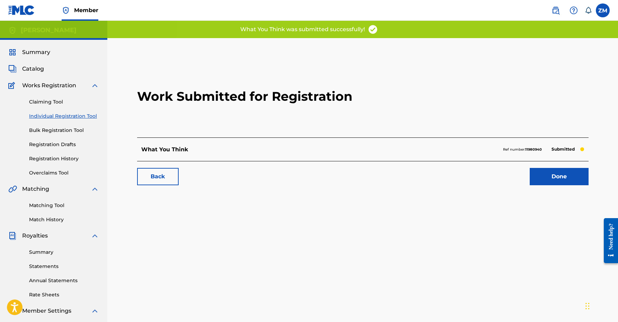
click at [554, 174] on link "Done" at bounding box center [558, 176] width 59 height 17
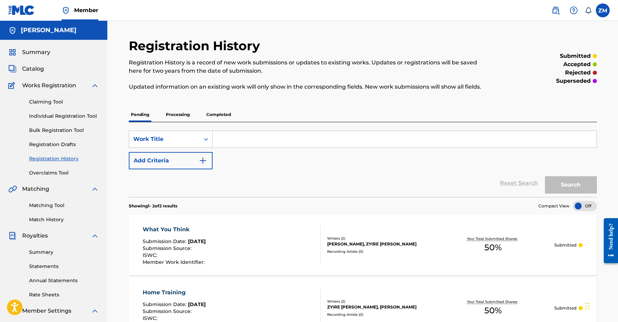
click at [91, 115] on link "Individual Registration Tool" at bounding box center [64, 115] width 70 height 7
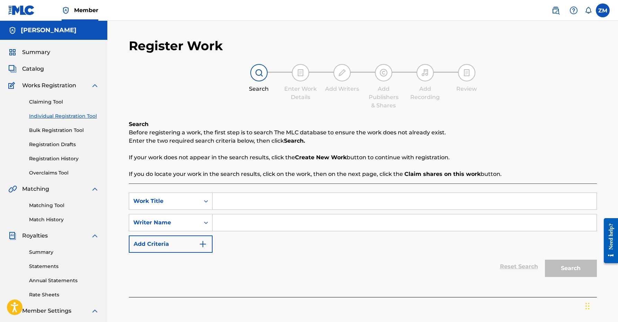
click at [226, 201] on input "Search Form" at bounding box center [404, 201] width 384 height 17
type input "Finally"
click at [227, 217] on input "Search Form" at bounding box center [404, 222] width 384 height 17
type input "z"
type input "Zyire [PERSON_NAME]"
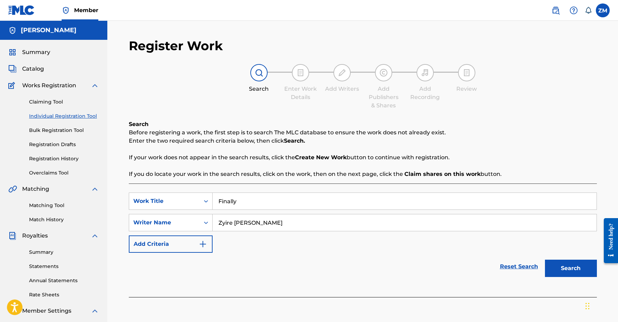
click at [560, 263] on button "Search" at bounding box center [571, 268] width 52 height 17
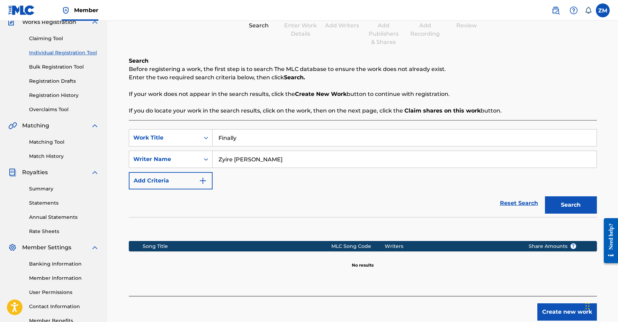
scroll to position [107, 0]
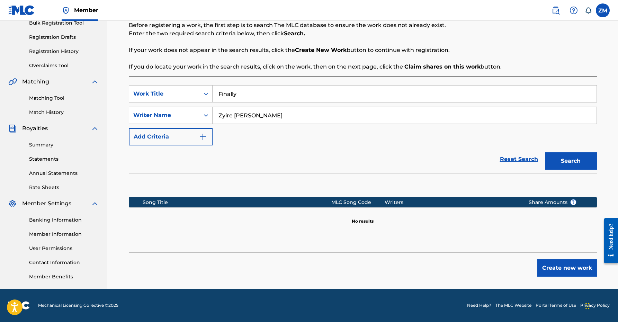
click at [544, 269] on button "Create new work" at bounding box center [567, 267] width 60 height 17
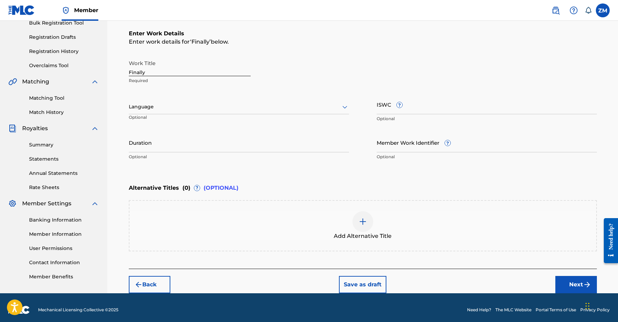
click at [172, 135] on input "Duration" at bounding box center [239, 143] width 220 height 20
type input "02:54"
click at [503, 182] on div "Alternative Titles ( 0 ) ? (OPTIONAL)" at bounding box center [363, 187] width 468 height 15
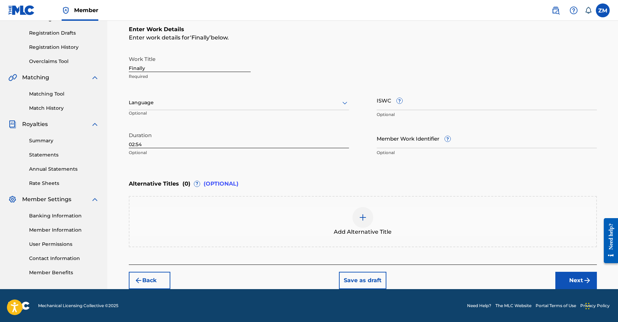
click at [564, 278] on button "Next" at bounding box center [576, 280] width 42 height 17
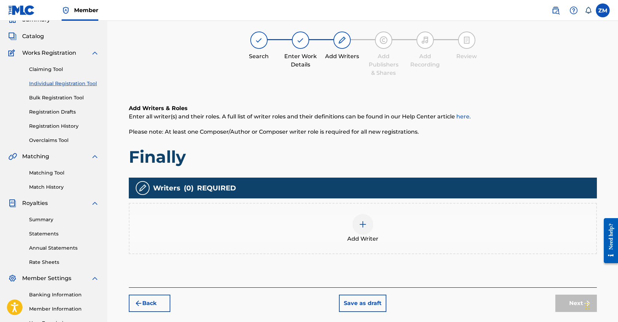
scroll to position [31, 0]
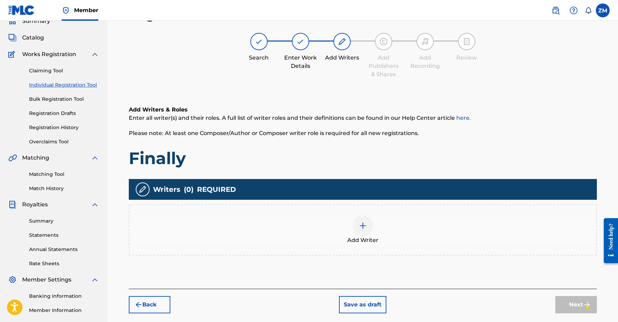
click at [365, 221] on div at bounding box center [362, 225] width 21 height 21
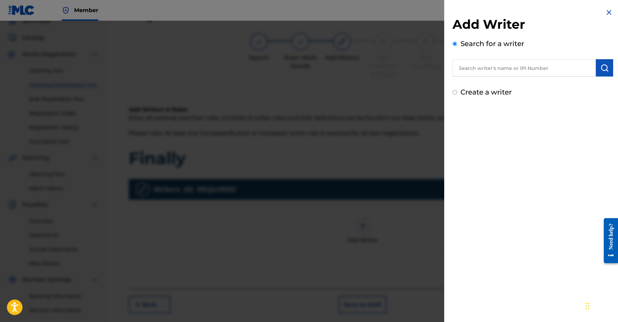
click at [484, 66] on input "text" at bounding box center [523, 67] width 143 height 17
paste input "00360768935"
type input "00360768935"
click at [602, 69] on img "submit" at bounding box center [604, 68] width 8 height 8
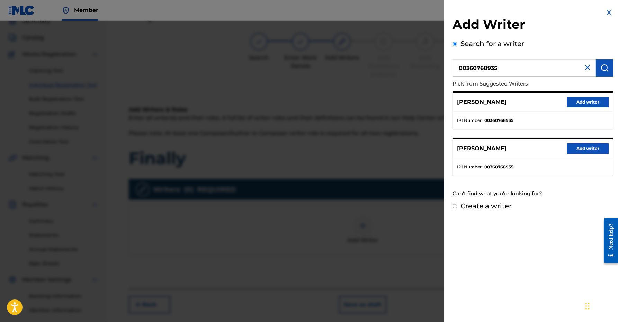
click at [579, 104] on button "Add writer" at bounding box center [588, 102] width 42 height 10
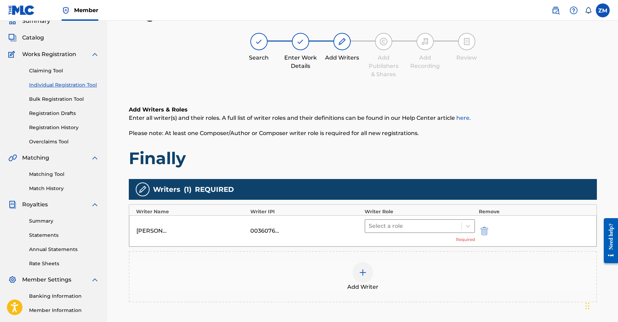
click at [386, 227] on div at bounding box center [414, 226] width 90 height 10
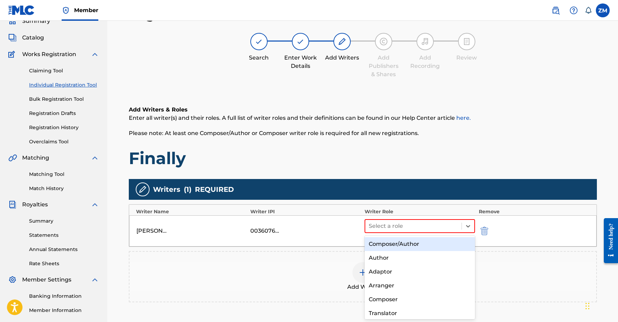
click at [390, 249] on div "Composer/Author" at bounding box center [419, 244] width 111 height 14
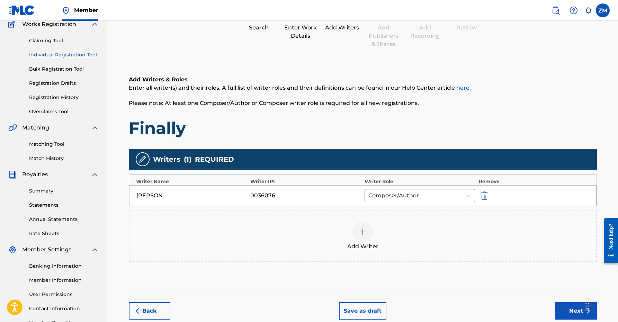
scroll to position [62, 0]
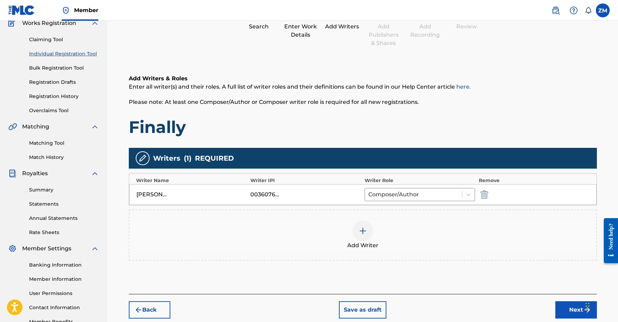
click at [388, 201] on div "[PERSON_NAME] 00360768935 Composer/Author" at bounding box center [362, 194] width 467 height 21
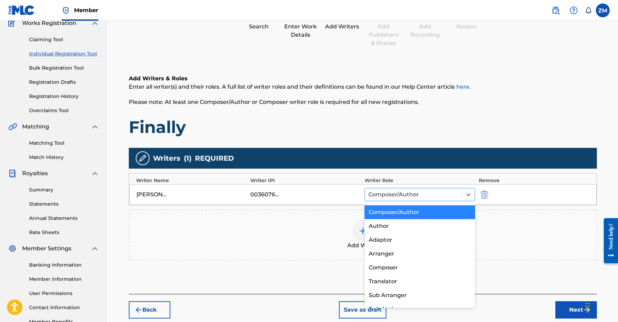
click at [388, 195] on div at bounding box center [413, 195] width 90 height 10
click at [374, 262] on div "Composer" at bounding box center [419, 268] width 111 height 14
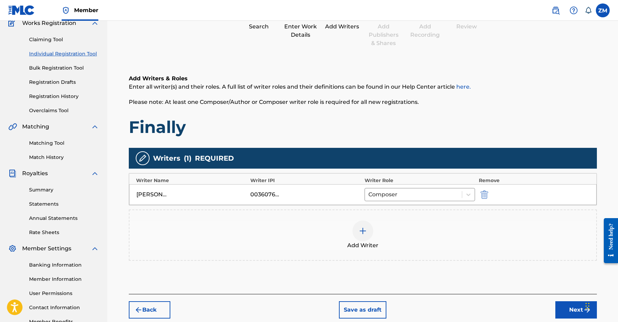
click at [358, 235] on img at bounding box center [362, 231] width 8 height 8
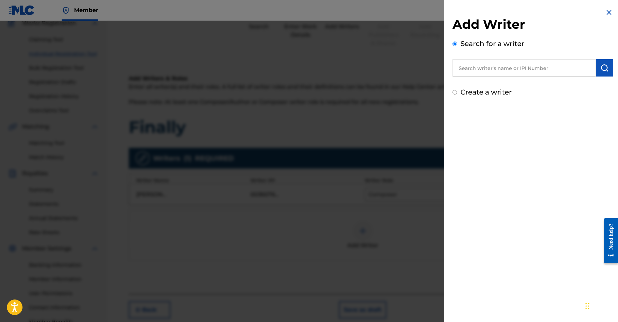
click at [500, 73] on input "text" at bounding box center [523, 67] width 143 height 17
click at [368, 132] on div at bounding box center [309, 182] width 618 height 322
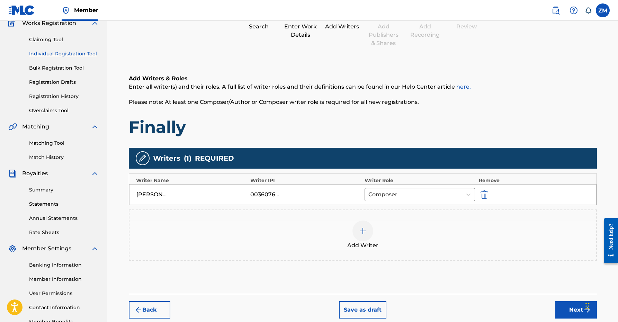
click at [365, 220] on div at bounding box center [362, 230] width 21 height 21
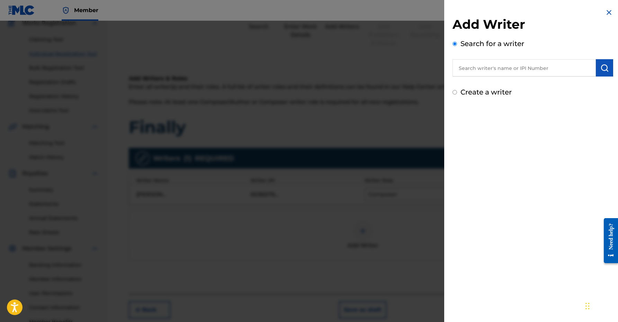
click at [547, 73] on input "text" at bounding box center [523, 67] width 143 height 17
paste input "00360768935"
type input "00360768935"
click at [596, 73] on button "submit" at bounding box center [604, 67] width 17 height 17
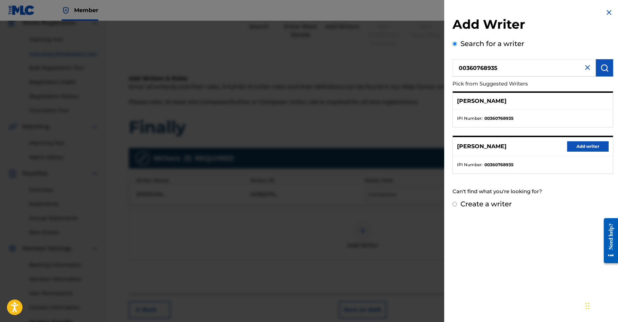
click at [581, 73] on input "00360768935" at bounding box center [523, 67] width 143 height 17
click at [587, 71] on img at bounding box center [587, 67] width 8 height 8
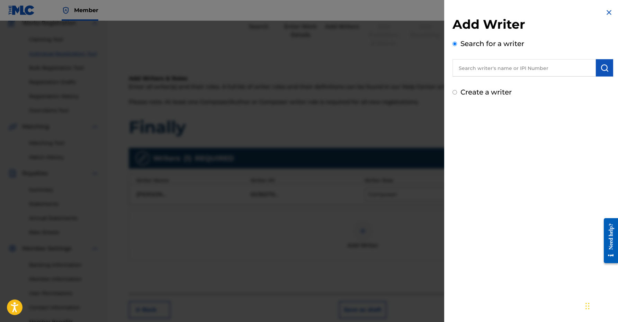
click at [496, 69] on input "text" at bounding box center [523, 67] width 143 height 17
paste input "01160998332"
type input "01160998332"
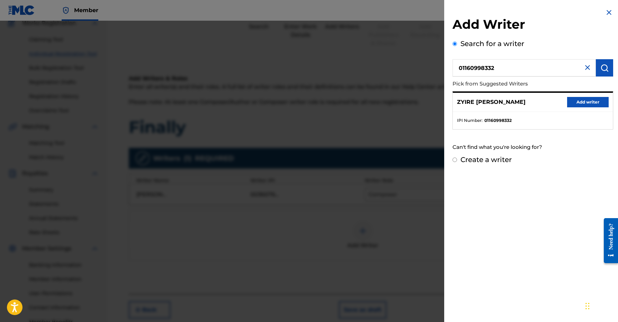
click at [589, 97] on button "Add writer" at bounding box center [588, 102] width 42 height 10
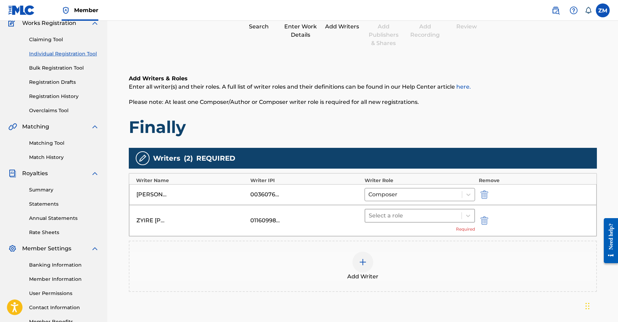
click at [419, 215] on div at bounding box center [414, 216] width 90 height 10
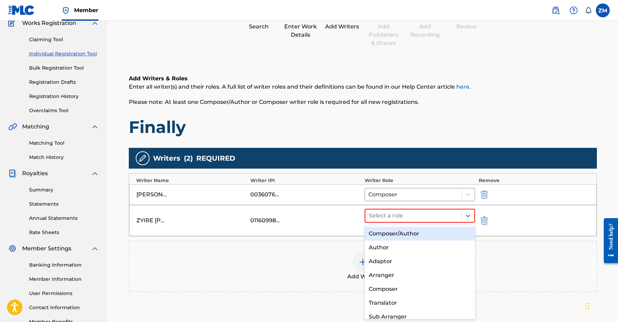
click at [401, 235] on div "Composer/Author" at bounding box center [419, 234] width 111 height 14
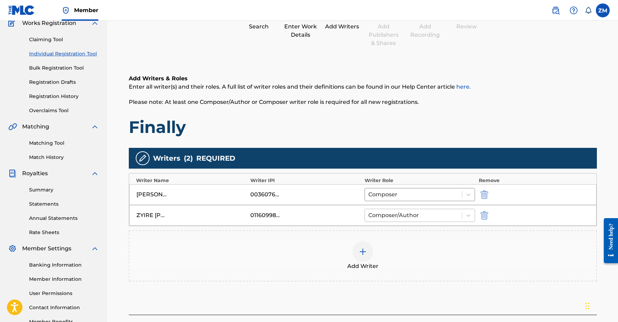
click at [402, 217] on div at bounding box center [413, 215] width 90 height 10
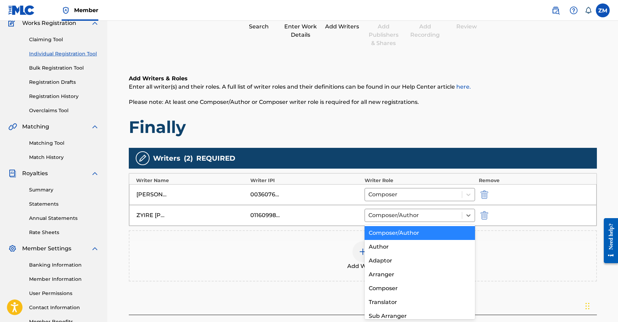
click at [394, 233] on div "Composer/Author" at bounding box center [419, 233] width 111 height 14
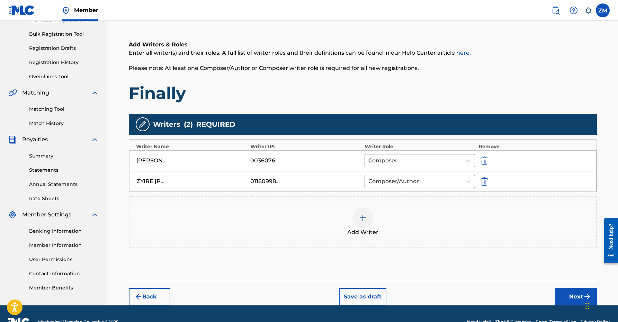
scroll to position [113, 0]
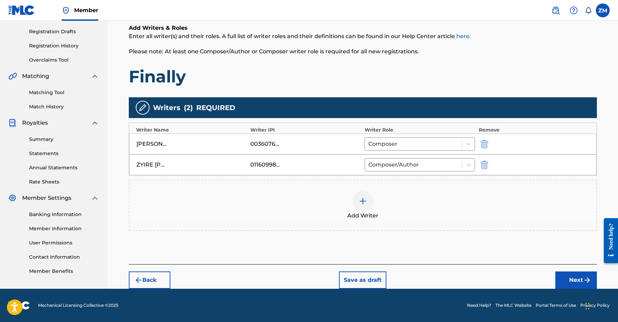
click at [567, 281] on button "Next" at bounding box center [576, 279] width 42 height 17
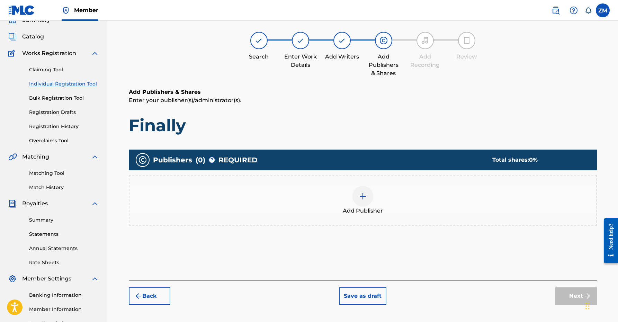
scroll to position [31, 0]
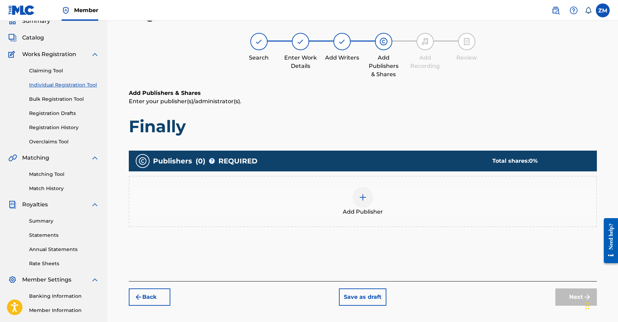
click at [367, 199] on div at bounding box center [362, 197] width 21 height 21
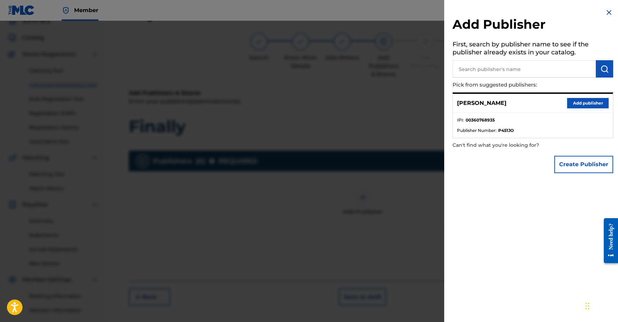
click at [589, 105] on button "Add publisher" at bounding box center [588, 103] width 42 height 10
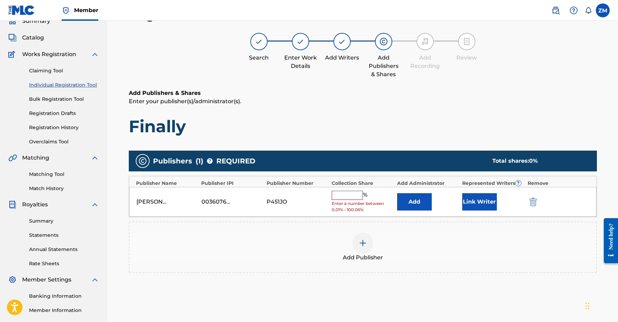
click at [485, 196] on button "Link Writer" at bounding box center [479, 201] width 35 height 17
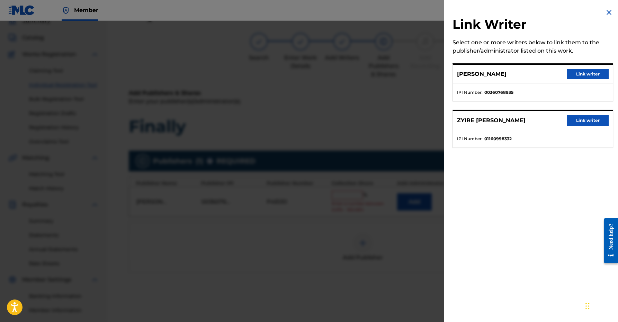
click at [573, 72] on button "Link writer" at bounding box center [588, 74] width 42 height 10
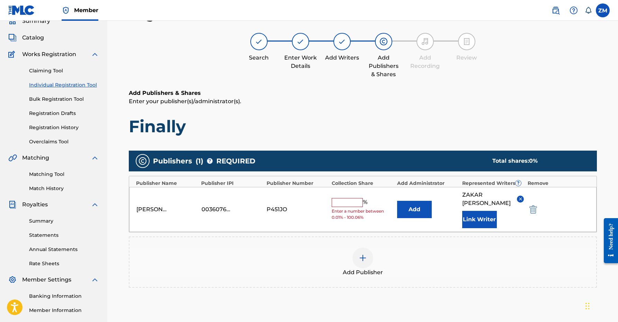
click at [351, 207] on div "% Enter a number between 0.01% - 100.06%" at bounding box center [362, 209] width 62 height 22
click at [351, 204] on input "text" at bounding box center [346, 202] width 31 height 9
type input "50"
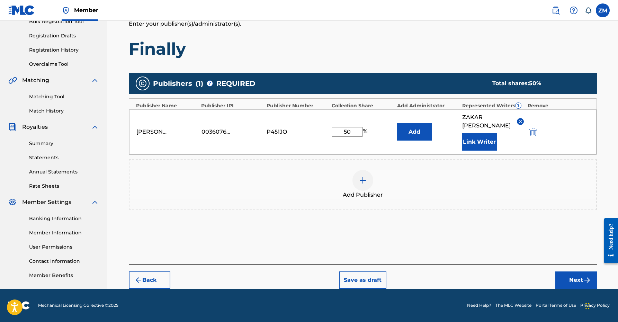
click at [580, 284] on button "Next" at bounding box center [576, 279] width 42 height 17
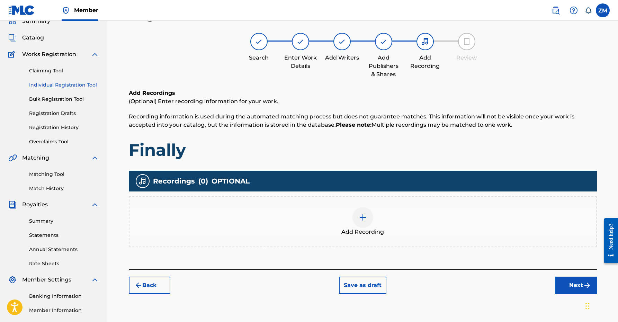
click at [578, 288] on button "Next" at bounding box center [576, 284] width 42 height 17
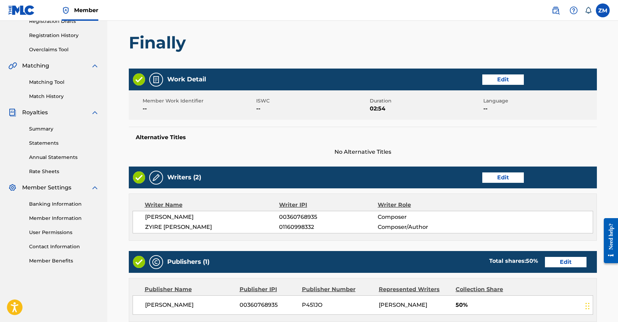
scroll to position [245, 0]
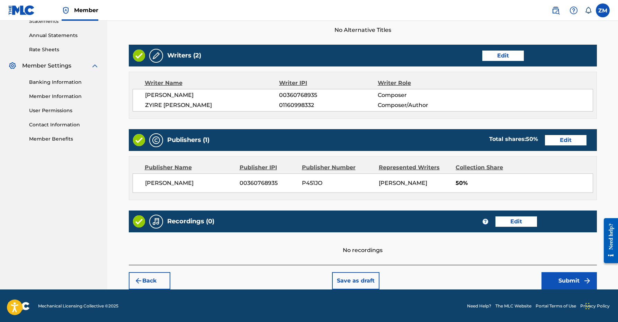
click at [556, 273] on button "Submit" at bounding box center [568, 280] width 55 height 17
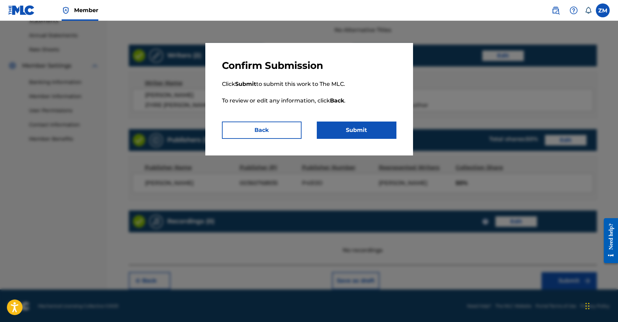
click at [348, 126] on button "Submit" at bounding box center [357, 129] width 80 height 17
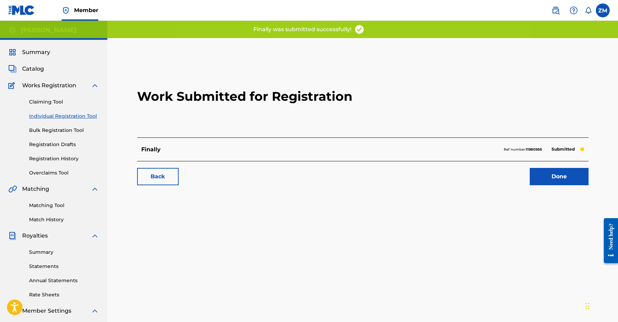
click at [549, 175] on link "Done" at bounding box center [558, 176] width 59 height 17
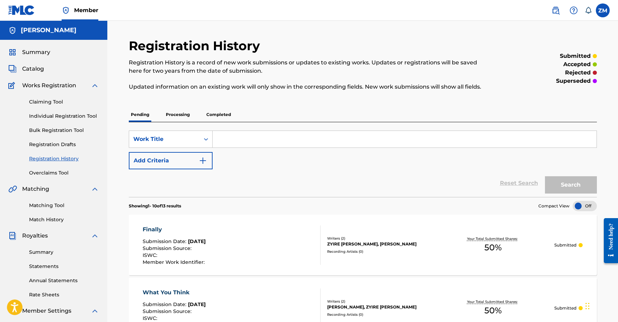
click at [61, 118] on link "Individual Registration Tool" at bounding box center [64, 115] width 70 height 7
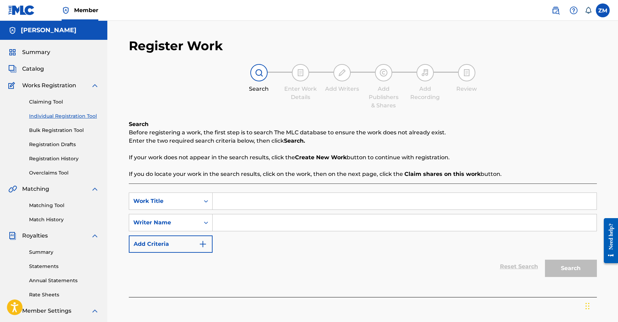
click at [238, 198] on input "Search Form" at bounding box center [404, 201] width 384 height 17
type input "t"
type input "T1E"
click at [287, 217] on input "Search Form" at bounding box center [404, 222] width 384 height 17
type input "Zyire [PERSON_NAME]"
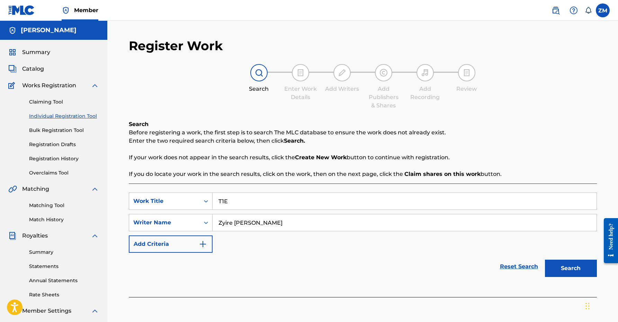
click at [545, 260] on button "Search" at bounding box center [571, 268] width 52 height 17
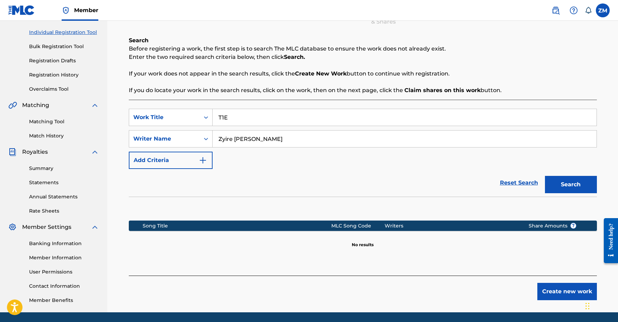
scroll to position [107, 0]
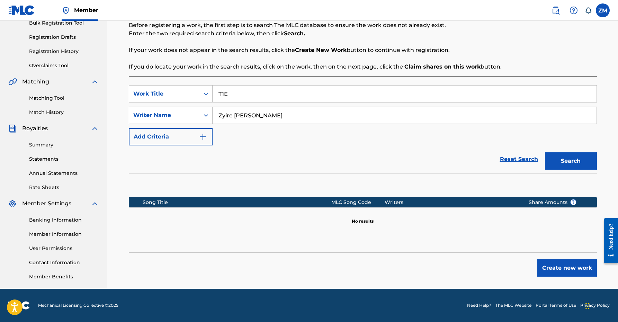
click at [552, 266] on button "Create new work" at bounding box center [567, 267] width 60 height 17
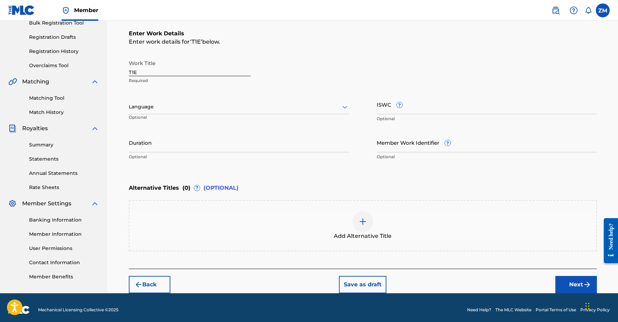
click at [342, 131] on div "Work Title T1E Required Language Optional ISWC ? Optional Duration Optional Mem…" at bounding box center [363, 109] width 468 height 107
click at [327, 137] on input "Duration" at bounding box center [239, 143] width 220 height 20
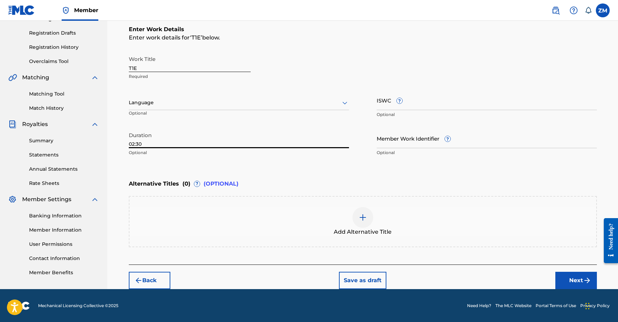
type input "02:30"
click at [564, 282] on button "Next" at bounding box center [576, 280] width 42 height 17
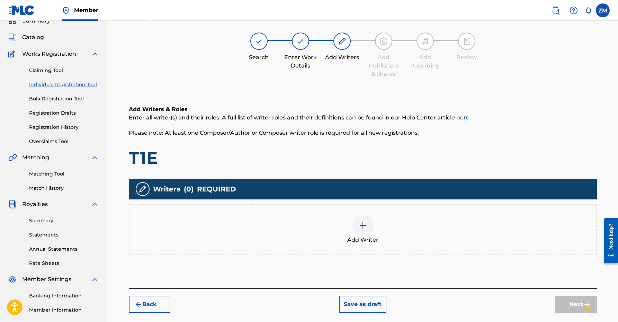
scroll to position [31, 0]
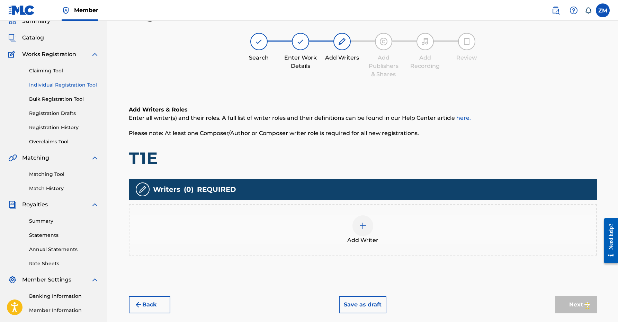
click at [357, 229] on div at bounding box center [362, 225] width 21 height 21
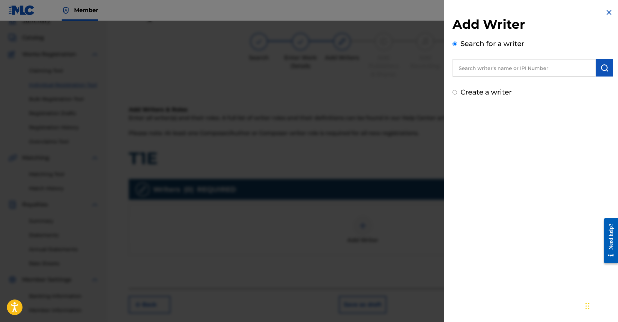
click at [511, 70] on input "text" at bounding box center [523, 67] width 143 height 17
paste input "01160998332"
type input "01160998332"
click at [601, 71] on img "submit" at bounding box center [604, 68] width 8 height 8
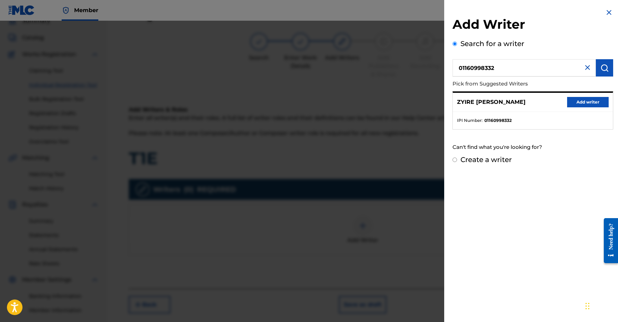
click at [587, 101] on button "Add writer" at bounding box center [588, 102] width 42 height 10
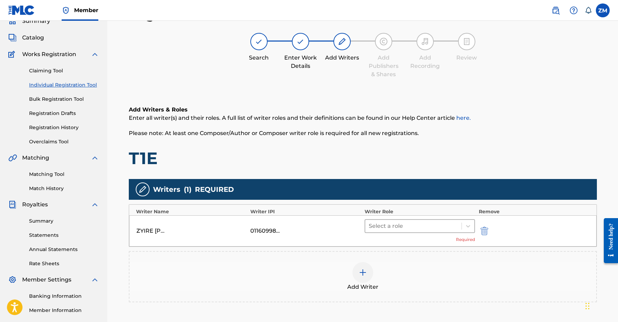
click at [449, 229] on div at bounding box center [414, 226] width 90 height 10
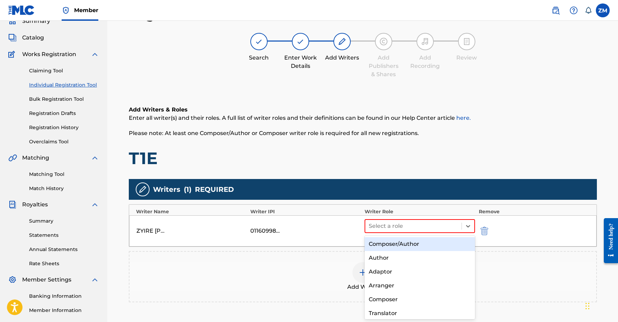
click at [422, 241] on div "Composer/Author" at bounding box center [419, 244] width 111 height 14
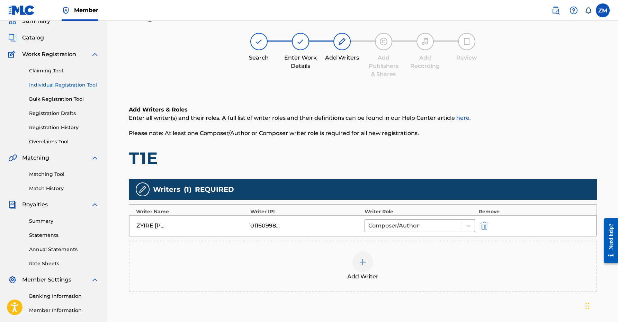
click at [372, 257] on div "Add Writer" at bounding box center [362, 266] width 466 height 29
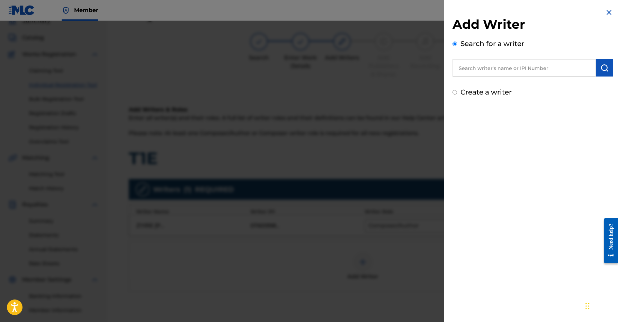
click at [530, 69] on input "text" at bounding box center [523, 67] width 143 height 17
click at [217, 243] on div at bounding box center [309, 182] width 618 height 322
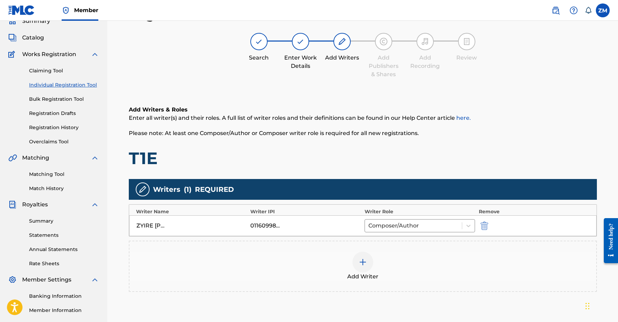
click at [359, 257] on div at bounding box center [362, 262] width 21 height 21
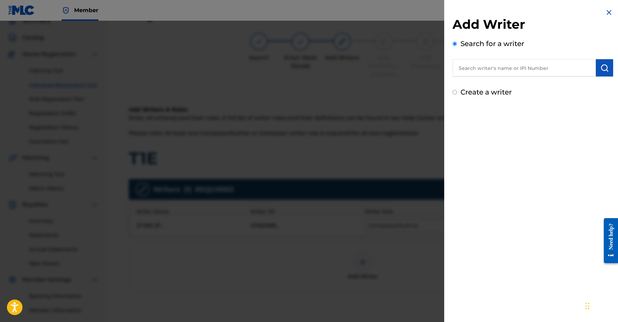
click at [546, 67] on input "text" at bounding box center [523, 67] width 143 height 17
paste input "00360768935"
type input "00360768935"
click at [604, 71] on img "submit" at bounding box center [604, 68] width 8 height 8
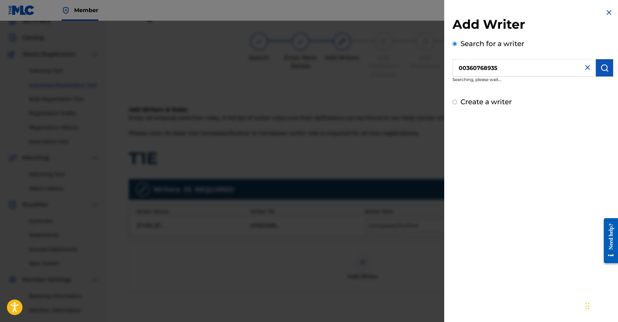
click at [608, 68] on button "submit" at bounding box center [604, 67] width 17 height 17
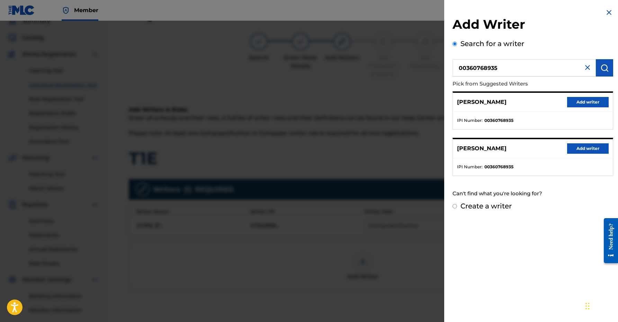
click at [580, 100] on button "Add writer" at bounding box center [588, 102] width 42 height 10
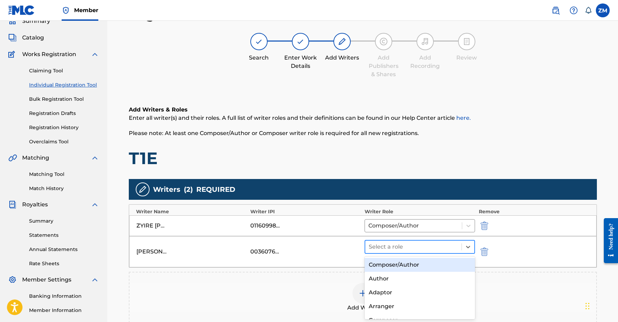
click at [386, 244] on div at bounding box center [414, 247] width 90 height 10
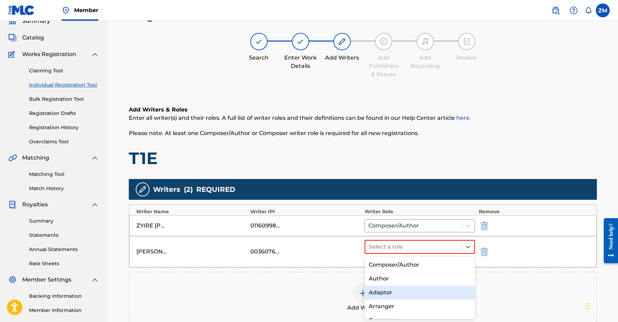
scroll to position [11, 0]
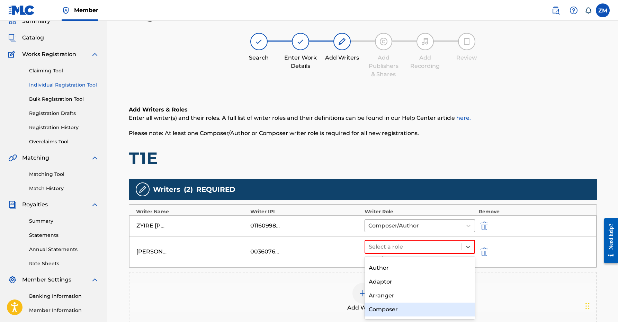
click at [374, 308] on div "Composer" at bounding box center [419, 309] width 111 height 14
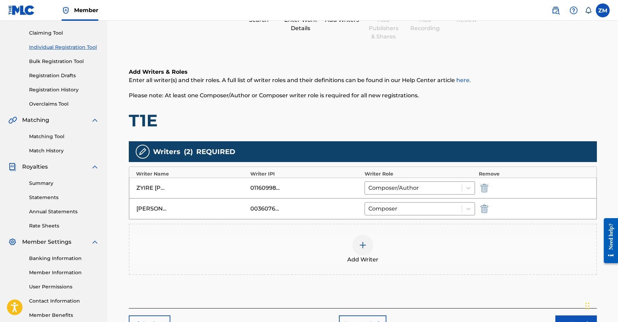
scroll to position [113, 0]
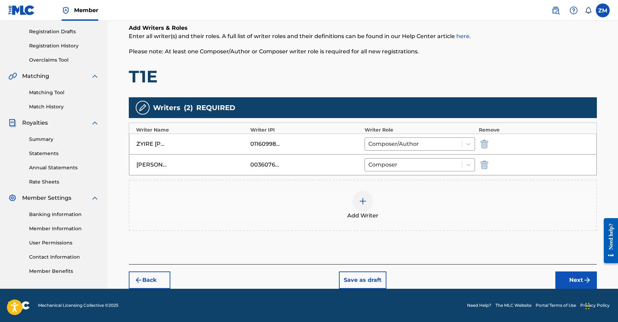
click at [554, 275] on div "Back Save as draft Next" at bounding box center [363, 276] width 468 height 25
click at [561, 276] on button "Next" at bounding box center [576, 279] width 42 height 17
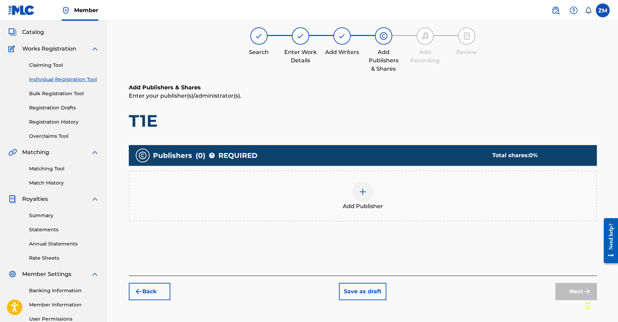
scroll to position [31, 0]
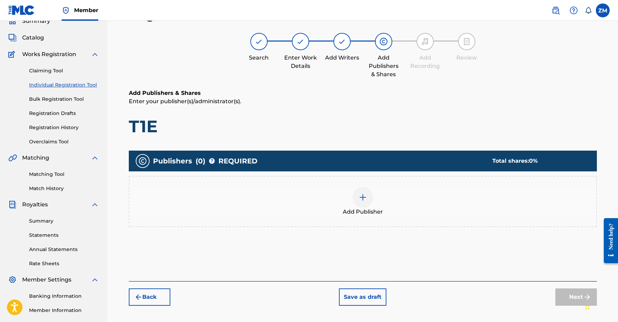
click at [362, 201] on img at bounding box center [362, 197] width 8 height 8
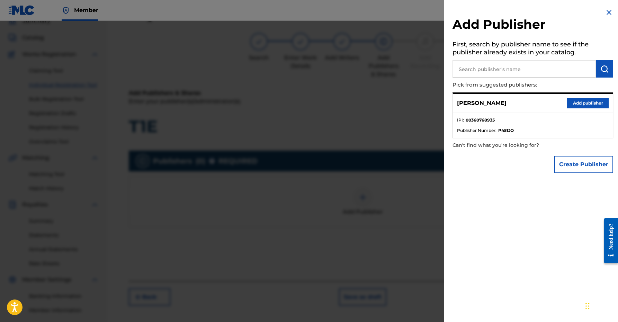
click at [584, 102] on button "Add publisher" at bounding box center [588, 103] width 42 height 10
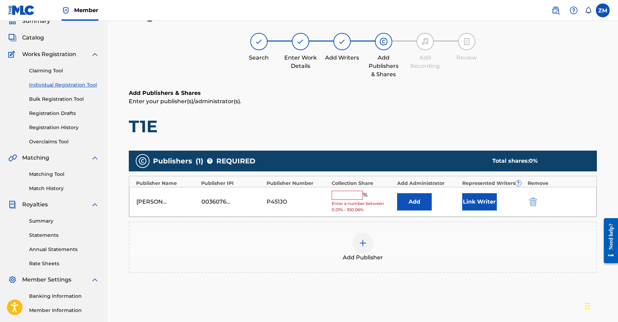
scroll to position [49, 0]
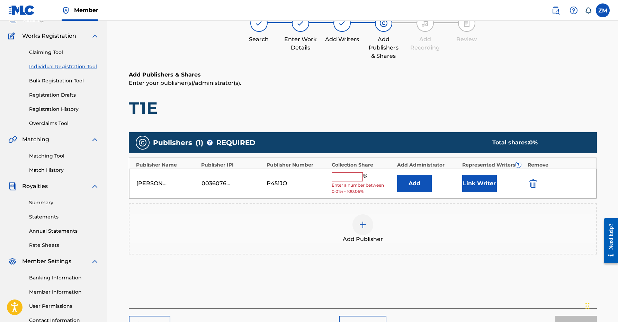
click at [349, 186] on span "Enter a number between 0.01% - 100.06%" at bounding box center [362, 188] width 62 height 12
click at [352, 177] on input "text" at bounding box center [346, 176] width 31 height 9
type input "50"
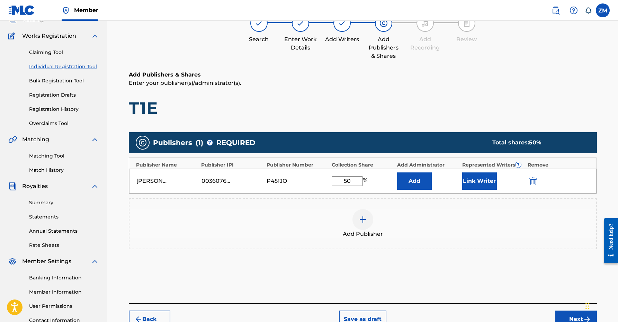
click at [469, 196] on div "Publishers ( 1 ) ? REQUIRED Total shares: 50 % Publisher Name Publisher IPI Pub…" at bounding box center [363, 190] width 468 height 117
click at [475, 184] on button "Link Writer" at bounding box center [479, 180] width 35 height 17
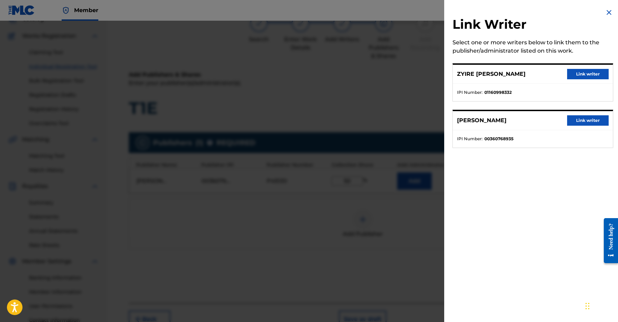
click at [573, 117] on button "Link writer" at bounding box center [588, 120] width 42 height 10
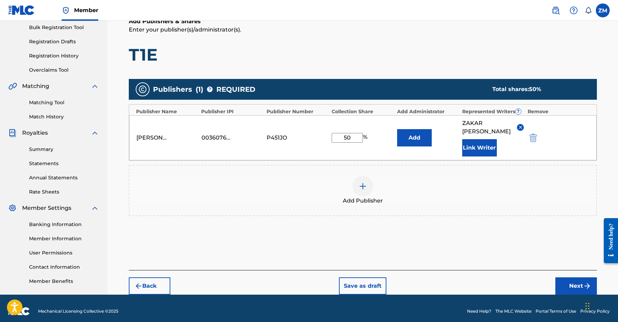
scroll to position [109, 0]
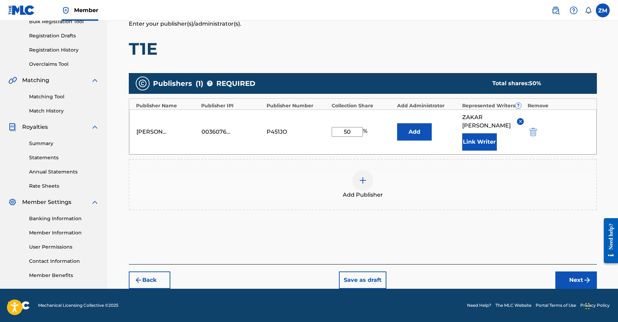
click at [569, 269] on div "Back Save as draft Next" at bounding box center [363, 276] width 468 height 25
click at [569, 277] on button "Next" at bounding box center [576, 279] width 42 height 17
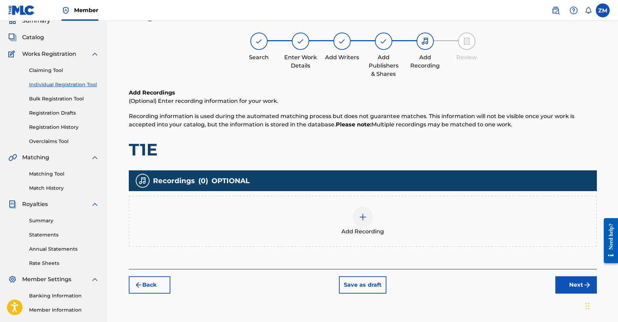
scroll to position [31, 0]
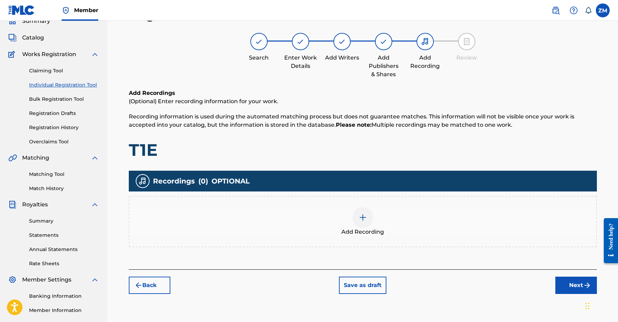
click at [580, 293] on div "Register Work Search Enter Work Details Add Writers Add Publishers & Shares Add…" at bounding box center [362, 186] width 484 height 358
click at [579, 287] on button "Next" at bounding box center [576, 284] width 42 height 17
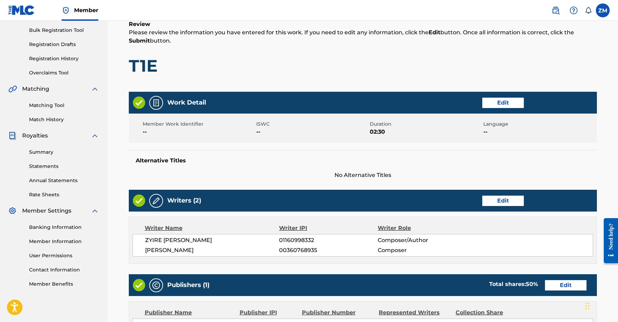
scroll to position [245, 0]
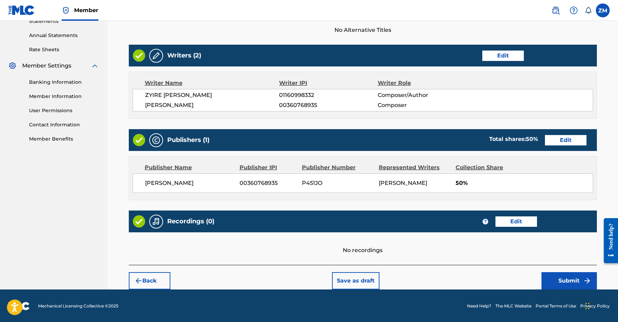
click at [557, 271] on div "Back Save as draft Submit" at bounding box center [363, 277] width 468 height 25
click at [549, 273] on button "Submit" at bounding box center [568, 280] width 55 height 17
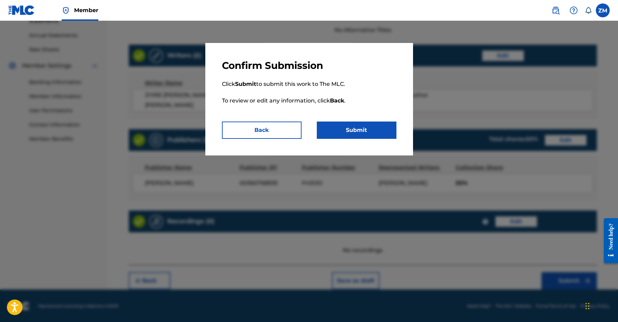
click at [372, 130] on button "Submit" at bounding box center [357, 129] width 80 height 17
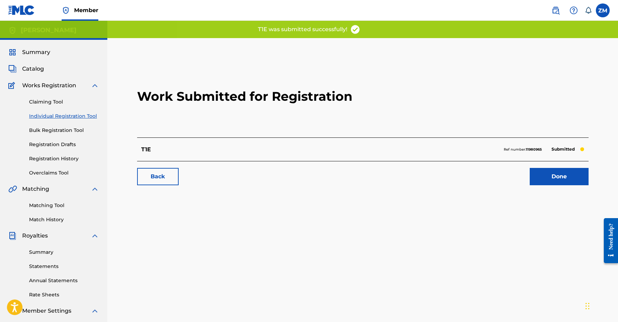
click at [553, 180] on link "Done" at bounding box center [558, 176] width 59 height 17
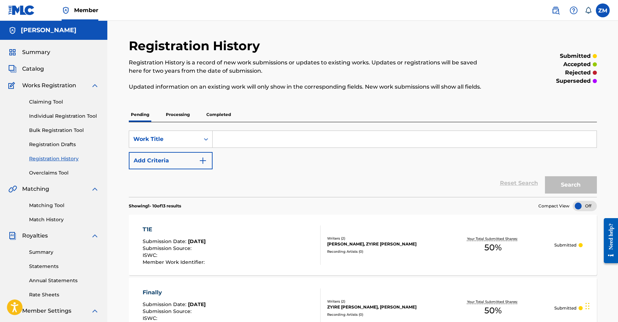
click at [105, 119] on div "Summary Catalog Works Registration Claiming Tool Individual Registration Tool B…" at bounding box center [53, 218] width 107 height 356
click at [84, 115] on link "Individual Registration Tool" at bounding box center [64, 115] width 70 height 7
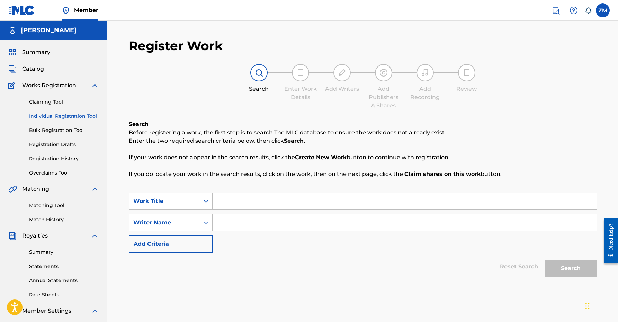
click at [245, 200] on input "Search Form" at bounding box center [404, 201] width 384 height 17
type input "order"
click at [273, 229] on input "Search Form" at bounding box center [404, 222] width 384 height 17
type input "z"
type input "Zyire [PERSON_NAME]"
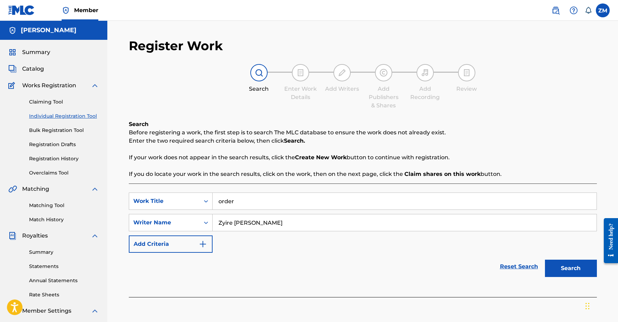
click at [545, 260] on button "Search" at bounding box center [571, 268] width 52 height 17
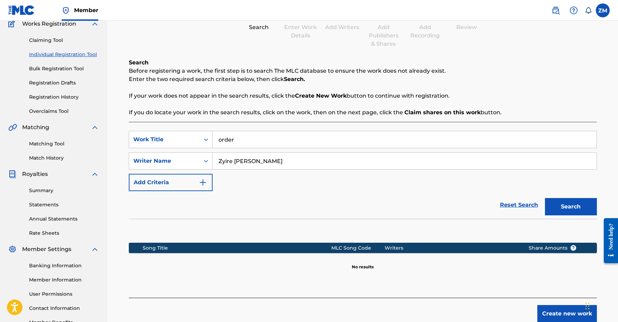
scroll to position [107, 0]
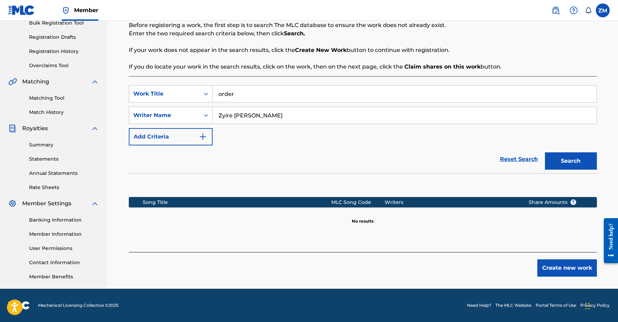
click at [540, 266] on button "Create new work" at bounding box center [567, 267] width 60 height 17
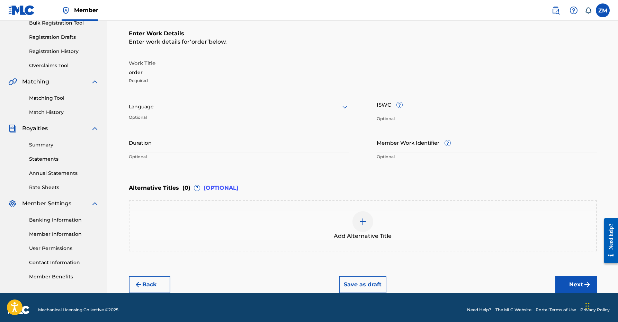
click at [213, 138] on input "Duration" at bounding box center [239, 143] width 220 height 20
type input "02:47"
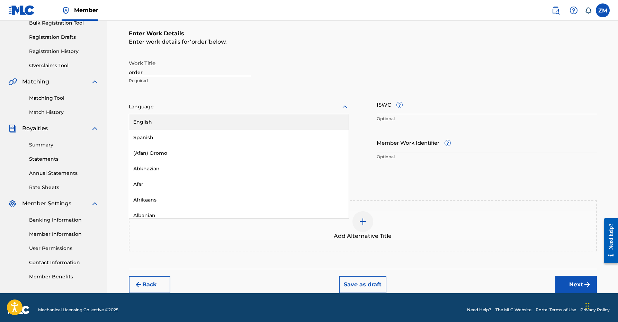
click at [274, 111] on div "Language" at bounding box center [239, 107] width 220 height 15
click at [260, 118] on div "English" at bounding box center [238, 122] width 219 height 16
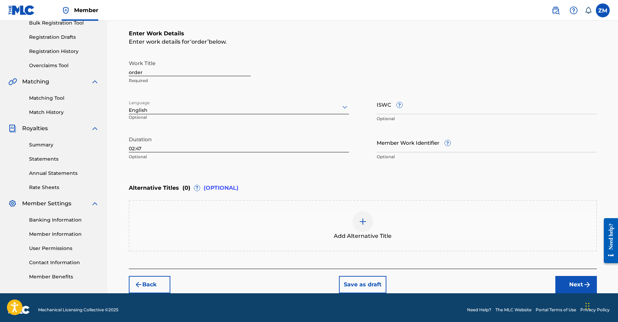
scroll to position [111, 0]
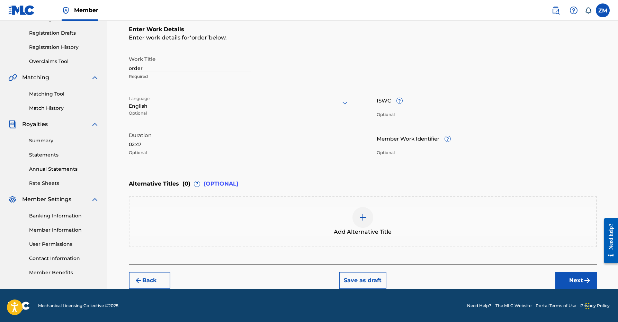
click at [558, 272] on button "Next" at bounding box center [576, 280] width 42 height 17
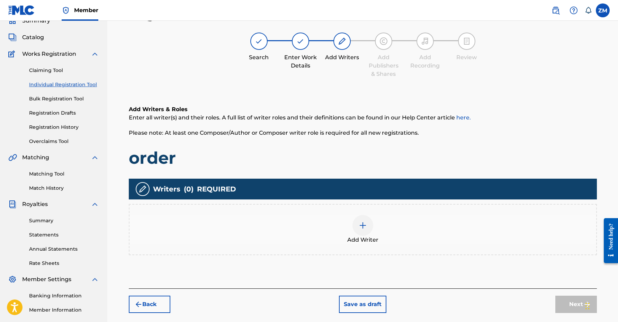
scroll to position [31, 0]
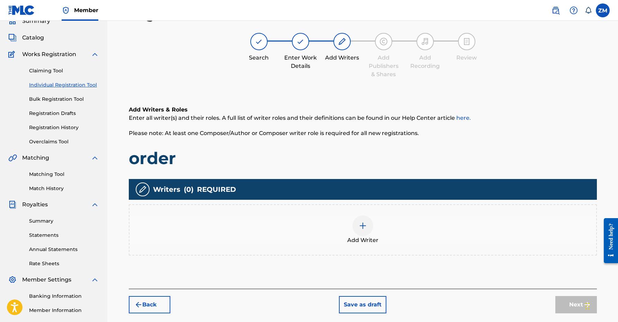
click at [352, 228] on div at bounding box center [362, 225] width 21 height 21
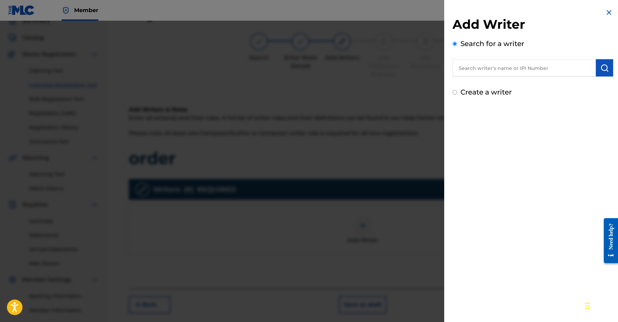
click at [502, 67] on input "text" at bounding box center [523, 67] width 143 height 17
paste input "00360768935"
type input "00360768935"
click at [602, 71] on img "submit" at bounding box center [604, 68] width 8 height 8
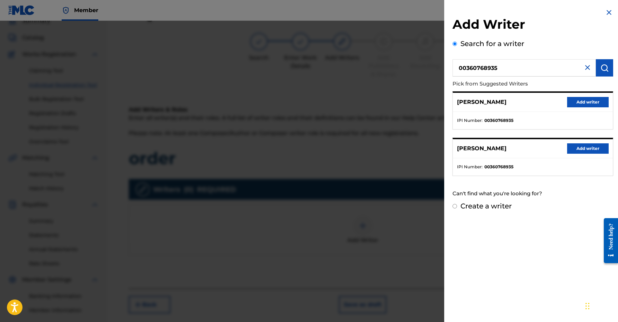
click at [580, 101] on button "Add writer" at bounding box center [588, 102] width 42 height 10
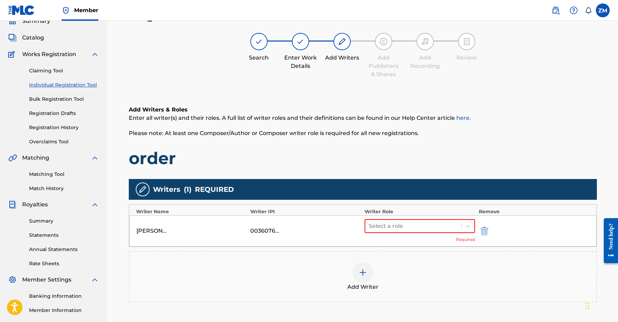
click at [428, 233] on div "Select a role Required" at bounding box center [419, 231] width 111 height 24
click at [430, 229] on div at bounding box center [414, 226] width 90 height 10
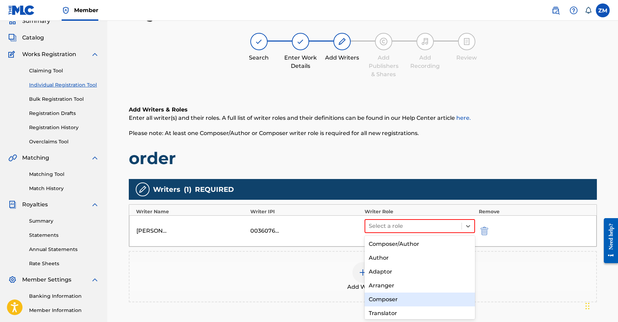
click at [396, 300] on div "Composer" at bounding box center [419, 299] width 111 height 14
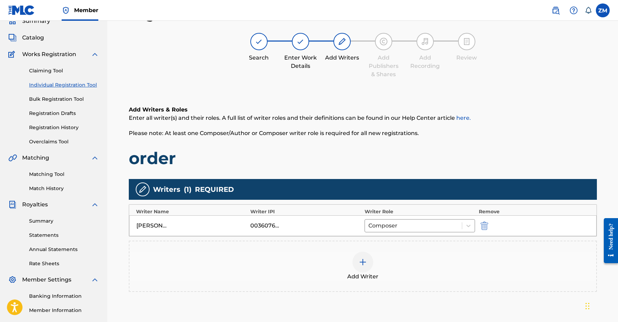
scroll to position [107, 0]
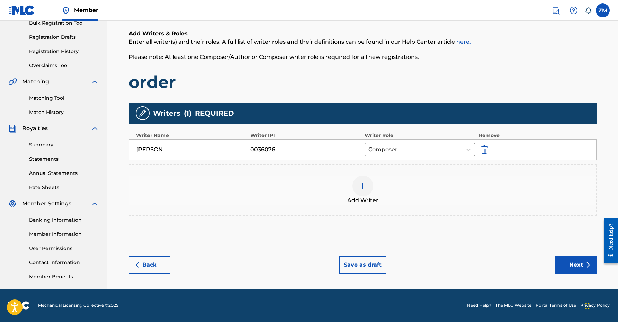
click at [579, 266] on button "Next" at bounding box center [576, 264] width 42 height 17
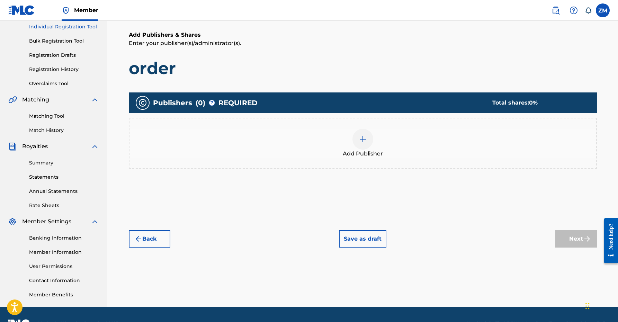
scroll to position [31, 0]
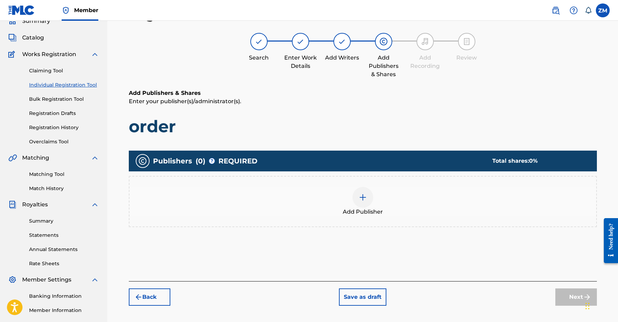
click at [129, 304] on button "Back" at bounding box center [150, 296] width 42 height 17
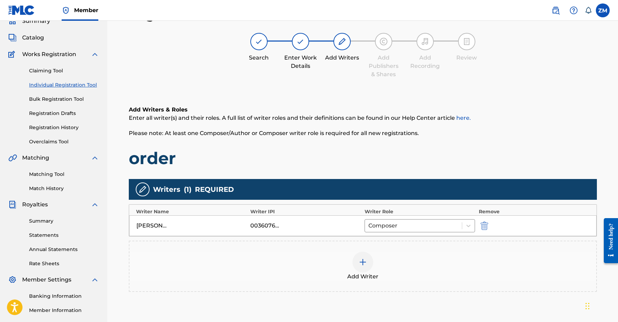
click at [359, 258] on img at bounding box center [362, 262] width 8 height 8
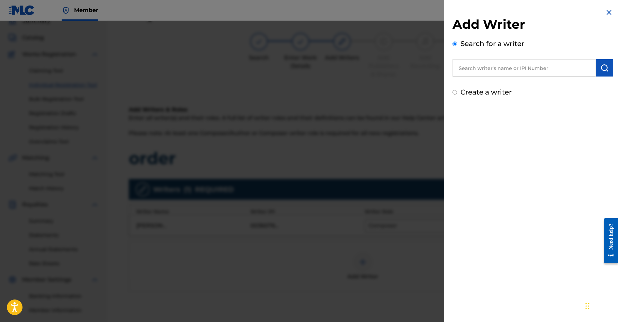
click at [460, 65] on input "text" at bounding box center [523, 67] width 143 height 17
click at [504, 72] on input "text" at bounding box center [523, 67] width 143 height 17
paste input "01160998332"
type input "01160998332"
click at [602, 63] on button "submit" at bounding box center [604, 67] width 17 height 17
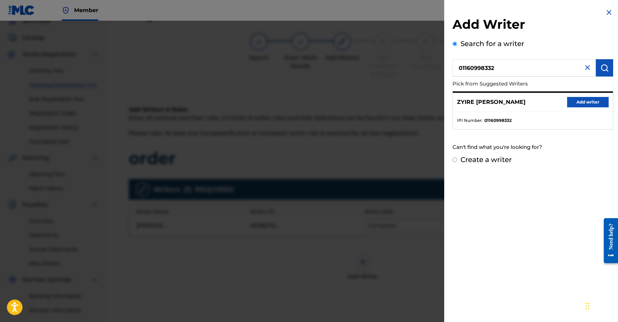
click at [572, 103] on button "Add writer" at bounding box center [588, 102] width 42 height 10
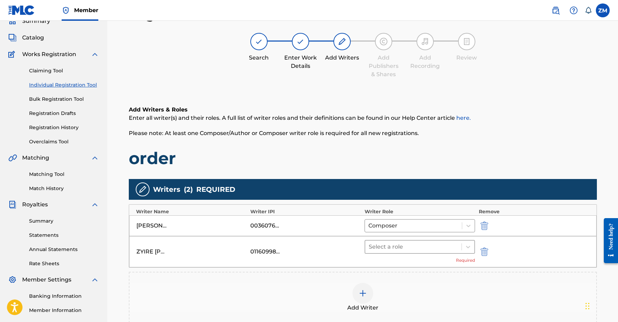
click at [431, 253] on div "Select a role" at bounding box center [419, 247] width 111 height 14
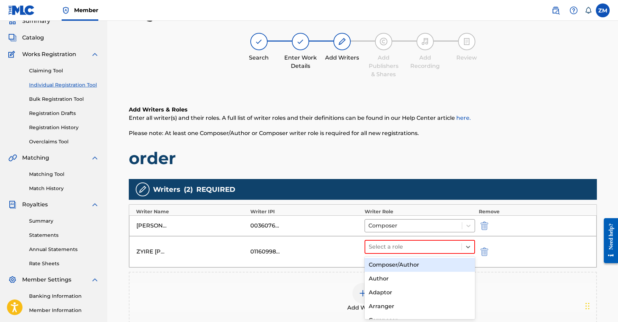
click at [420, 265] on div "Composer/Author" at bounding box center [419, 265] width 111 height 14
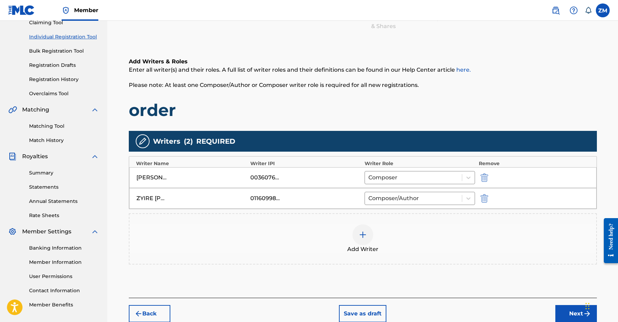
scroll to position [113, 0]
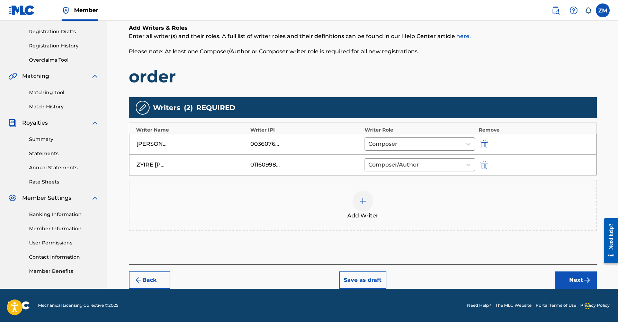
click at [566, 278] on button "Next" at bounding box center [576, 279] width 42 height 17
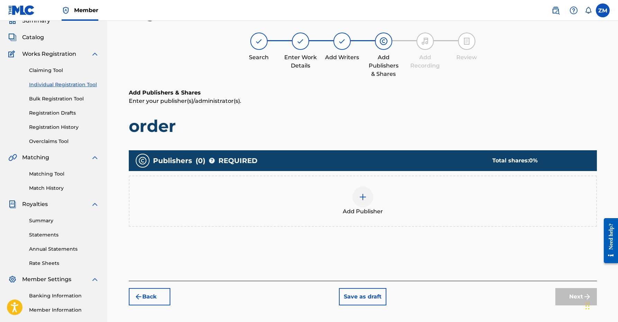
scroll to position [31, 0]
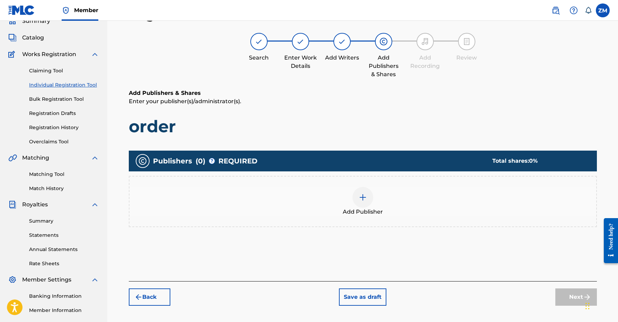
click at [361, 210] on span "Add Publisher" at bounding box center [363, 212] width 40 height 8
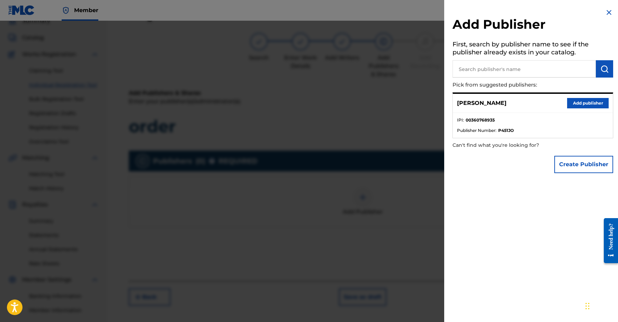
click at [581, 106] on button "Add publisher" at bounding box center [588, 103] width 42 height 10
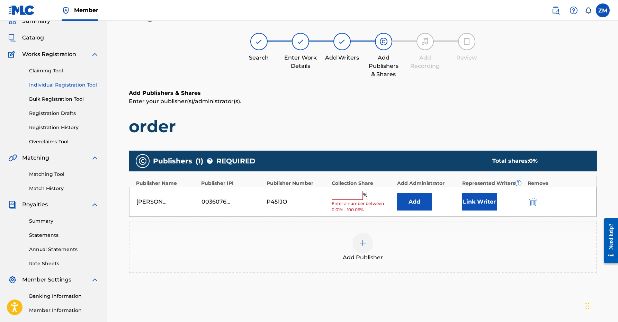
click at [474, 207] on button "Link Writer" at bounding box center [479, 201] width 35 height 17
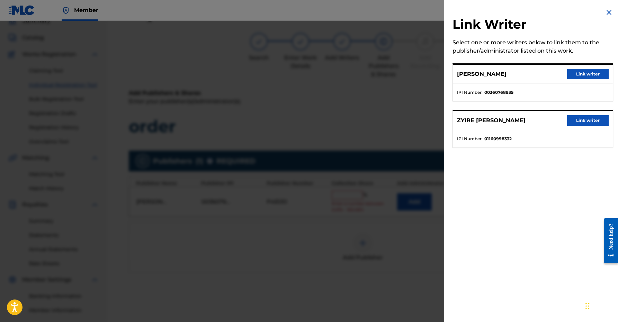
click at [576, 72] on button "Link writer" at bounding box center [588, 74] width 42 height 10
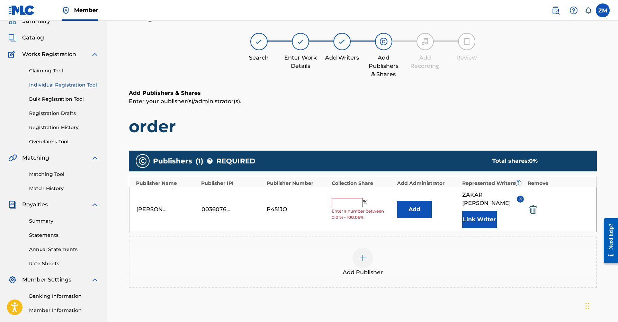
click at [334, 205] on input "text" at bounding box center [346, 202] width 31 height 9
type input "50"
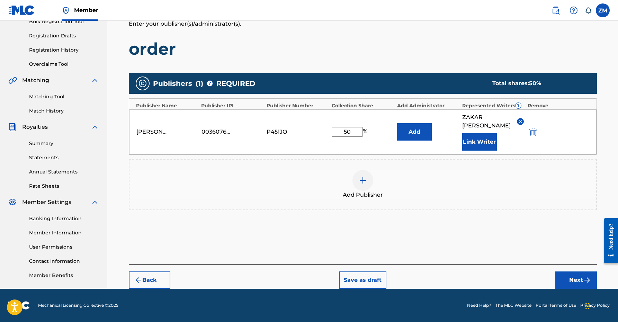
click at [579, 278] on button "Next" at bounding box center [576, 279] width 42 height 17
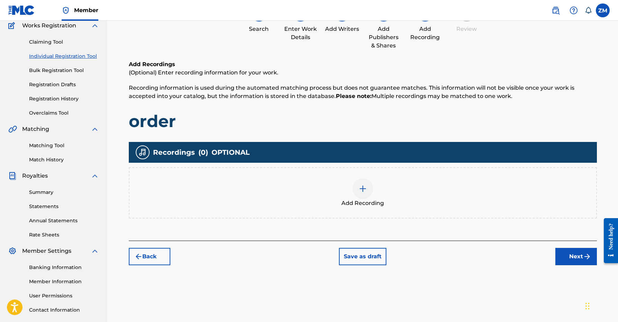
scroll to position [31, 0]
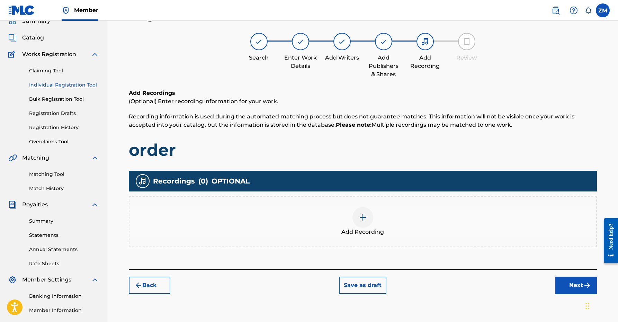
click at [570, 281] on button "Next" at bounding box center [576, 284] width 42 height 17
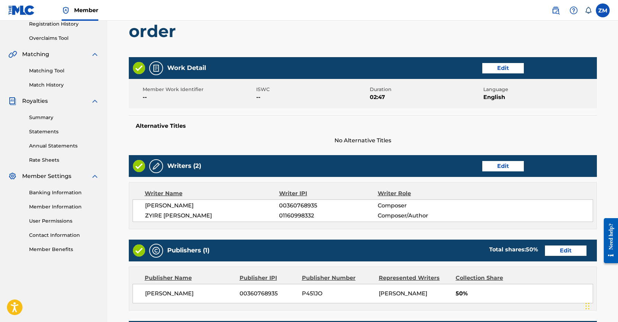
scroll to position [245, 0]
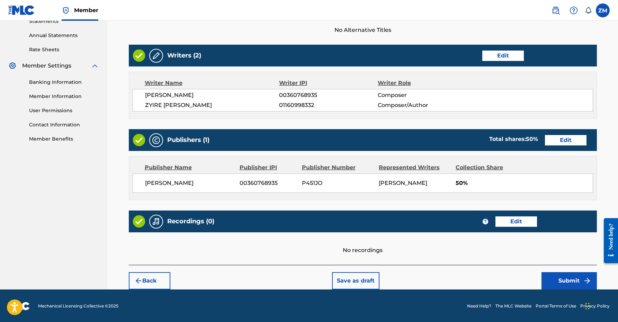
click at [561, 280] on button "Submit" at bounding box center [568, 280] width 55 height 17
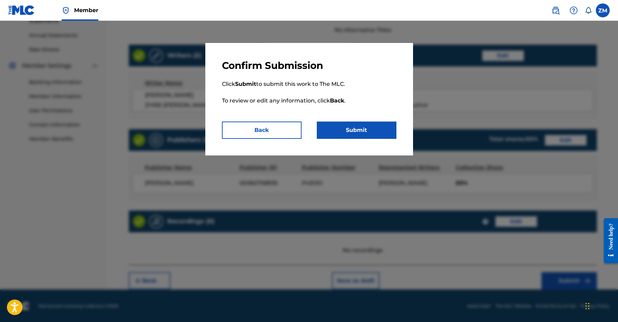
click at [358, 124] on button "Submit" at bounding box center [357, 129] width 80 height 17
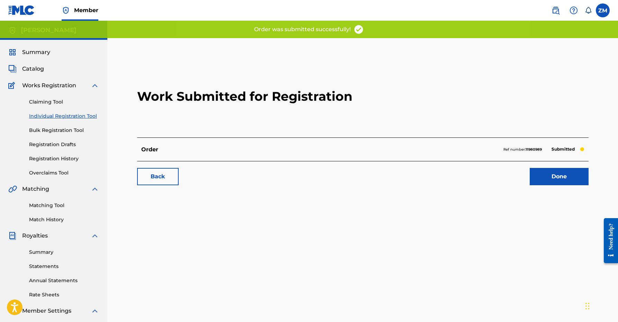
click at [557, 175] on link "Done" at bounding box center [558, 176] width 59 height 17
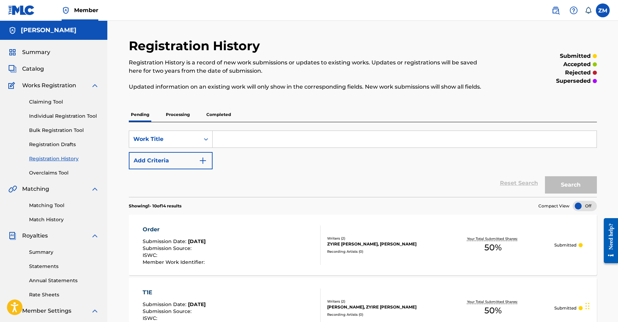
click at [90, 118] on link "Individual Registration Tool" at bounding box center [64, 115] width 70 height 7
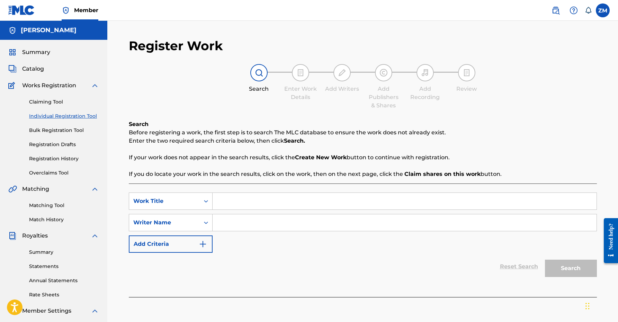
click at [240, 195] on input "Search Form" at bounding box center [404, 201] width 384 height 17
type input "4L"
click at [301, 219] on input "Search Form" at bounding box center [404, 222] width 384 height 17
type input "Zyire [PERSON_NAME]"
click at [566, 279] on div "Search" at bounding box center [568, 267] width 55 height 28
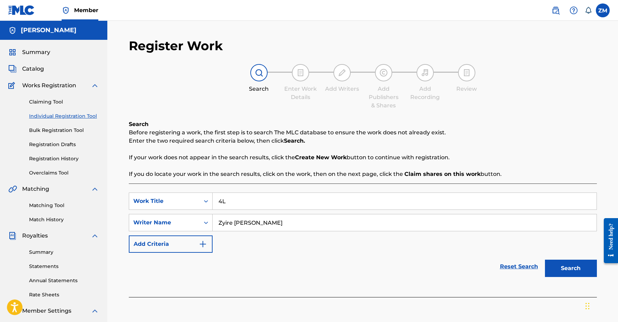
click at [576, 270] on button "Search" at bounding box center [571, 268] width 52 height 17
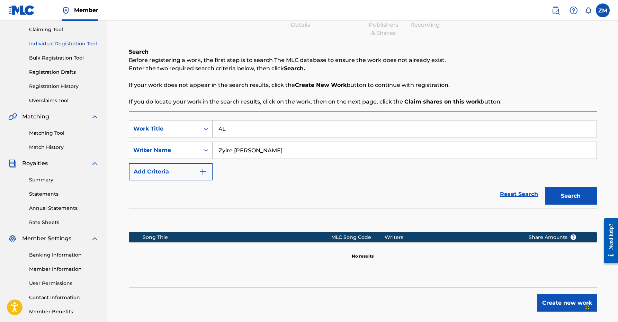
scroll to position [107, 0]
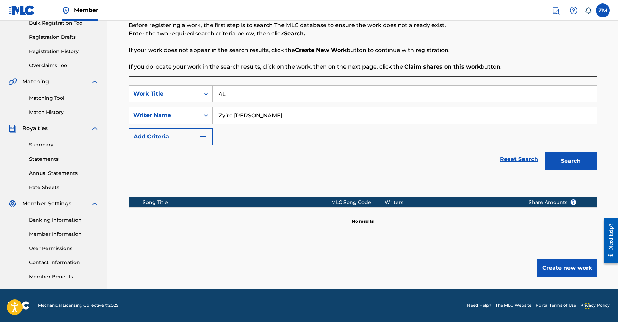
click at [549, 273] on button "Create new work" at bounding box center [567, 267] width 60 height 17
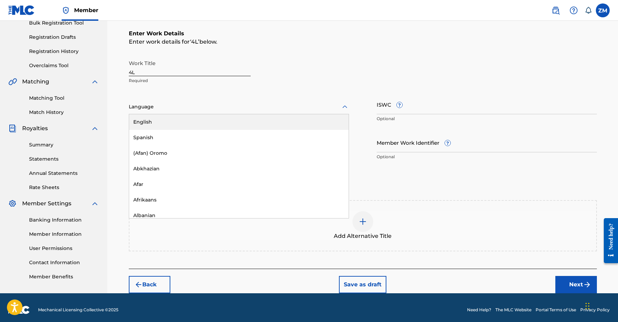
click at [272, 108] on div at bounding box center [239, 106] width 220 height 9
click at [257, 122] on div "English" at bounding box center [238, 122] width 219 height 16
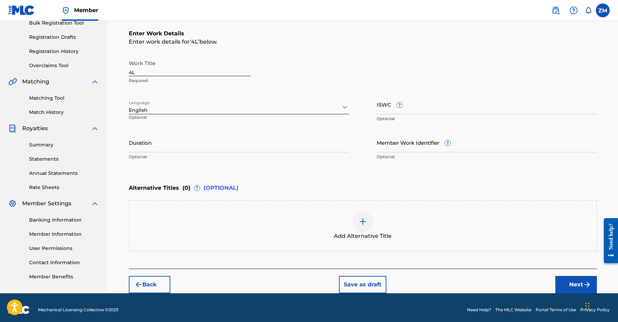
click at [250, 138] on input "Duration" at bounding box center [239, 143] width 220 height 20
type input "02:48"
click at [565, 281] on button "Next" at bounding box center [576, 284] width 42 height 17
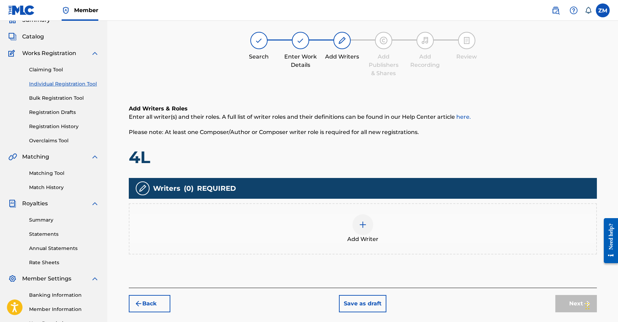
scroll to position [31, 0]
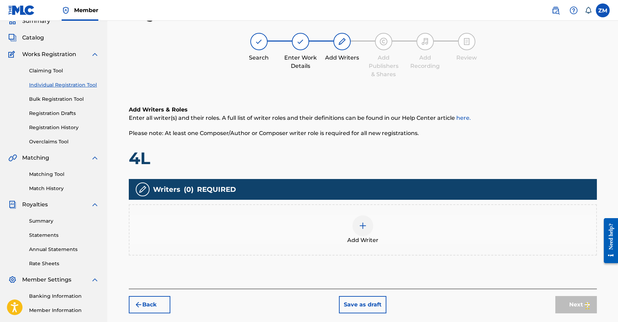
click at [361, 222] on img at bounding box center [362, 225] width 8 height 8
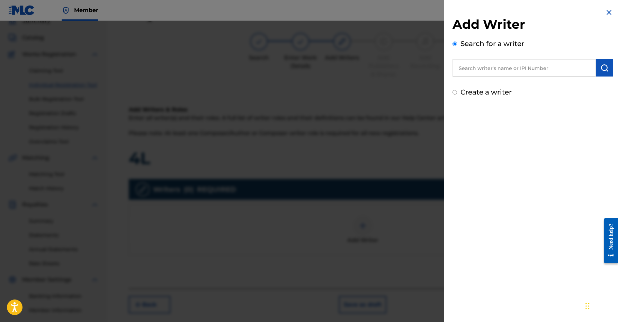
click at [487, 73] on input "text" at bounding box center [523, 67] width 143 height 17
paste input "01160998332"
type input "01160998332"
click at [602, 74] on button "submit" at bounding box center [604, 67] width 17 height 17
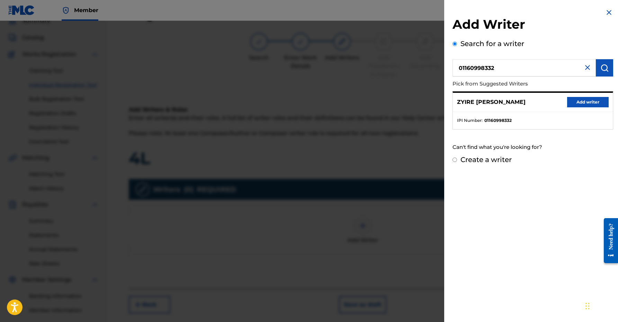
click at [568, 104] on button "Add writer" at bounding box center [588, 102] width 42 height 10
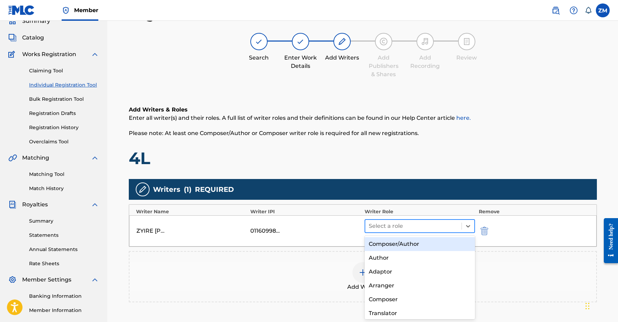
click at [444, 225] on div at bounding box center [414, 226] width 90 height 10
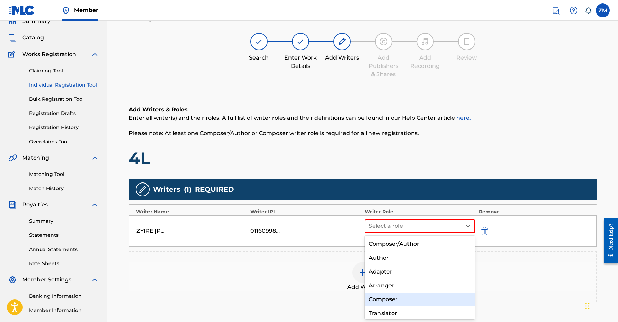
click at [392, 297] on div "Composer" at bounding box center [419, 299] width 111 height 14
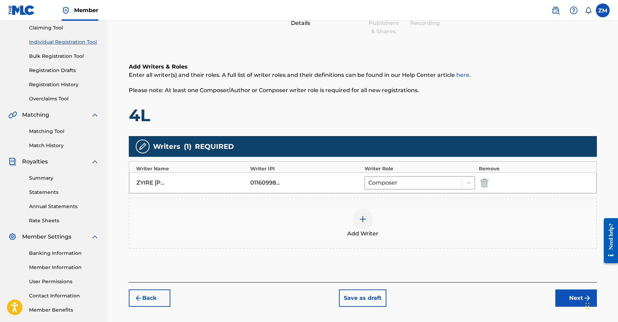
scroll to position [107, 0]
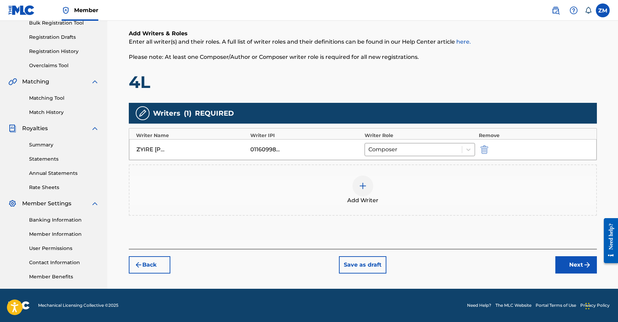
click at [366, 193] on div at bounding box center [362, 185] width 21 height 21
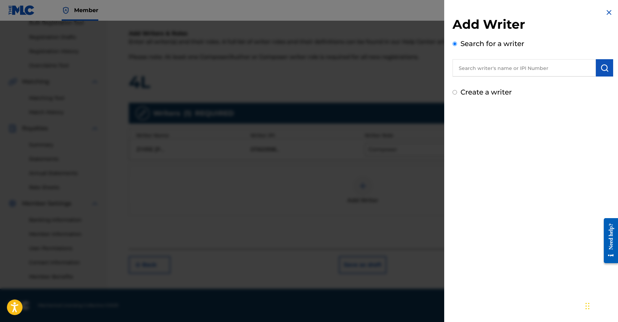
click at [511, 70] on input "text" at bounding box center [523, 67] width 143 height 17
paste input "00360768935"
type input "00360768935"
click at [604, 73] on button "submit" at bounding box center [604, 67] width 17 height 17
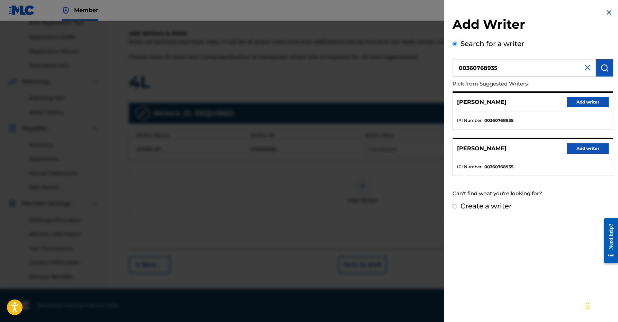
click at [586, 102] on button "Add writer" at bounding box center [588, 102] width 42 height 10
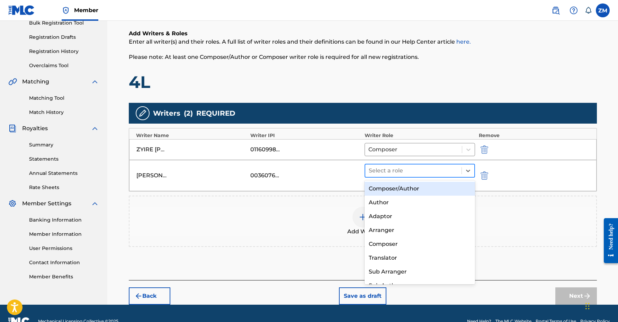
click at [392, 167] on div at bounding box center [414, 171] width 90 height 10
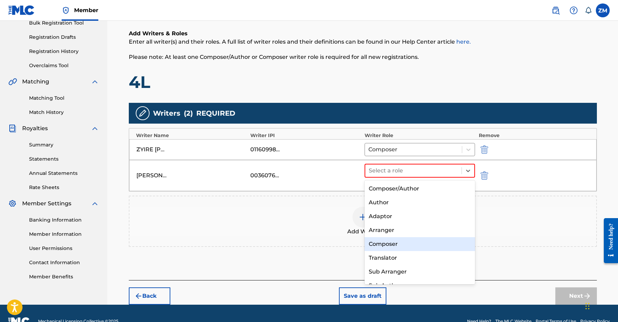
click at [389, 240] on div "Composer" at bounding box center [419, 244] width 111 height 14
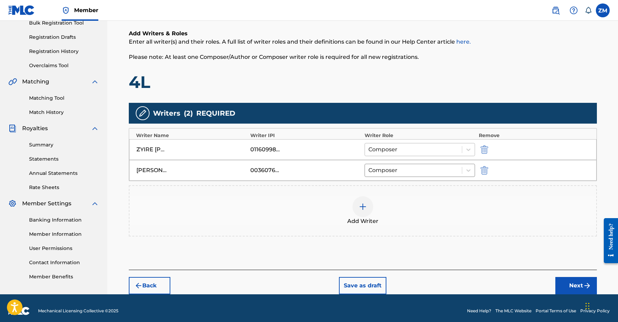
click at [401, 150] on div at bounding box center [413, 150] width 90 height 10
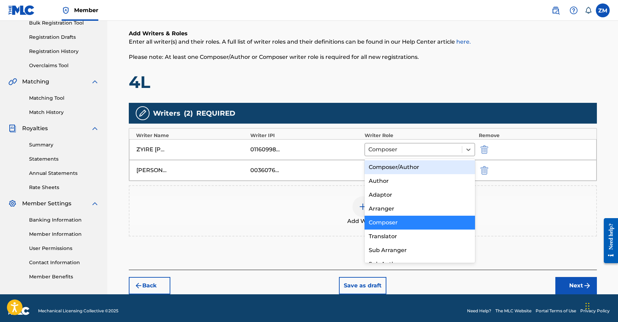
click at [400, 166] on div "Composer/Author" at bounding box center [419, 167] width 111 height 14
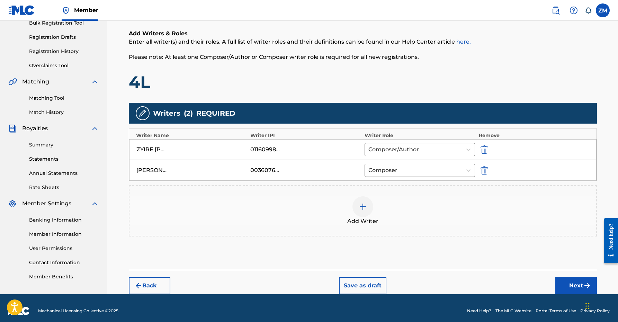
click at [572, 289] on button "Next" at bounding box center [576, 285] width 42 height 17
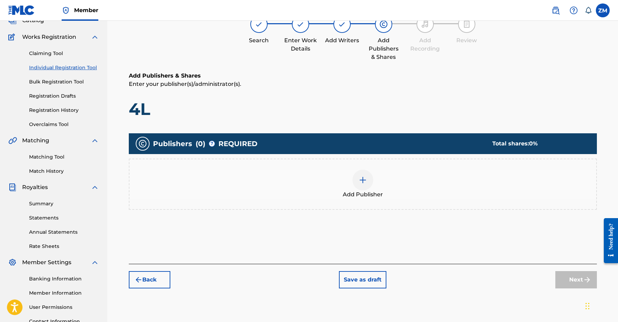
scroll to position [31, 0]
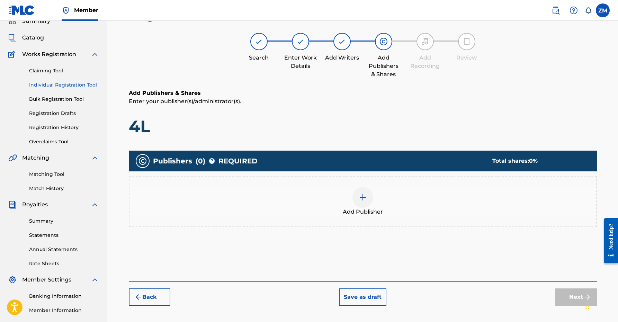
click at [358, 204] on div at bounding box center [362, 197] width 21 height 21
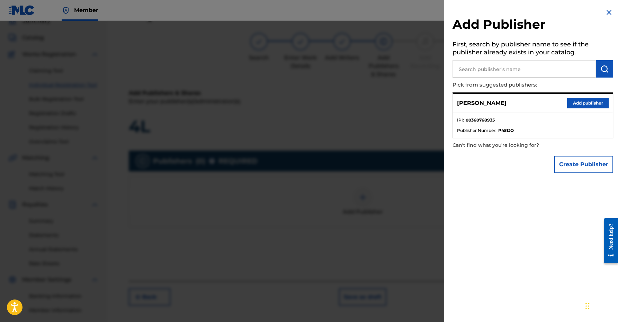
click at [594, 103] on button "Add publisher" at bounding box center [588, 103] width 42 height 10
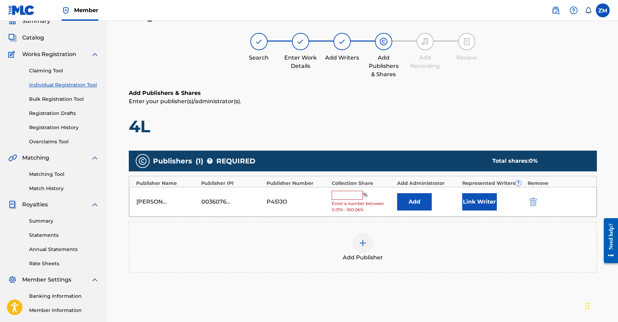
click at [476, 200] on button "Link Writer" at bounding box center [479, 201] width 35 height 17
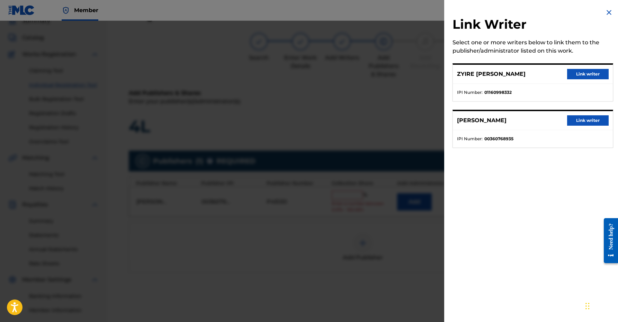
click at [609, 12] on img at bounding box center [609, 12] width 8 height 8
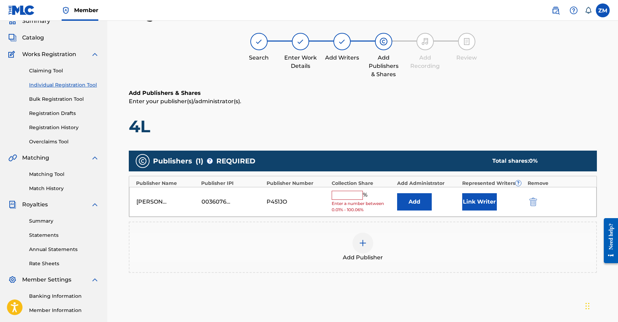
click at [493, 201] on button "Link Writer" at bounding box center [479, 201] width 35 height 17
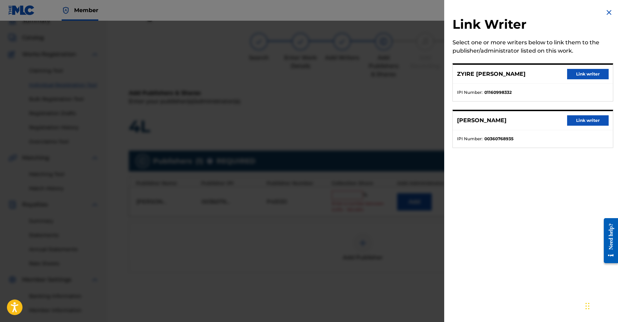
click at [579, 121] on button "Link writer" at bounding box center [588, 120] width 42 height 10
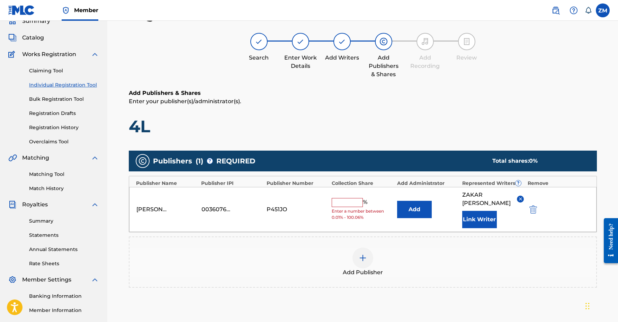
click at [360, 199] on input "text" at bounding box center [346, 202] width 31 height 9
type input "50"
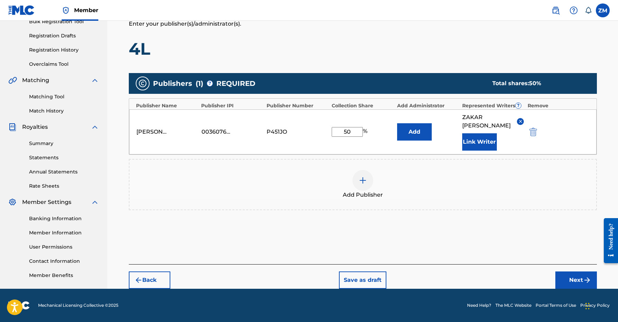
click at [571, 280] on button "Next" at bounding box center [576, 279] width 42 height 17
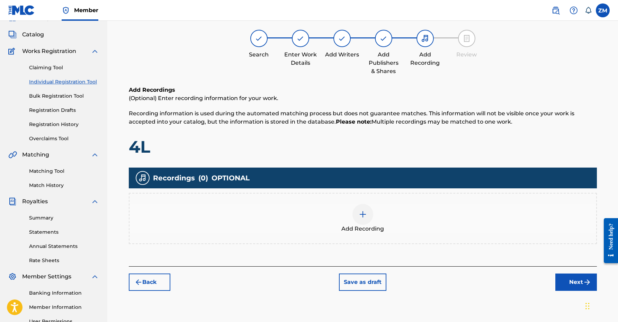
scroll to position [31, 0]
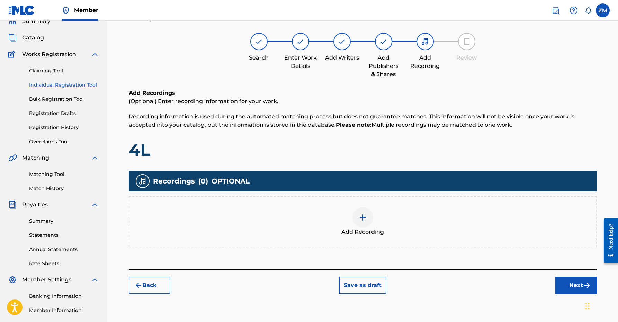
click at [583, 282] on img "submit" at bounding box center [587, 285] width 8 height 8
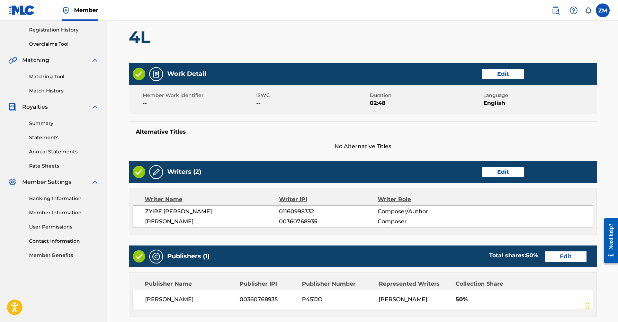
scroll to position [245, 0]
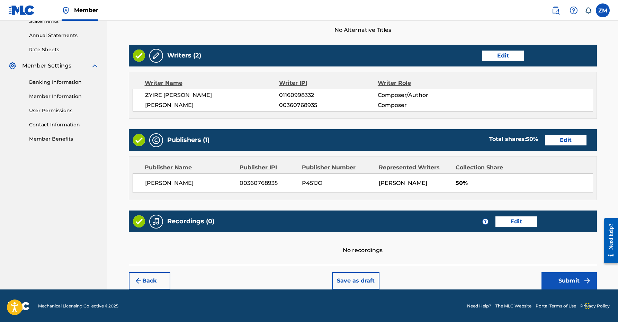
click at [545, 278] on button "Submit" at bounding box center [568, 280] width 55 height 17
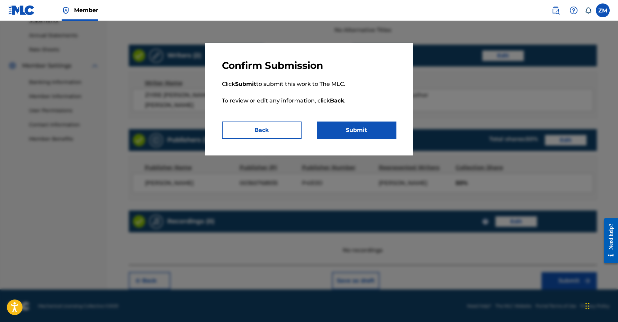
click at [389, 127] on button "Submit" at bounding box center [357, 129] width 80 height 17
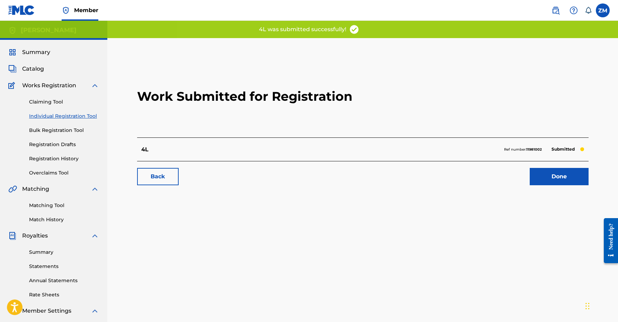
click at [555, 178] on link "Done" at bounding box center [558, 176] width 59 height 17
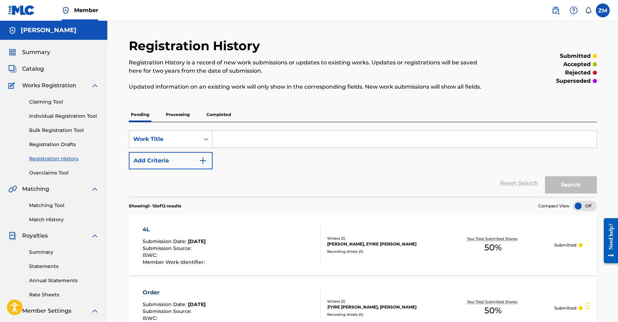
click at [68, 116] on link "Individual Registration Tool" at bounding box center [64, 115] width 70 height 7
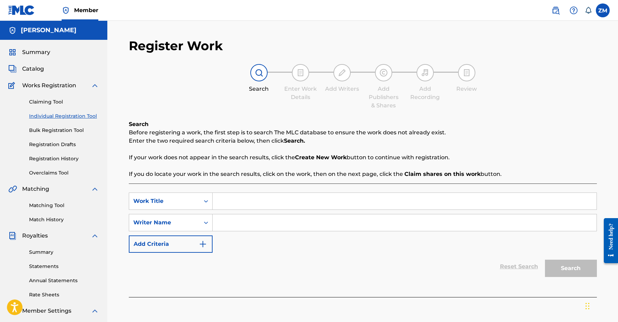
click at [299, 211] on div "SearchWithCriteria8ed7dcb5-7bc7-4d03-80f9-38a39a3b6be2 Work Title SearchWithCri…" at bounding box center [363, 222] width 468 height 60
click at [302, 201] on input "Search Form" at bounding box center [404, 201] width 384 height 17
click at [299, 201] on input "Search Form" at bounding box center [404, 201] width 384 height 17
type input "t"
type input "Time"
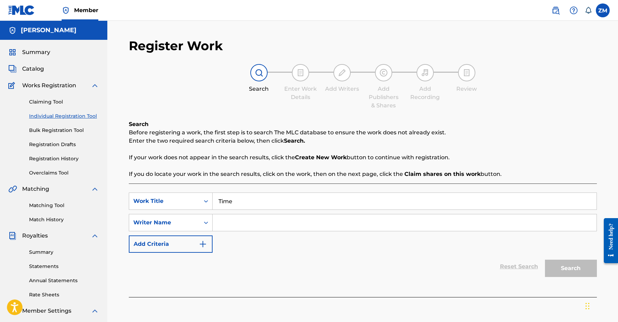
click at [291, 222] on input "Search Form" at bounding box center [404, 222] width 384 height 17
type input "z"
type input "Zyire [PERSON_NAME]"
click at [566, 264] on button "Search" at bounding box center [571, 268] width 52 height 17
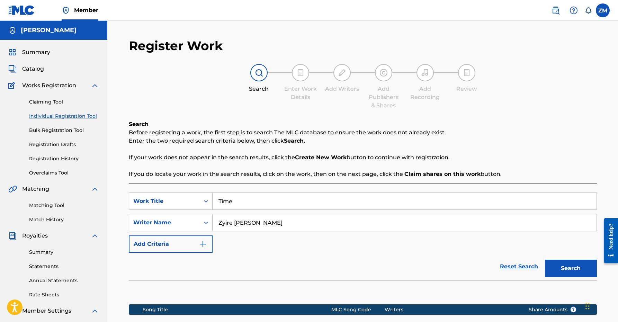
click at [577, 268] on button "Search" at bounding box center [571, 268] width 52 height 17
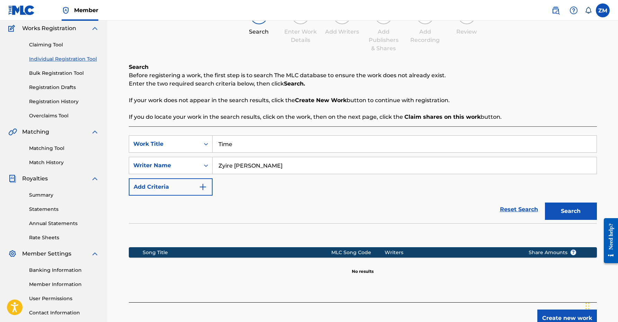
scroll to position [107, 0]
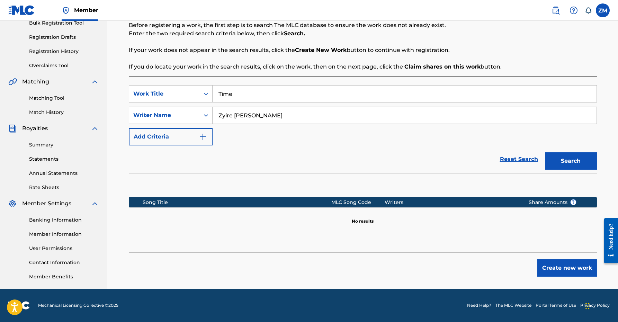
click at [551, 259] on button "Create new work" at bounding box center [567, 267] width 60 height 17
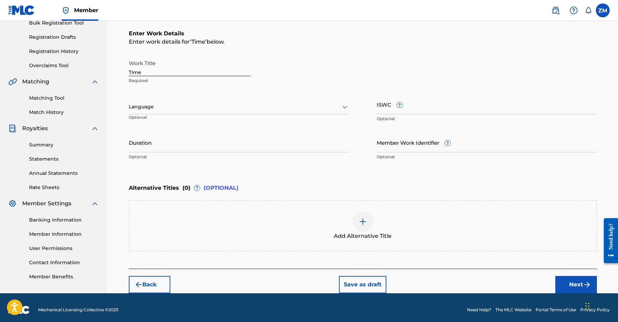
click at [267, 122] on div "Language Optional" at bounding box center [239, 109] width 220 height 31
click at [266, 136] on input "Duration" at bounding box center [239, 143] width 220 height 20
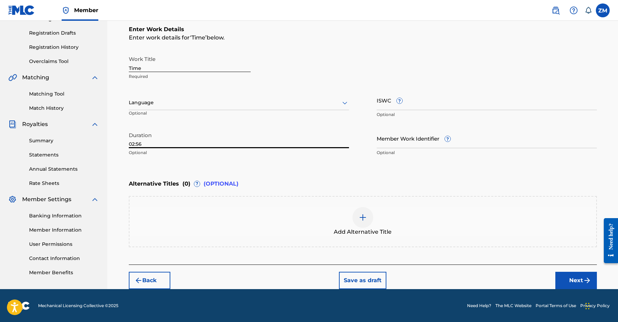
type input "02:56"
click at [573, 284] on button "Next" at bounding box center [576, 280] width 42 height 17
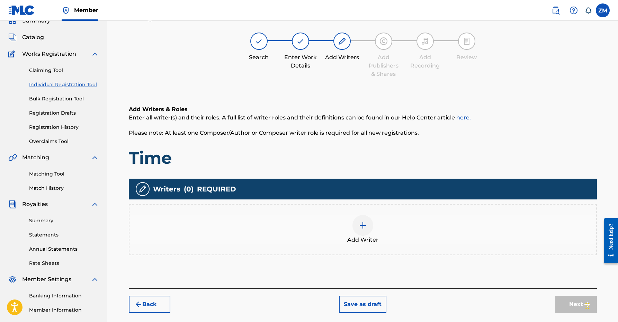
scroll to position [31, 0]
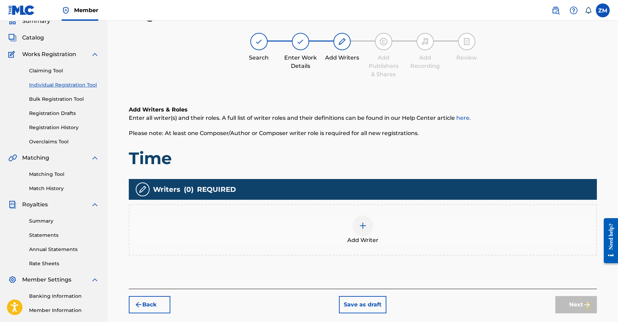
click at [364, 216] on div at bounding box center [362, 225] width 21 height 21
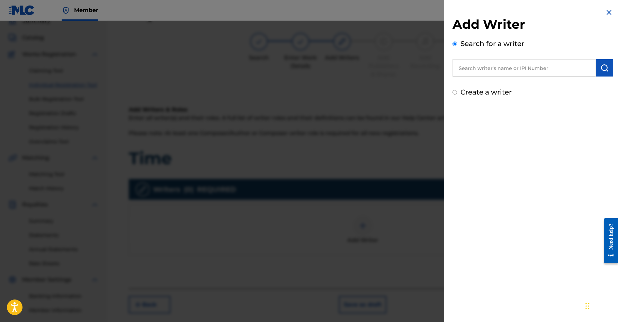
click at [478, 62] on input "text" at bounding box center [523, 67] width 143 height 17
paste input "00360768935"
type input "00360768935"
click at [600, 72] on button "submit" at bounding box center [604, 67] width 17 height 17
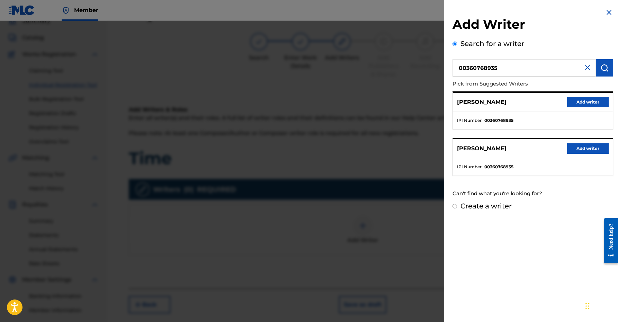
click at [592, 102] on button "Add writer" at bounding box center [588, 102] width 42 height 10
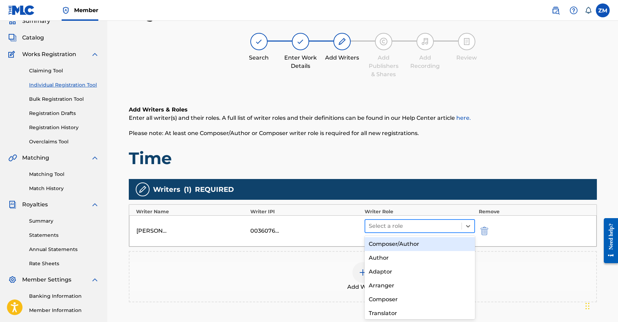
click at [454, 223] on div at bounding box center [414, 226] width 90 height 10
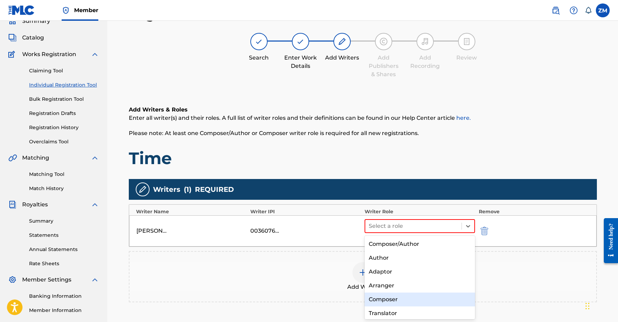
click at [383, 298] on div "Composer" at bounding box center [419, 299] width 111 height 14
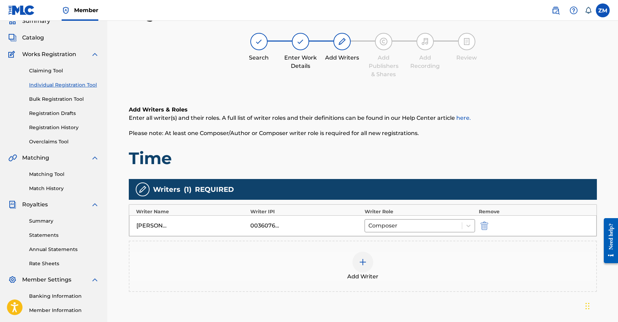
click at [357, 257] on div at bounding box center [362, 262] width 21 height 21
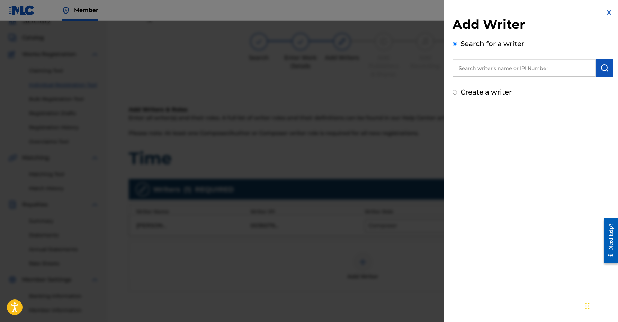
click at [500, 59] on input "text" at bounding box center [523, 67] width 143 height 17
paste input "01160998332"
type input "01160998332"
click at [604, 65] on img "submit" at bounding box center [604, 68] width 8 height 8
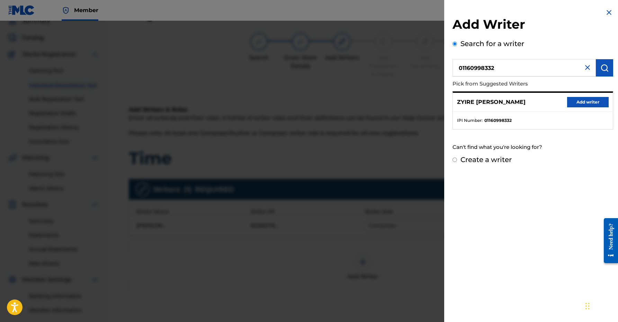
click at [580, 101] on button "Add writer" at bounding box center [588, 102] width 42 height 10
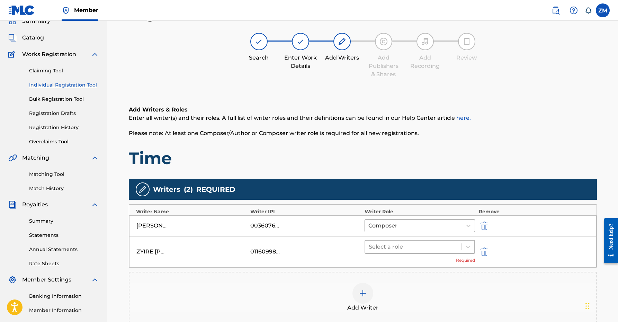
click at [412, 248] on div at bounding box center [414, 247] width 90 height 10
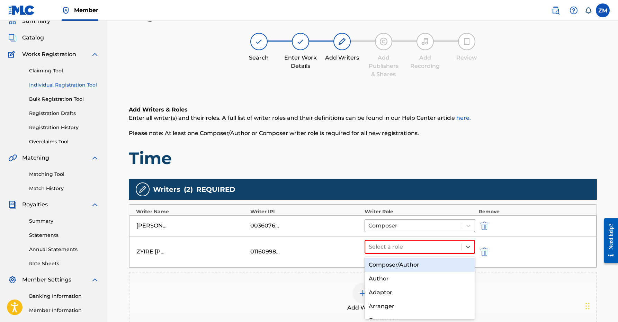
click at [403, 264] on div "Composer/Author" at bounding box center [419, 265] width 111 height 14
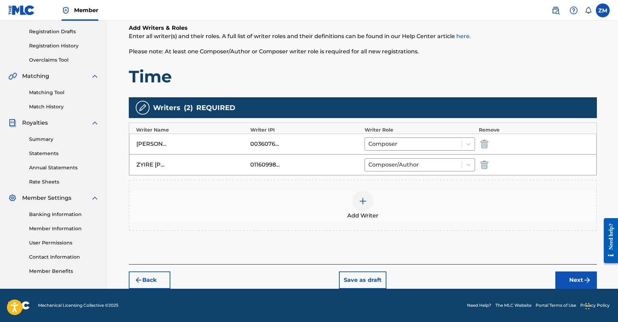
click at [573, 280] on button "Next" at bounding box center [576, 279] width 42 height 17
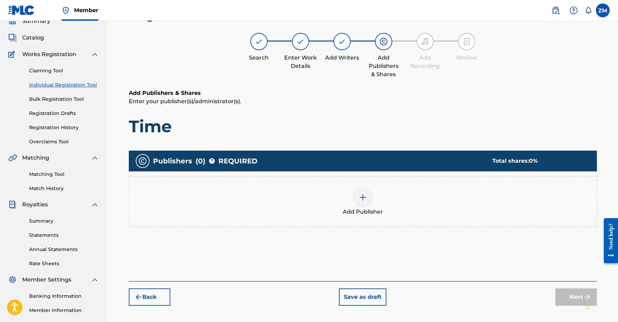
click at [344, 188] on div "Add Publisher" at bounding box center [362, 201] width 466 height 29
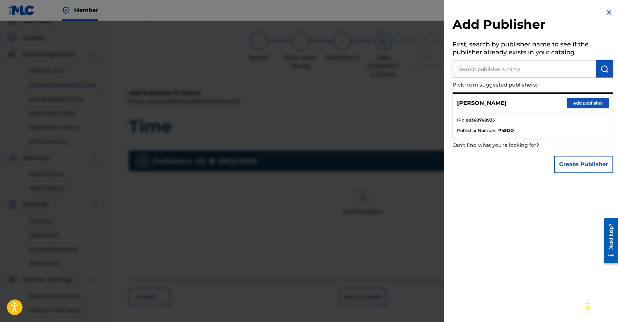
click at [573, 99] on button "Add publisher" at bounding box center [588, 103] width 42 height 10
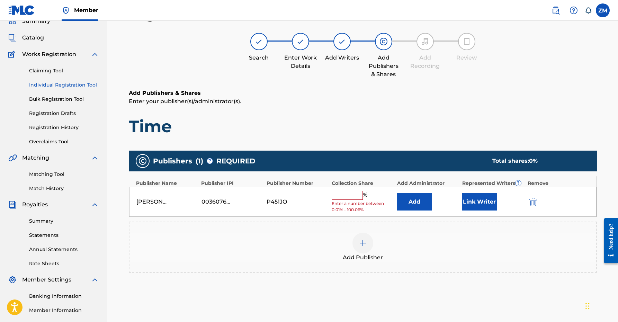
click at [480, 201] on button "Link Writer" at bounding box center [479, 201] width 35 height 17
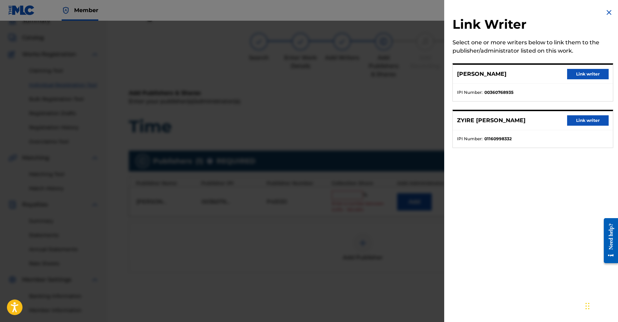
click at [582, 75] on button "Link writer" at bounding box center [588, 74] width 42 height 10
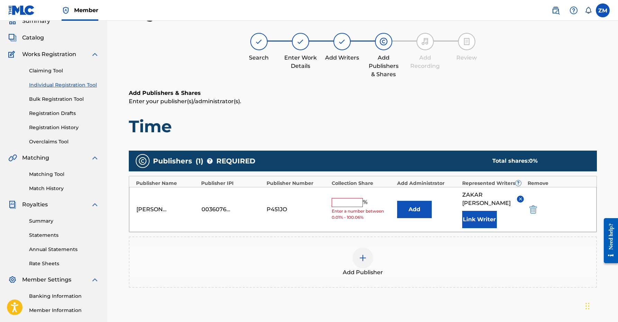
click at [352, 199] on input "text" at bounding box center [346, 202] width 31 height 9
type input "50"
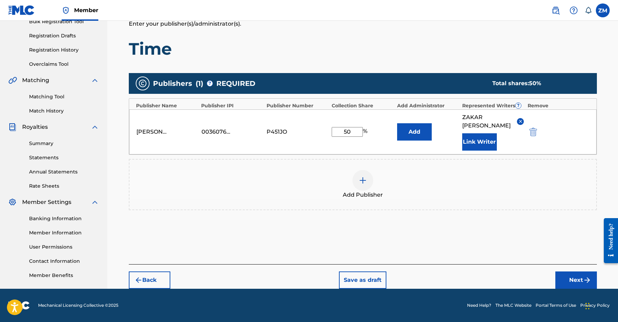
click at [581, 284] on button "Next" at bounding box center [576, 279] width 42 height 17
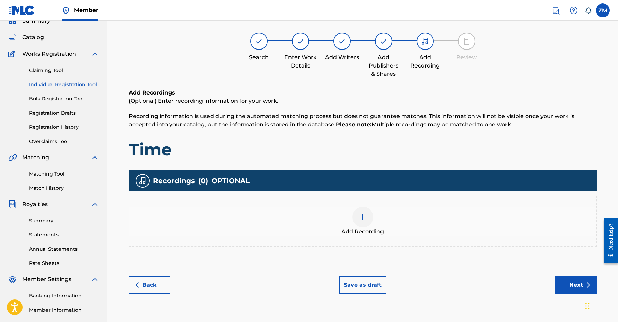
scroll to position [31, 0]
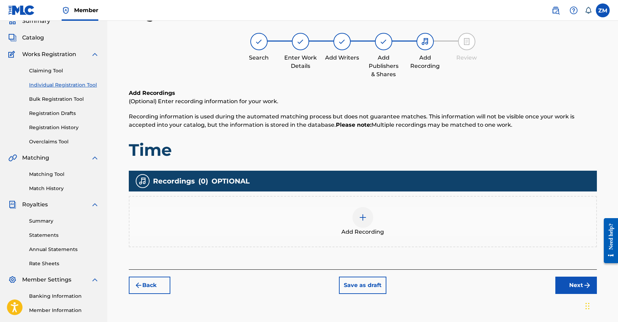
click at [368, 218] on div at bounding box center [362, 217] width 21 height 21
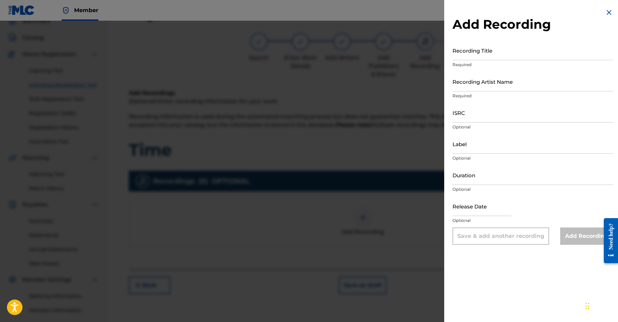
click at [609, 13] on img at bounding box center [609, 12] width 8 height 8
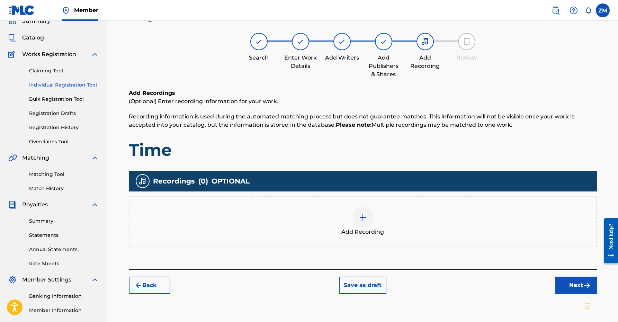
click at [405, 212] on div "Add Recording" at bounding box center [362, 221] width 466 height 29
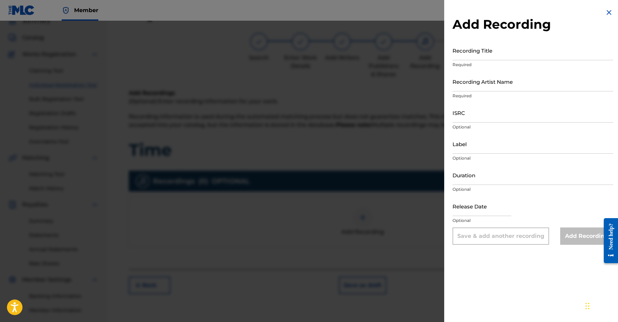
click at [609, 11] on img at bounding box center [609, 12] width 8 height 8
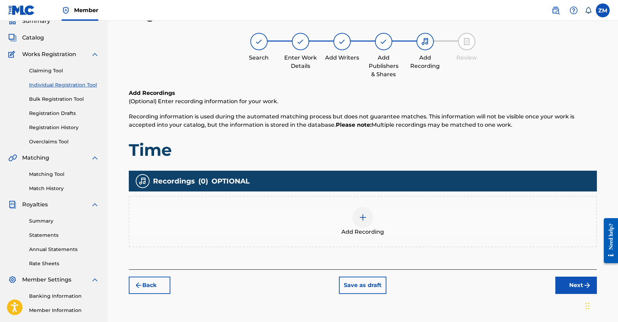
click at [157, 281] on button "Back" at bounding box center [150, 284] width 42 height 17
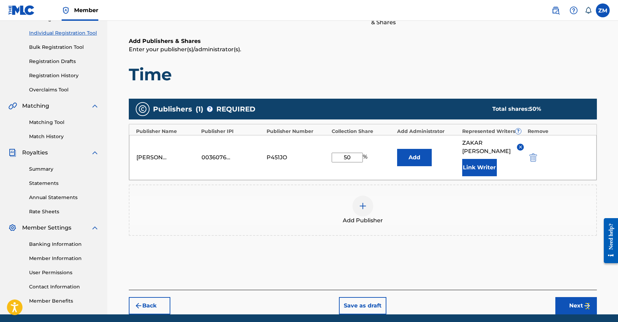
scroll to position [109, 0]
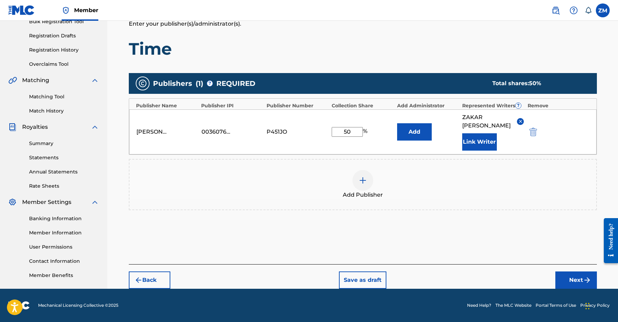
click at [564, 284] on button "Next" at bounding box center [576, 279] width 42 height 17
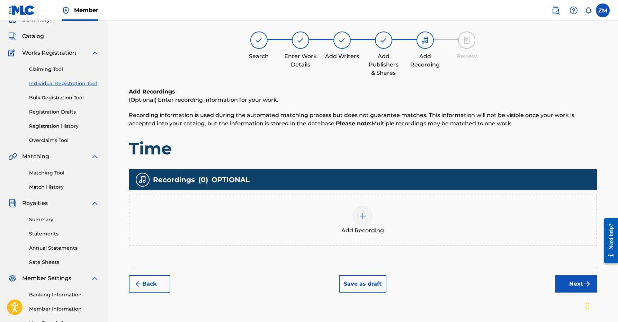
scroll to position [31, 0]
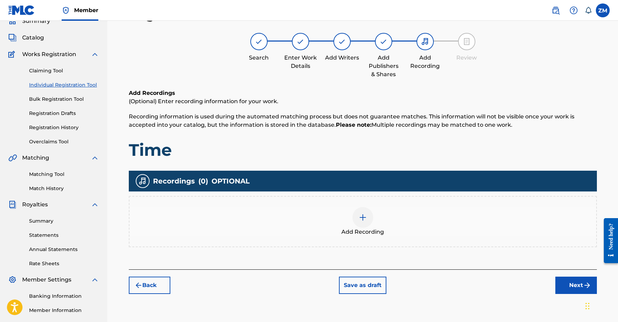
click at [376, 233] on span "Add Recording" at bounding box center [362, 232] width 43 height 8
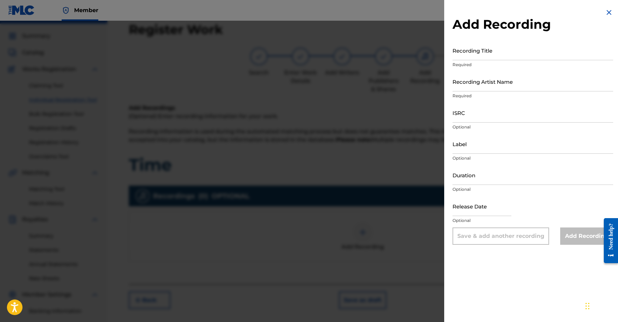
scroll to position [0, 0]
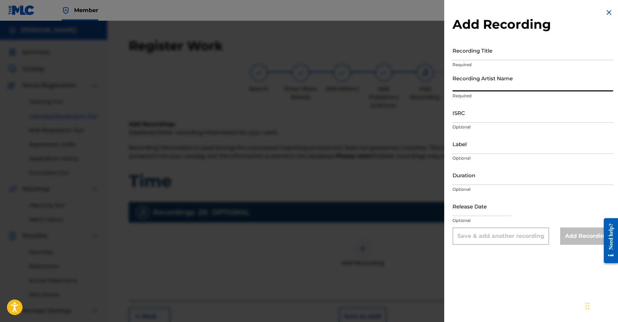
click at [494, 79] on input "Recording Artist Name" at bounding box center [532, 82] width 161 height 20
click at [498, 55] on input "Recording Title" at bounding box center [532, 50] width 161 height 20
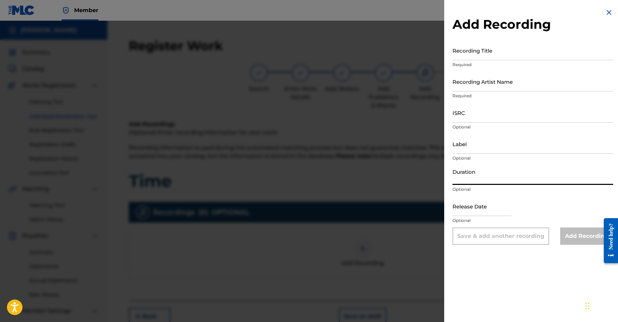
click at [482, 177] on input "Duration" at bounding box center [532, 175] width 161 height 20
select select "7"
select select "2025"
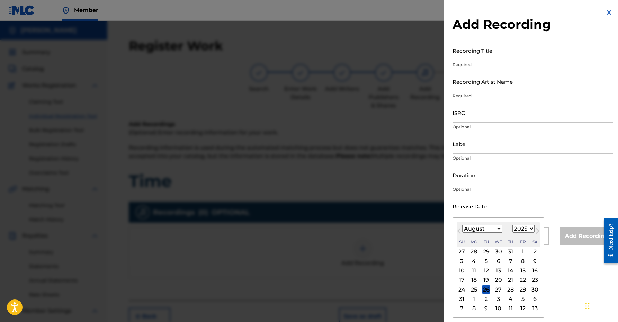
click at [475, 200] on input "text" at bounding box center [481, 206] width 59 height 20
click at [516, 198] on div "Release Date Previous Month Next Month August [DATE] February March April May J…" at bounding box center [532, 211] width 161 height 31
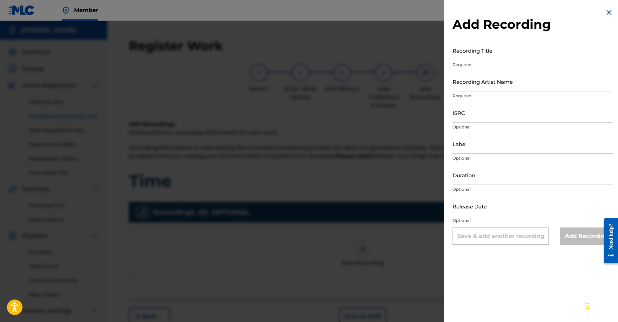
click at [607, 12] on img at bounding box center [609, 12] width 8 height 8
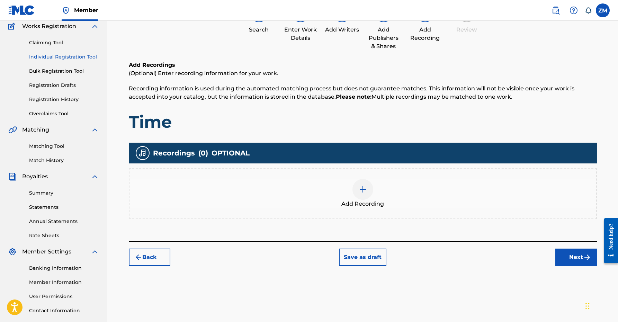
scroll to position [61, 0]
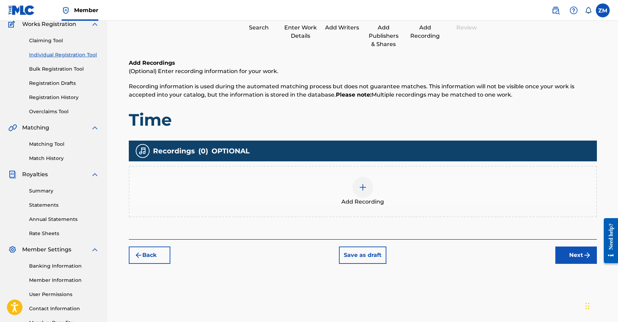
click at [558, 251] on button "Next" at bounding box center [576, 254] width 42 height 17
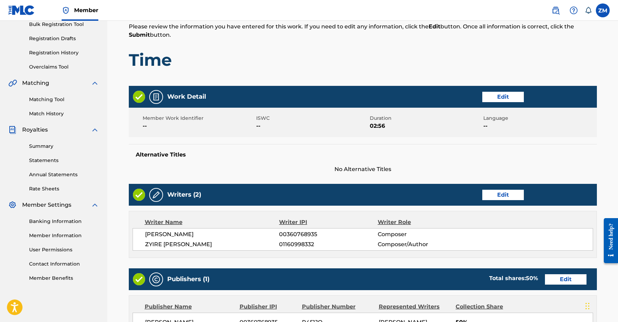
scroll to position [245, 0]
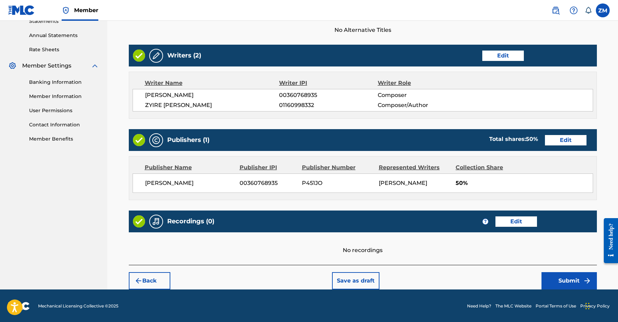
click at [556, 278] on button "Submit" at bounding box center [568, 280] width 55 height 17
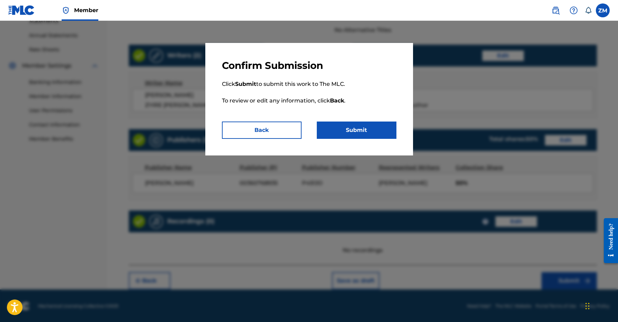
click at [344, 126] on button "Submit" at bounding box center [357, 129] width 80 height 17
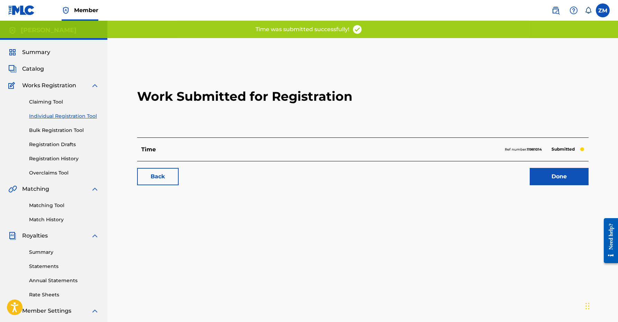
click at [549, 181] on link "Done" at bounding box center [558, 176] width 59 height 17
